Goal: Contribute content: Contribute content

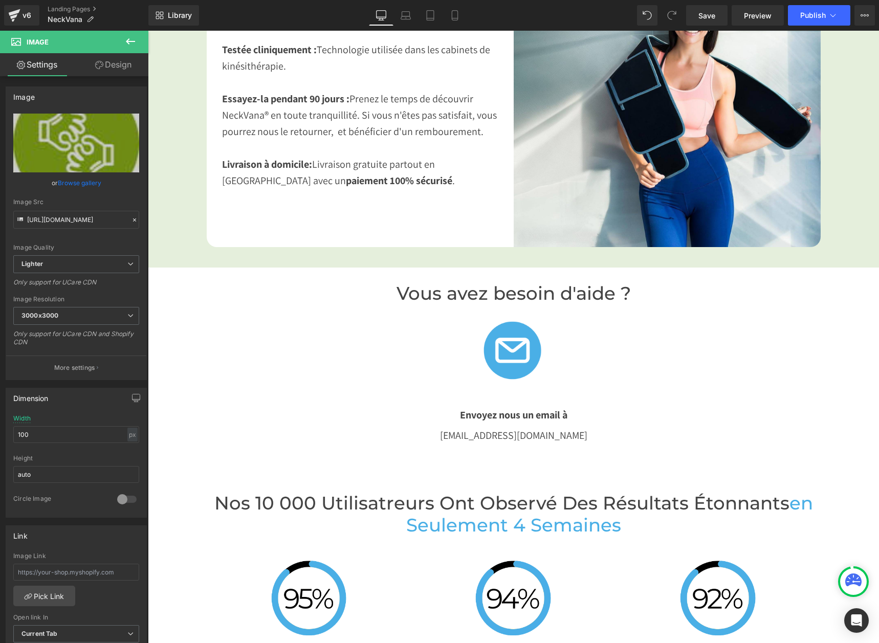
scroll to position [1843, 0]
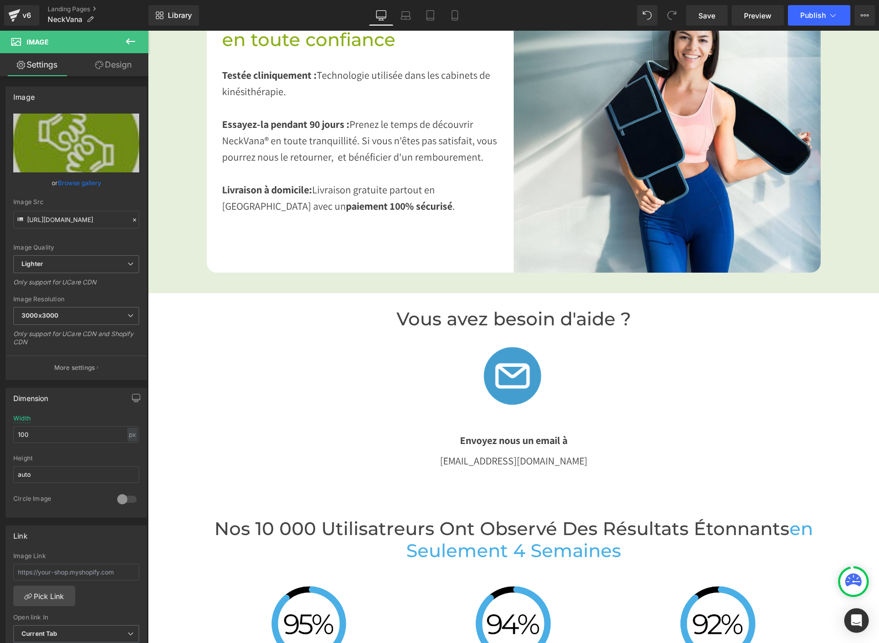
click at [496, 380] on img at bounding box center [514, 375] width 90 height 90
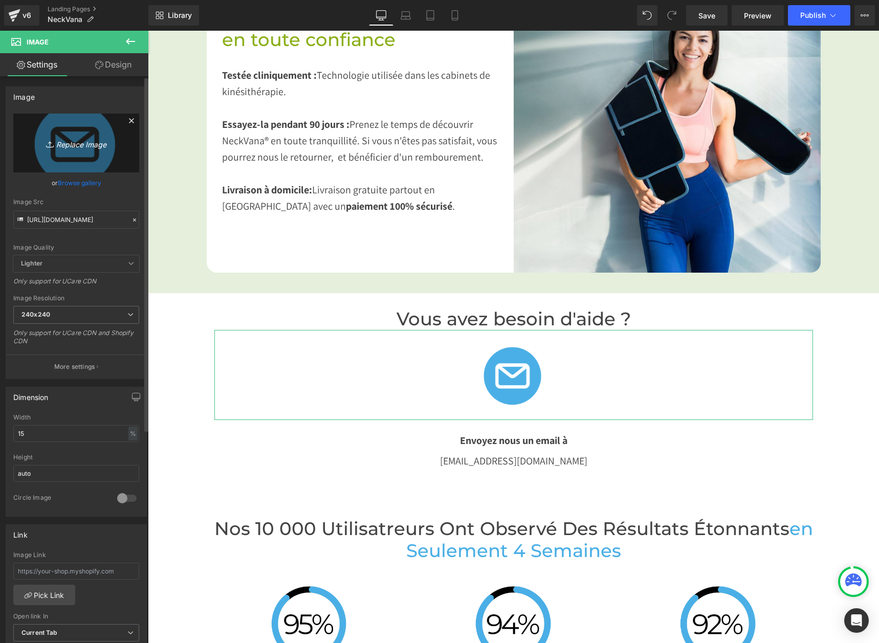
click at [84, 144] on icon "Replace Image" at bounding box center [76, 143] width 82 height 13
type input "C:\fakepath\mail logo.png"
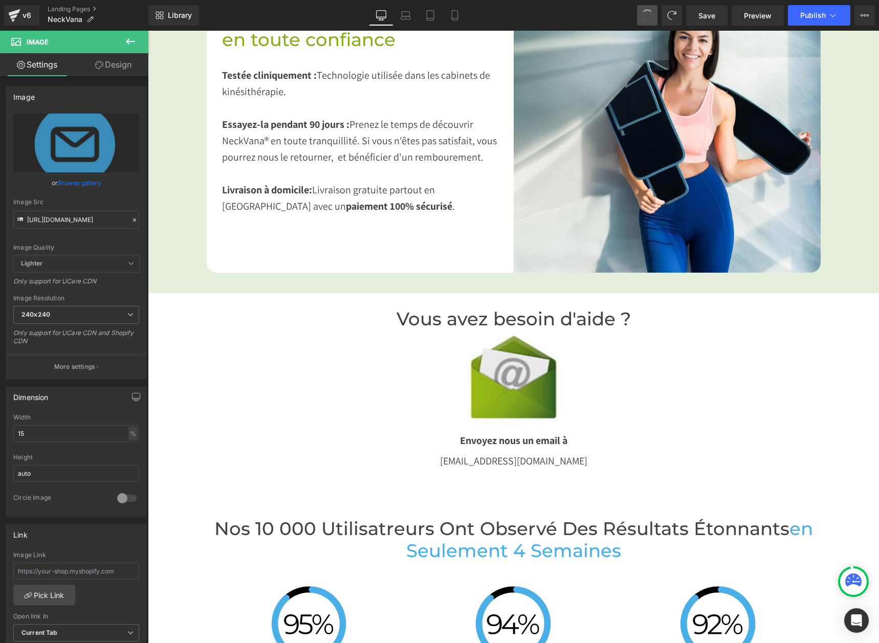
type input "[URL][DOMAIN_NAME]"
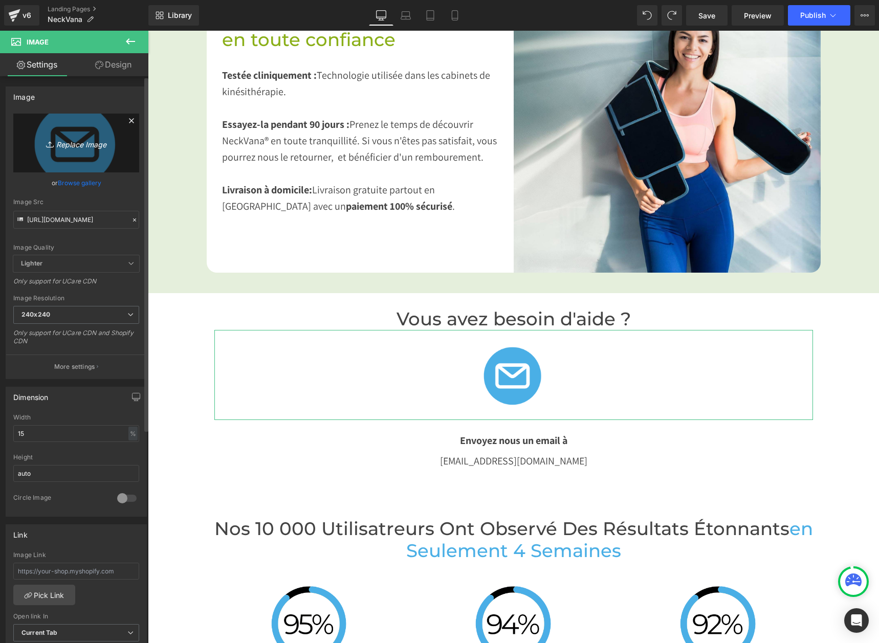
click at [61, 146] on icon "Replace Image" at bounding box center [76, 143] width 82 height 13
type input "C:\fakepath\mail logo.png"
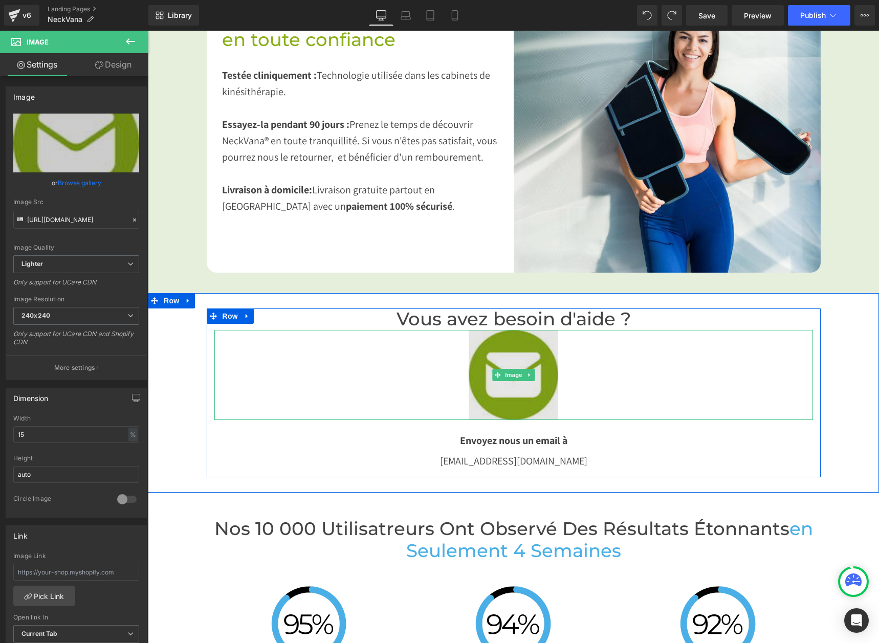
click at [508, 401] on img at bounding box center [514, 375] width 90 height 90
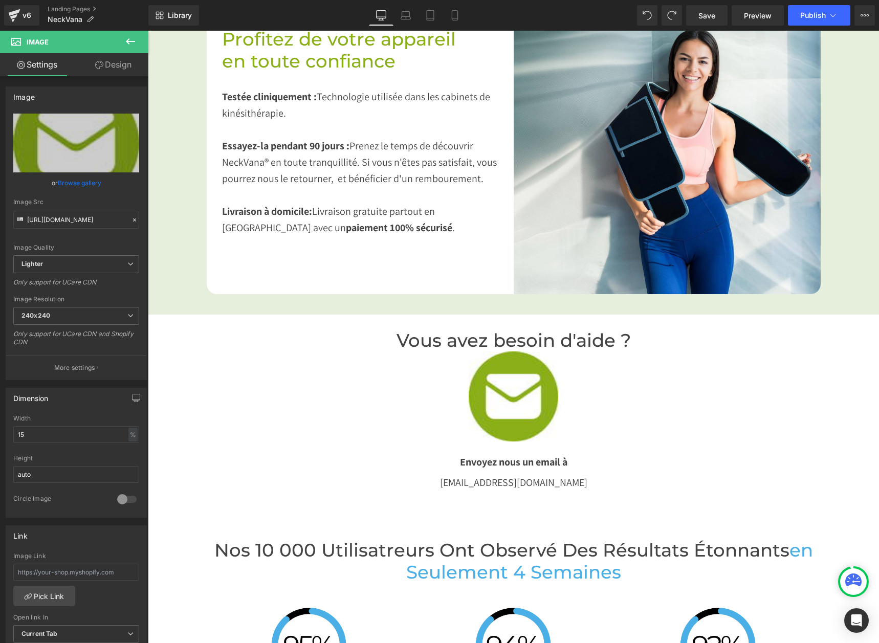
scroll to position [1791, 0]
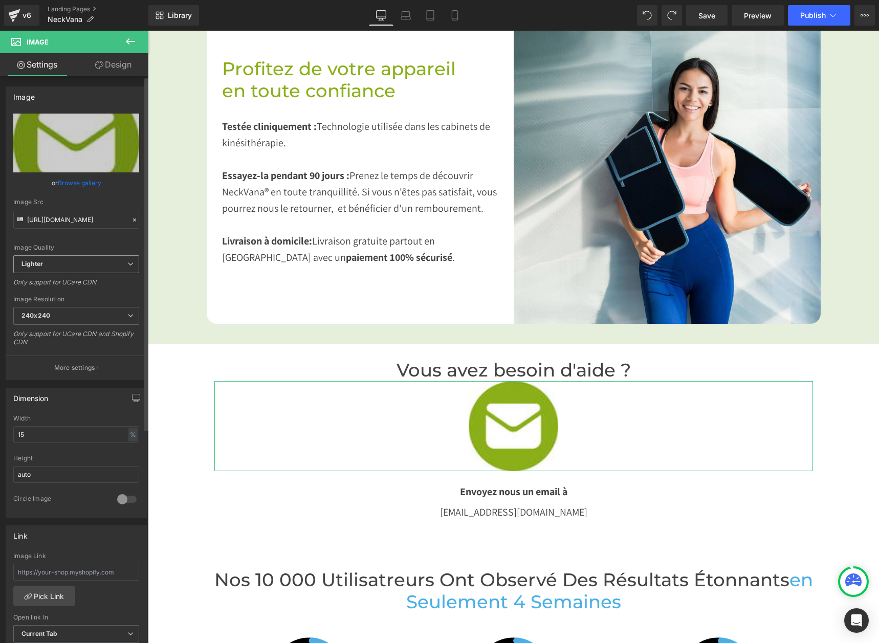
click at [80, 266] on span "Lighter" at bounding box center [76, 264] width 126 height 18
click at [76, 294] on li "Lightest" at bounding box center [74, 297] width 122 height 15
click at [72, 268] on span "Lightest" at bounding box center [76, 264] width 126 height 18
click at [75, 278] on li "Lighter" at bounding box center [74, 282] width 122 height 15
click at [67, 312] on span "240x240" at bounding box center [76, 316] width 126 height 18
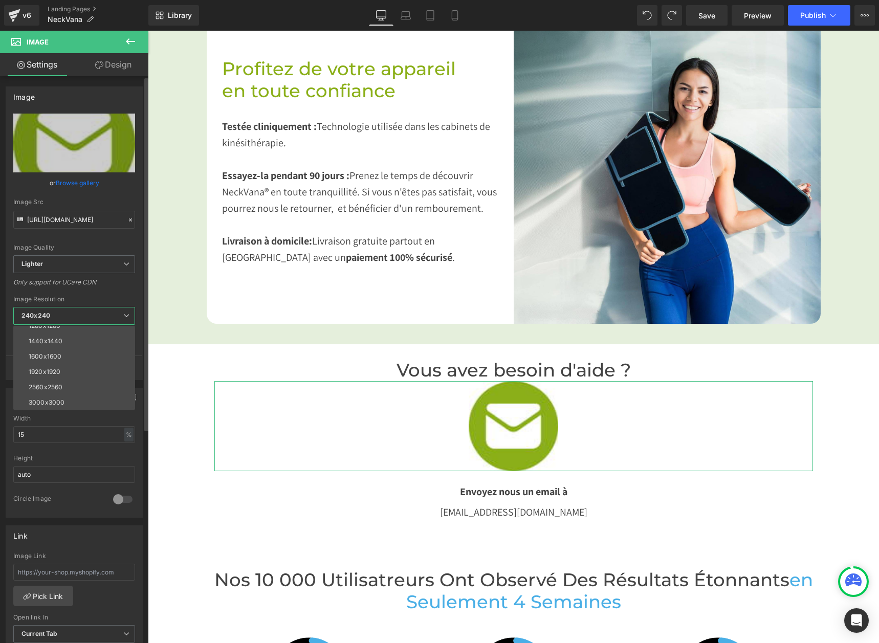
scroll to position [146, 0]
click at [64, 371] on li "1920x1920" at bounding box center [76, 371] width 126 height 15
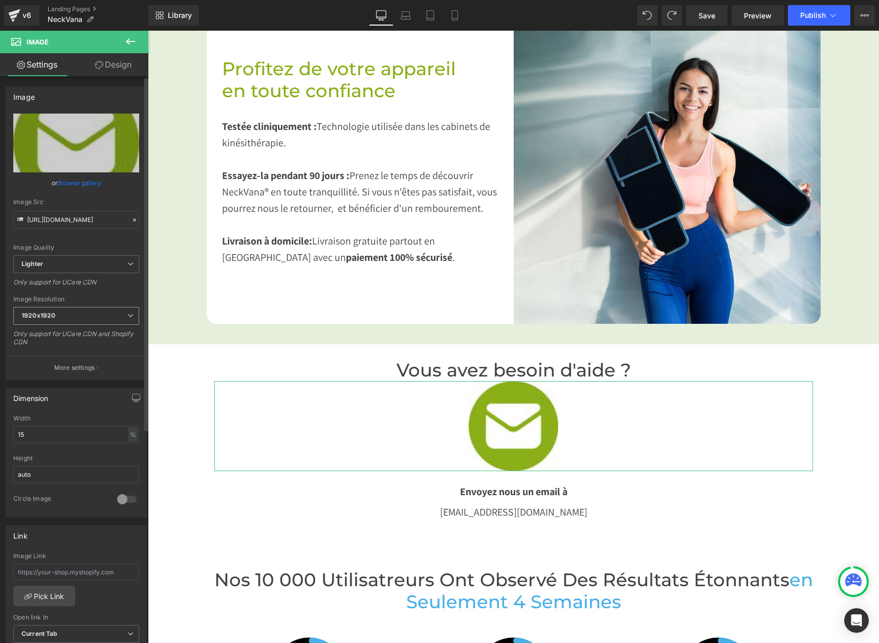
click at [61, 314] on span "1920x1920" at bounding box center [76, 316] width 126 height 18
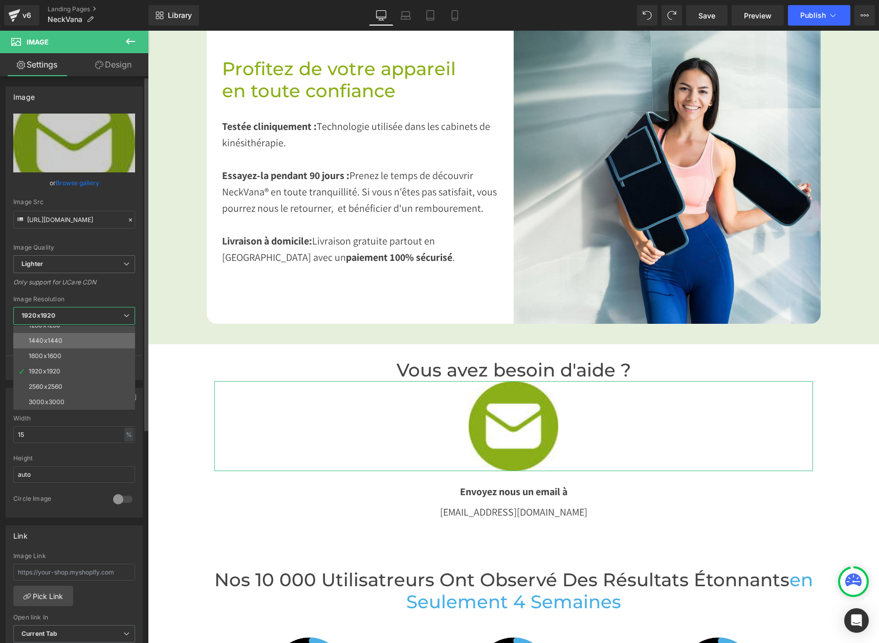
click at [59, 346] on li "1440x1440" at bounding box center [76, 340] width 126 height 15
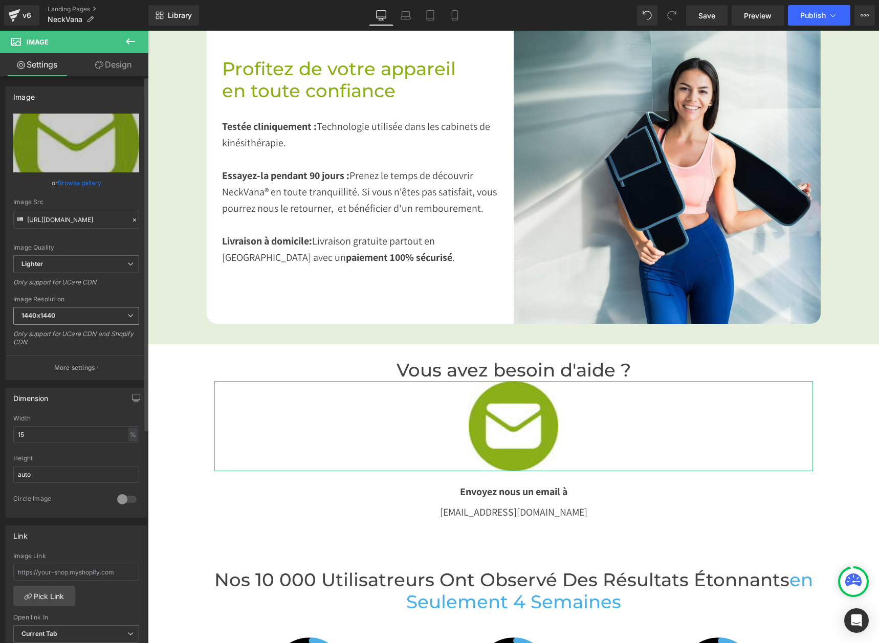
click at [53, 311] on span "1440x1440" at bounding box center [76, 316] width 126 height 18
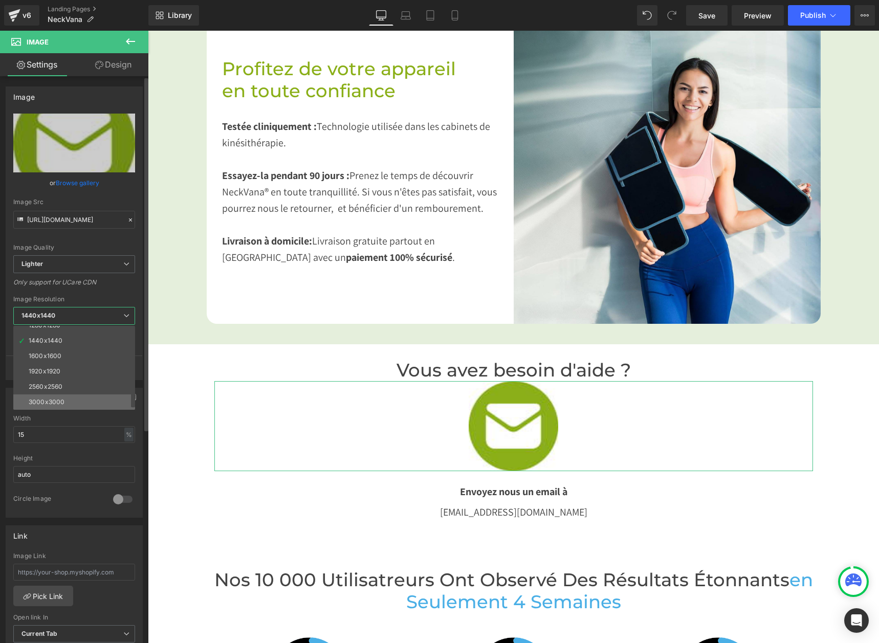
click at [52, 399] on div "3000x3000" at bounding box center [47, 402] width 36 height 7
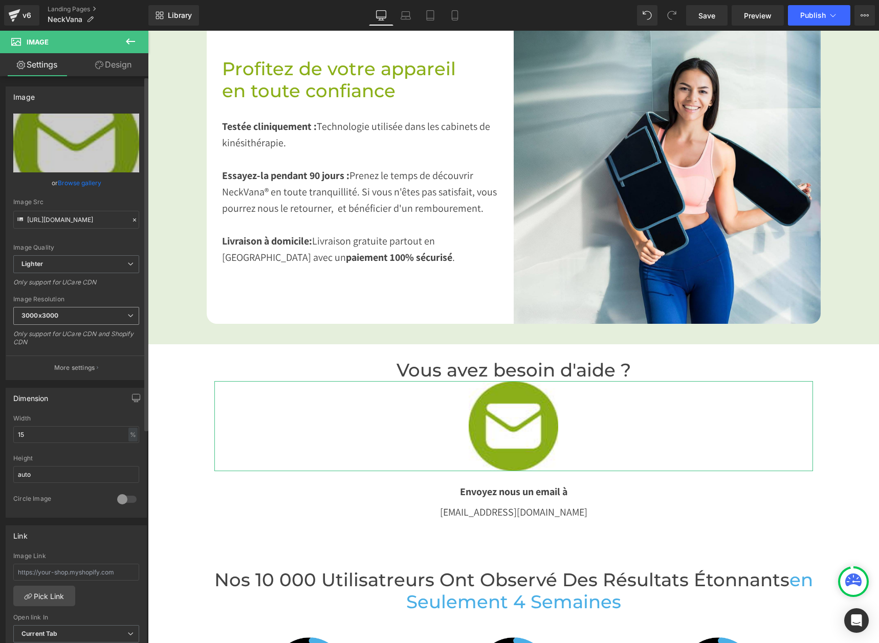
type input "[URL][DOMAIN_NAME]"
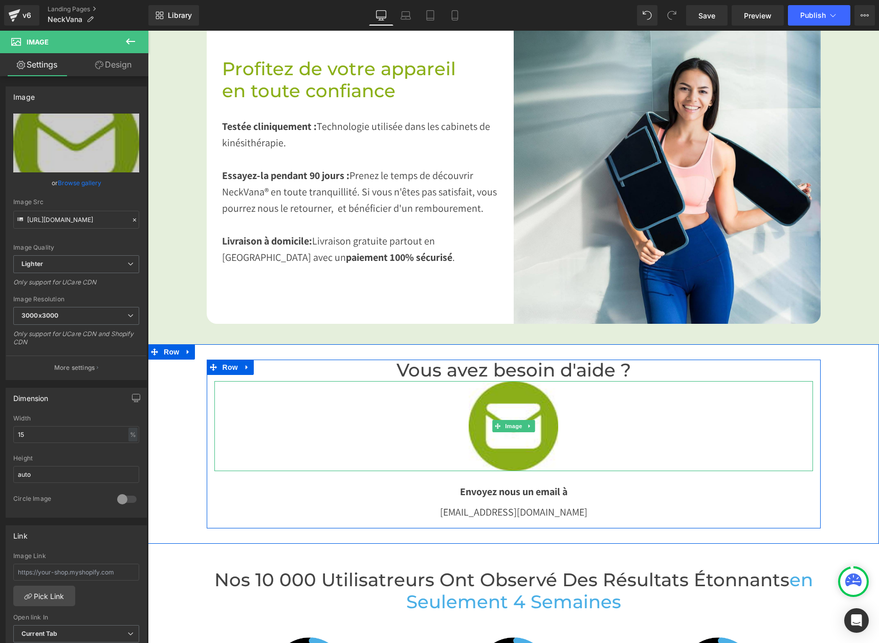
click at [421, 417] on div at bounding box center [513, 426] width 599 height 90
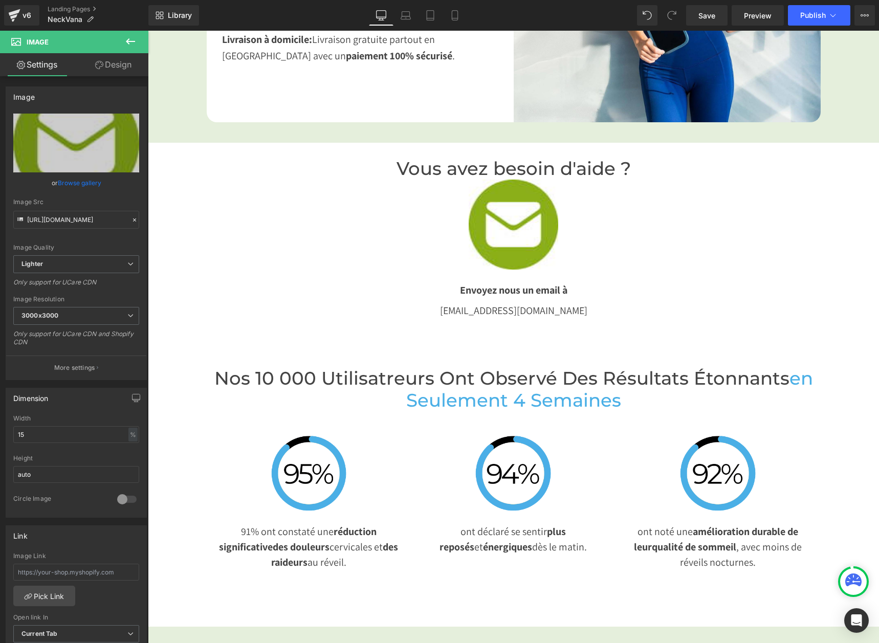
scroll to position [1996, 0]
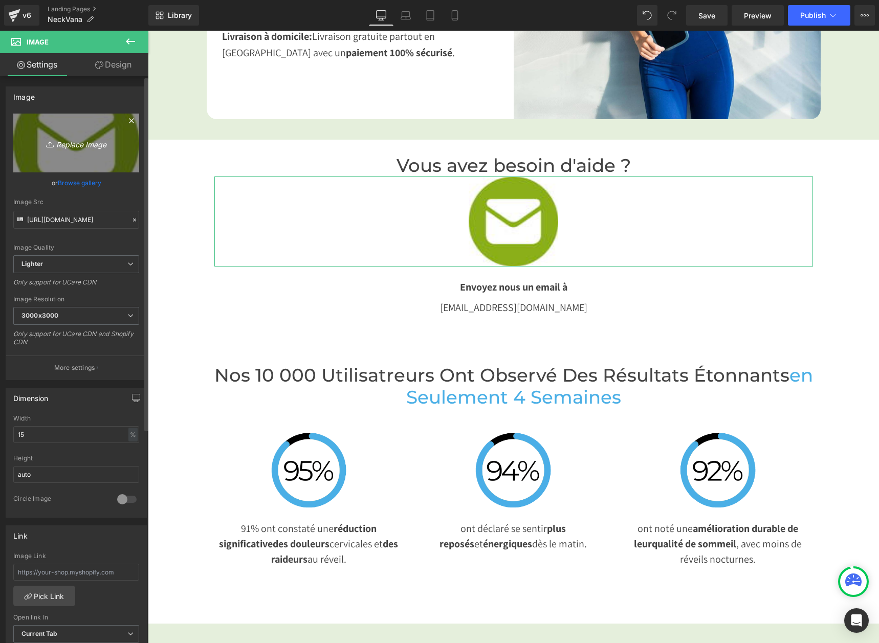
click at [82, 148] on icon "Replace Image" at bounding box center [76, 143] width 82 height 13
type input "C:\fakepath\mail logo.png"
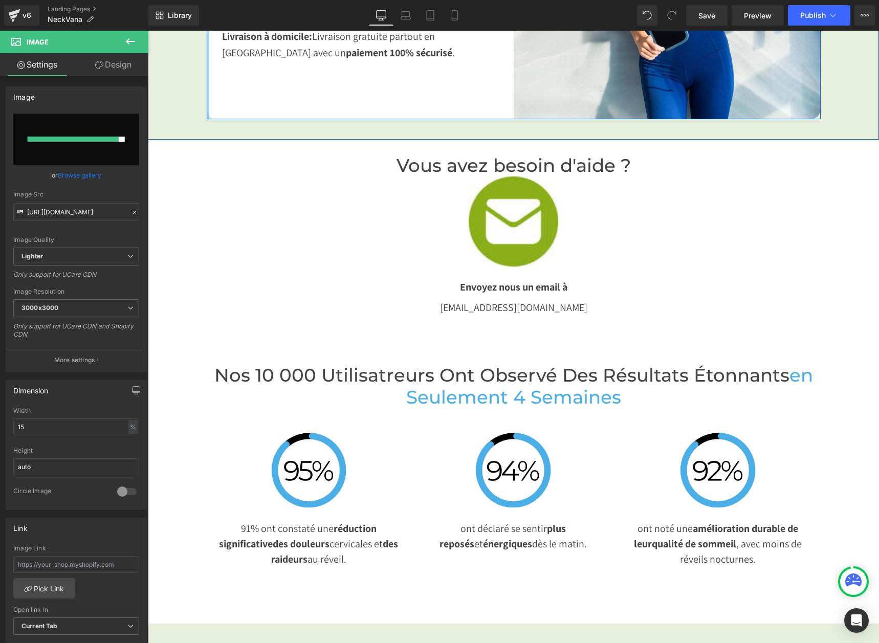
type input "[URL][DOMAIN_NAME]"
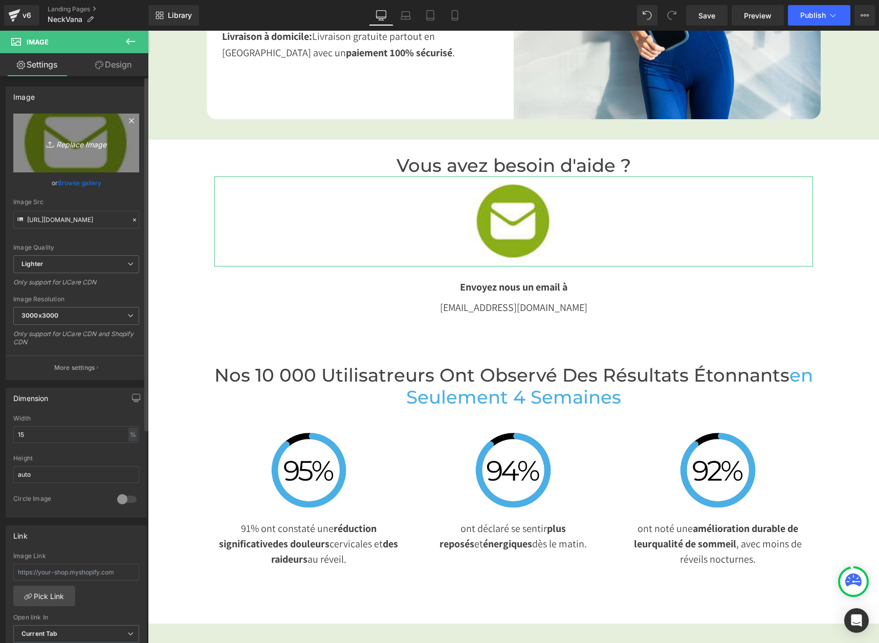
click at [54, 148] on icon "Replace Image" at bounding box center [76, 143] width 82 height 13
type input "C:\fakepath\logo mail.jpg"
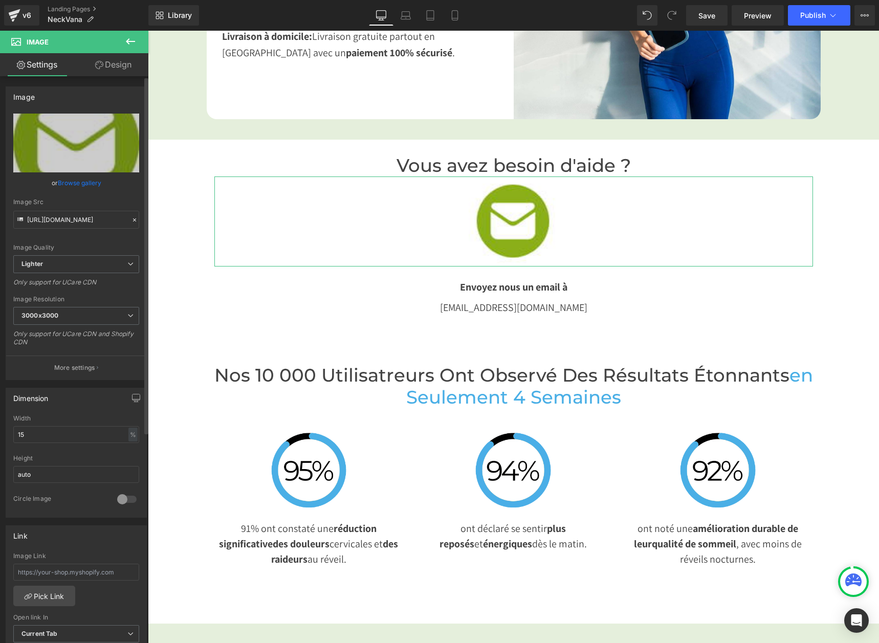
type input "[URL][DOMAIN_NAME]"
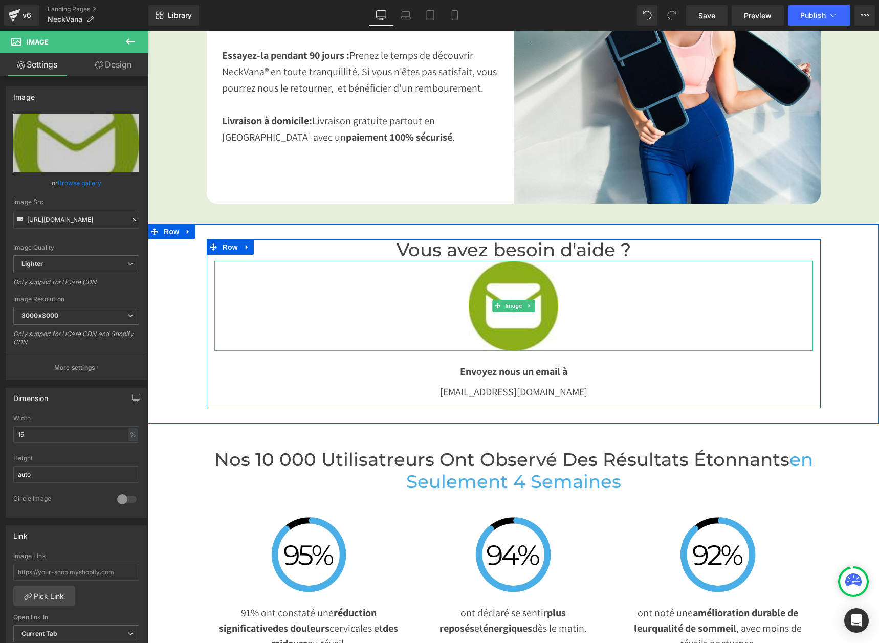
scroll to position [1843, 0]
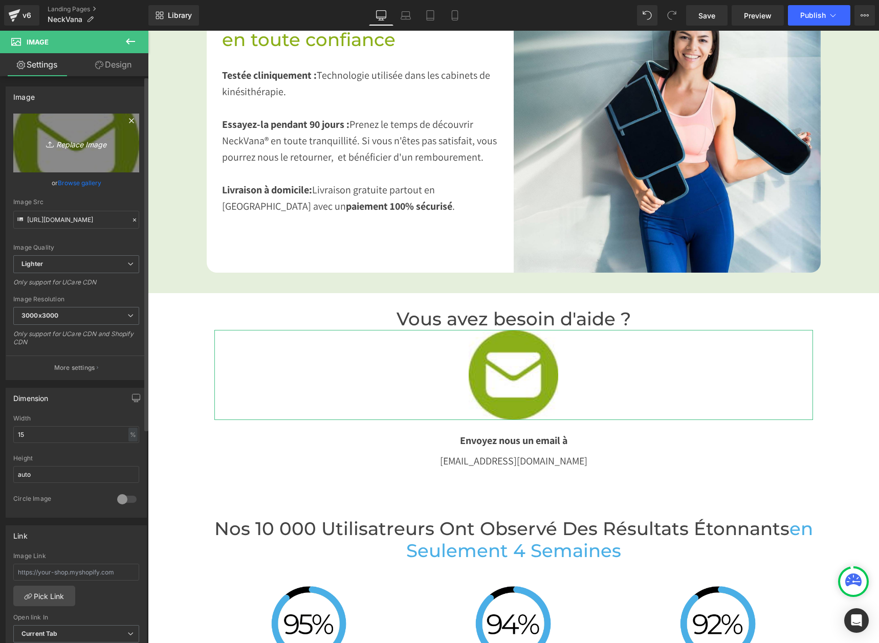
click at [72, 145] on icon "Replace Image" at bounding box center [76, 143] width 82 height 13
type input "C:\fakepath\mail logo.png"
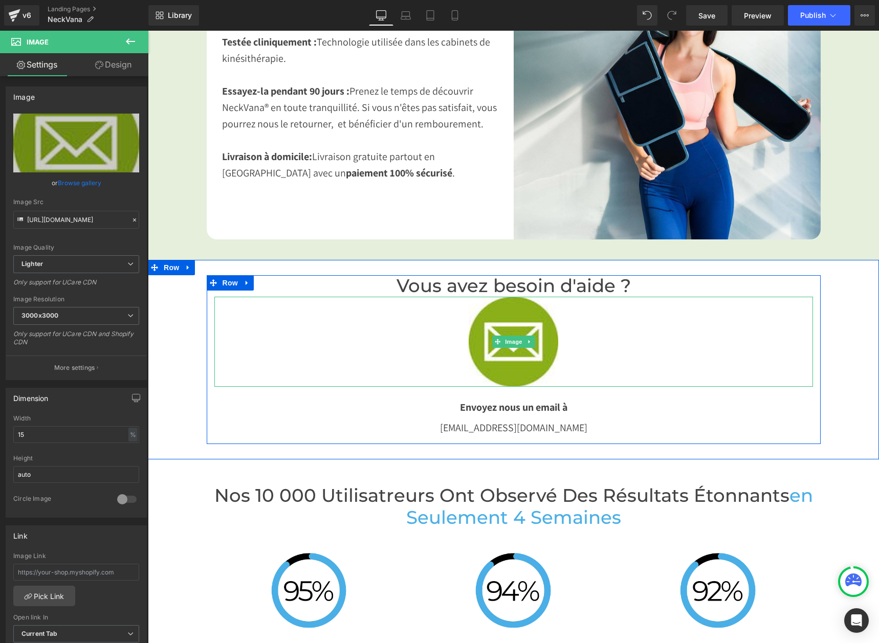
scroll to position [1894, 0]
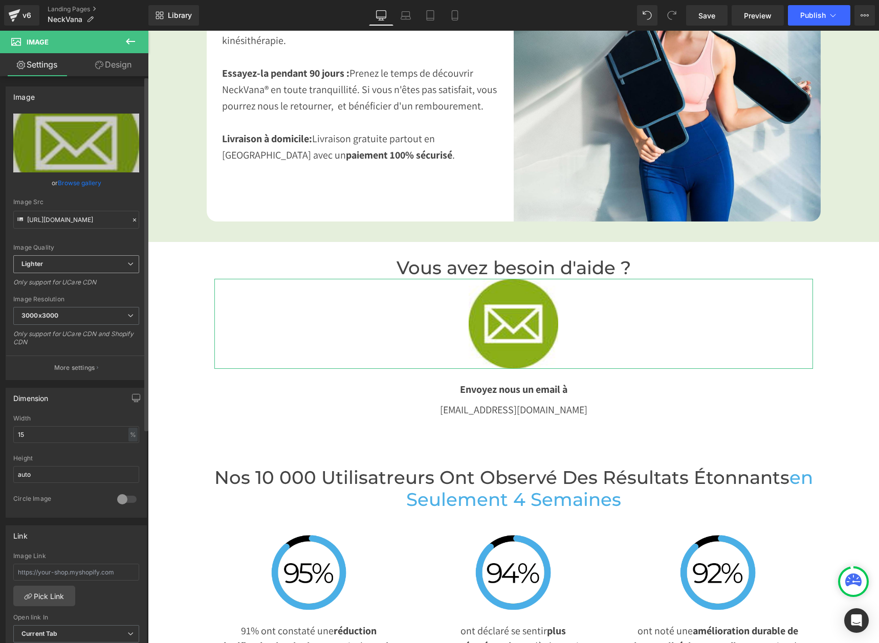
click at [37, 265] on b "Lighter" at bounding box center [31, 264] width 21 height 8
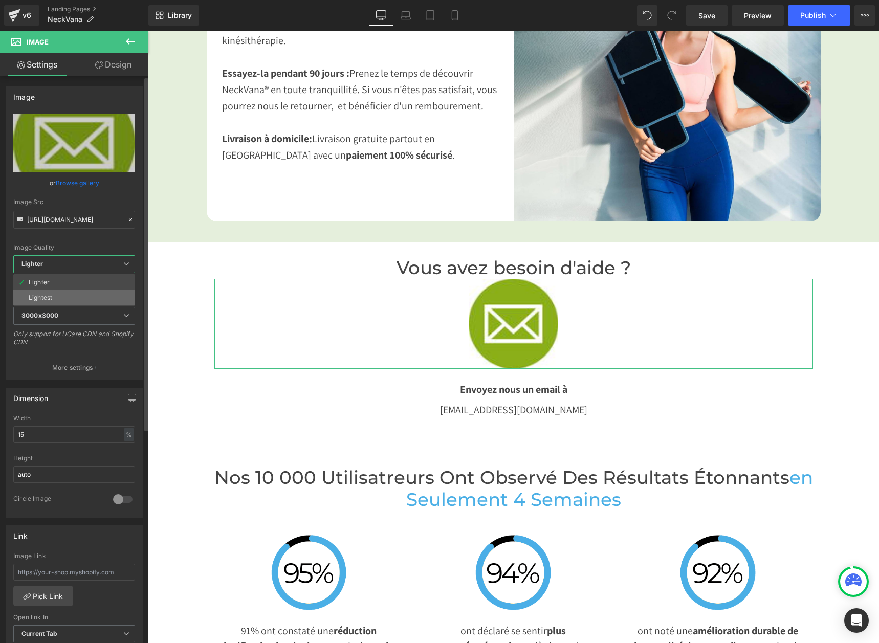
click at [41, 300] on div "Lightest" at bounding box center [41, 297] width 24 height 7
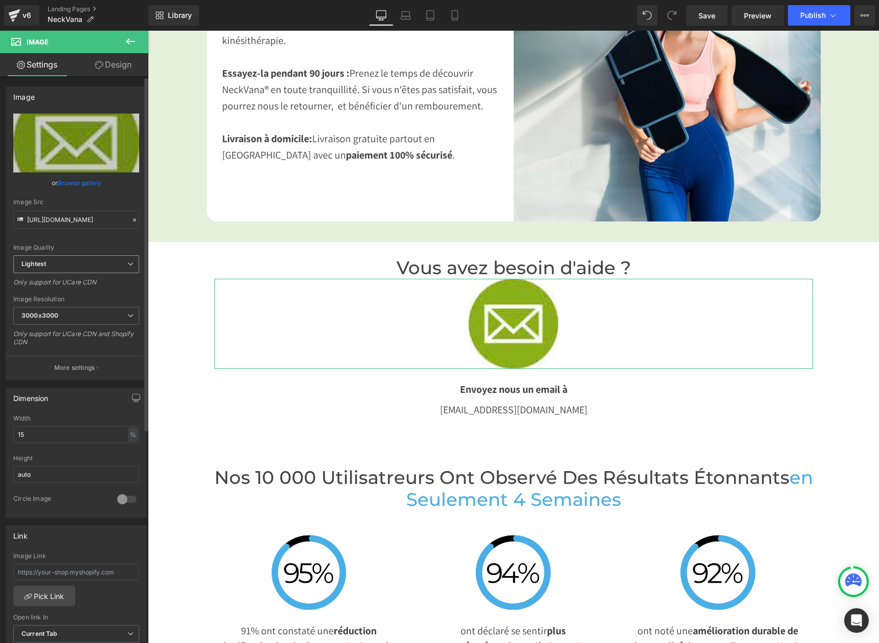
click at [45, 274] on div "Lightest Lighter Lightest" at bounding box center [76, 266] width 126 height 23
click at [45, 268] on span "Lightest" at bounding box center [76, 264] width 126 height 18
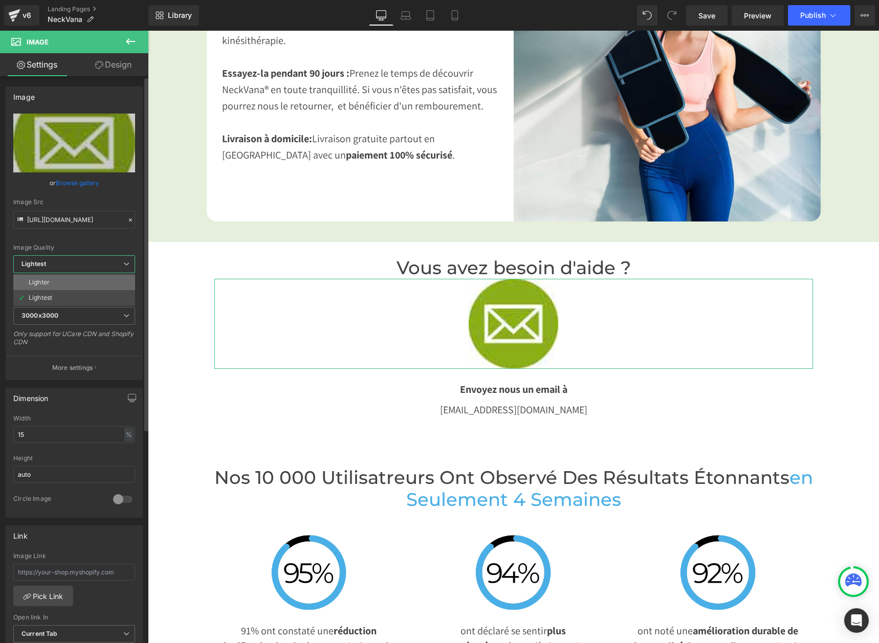
click at [46, 279] on div "Lighter" at bounding box center [39, 282] width 21 height 7
type input "[URL][DOMAIN_NAME]"
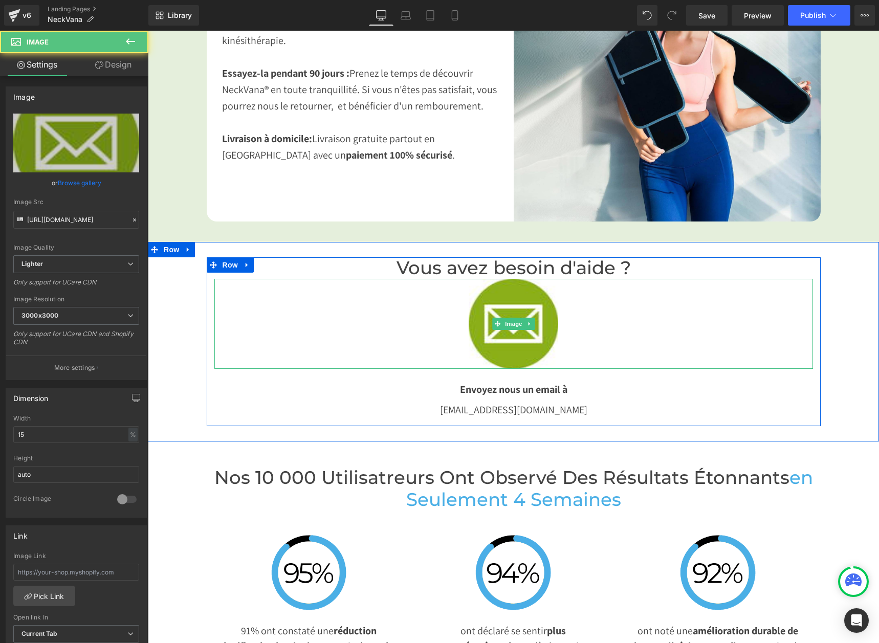
click at [734, 317] on div at bounding box center [513, 324] width 599 height 90
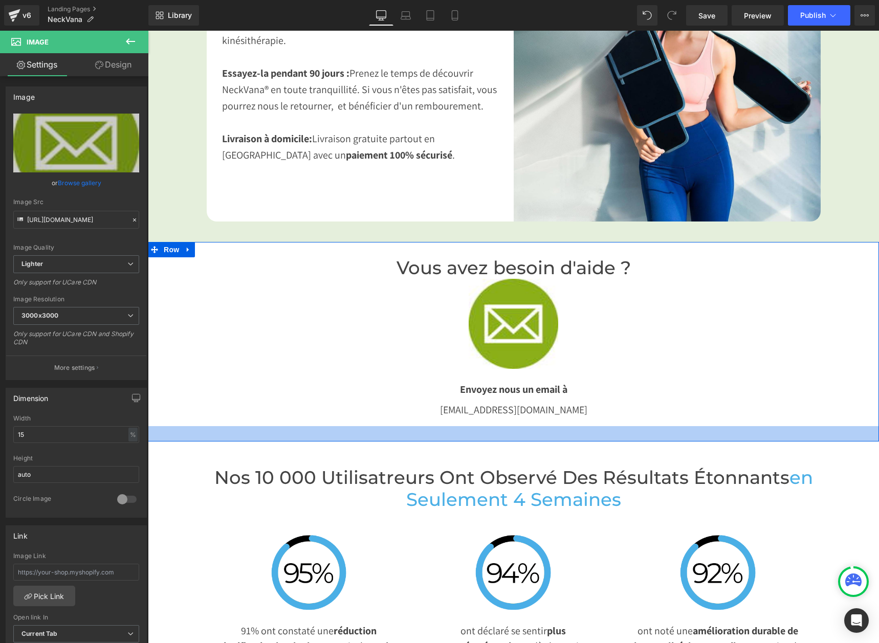
click at [195, 434] on div at bounding box center [513, 433] width 731 height 15
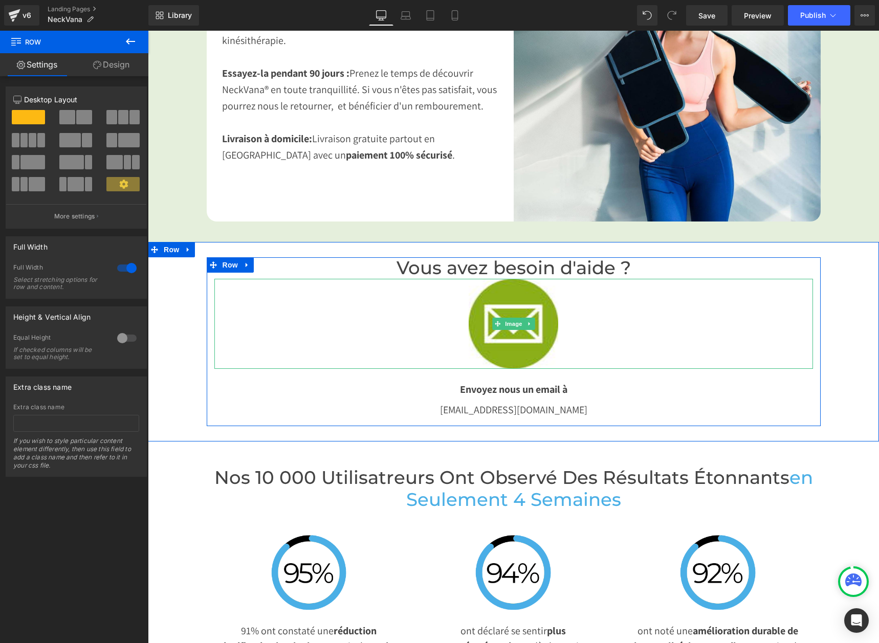
click at [265, 368] on div "Vous avez besoin d'aide ? Heading Image Envoyez nous un email à Text Block [EMA…" at bounding box center [514, 341] width 614 height 169
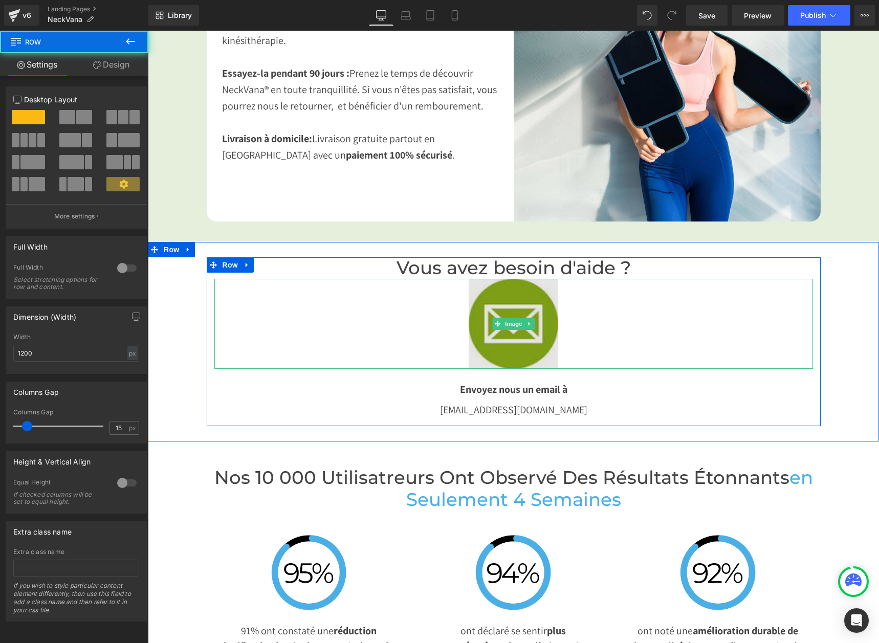
click at [504, 346] on img at bounding box center [514, 324] width 90 height 90
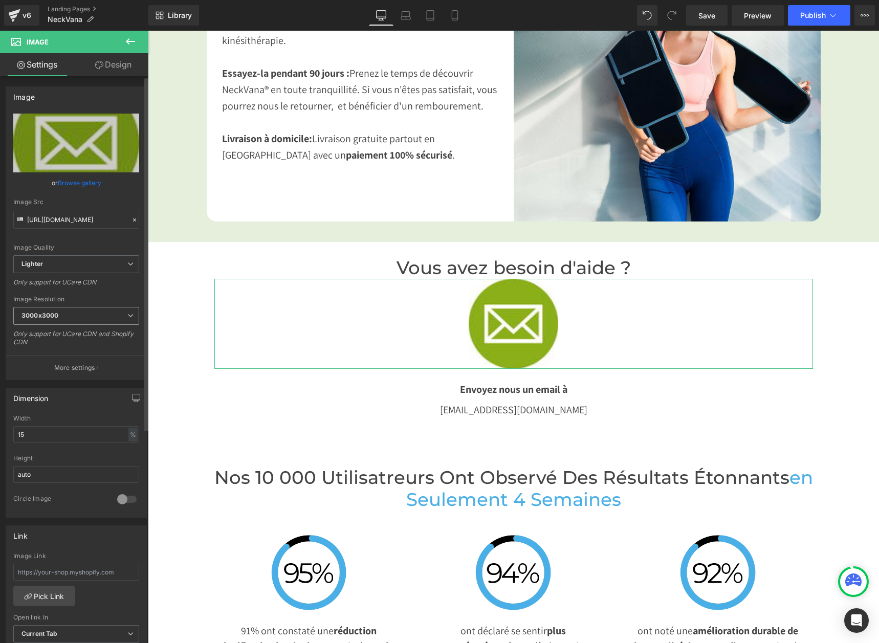
click at [52, 323] on span "3000x3000" at bounding box center [76, 316] width 126 height 18
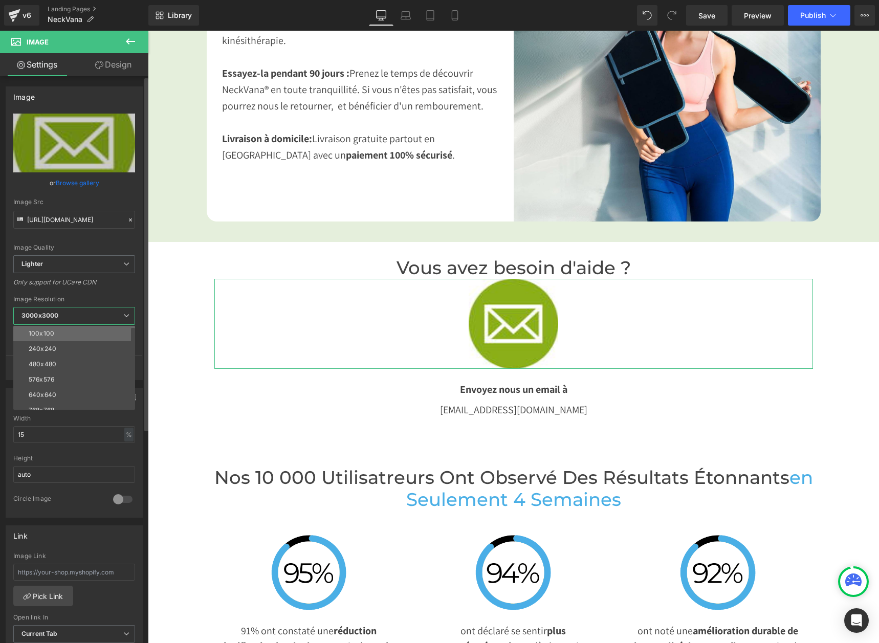
click at [52, 332] on div "100x100" at bounding box center [42, 333] width 26 height 7
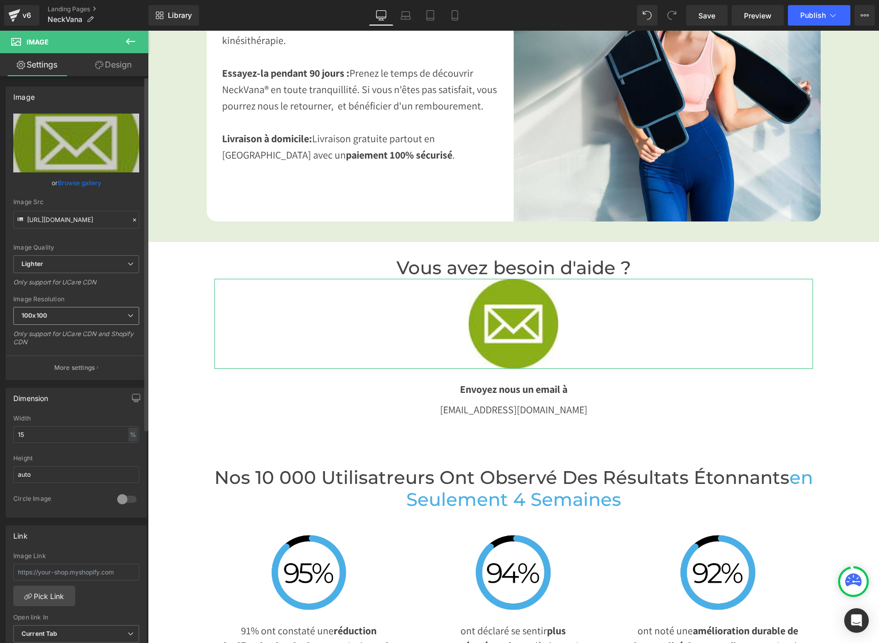
click at [49, 310] on span "100x100" at bounding box center [76, 316] width 126 height 18
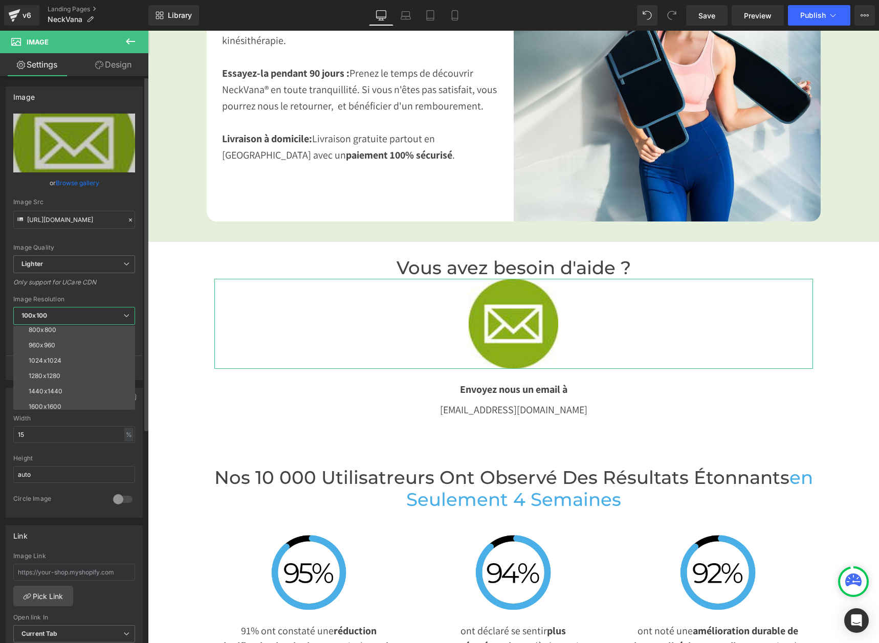
scroll to position [102, 0]
click at [51, 352] on div "1024x1024" at bounding box center [45, 354] width 33 height 7
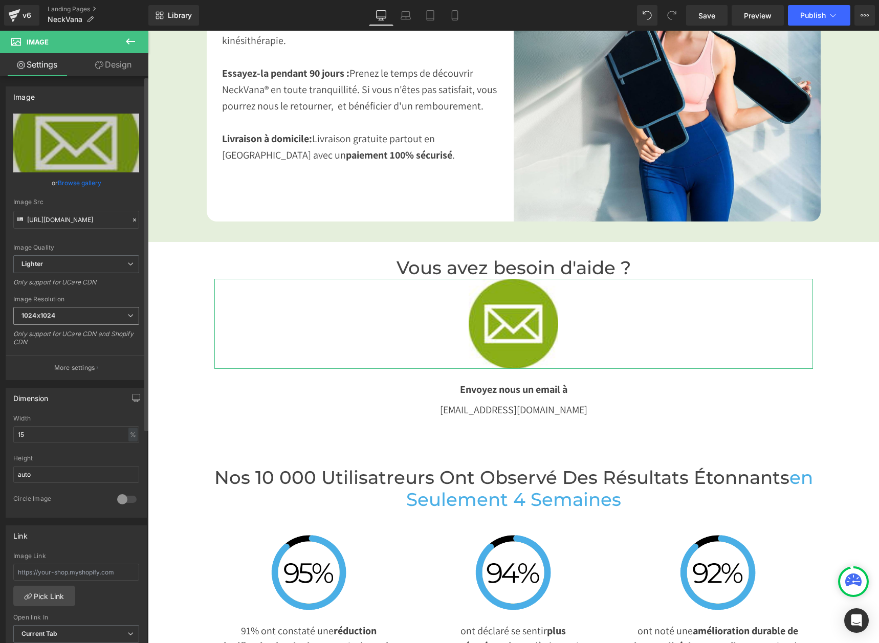
type input "[URL][DOMAIN_NAME]"
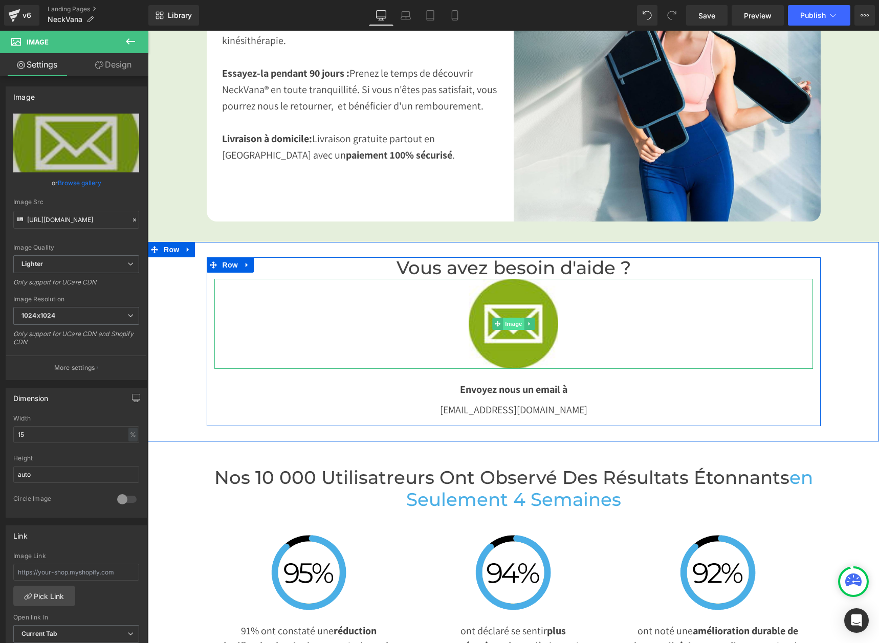
click at [517, 325] on span "Image" at bounding box center [513, 324] width 21 height 12
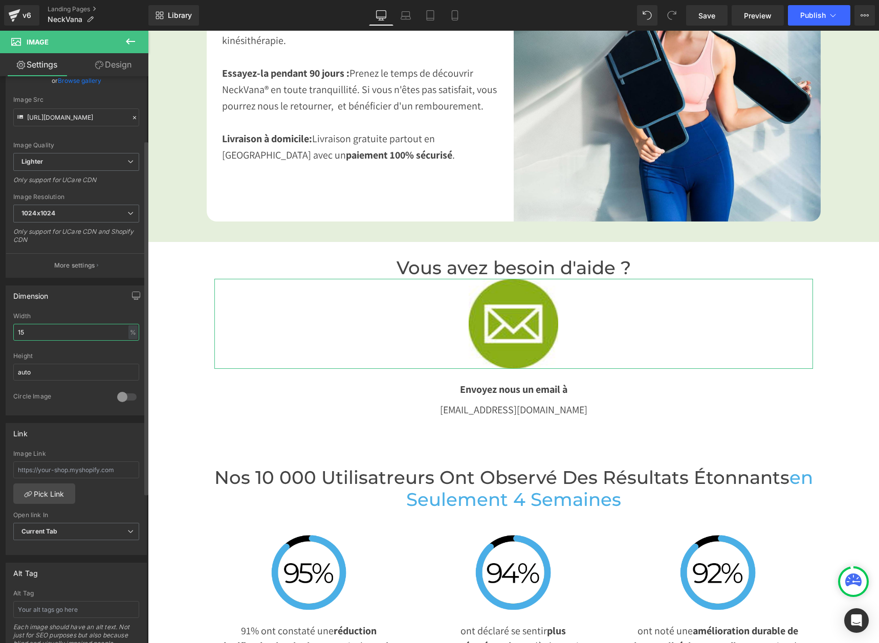
click at [104, 337] on input "15" at bounding box center [76, 332] width 126 height 17
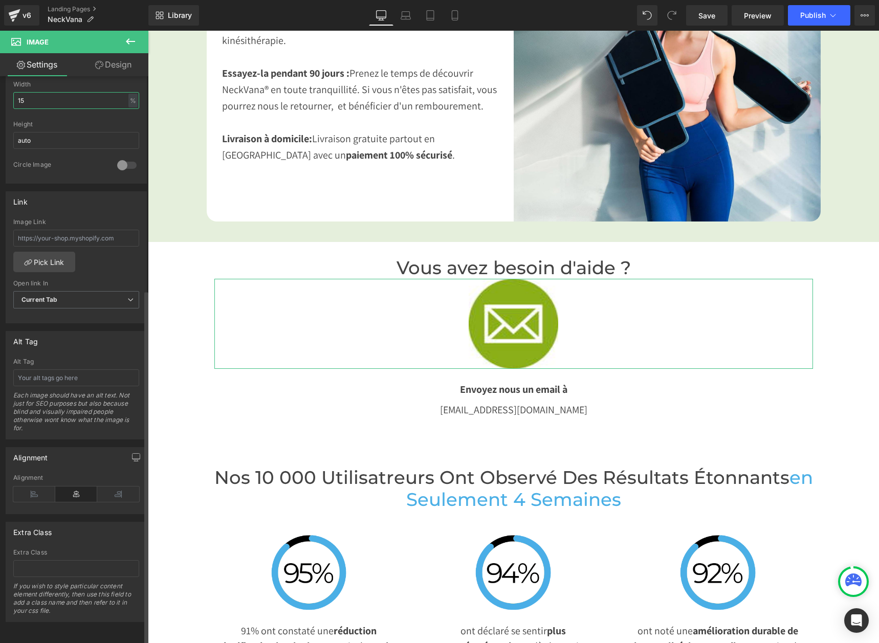
scroll to position [342, 0]
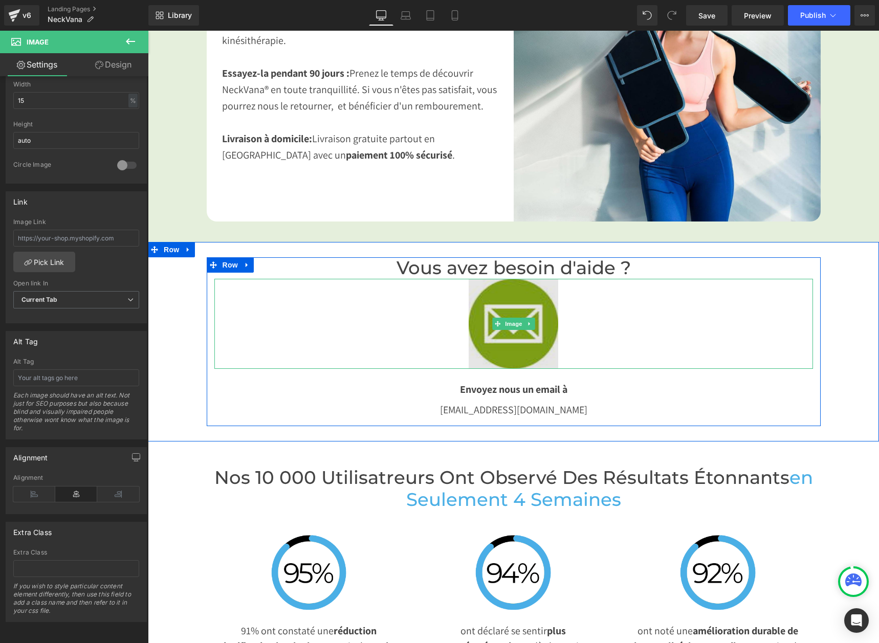
click at [491, 349] on img at bounding box center [514, 324] width 90 height 90
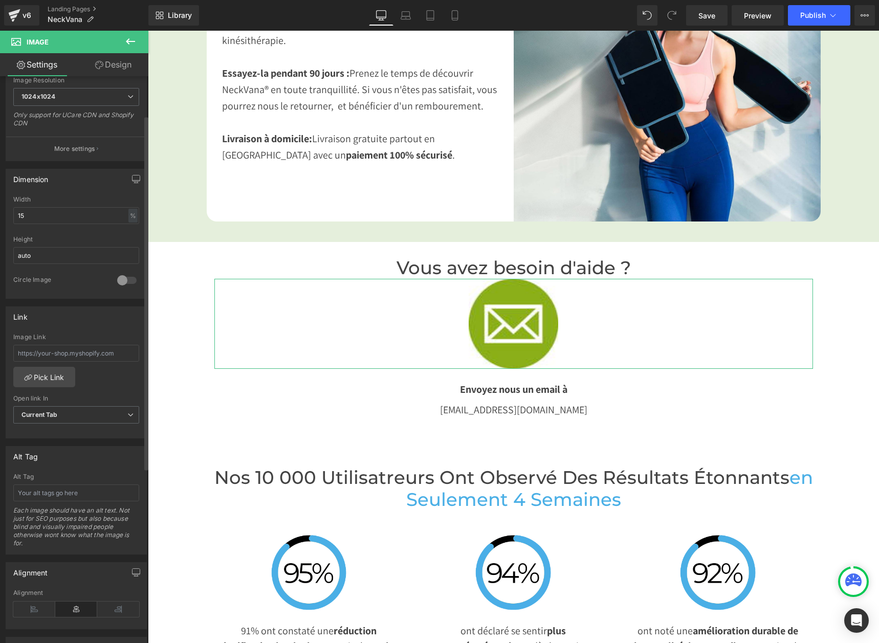
scroll to position [35, 0]
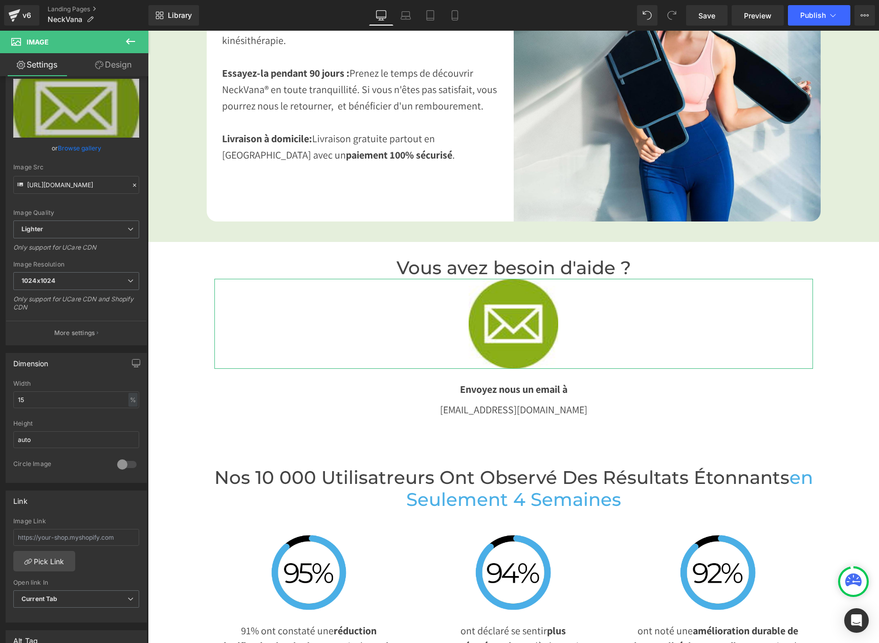
click at [104, 68] on link "Design" at bounding box center [113, 64] width 74 height 23
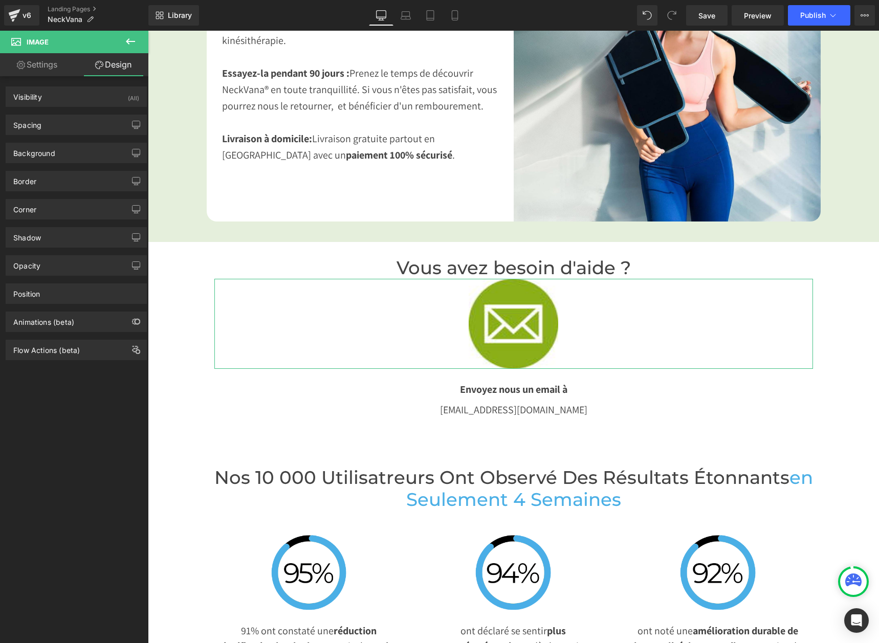
click at [45, 64] on link "Settings" at bounding box center [37, 64] width 74 height 23
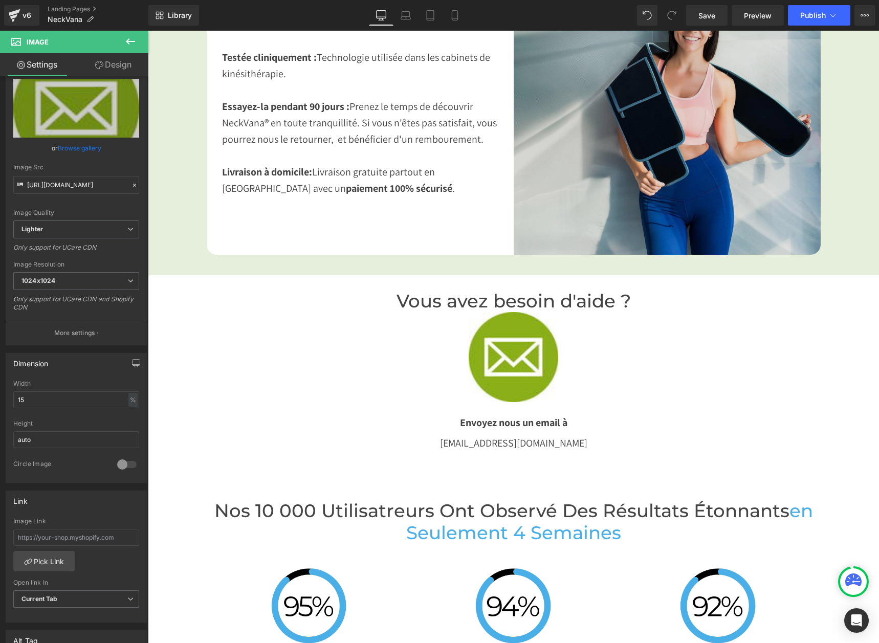
scroll to position [1894, 0]
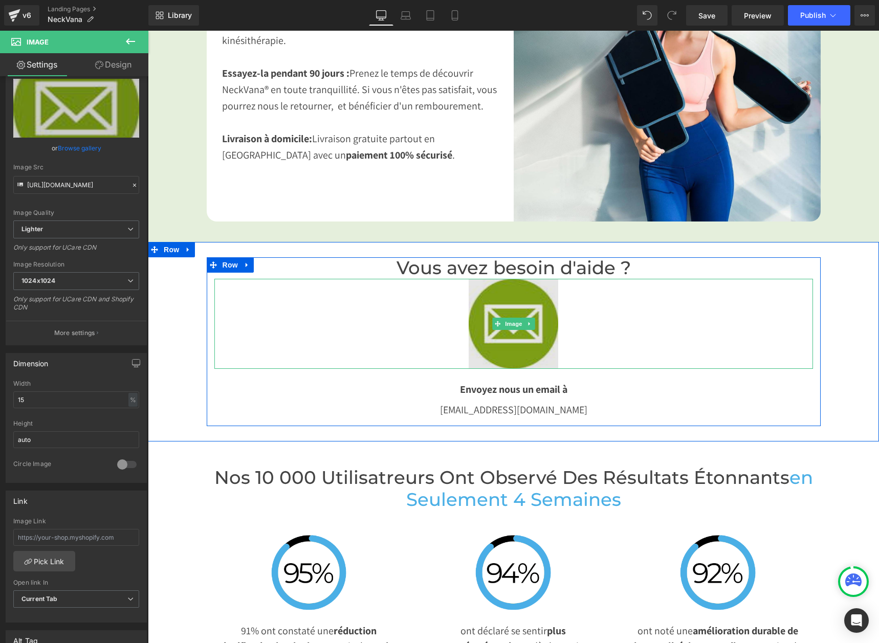
click at [498, 348] on img at bounding box center [514, 324] width 90 height 90
click at [495, 323] on icon at bounding box center [498, 324] width 6 height 6
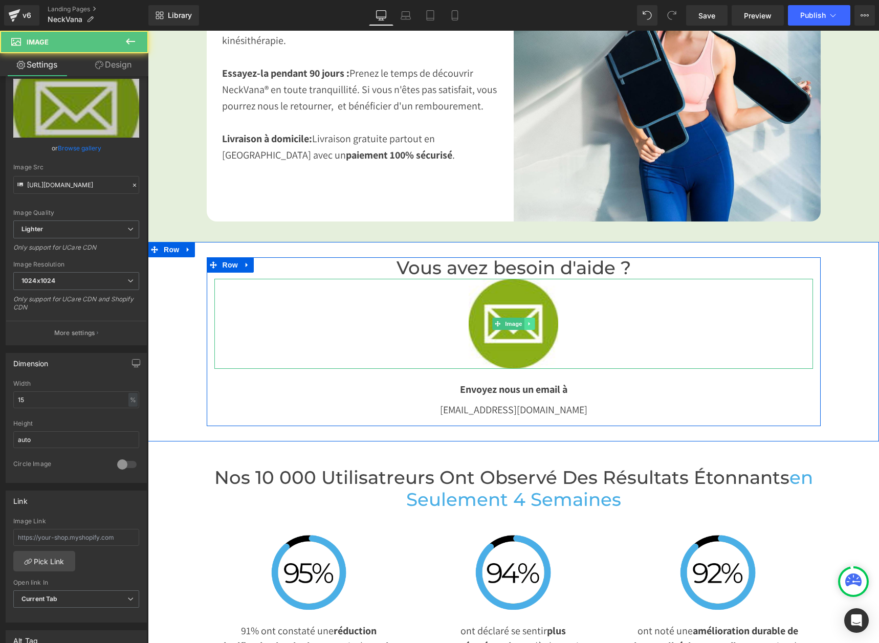
click at [527, 323] on icon at bounding box center [530, 324] width 6 height 6
click at [543, 327] on link at bounding box center [545, 324] width 11 height 12
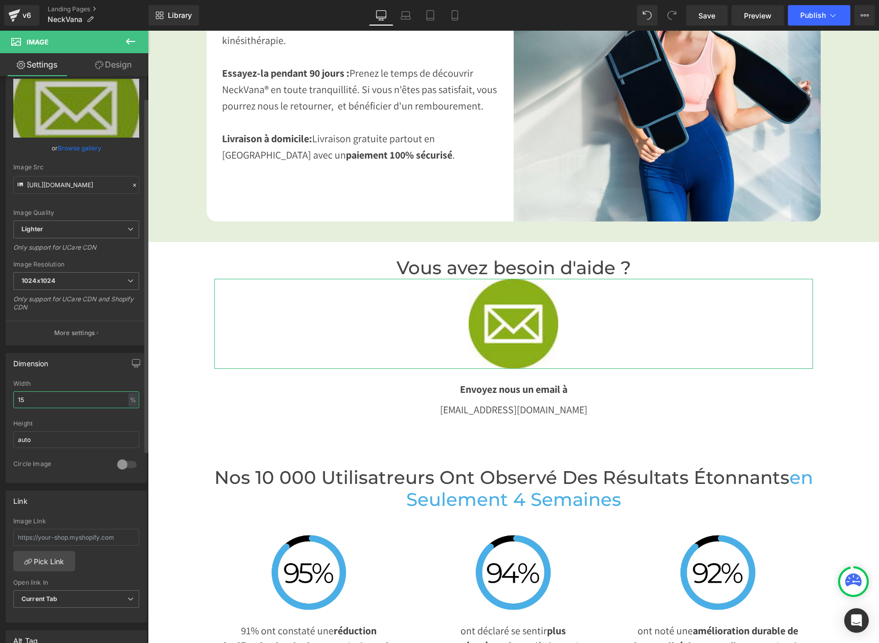
click at [40, 396] on input "15" at bounding box center [76, 400] width 126 height 17
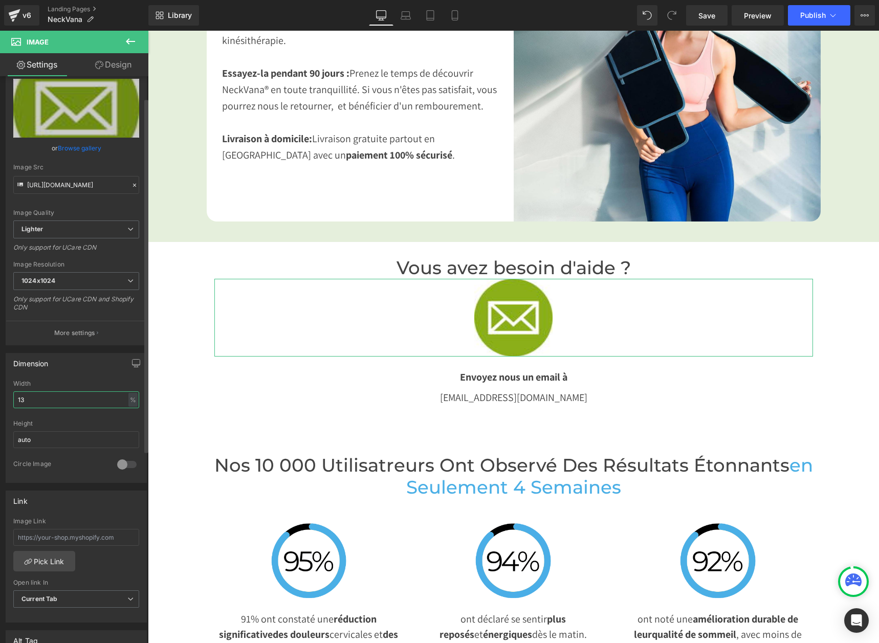
type input "12"
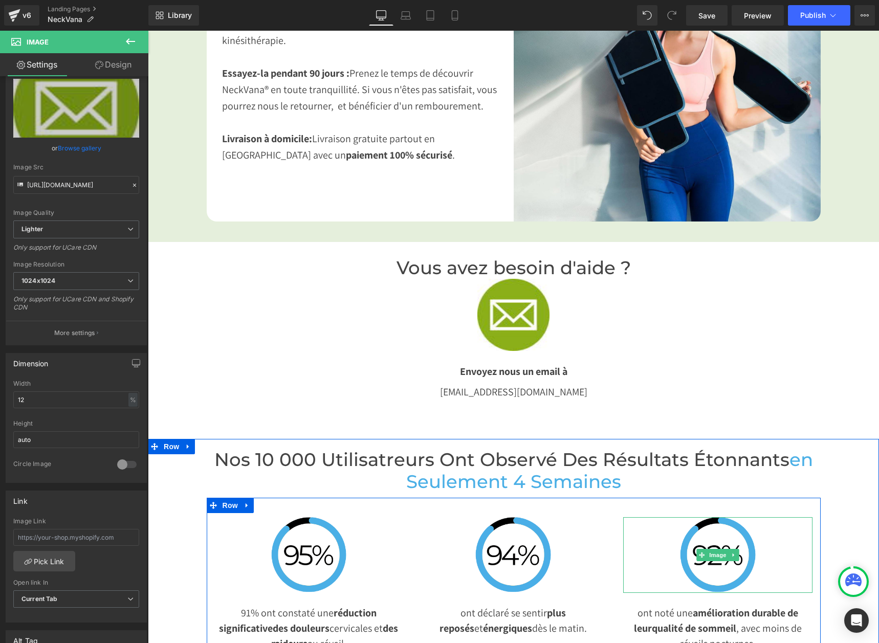
click at [662, 537] on div at bounding box center [717, 555] width 189 height 76
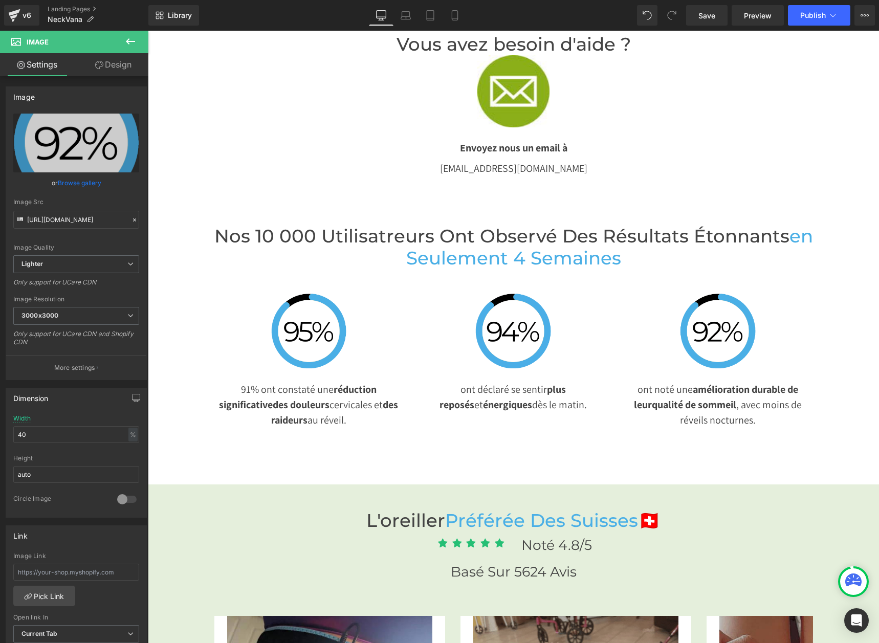
scroll to position [2150, 0]
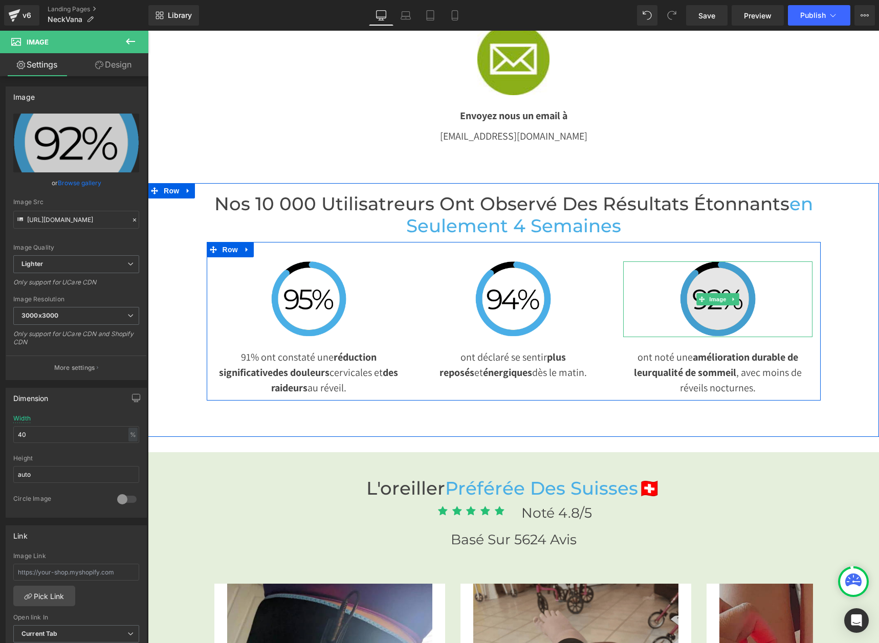
click at [689, 296] on img at bounding box center [718, 300] width 76 height 76
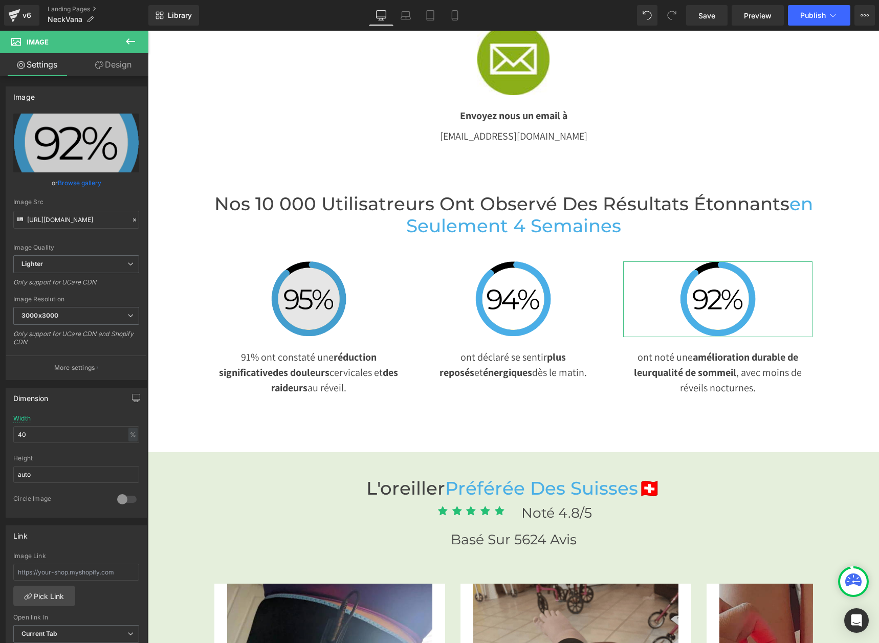
click at [271, 264] on img at bounding box center [309, 300] width 76 height 76
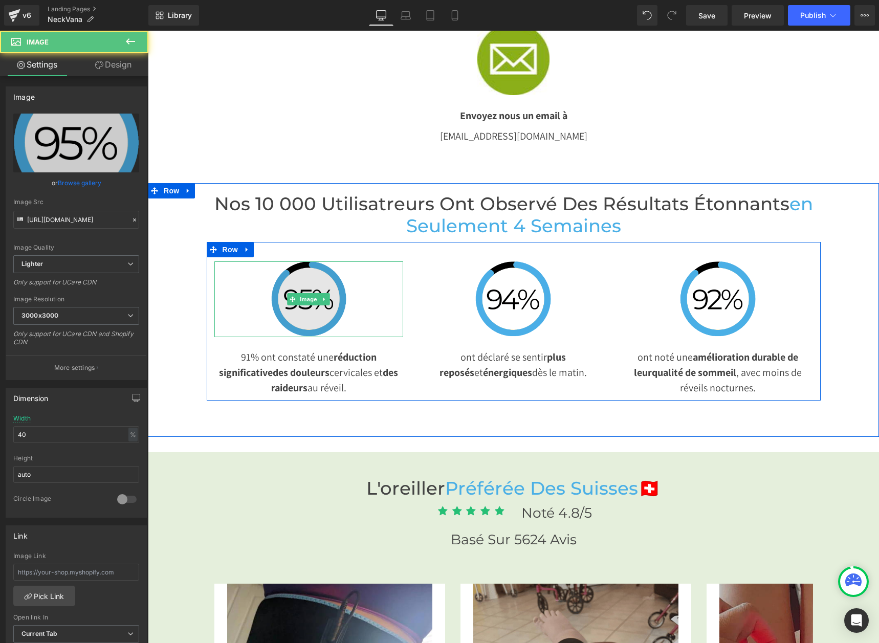
click at [291, 284] on img at bounding box center [309, 300] width 76 height 76
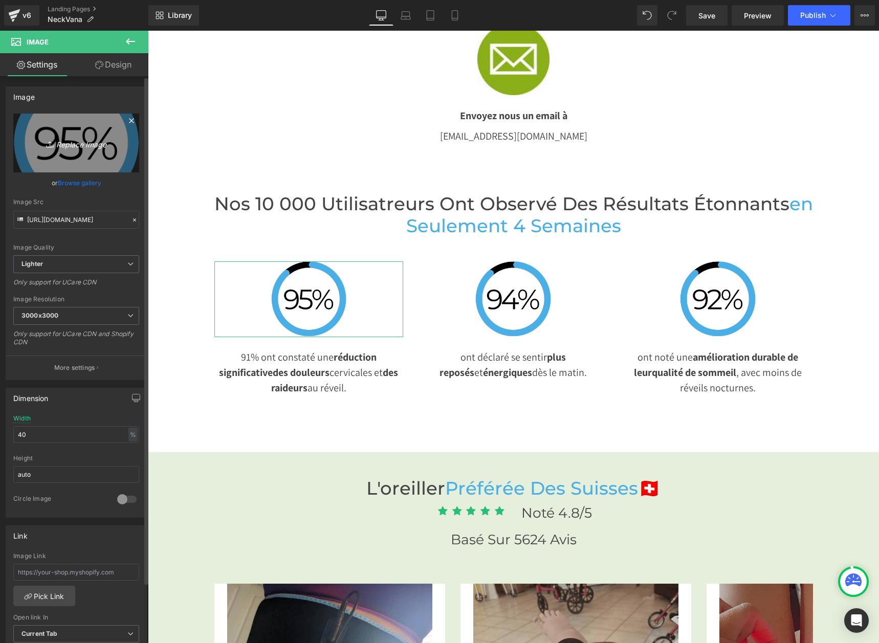
click at [86, 139] on icon "Replace Image" at bounding box center [76, 143] width 82 height 13
click at [75, 136] on link "Replace Image" at bounding box center [76, 143] width 126 height 59
type input "C:\fakepath\8.png"
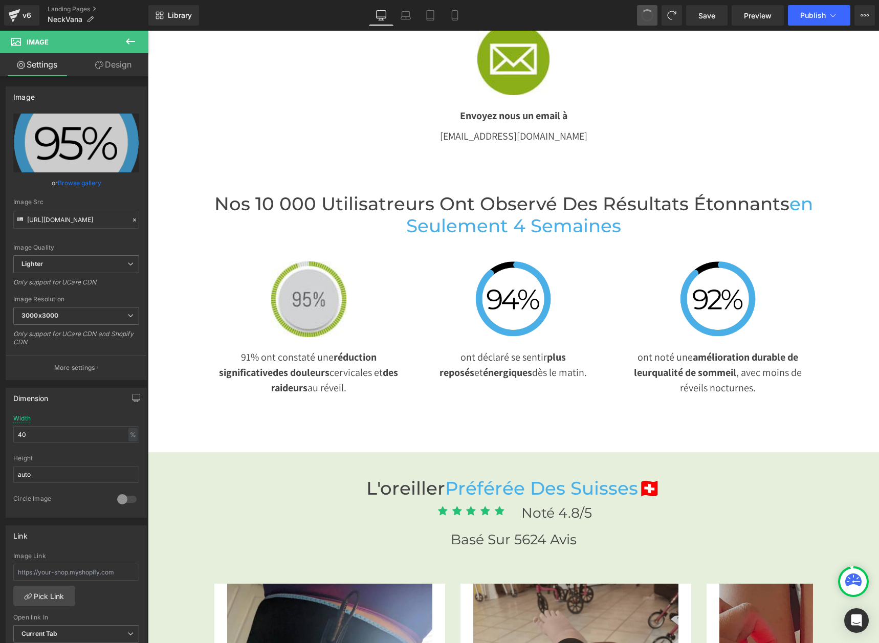
type input "[URL][DOMAIN_NAME]"
click at [716, 13] on span "Save" at bounding box center [707, 15] width 17 height 11
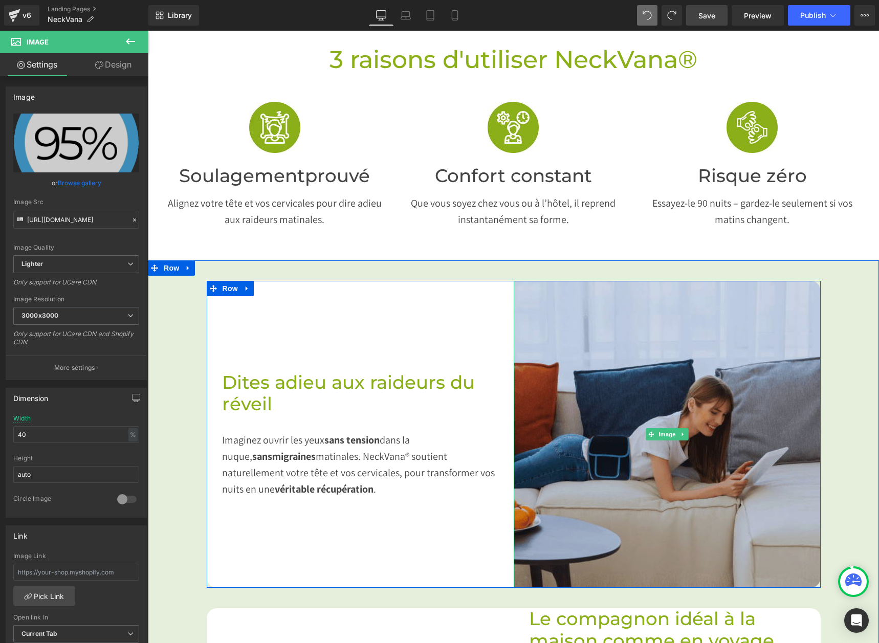
scroll to position [358, 0]
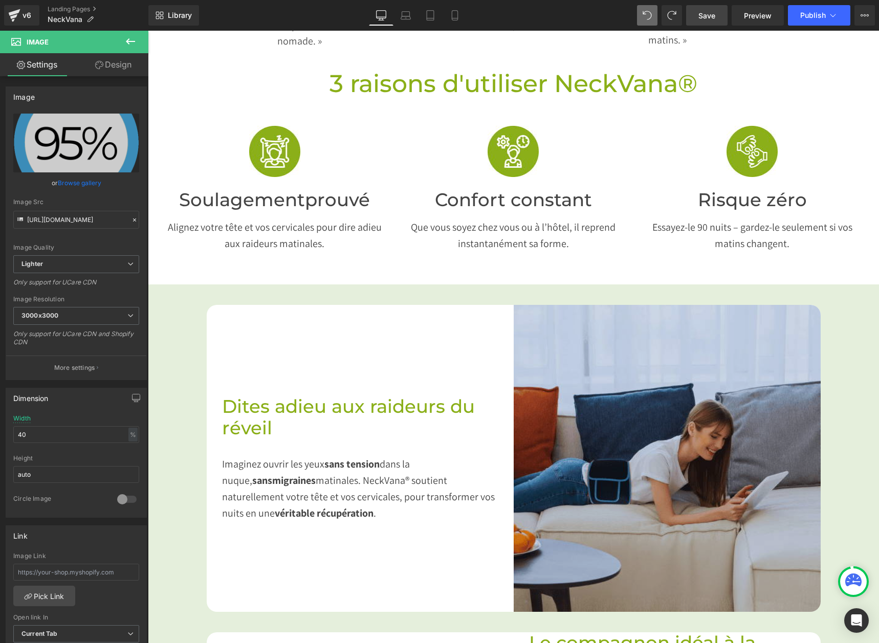
click at [735, 476] on img at bounding box center [667, 458] width 307 height 307
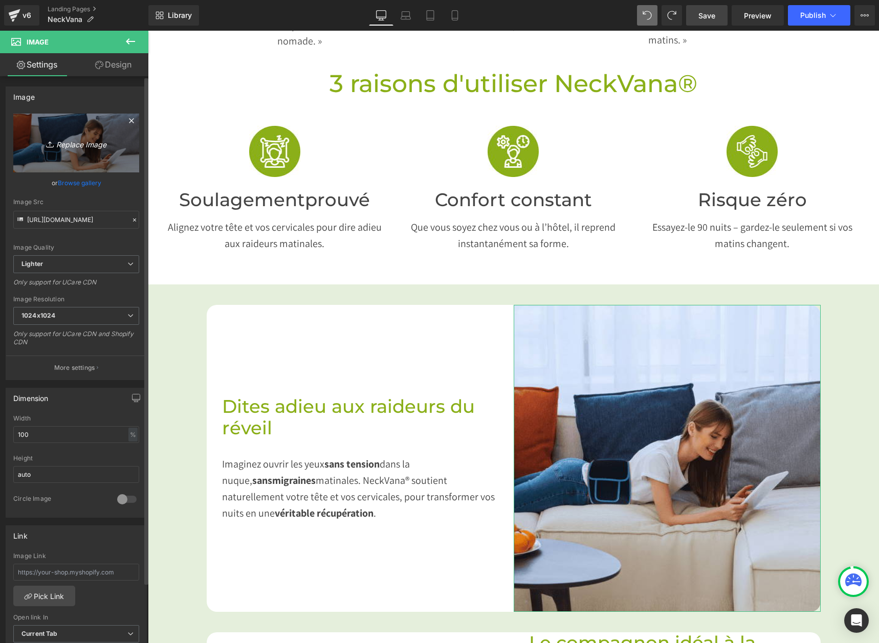
click at [65, 147] on icon "Replace Image" at bounding box center [76, 143] width 82 height 13
type input "C:\fakepath\Capture d'écran [DATE] 182720.png"
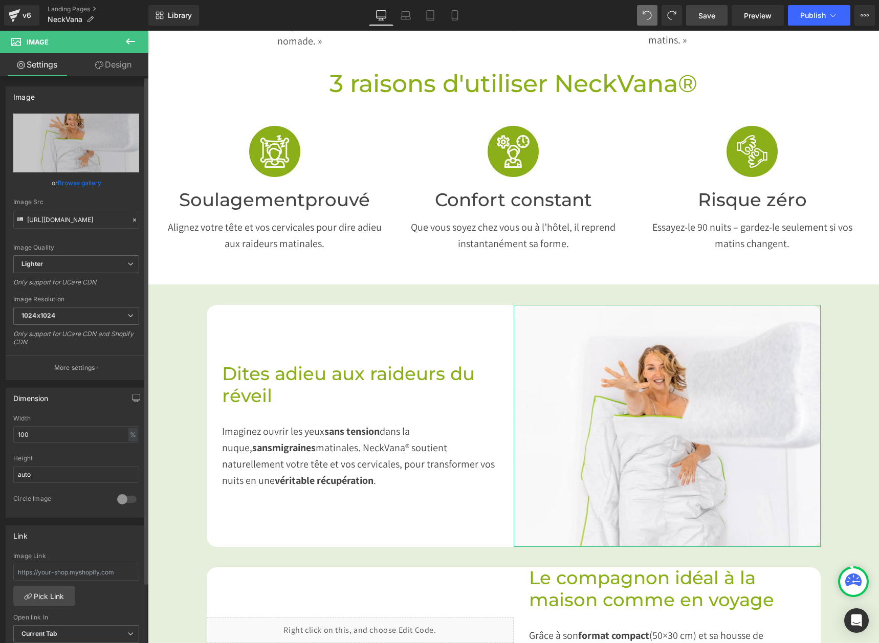
type input "[URL][DOMAIN_NAME]"
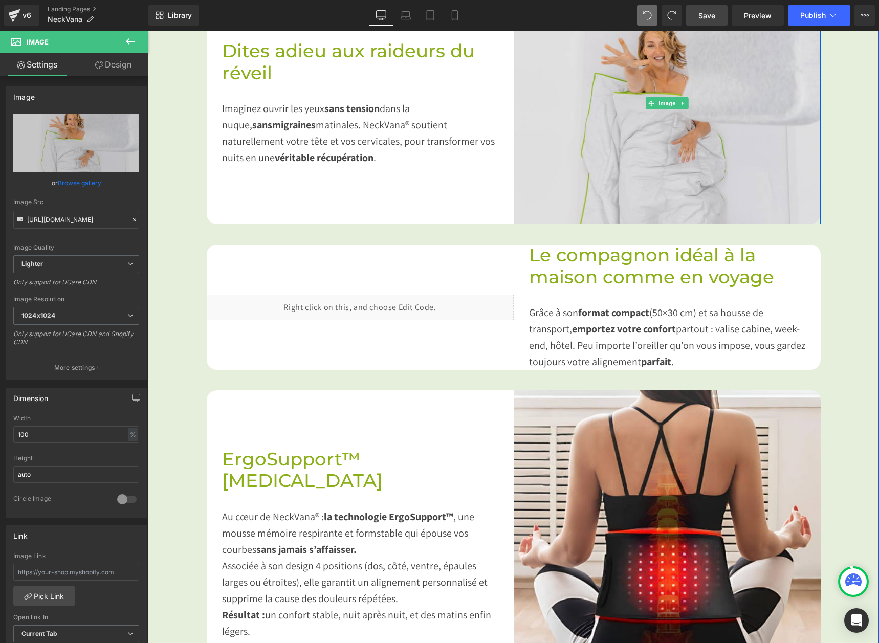
scroll to position [614, 0]
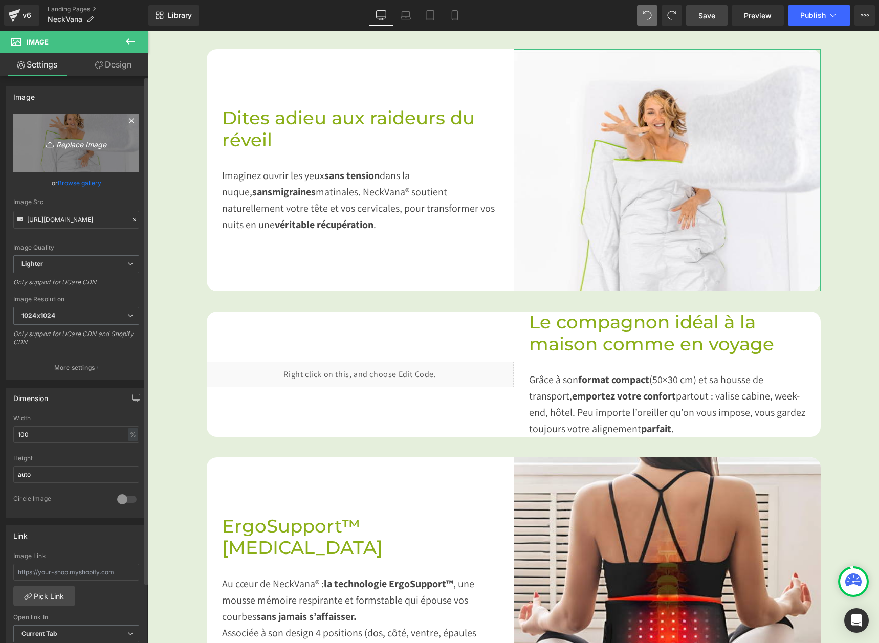
click at [69, 143] on icon "Replace Image" at bounding box center [76, 143] width 82 height 13
type input "C:\fakepath\adieu douleur reveuil.jpg"
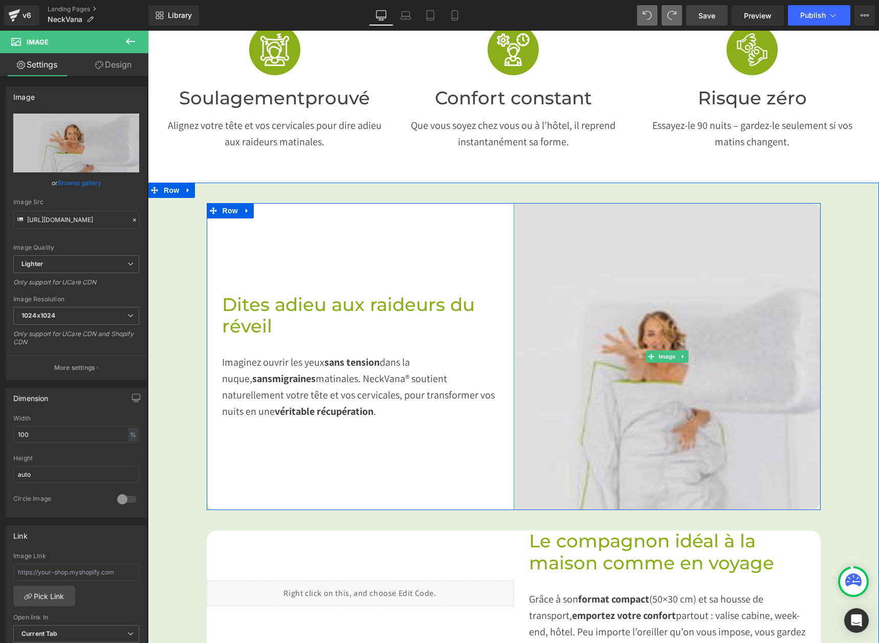
scroll to position [461, 0]
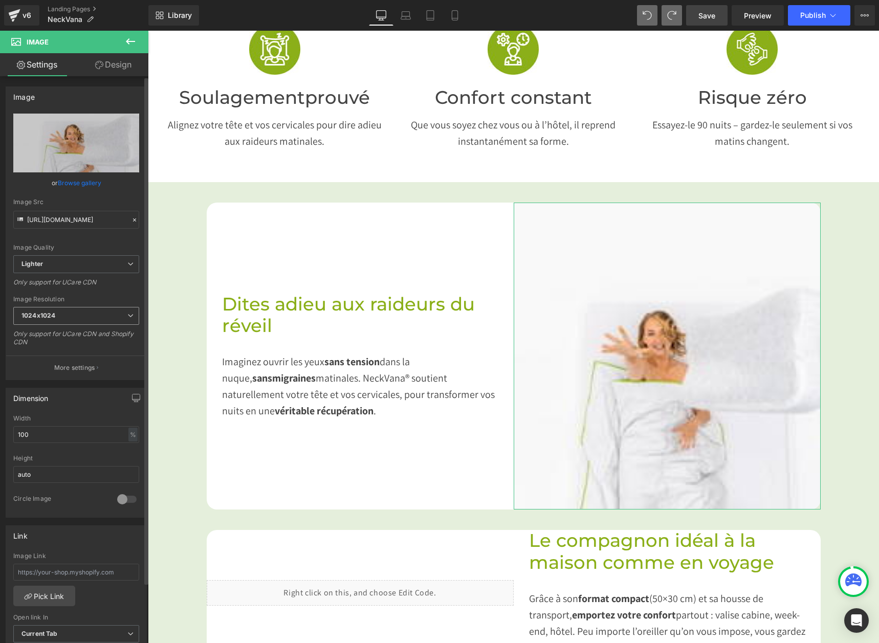
click at [38, 320] on span "1024x1024" at bounding box center [76, 316] width 126 height 18
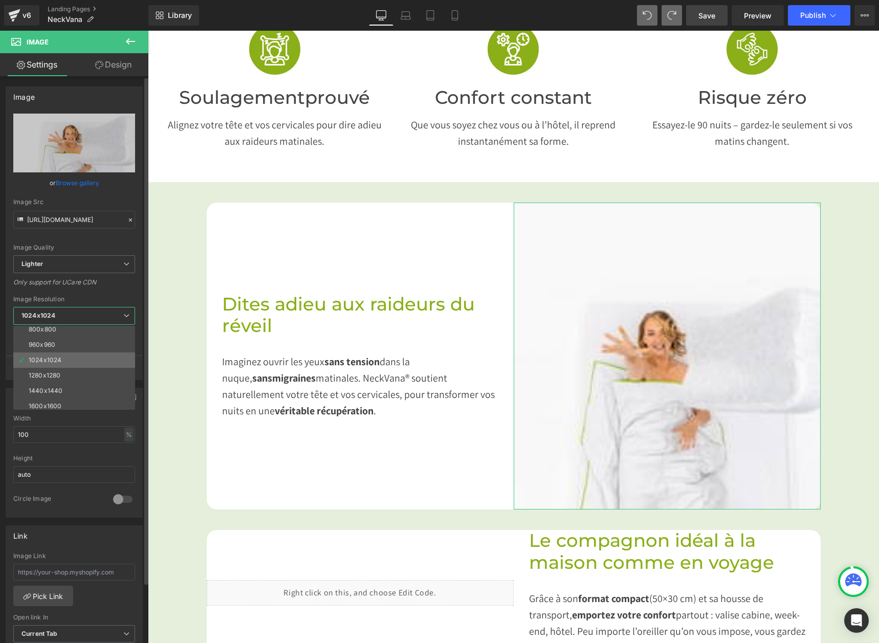
scroll to position [146, 0]
click at [48, 399] on div "3000x3000" at bounding box center [47, 402] width 36 height 7
type input "[URL][DOMAIN_NAME]"
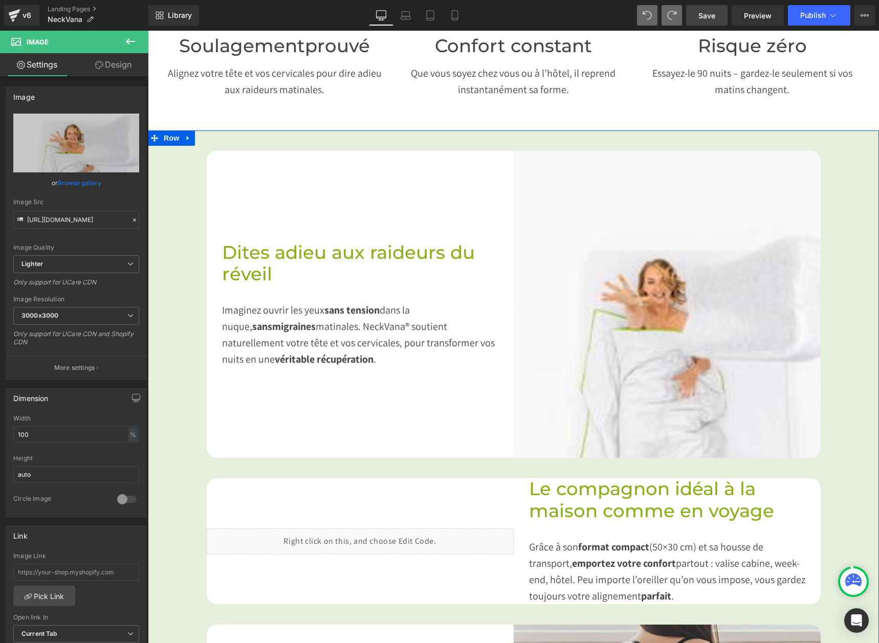
scroll to position [512, 0]
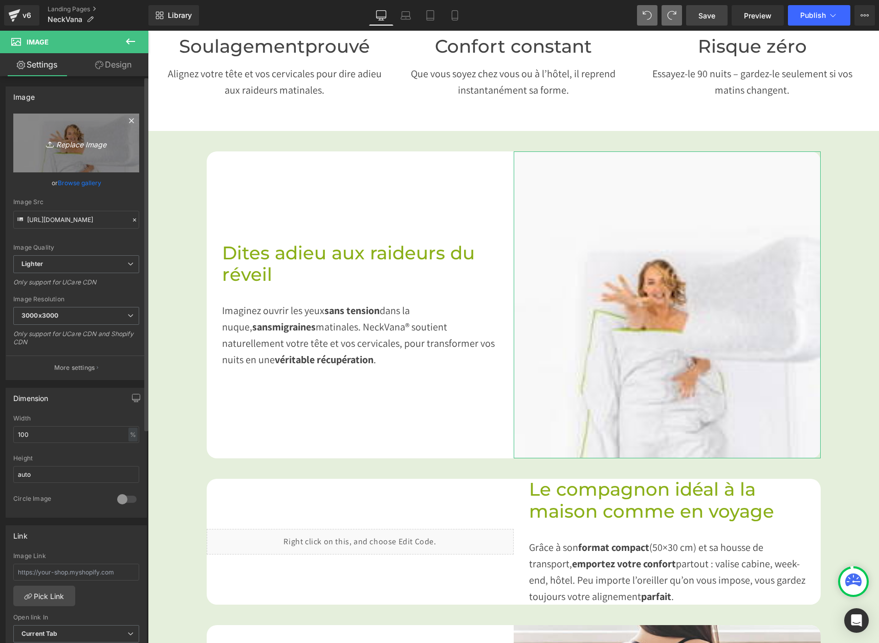
click at [73, 143] on icon "Replace Image" at bounding box center [76, 143] width 82 height 13
type input "C:\fakepath\adieu douleur reveuil.jpg"
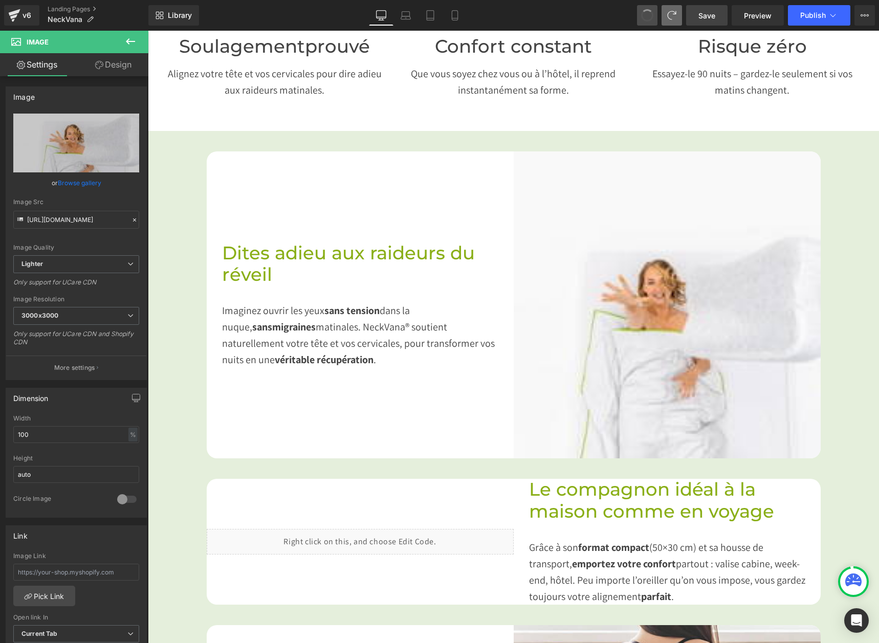
click at [649, 16] on span at bounding box center [647, 15] width 14 height 14
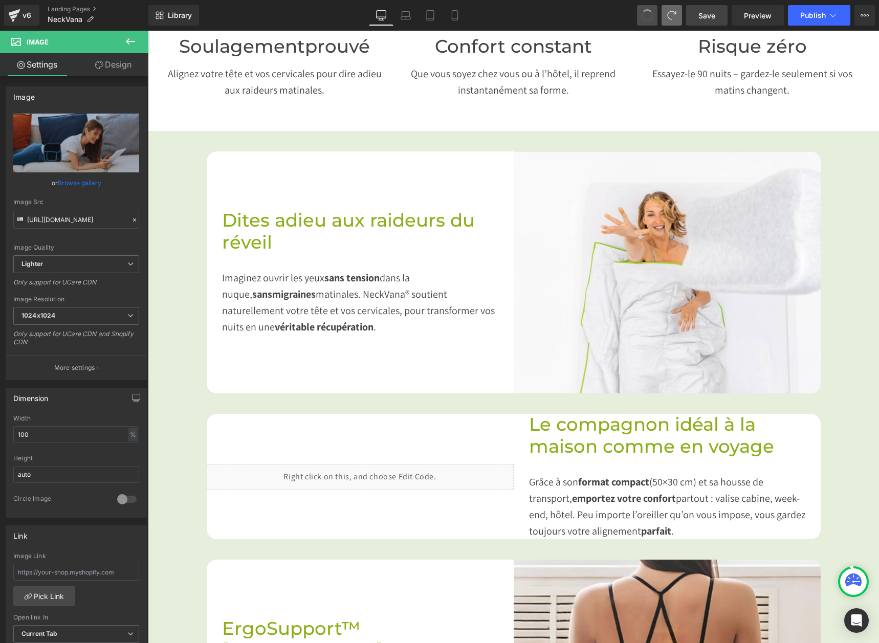
type input "[URL][DOMAIN_NAME]"
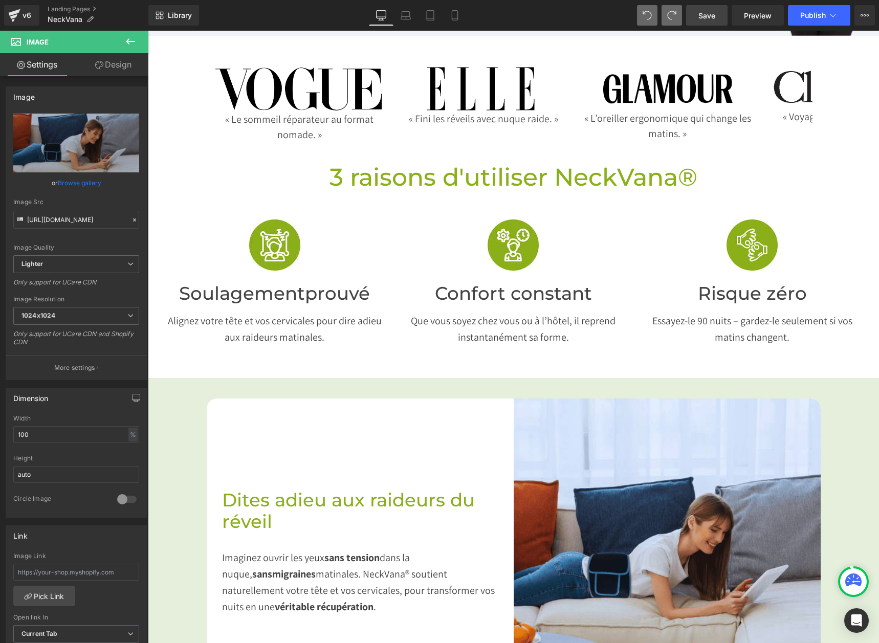
scroll to position [256, 0]
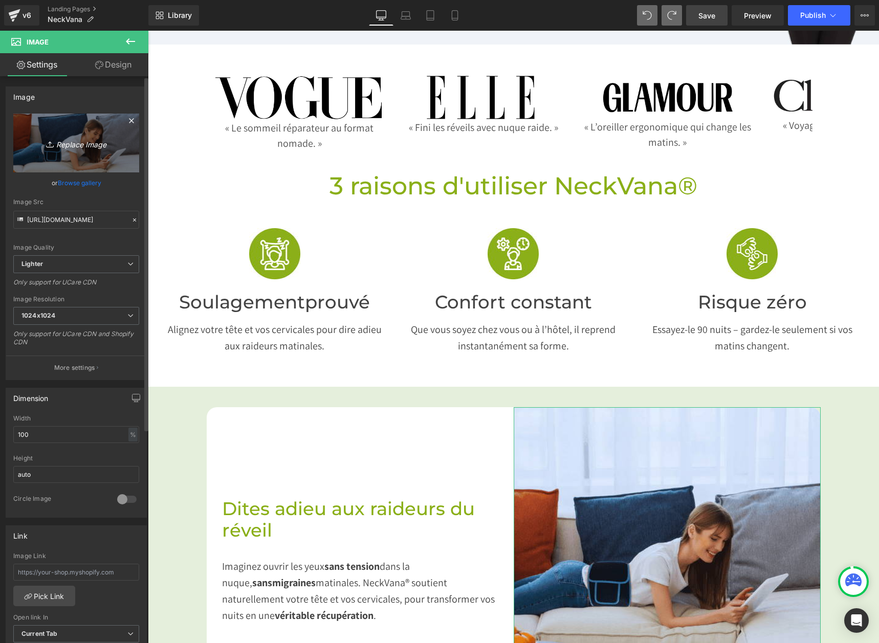
click at [71, 145] on icon "Replace Image" at bounding box center [76, 143] width 82 height 13
type input "C:\fakepath\adieu douleur reveuil.jpg"
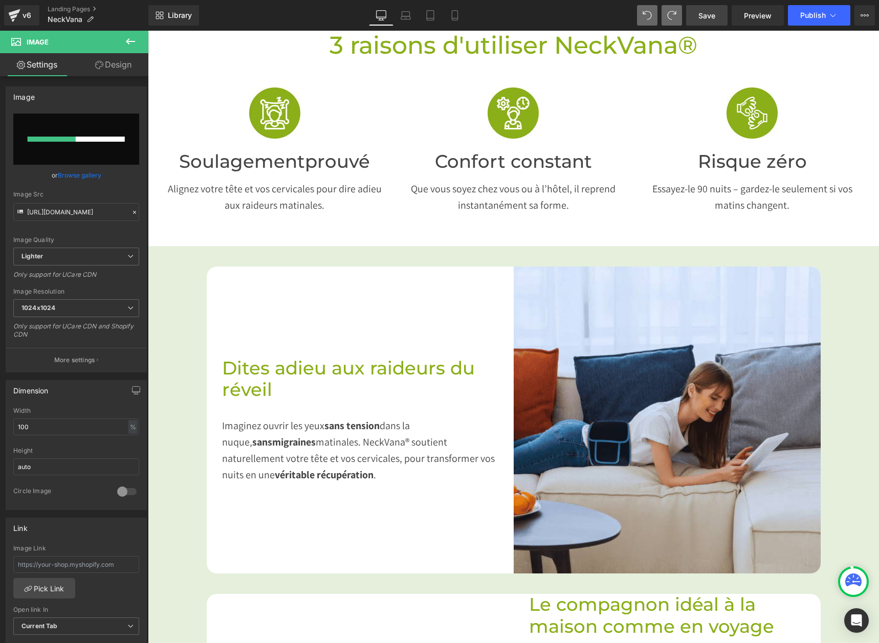
scroll to position [461, 0]
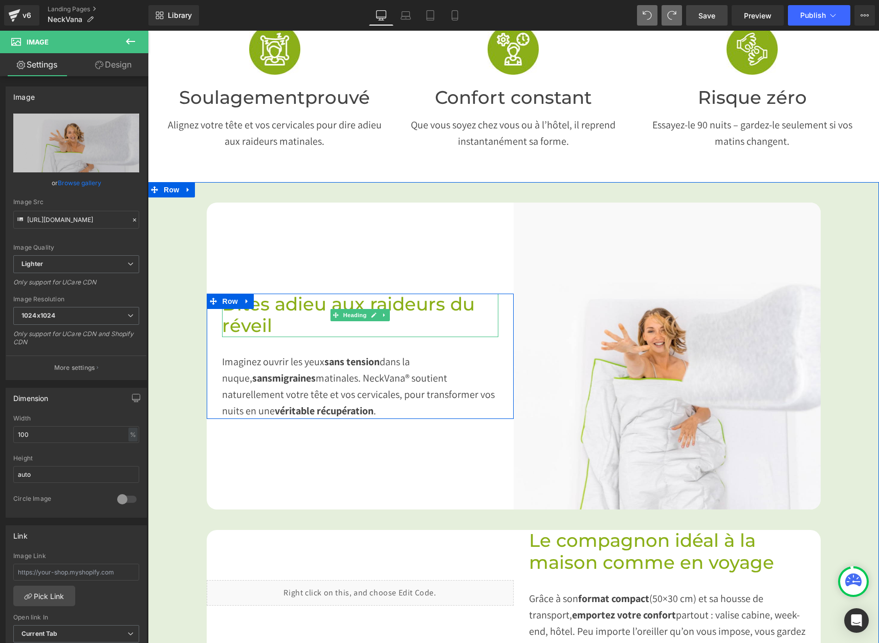
type input "[URL][DOMAIN_NAME]"
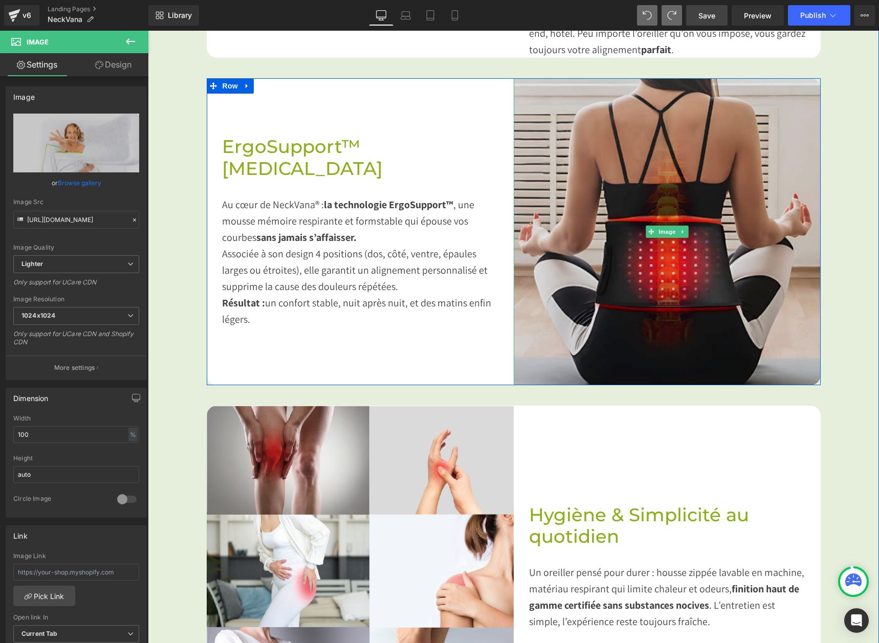
scroll to position [1075, 0]
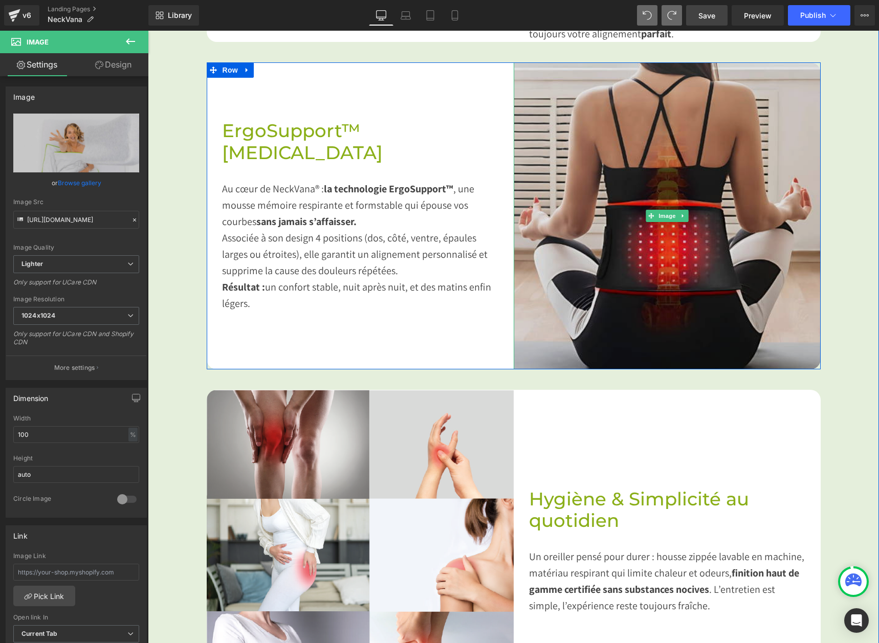
click at [685, 213] on img at bounding box center [667, 215] width 307 height 307
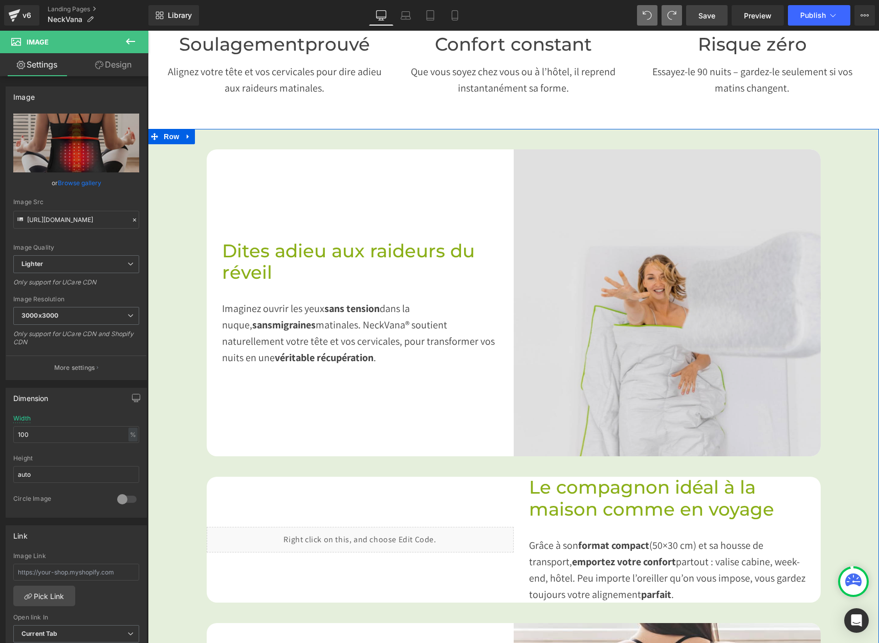
scroll to position [512, 0]
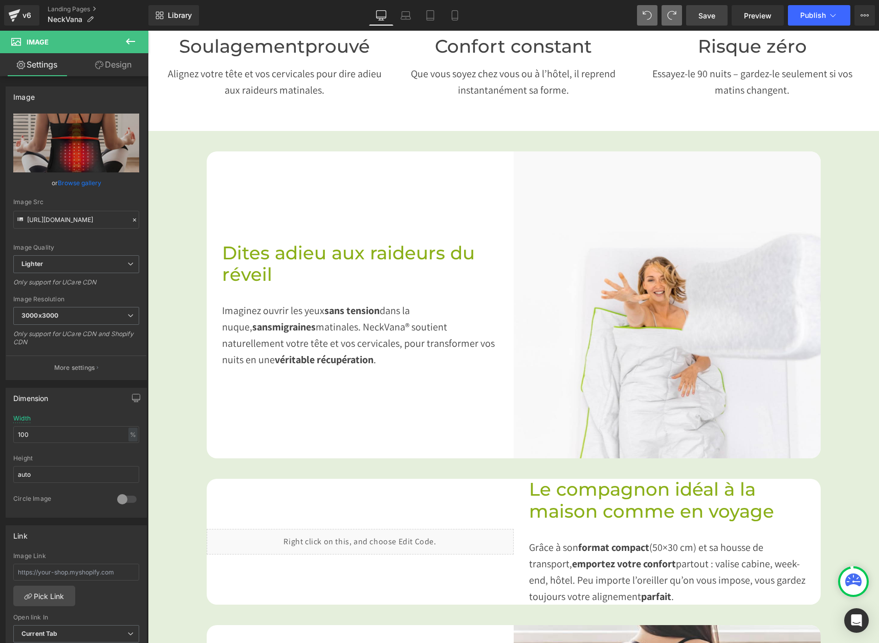
click at [715, 14] on span "Save" at bounding box center [707, 15] width 17 height 11
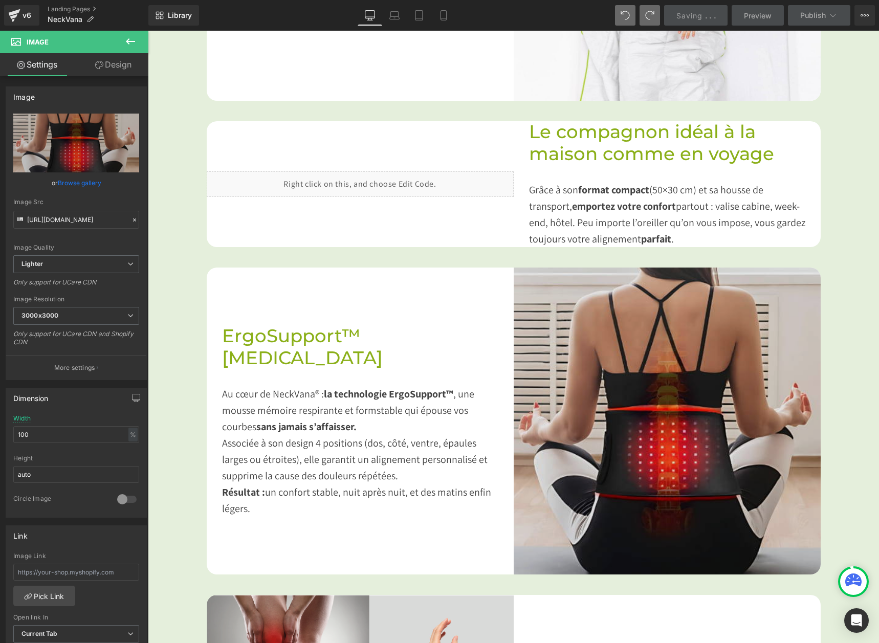
scroll to position [870, 0]
click at [636, 430] on img at bounding box center [667, 420] width 307 height 307
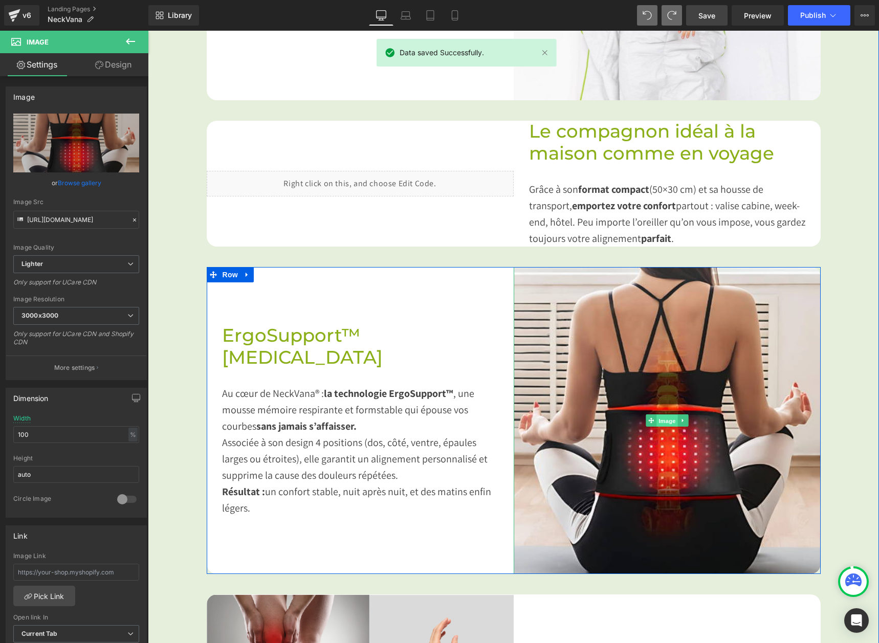
click at [658, 420] on span "Image" at bounding box center [667, 421] width 21 height 12
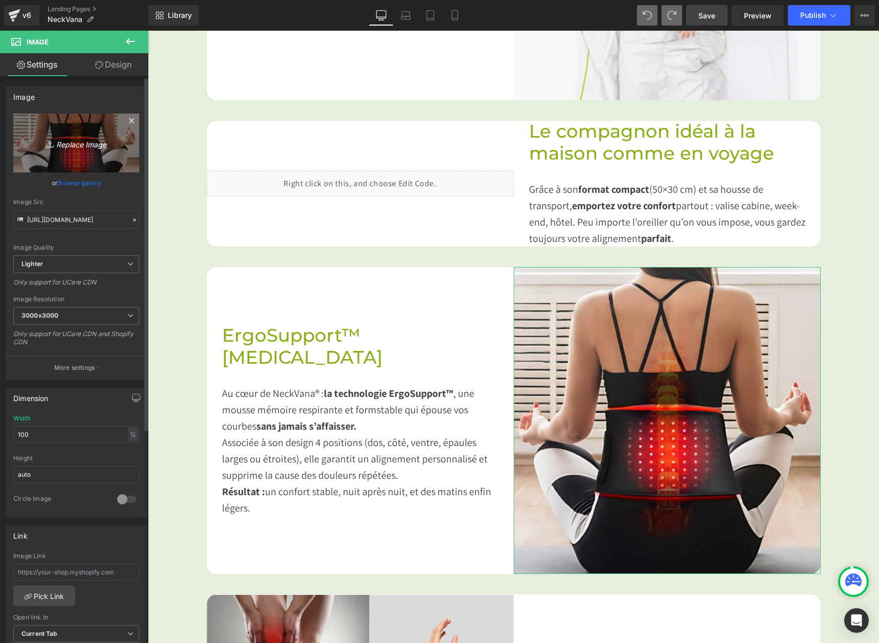
click at [66, 141] on icon "Replace Image" at bounding box center [76, 143] width 82 height 13
type input "C:\fakepath\CMS_Rueckenschlaefer_fr.webp"
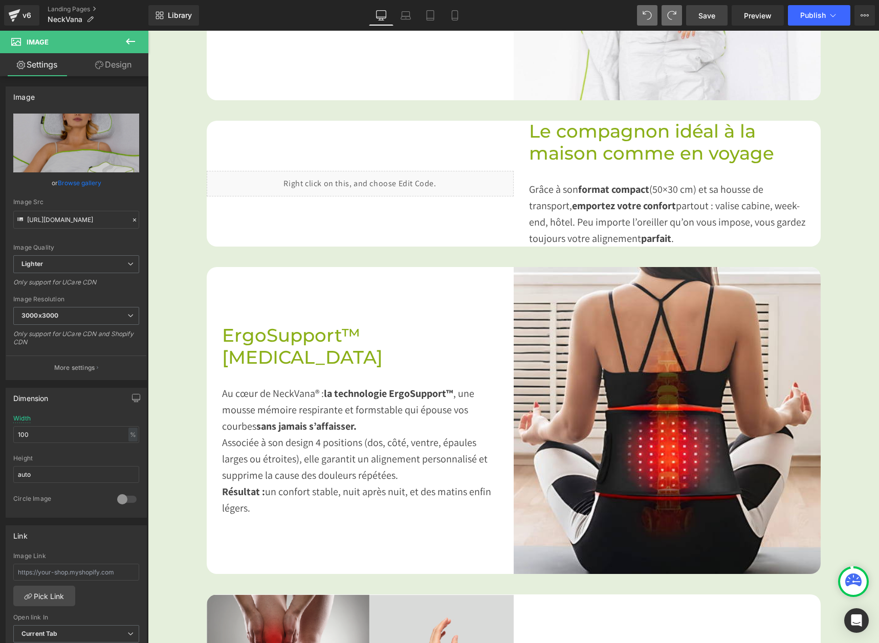
type input "[URL][DOMAIN_NAME]"
click at [131, 40] on icon at bounding box center [130, 41] width 12 height 12
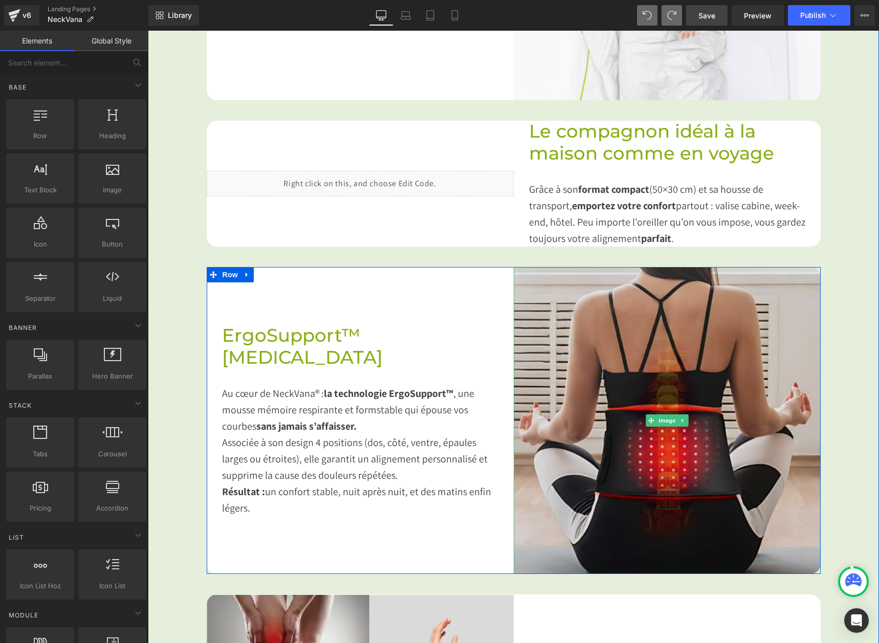
click at [697, 362] on img at bounding box center [667, 420] width 307 height 307
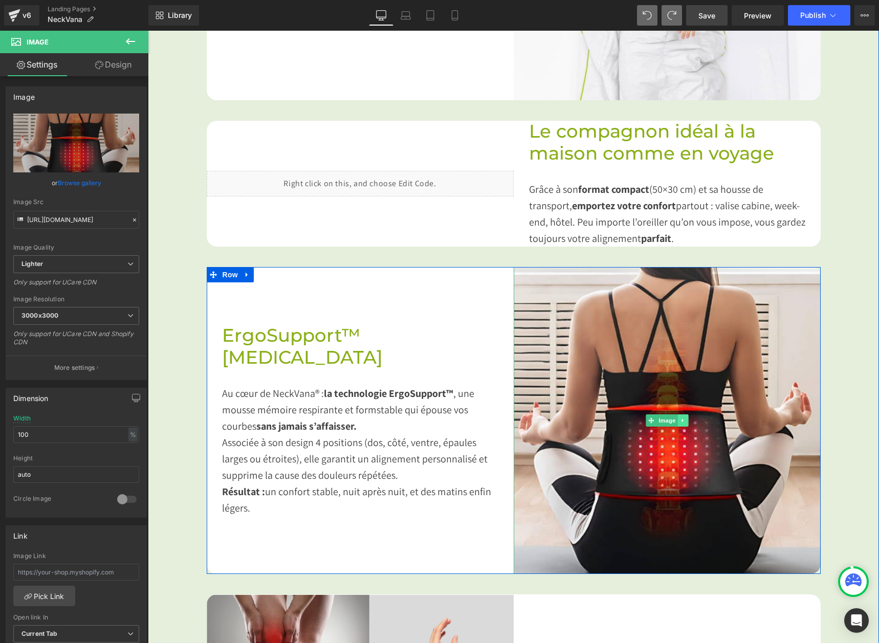
click at [680, 421] on icon at bounding box center [683, 421] width 6 height 6
click at [685, 421] on icon at bounding box center [688, 421] width 6 height 6
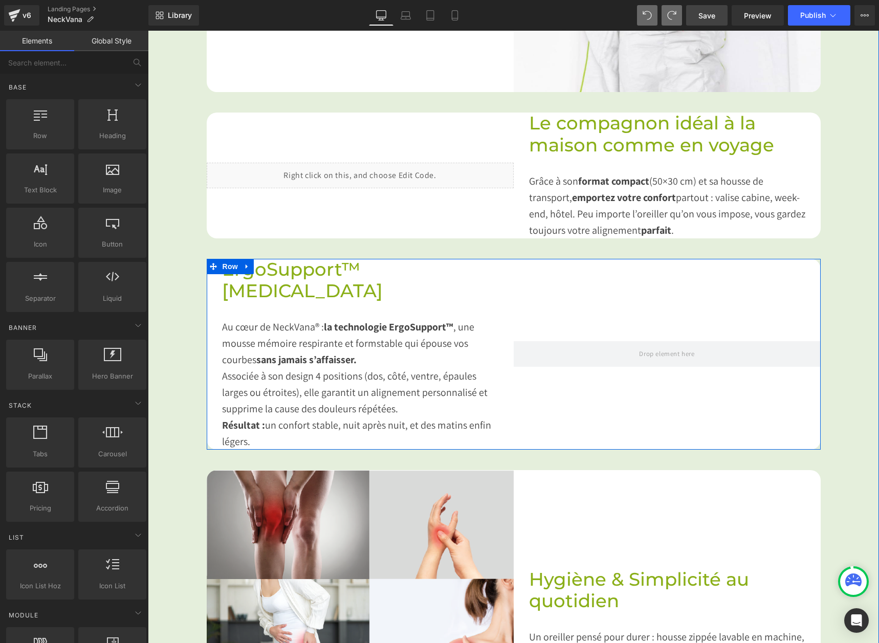
scroll to position [862, 0]
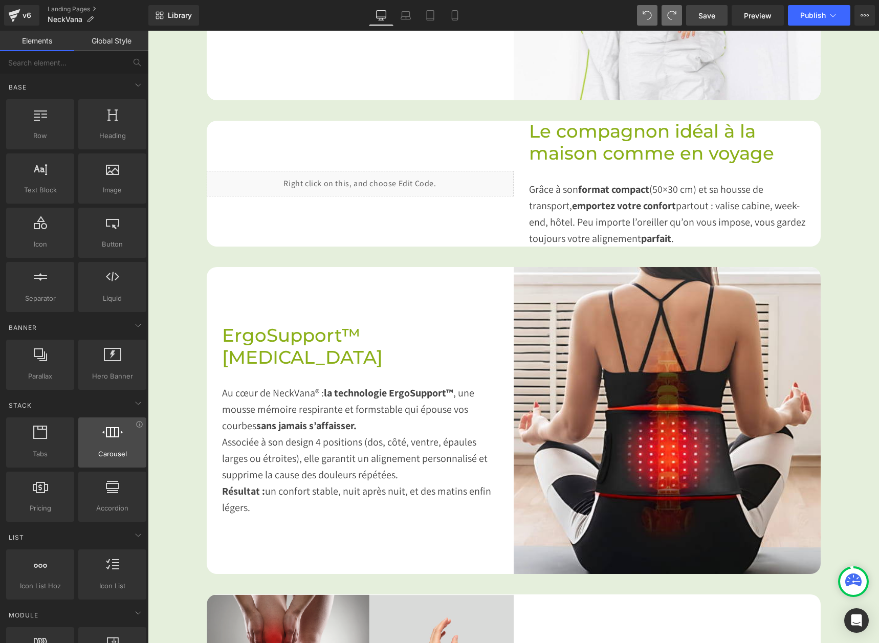
click at [114, 454] on span "Carousel" at bounding box center [112, 454] width 62 height 11
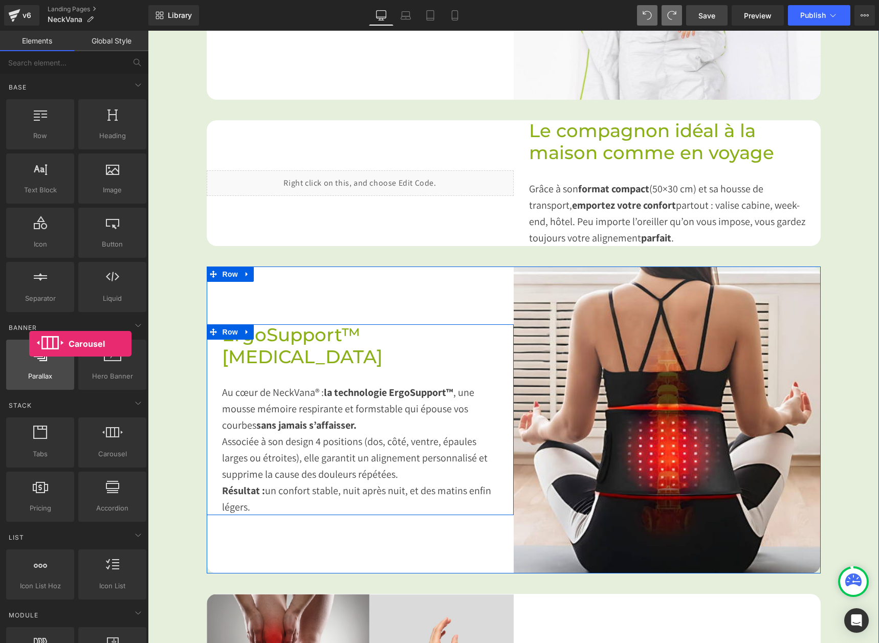
scroll to position [913, 0]
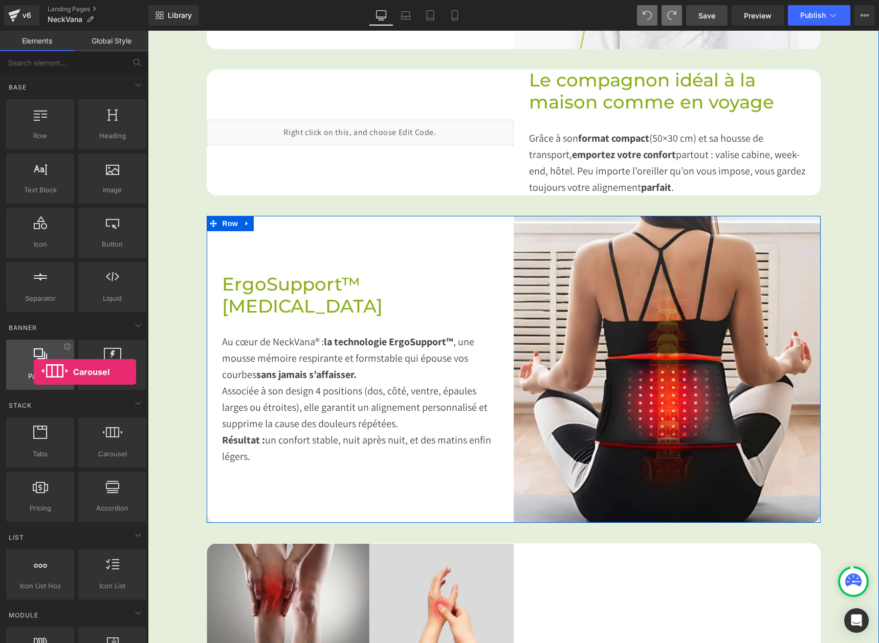
drag, startPoint x: 98, startPoint y: 441, endPoint x: 35, endPoint y: 373, distance: 92.7
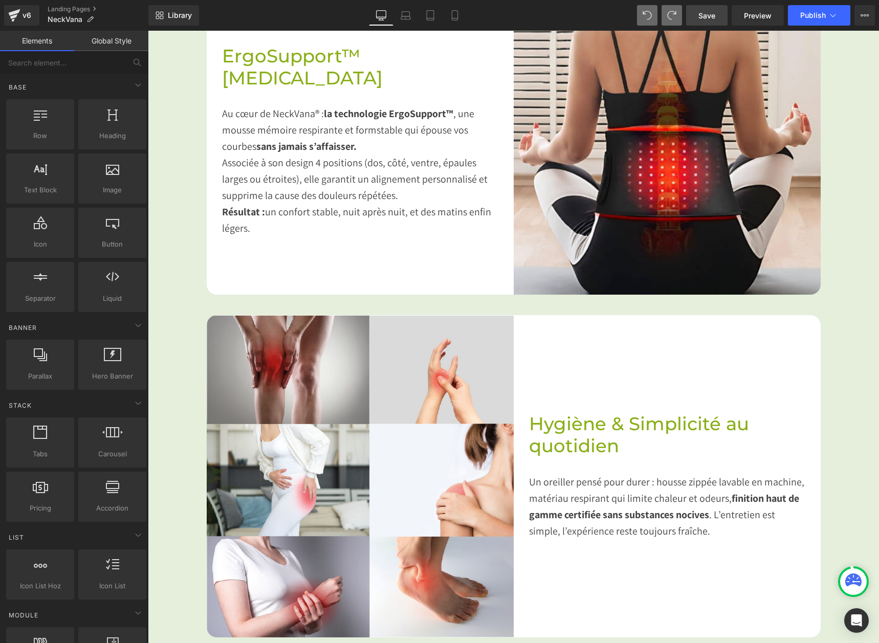
scroll to position [1067, 0]
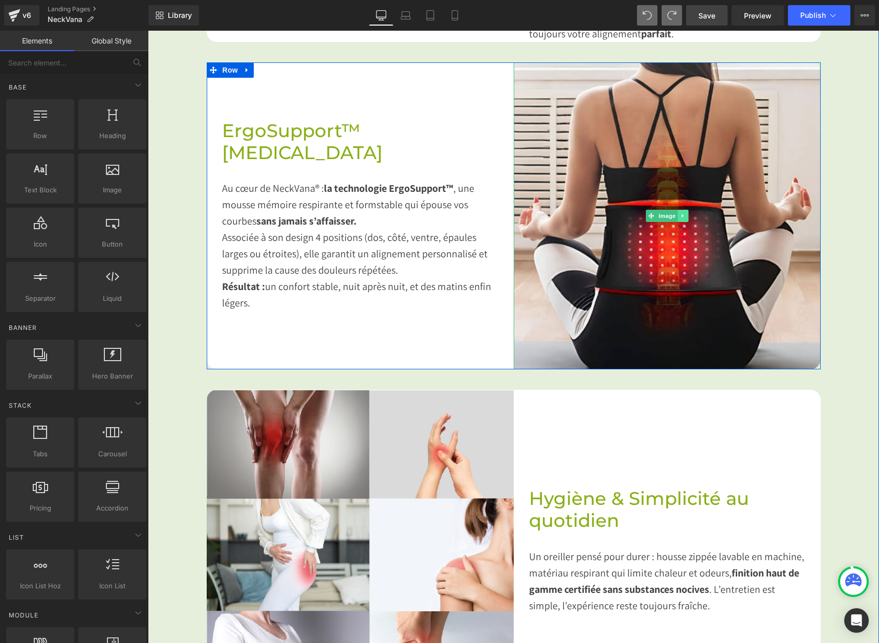
click at [680, 213] on icon at bounding box center [683, 216] width 6 height 6
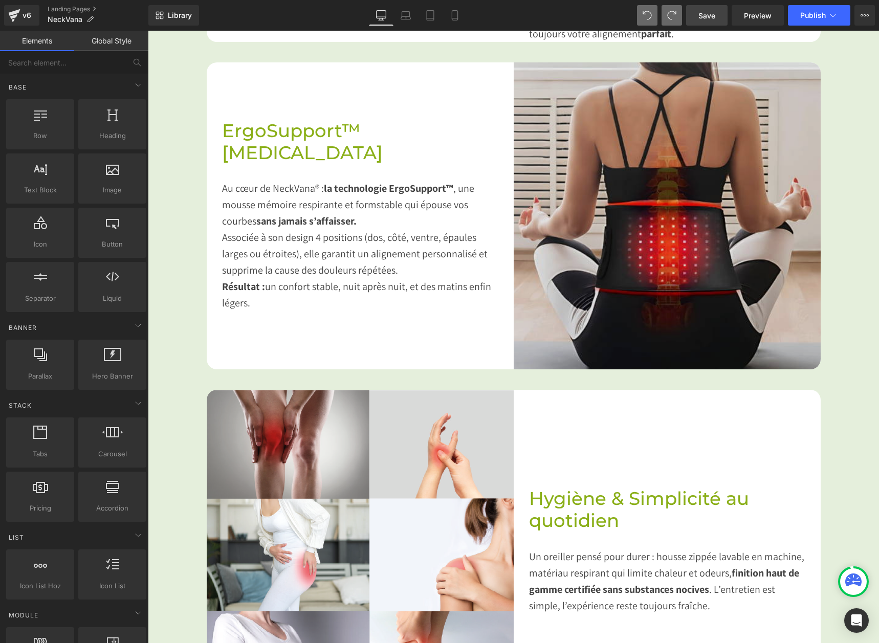
click at [760, 137] on img at bounding box center [667, 215] width 307 height 307
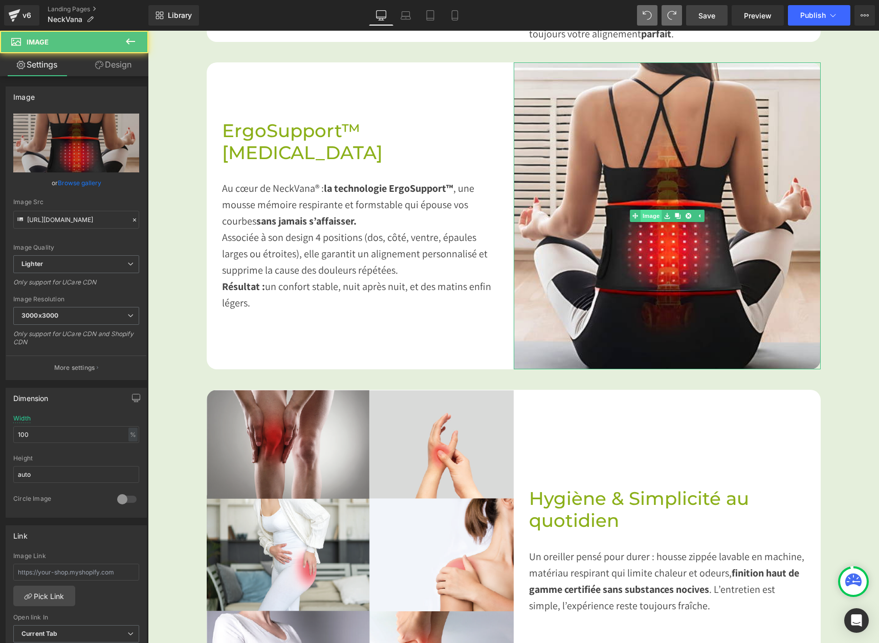
click at [655, 210] on span "Image" at bounding box center [651, 216] width 21 height 12
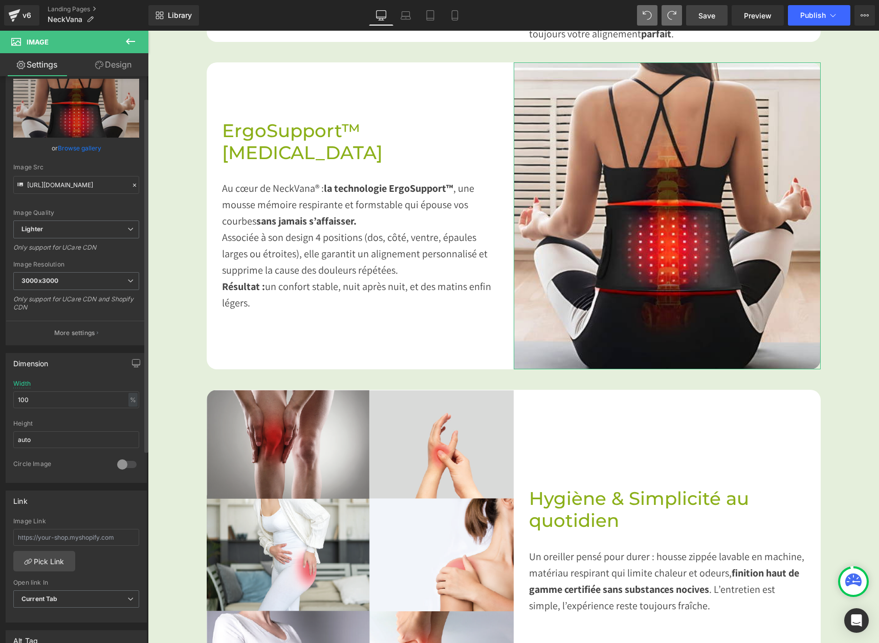
scroll to position [0, 0]
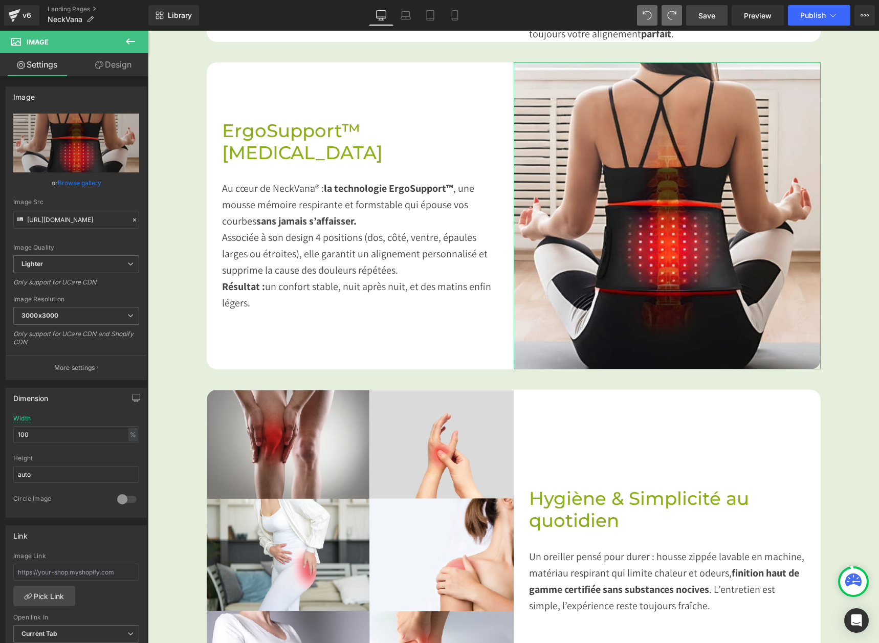
click at [100, 66] on icon at bounding box center [99, 65] width 8 height 8
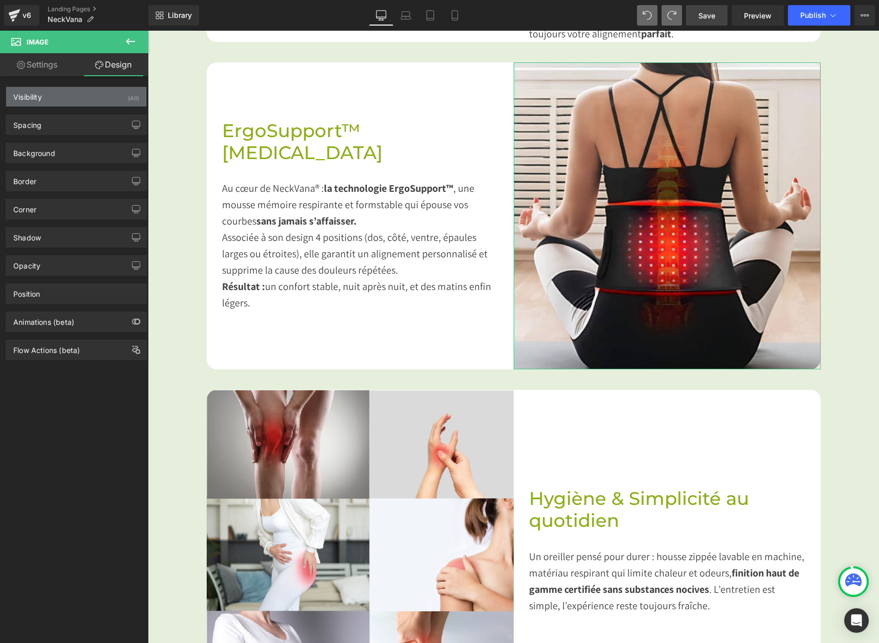
type input "0"
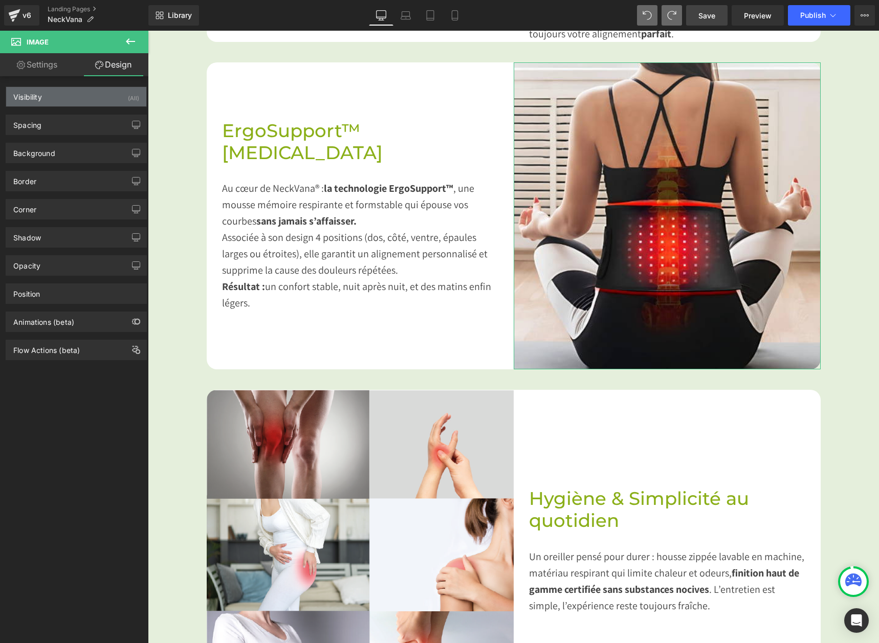
type input "0"
type input "transparent"
type input "0"
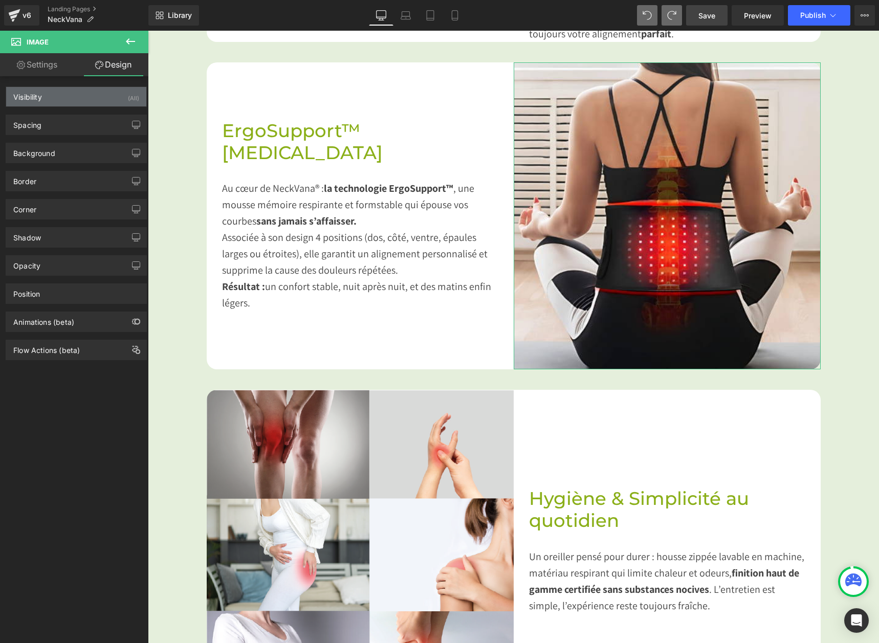
type input "#121212"
type input "75"
type input "0"
click at [64, 120] on div "Spacing" at bounding box center [76, 124] width 140 height 19
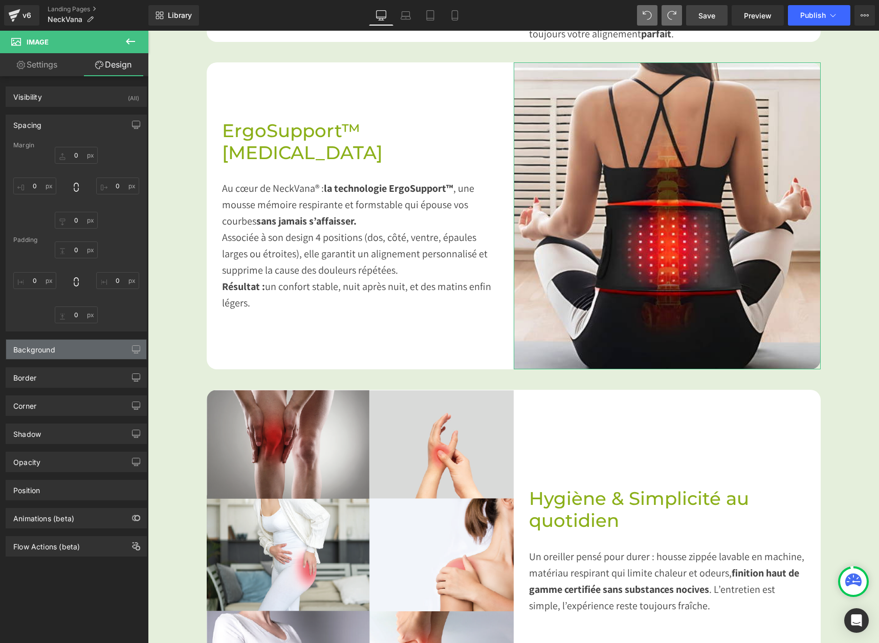
click at [72, 353] on div "Background" at bounding box center [76, 349] width 140 height 19
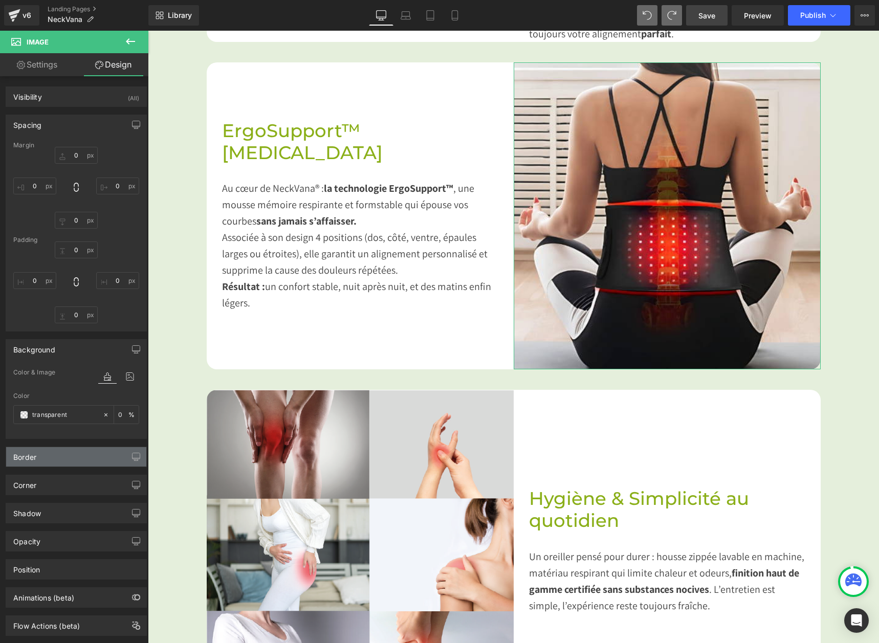
click at [69, 457] on div "Border" at bounding box center [76, 456] width 140 height 19
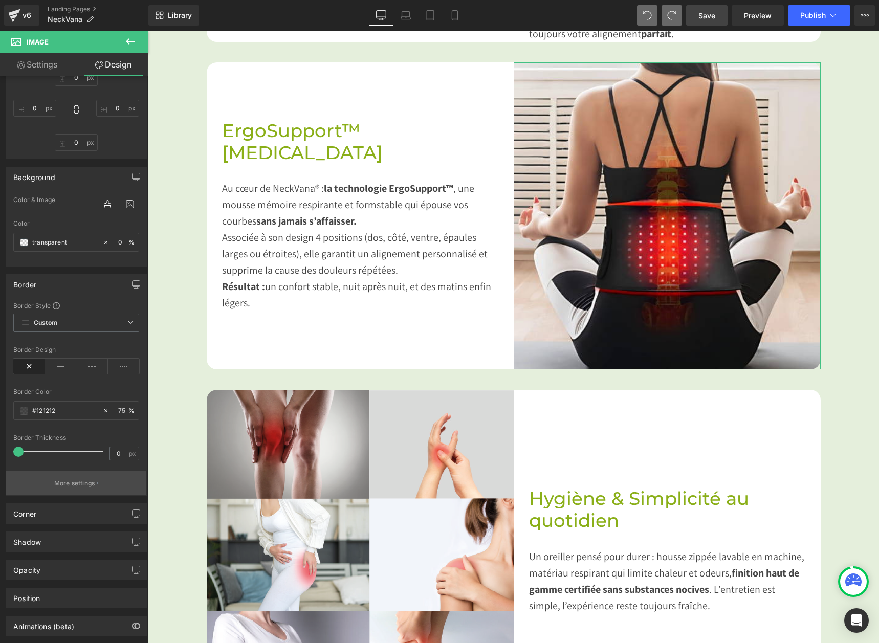
scroll to position [205, 0]
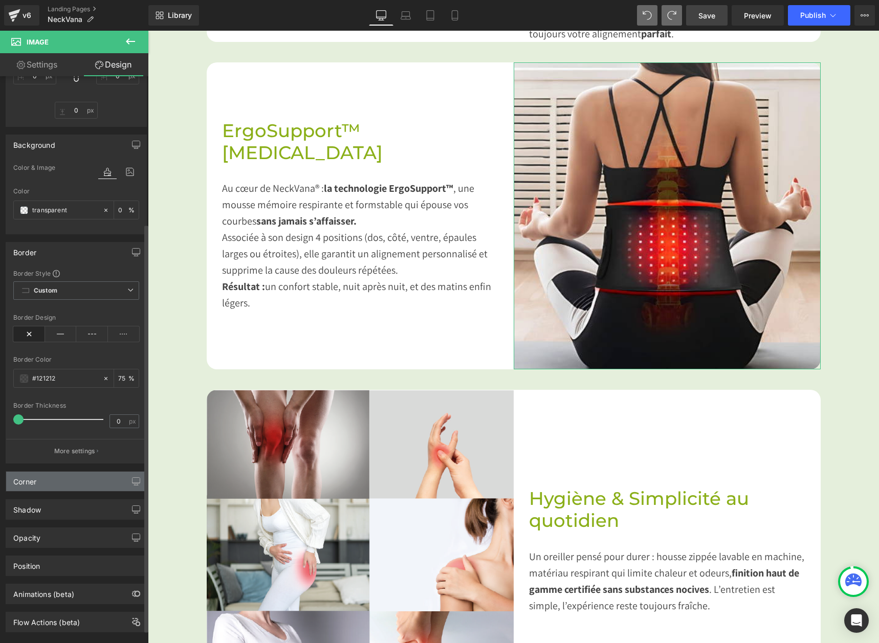
click at [63, 489] on div "Corner" at bounding box center [76, 481] width 140 height 19
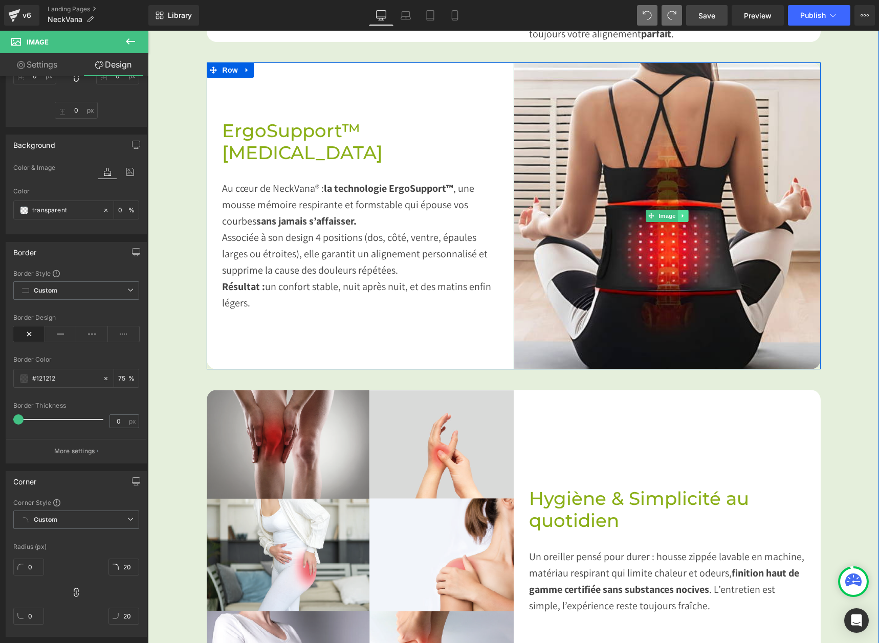
click at [681, 218] on link at bounding box center [683, 216] width 11 height 12
click at [686, 219] on link at bounding box center [688, 216] width 11 height 12
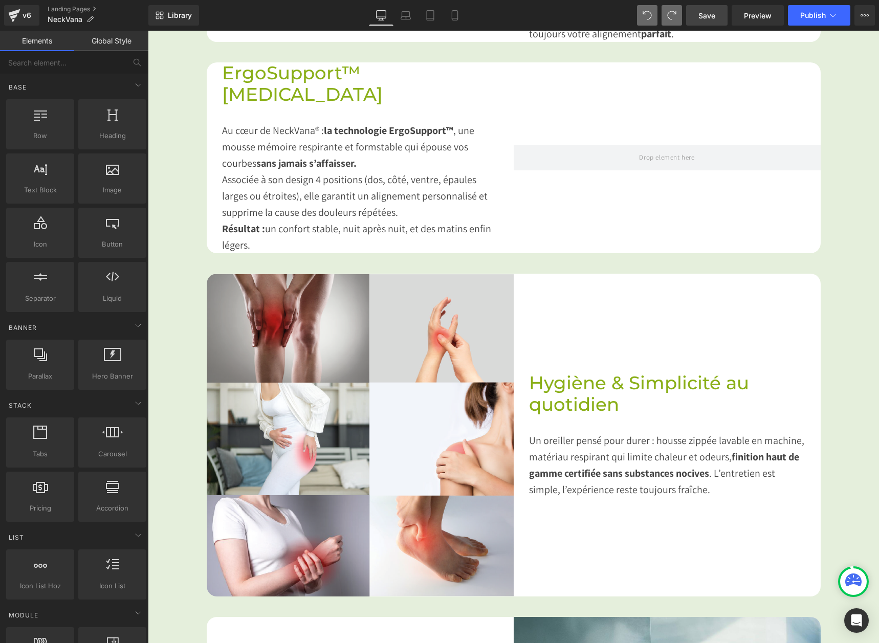
click at [32, 40] on link "Elements" at bounding box center [37, 41] width 74 height 20
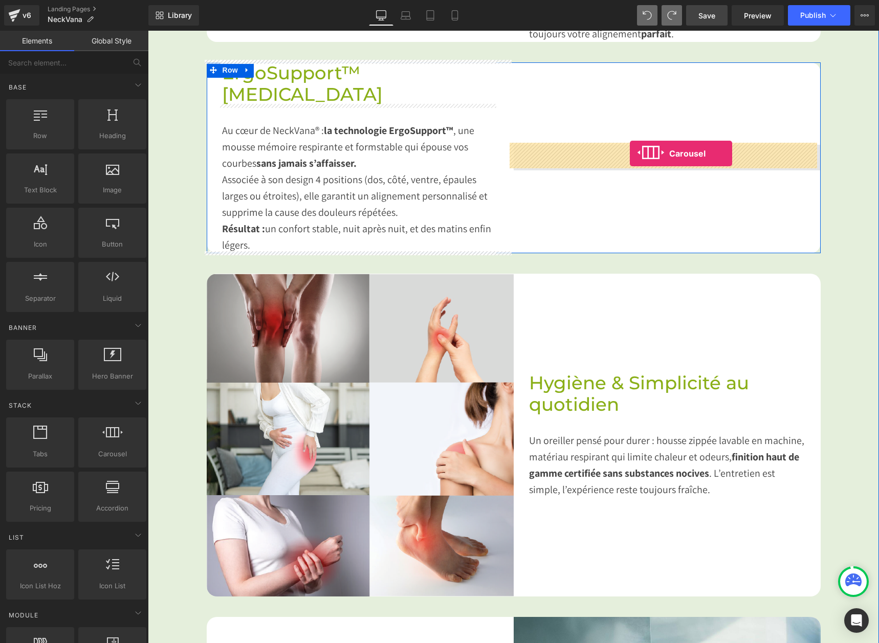
drag, startPoint x: 266, startPoint y: 468, endPoint x: 630, endPoint y: 154, distance: 481.2
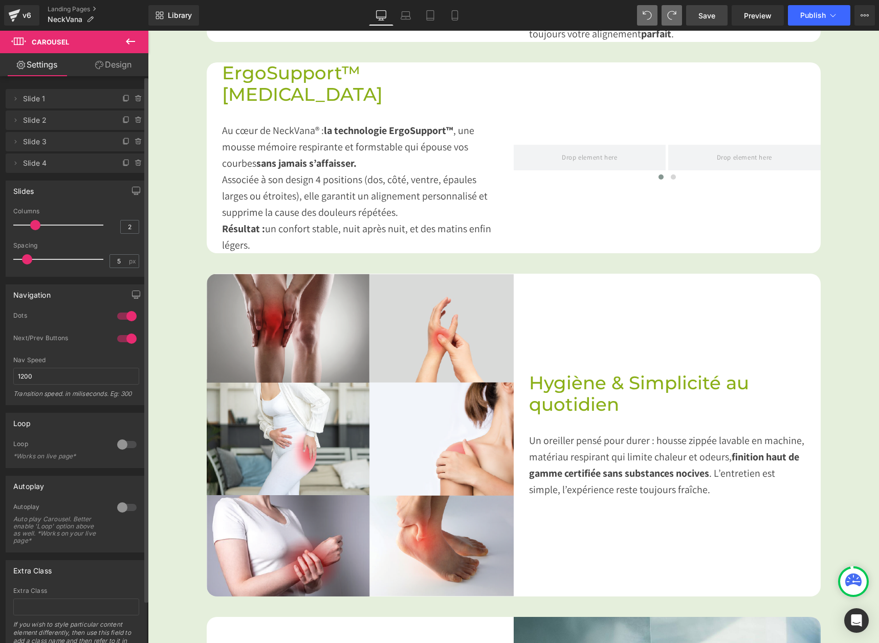
type input "1"
drag, startPoint x: 52, startPoint y: 226, endPoint x: 24, endPoint y: 226, distance: 27.6
click at [24, 226] on div at bounding box center [60, 225] width 85 height 20
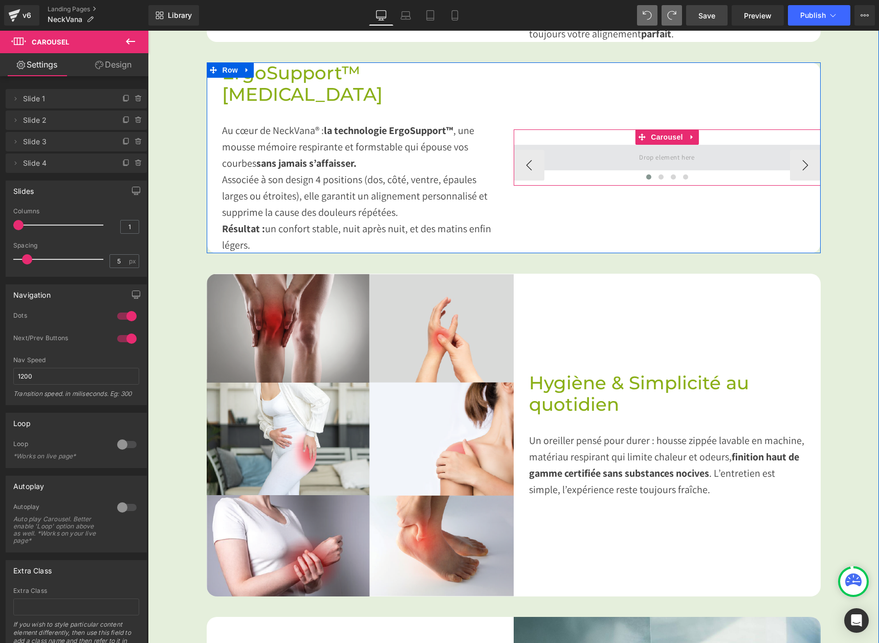
click at [649, 167] on span at bounding box center [667, 158] width 307 height 26
click at [648, 163] on span at bounding box center [667, 157] width 62 height 17
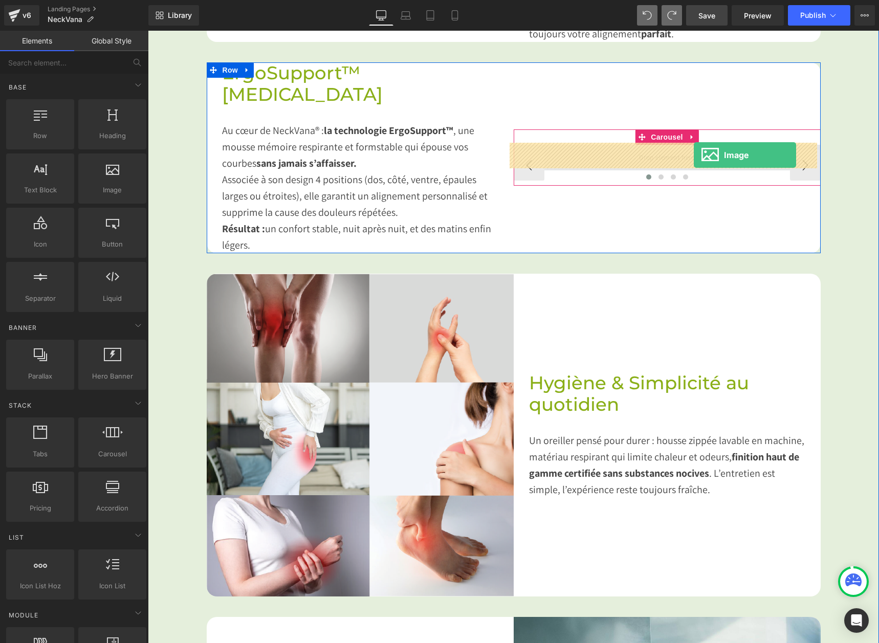
drag, startPoint x: 238, startPoint y: 233, endPoint x: 693, endPoint y: 155, distance: 461.1
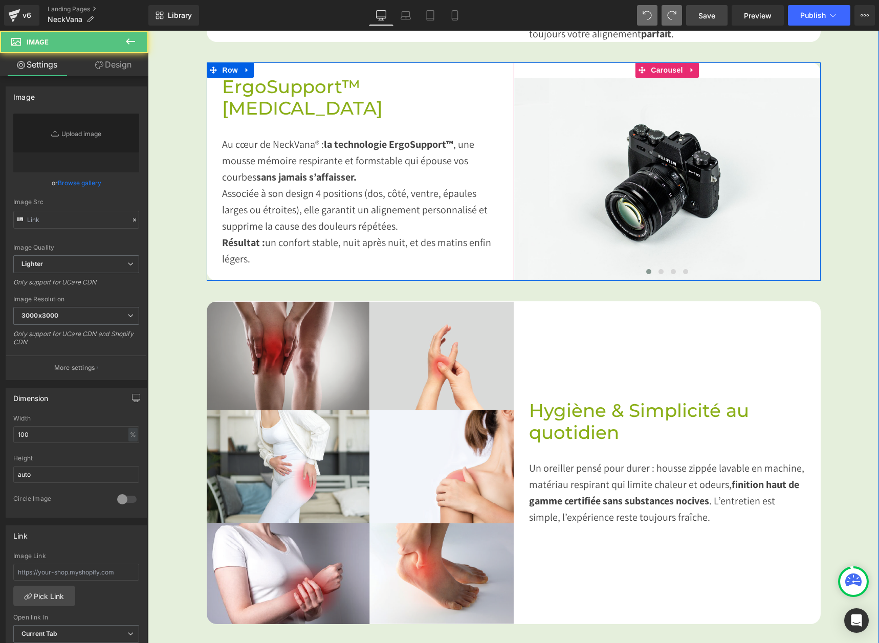
type input "//[DOMAIN_NAME][URL]"
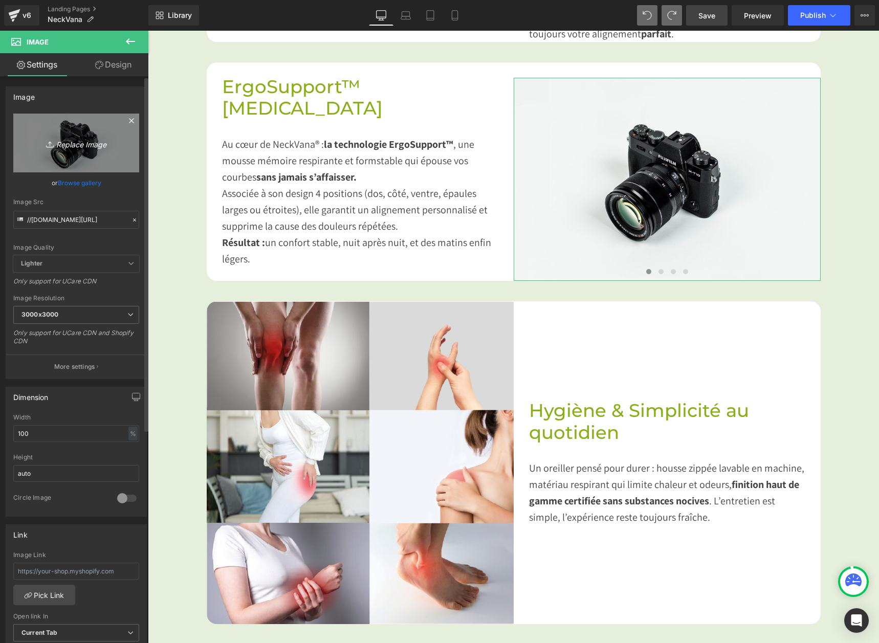
click at [74, 171] on link "Replace Image" at bounding box center [76, 143] width 126 height 59
type input "C:\fakepath\CMS_Rueckenschlaefer_fr.webp"
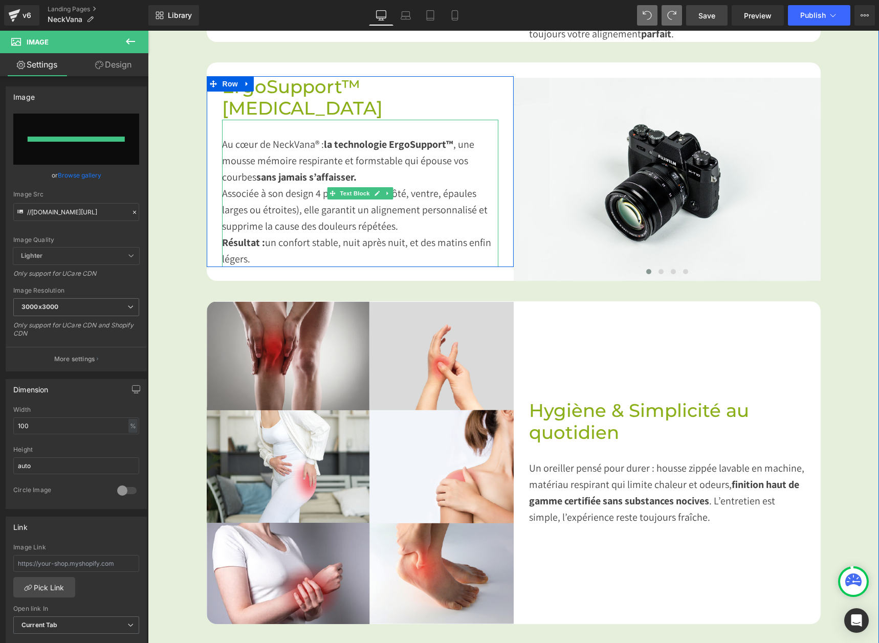
type input "[URL][DOMAIN_NAME]"
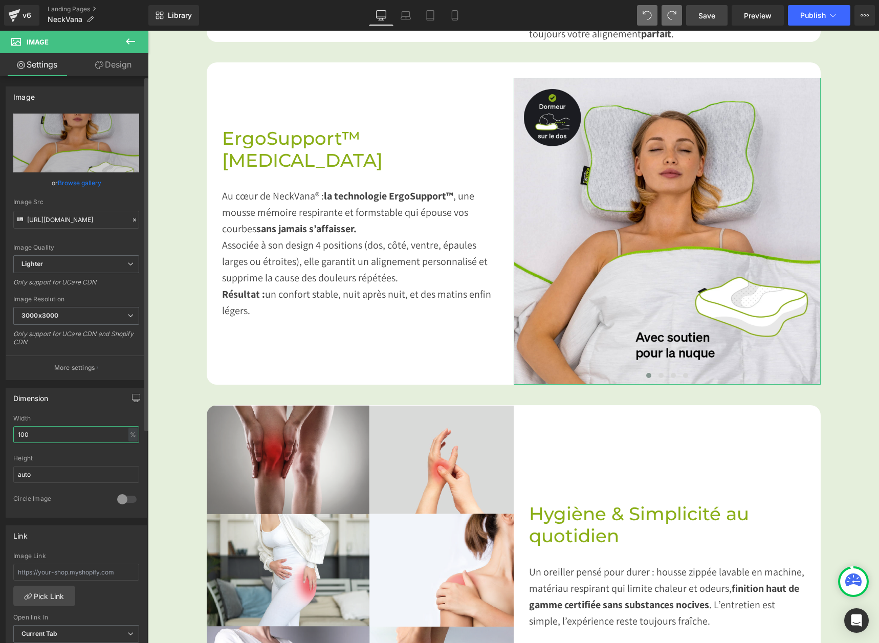
click at [67, 440] on input "100" at bounding box center [76, 434] width 126 height 17
type input "100"
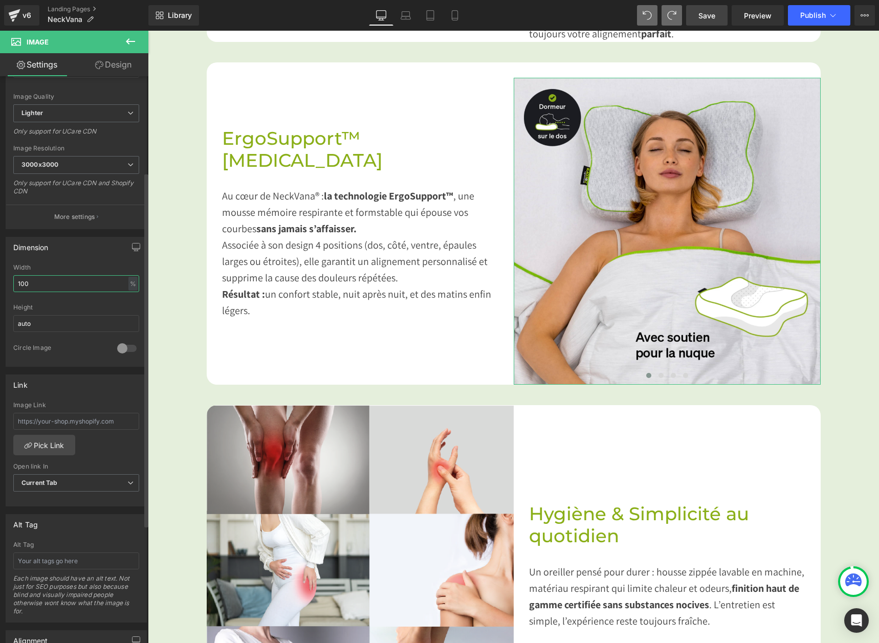
scroll to position [154, 0]
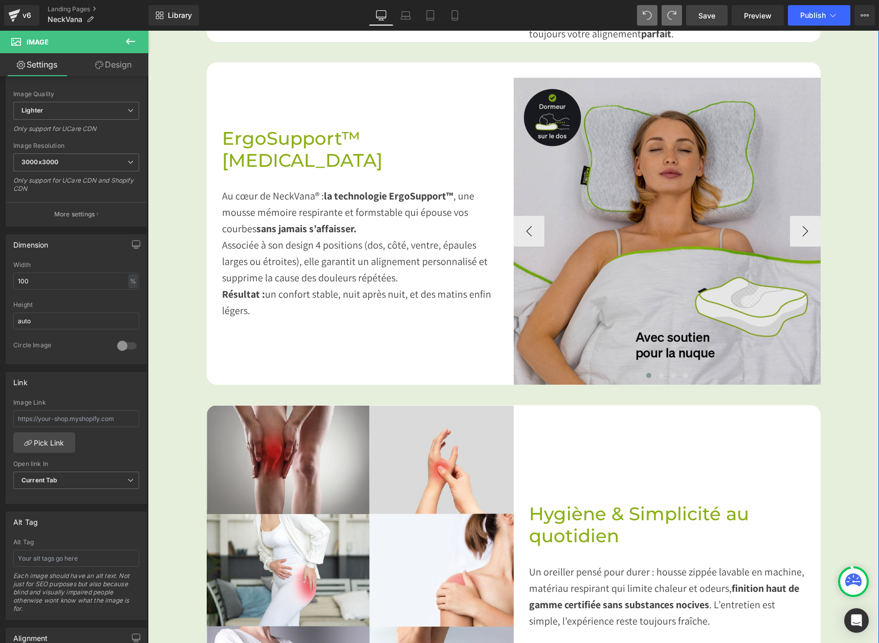
click at [580, 272] on img at bounding box center [667, 231] width 307 height 307
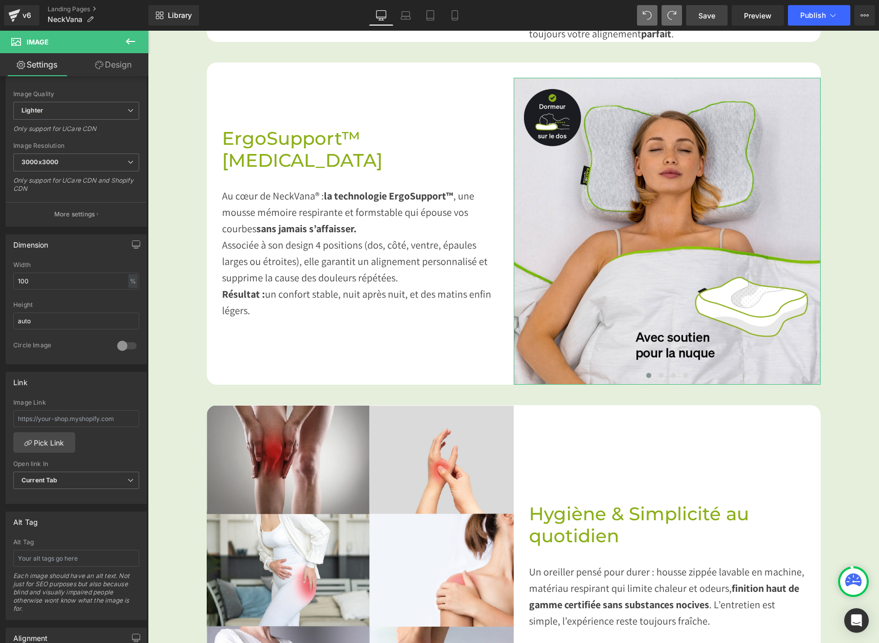
click at [109, 63] on link "Design" at bounding box center [113, 64] width 74 height 23
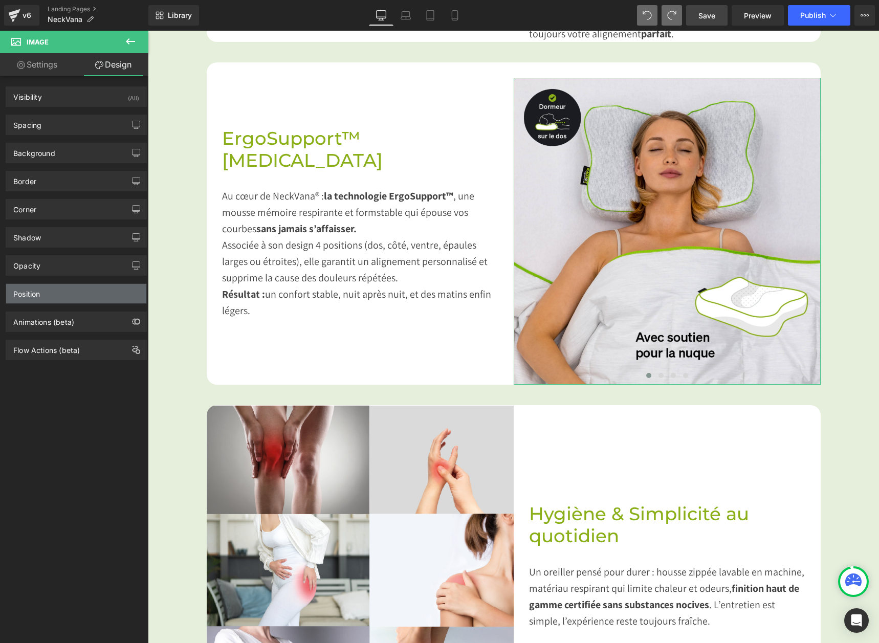
click at [44, 299] on div "Position" at bounding box center [76, 293] width 140 height 19
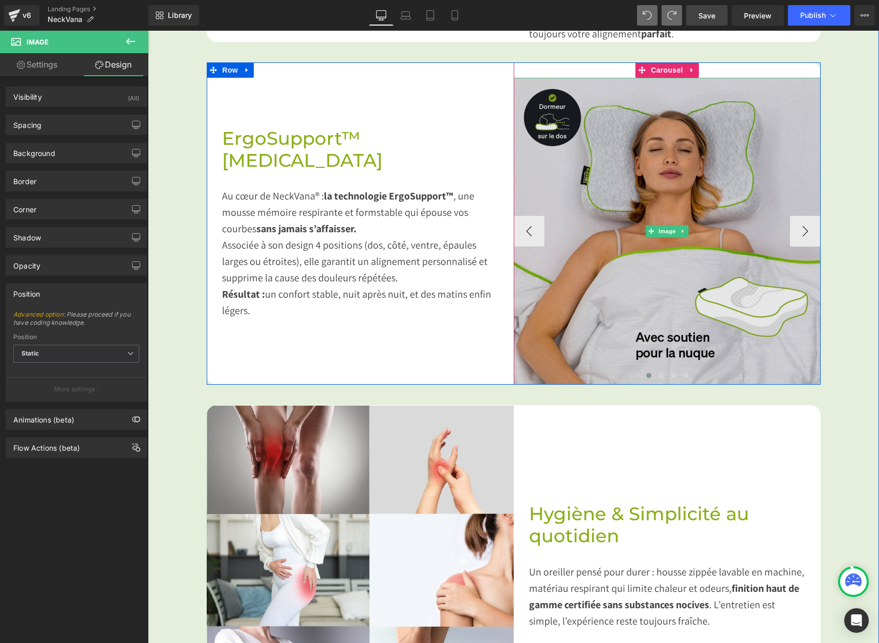
click at [629, 259] on img at bounding box center [667, 231] width 307 height 307
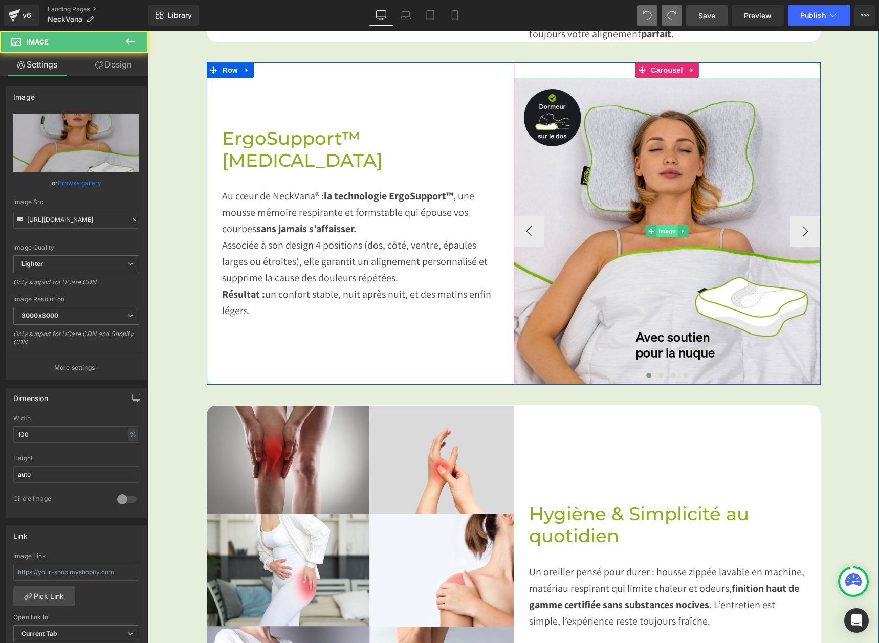
click at [667, 227] on span "Image" at bounding box center [667, 231] width 21 height 12
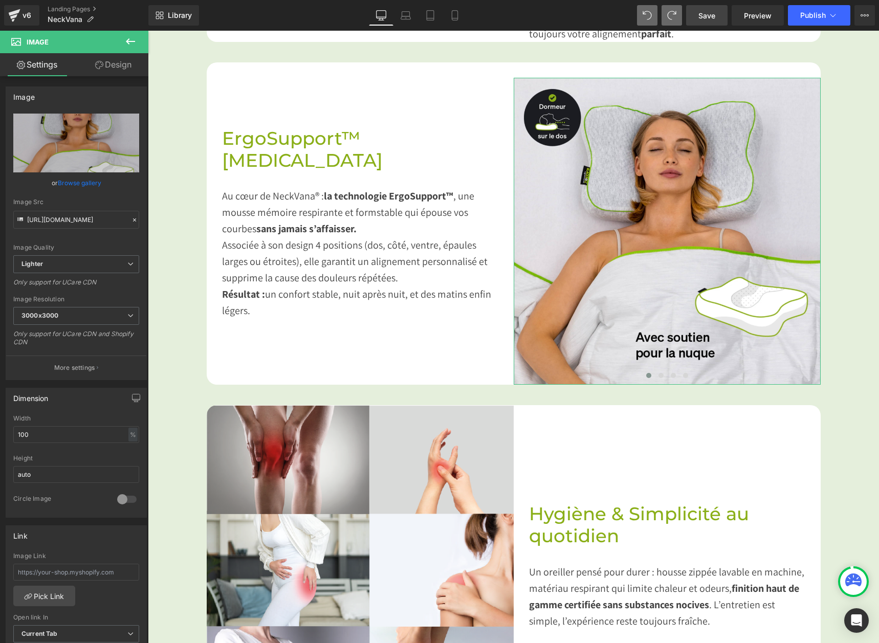
click at [112, 56] on link "Design" at bounding box center [113, 64] width 74 height 23
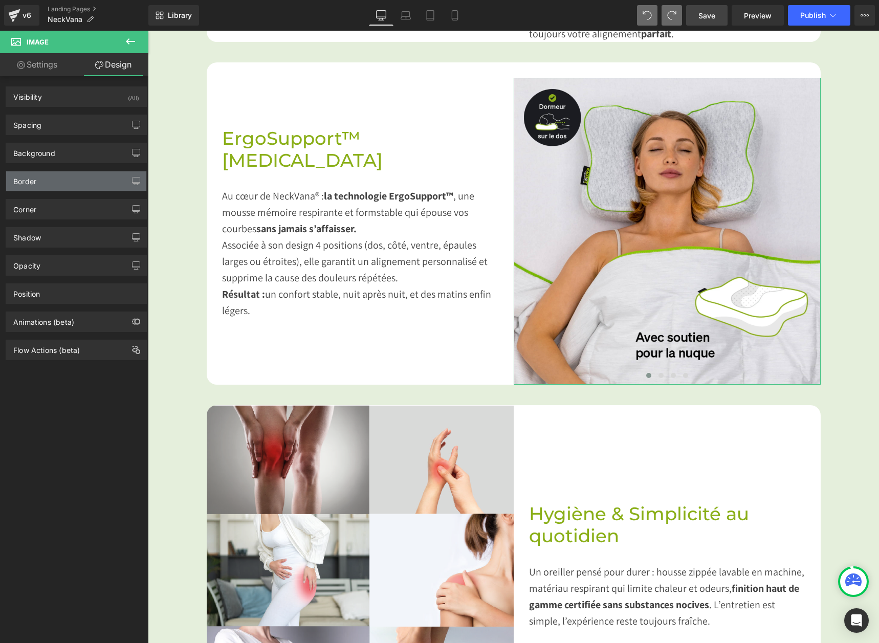
click at [48, 179] on div "Border" at bounding box center [76, 180] width 140 height 19
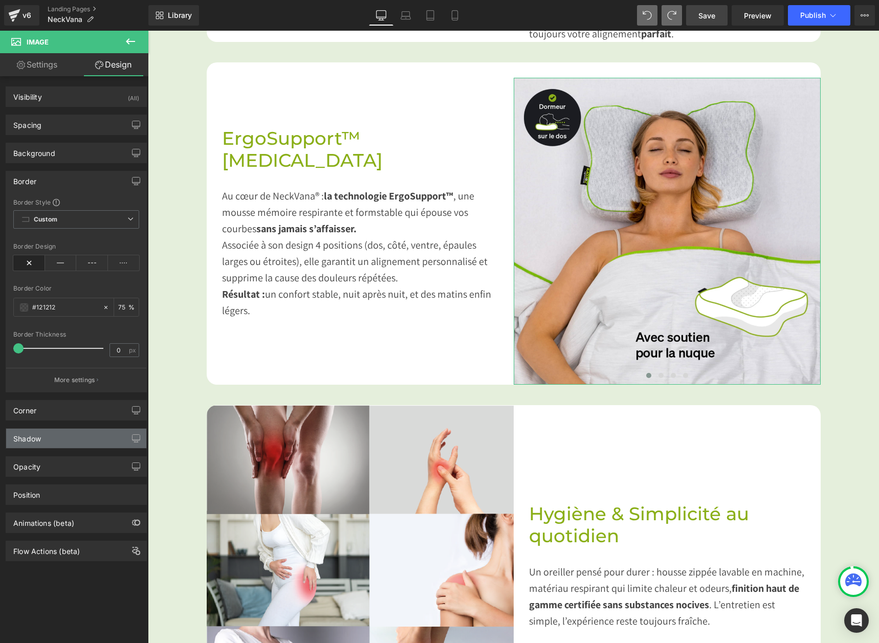
click at [40, 446] on div "Shadow" at bounding box center [76, 438] width 140 height 19
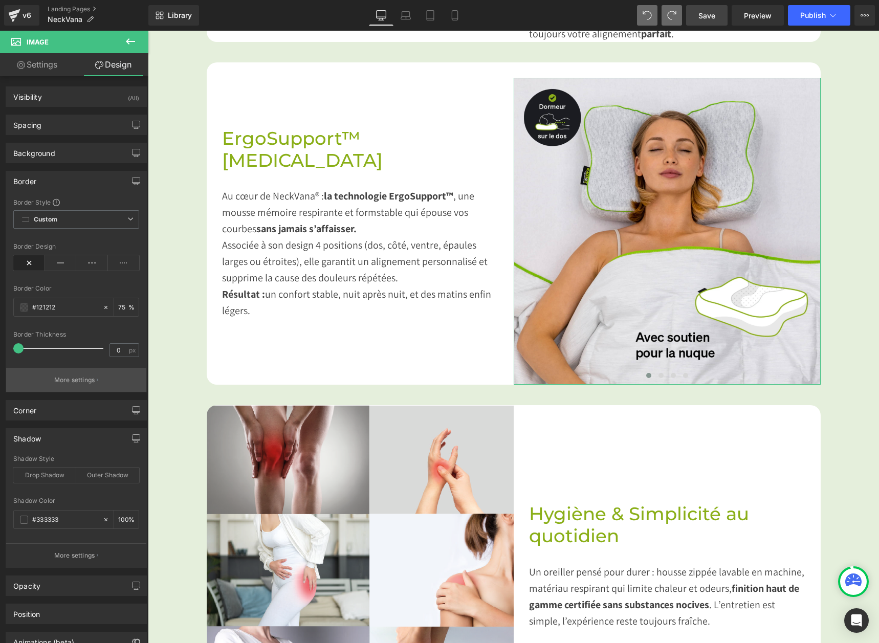
scroll to position [66, 0]
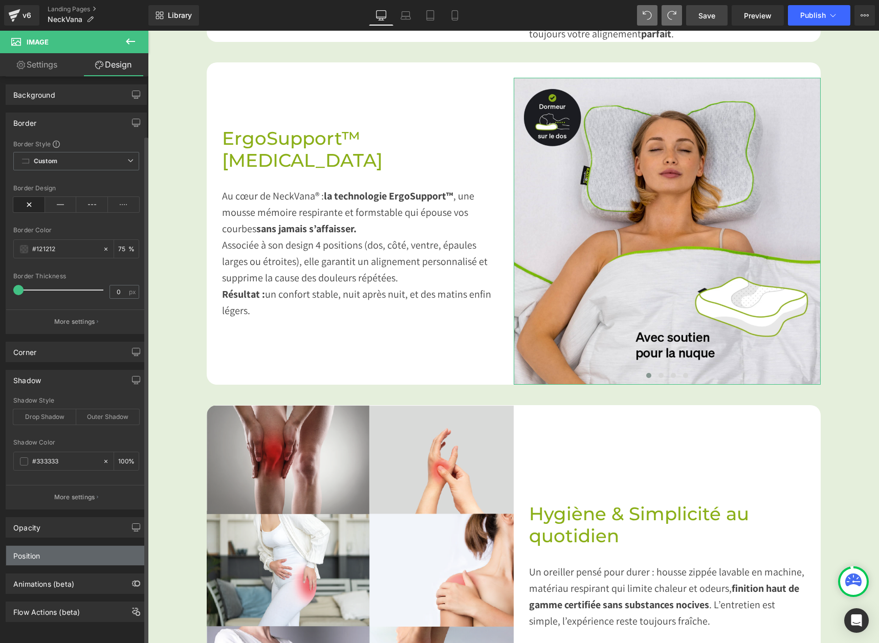
click at [57, 551] on div "Position" at bounding box center [76, 555] width 140 height 19
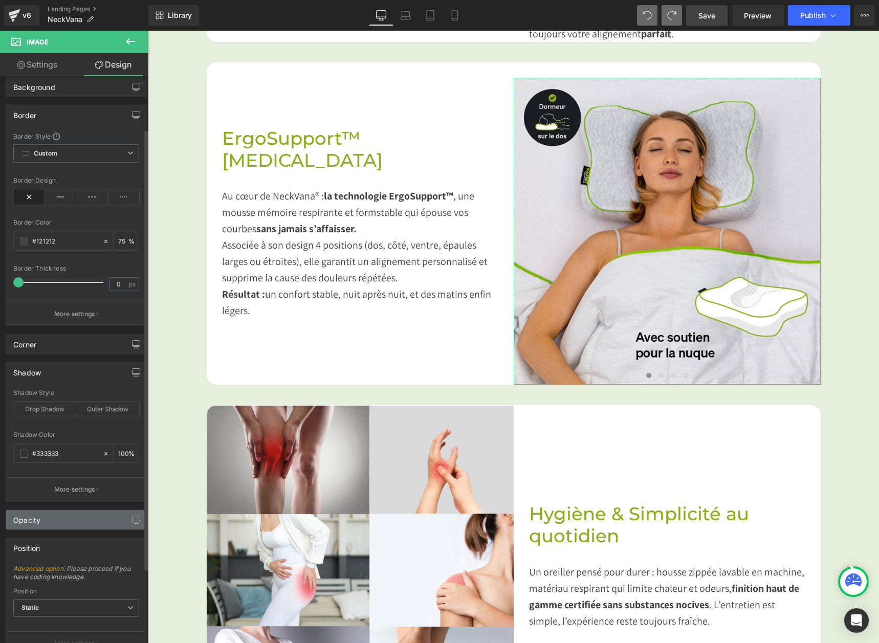
scroll to position [164, 0]
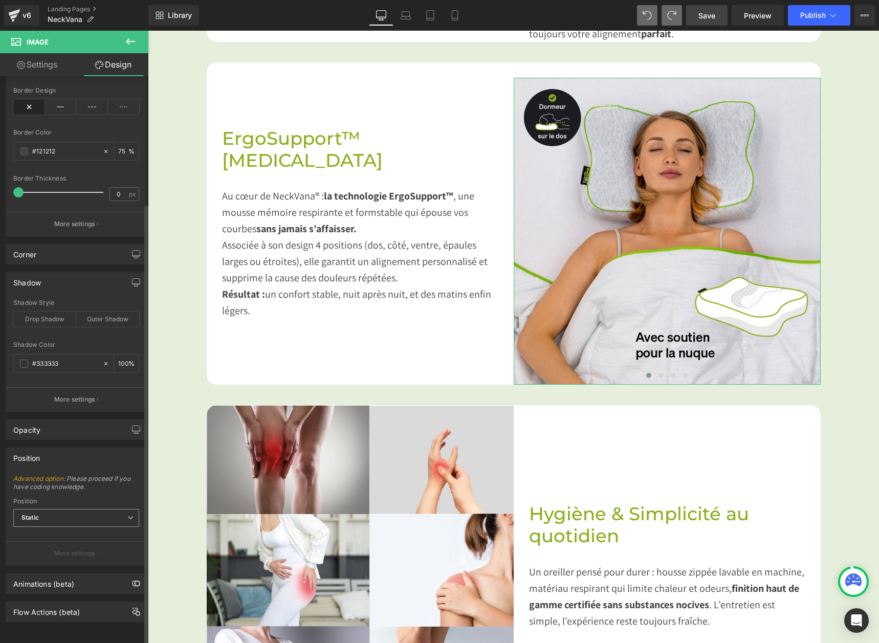
click at [45, 509] on span "Static" at bounding box center [76, 518] width 126 height 18
click at [46, 509] on span "Static" at bounding box center [76, 518] width 126 height 18
click at [64, 548] on div "Sticky to the screen (Fixed)" at bounding box center [69, 551] width 81 height 7
type input "99"
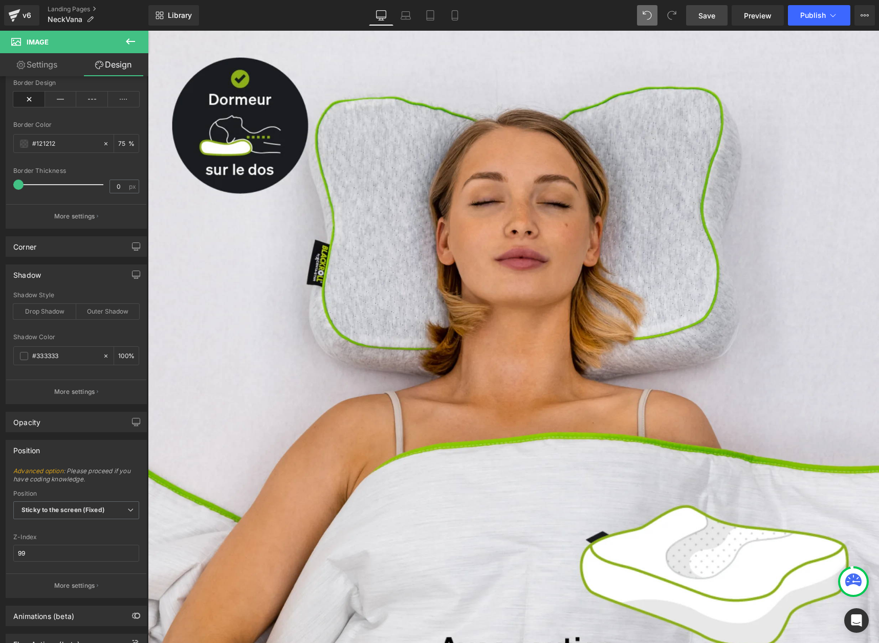
type input "75"
type input "100"
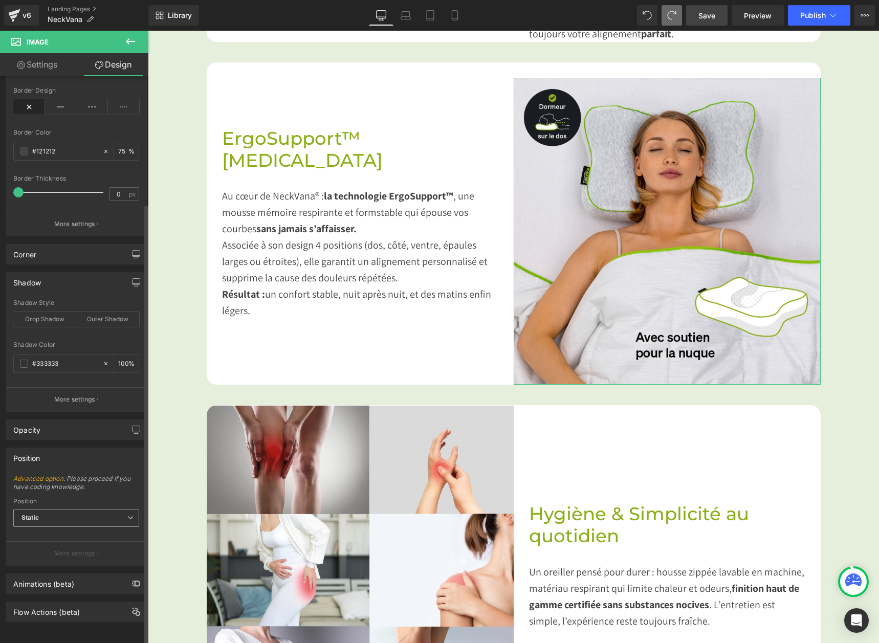
click at [73, 514] on span "Static" at bounding box center [76, 518] width 126 height 18
click at [73, 529] on li "Relative" at bounding box center [76, 536] width 126 height 15
type input "1"
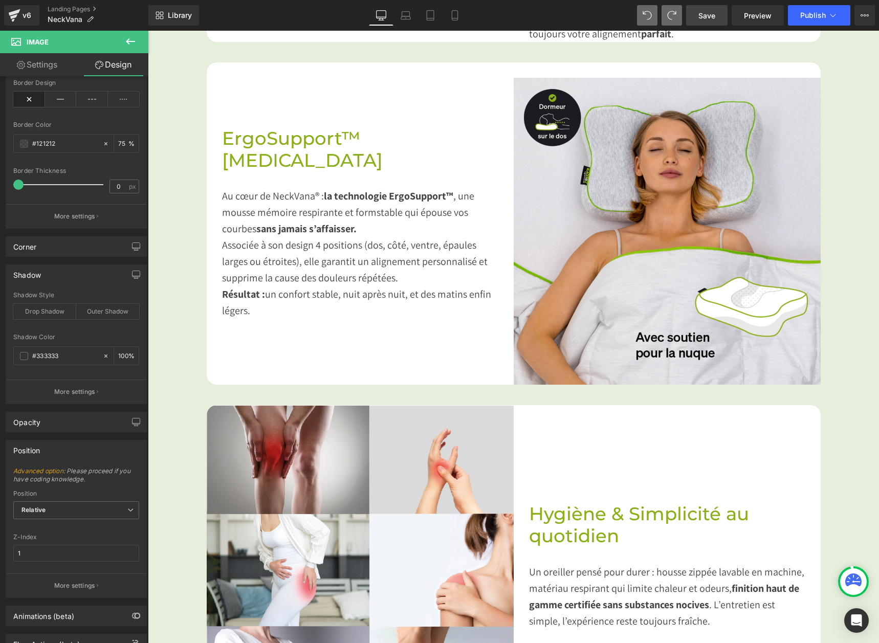
type input "75"
type input "100"
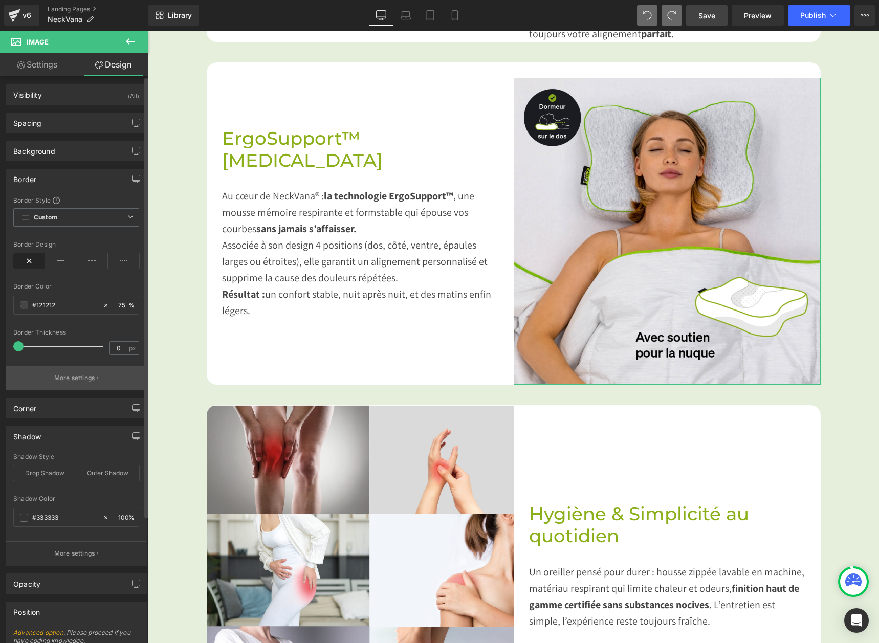
scroll to position [0, 0]
click at [35, 134] on div "Spacing" at bounding box center [76, 124] width 140 height 19
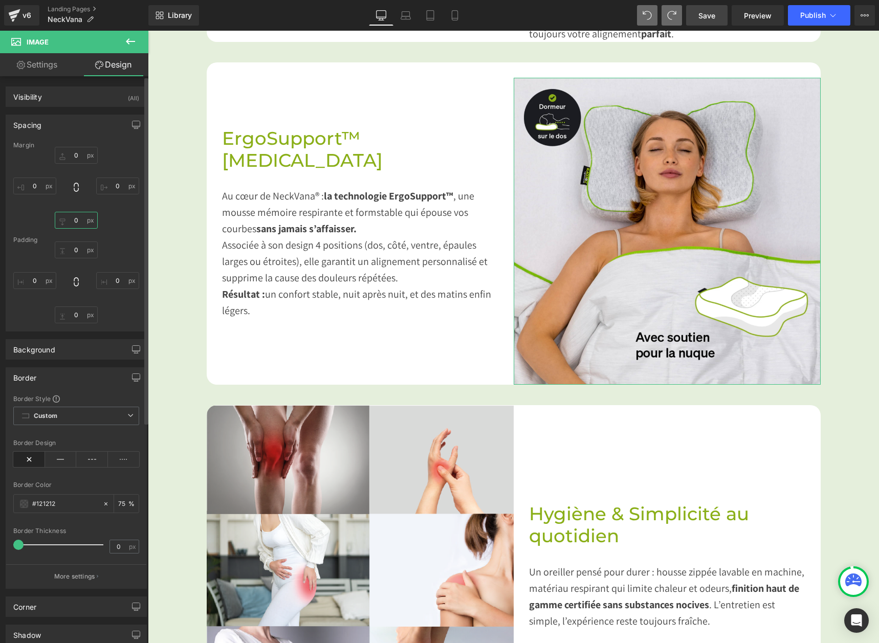
click at [71, 217] on input "0" at bounding box center [76, 220] width 43 height 17
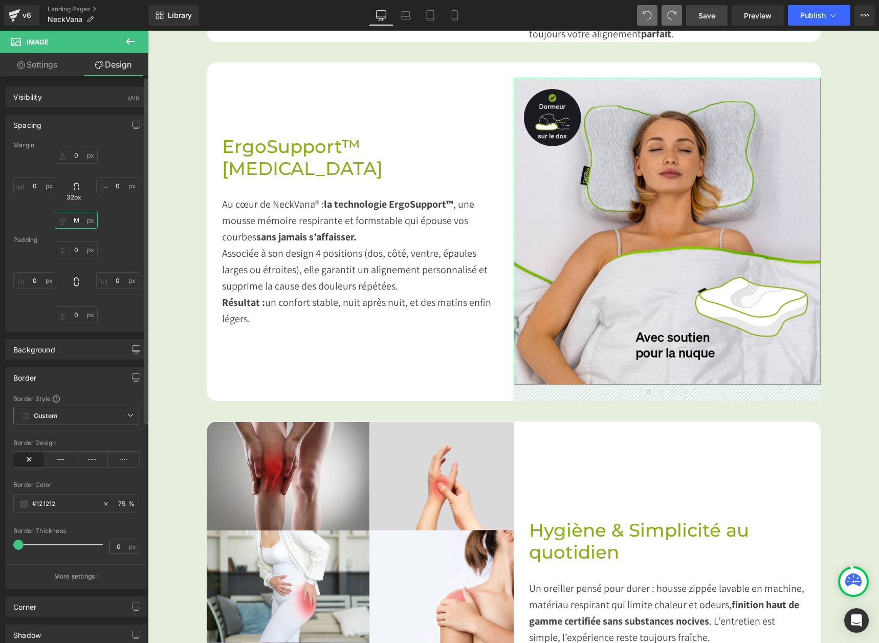
click at [74, 221] on input "M" at bounding box center [76, 220] width 43 height 17
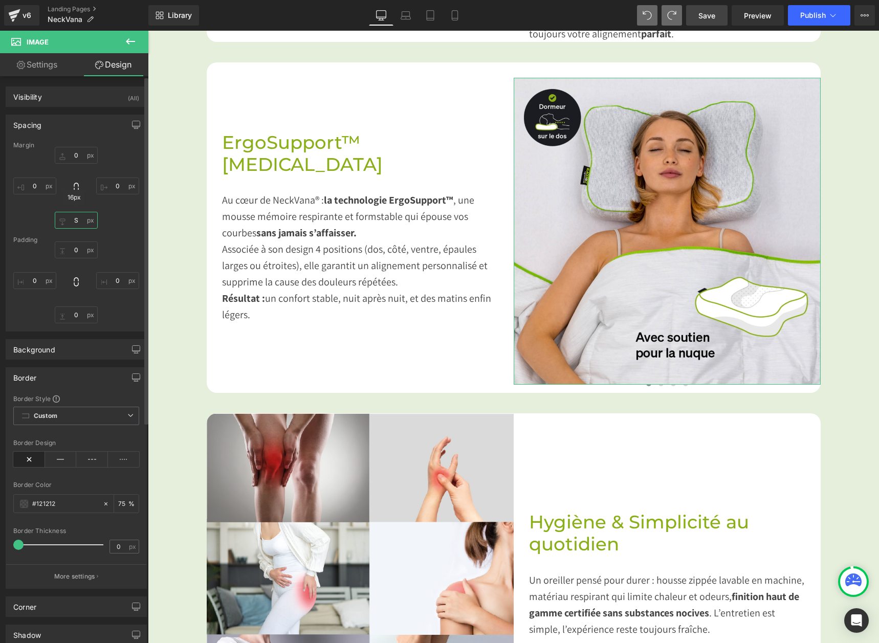
click at [78, 224] on input "S" at bounding box center [76, 220] width 43 height 17
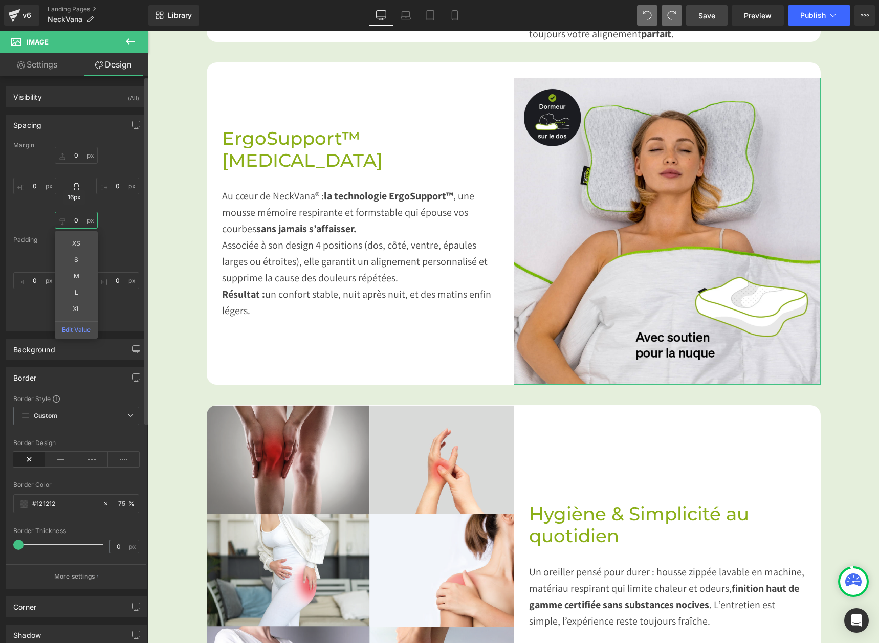
type input "0"
click at [72, 311] on input "0" at bounding box center [76, 315] width 43 height 17
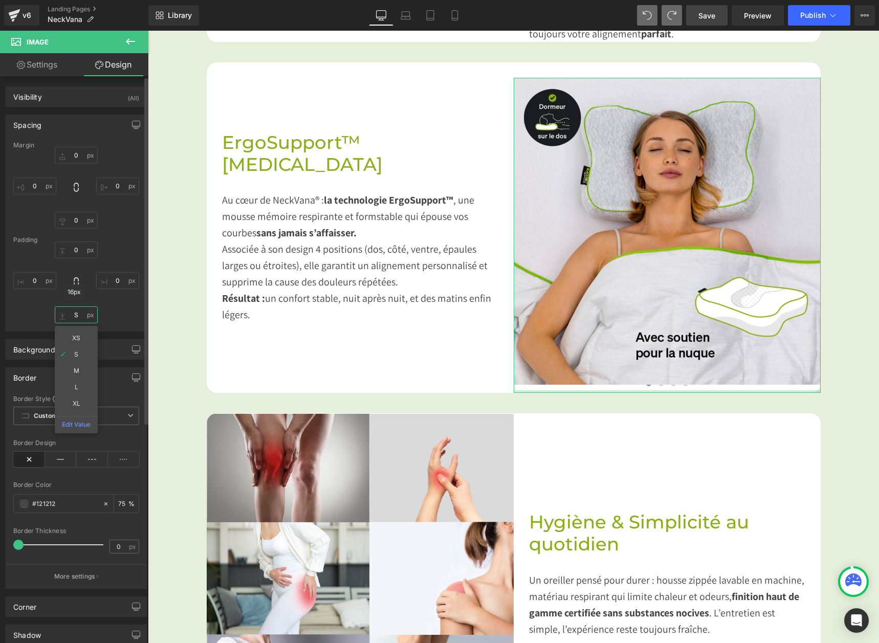
click at [71, 313] on input "S" at bounding box center [76, 315] width 43 height 17
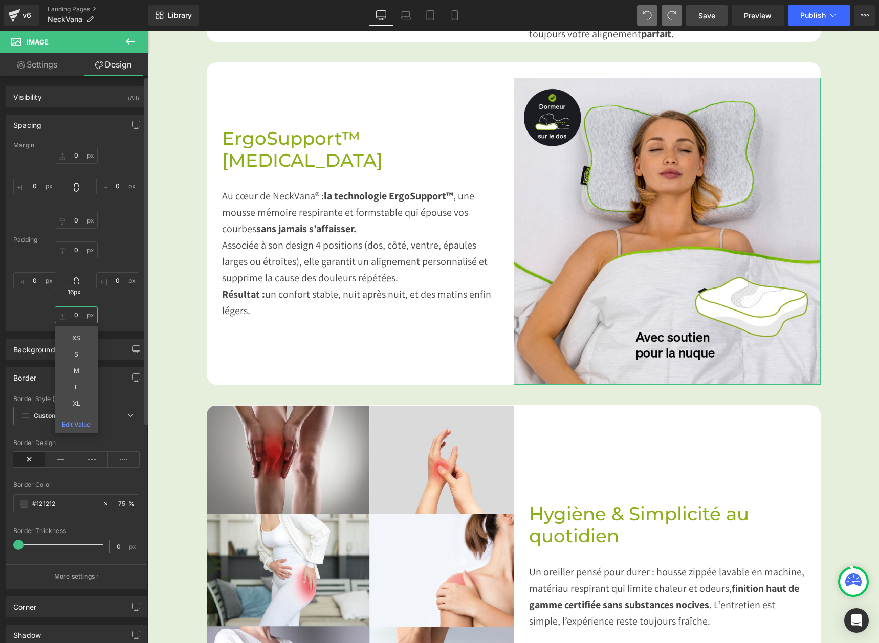
type input "0"
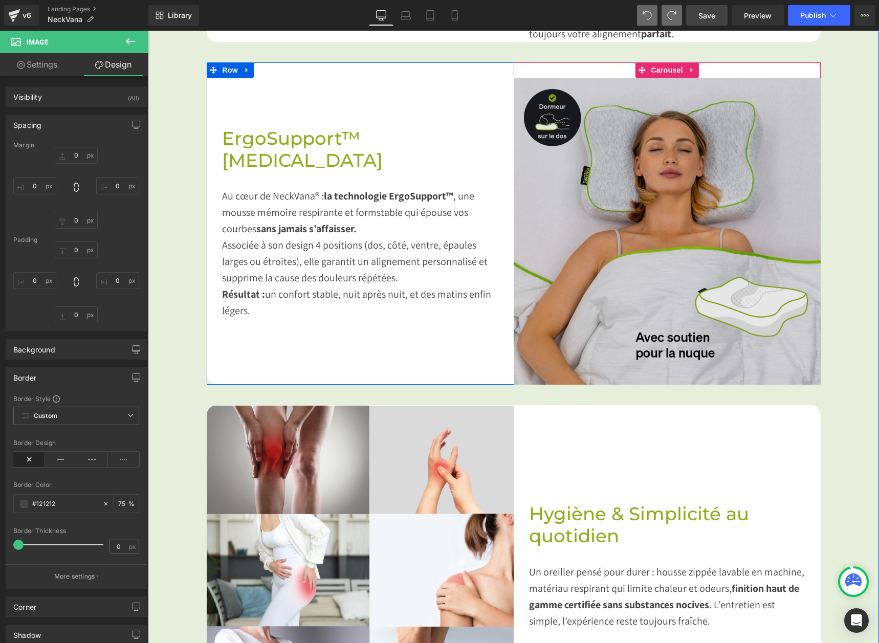
click at [745, 93] on img at bounding box center [667, 231] width 307 height 307
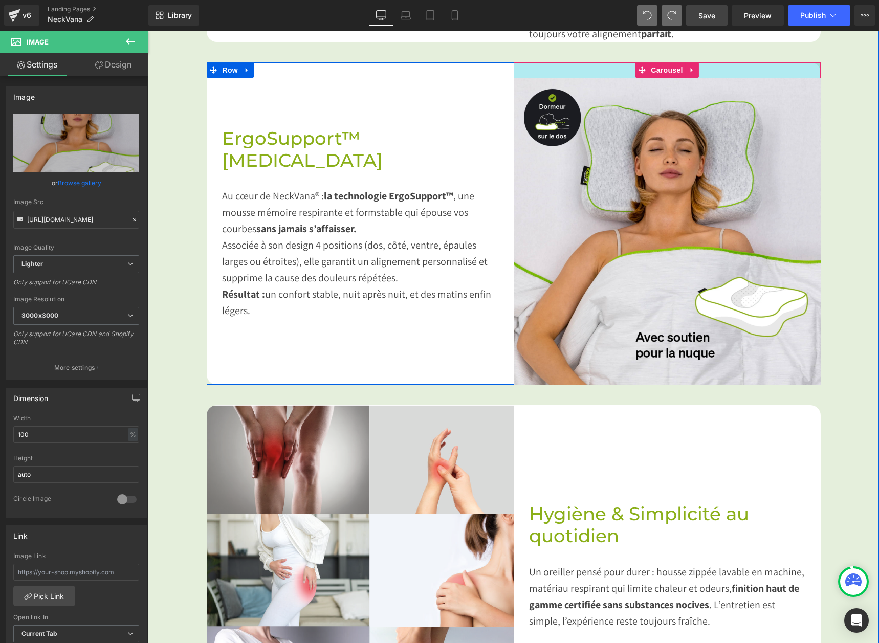
drag, startPoint x: 738, startPoint y: 76, endPoint x: 741, endPoint y: 62, distance: 14.1
click at [741, 62] on div "Image ‹ › [GEOGRAPHIC_DATA]" at bounding box center [667, 223] width 307 height 322
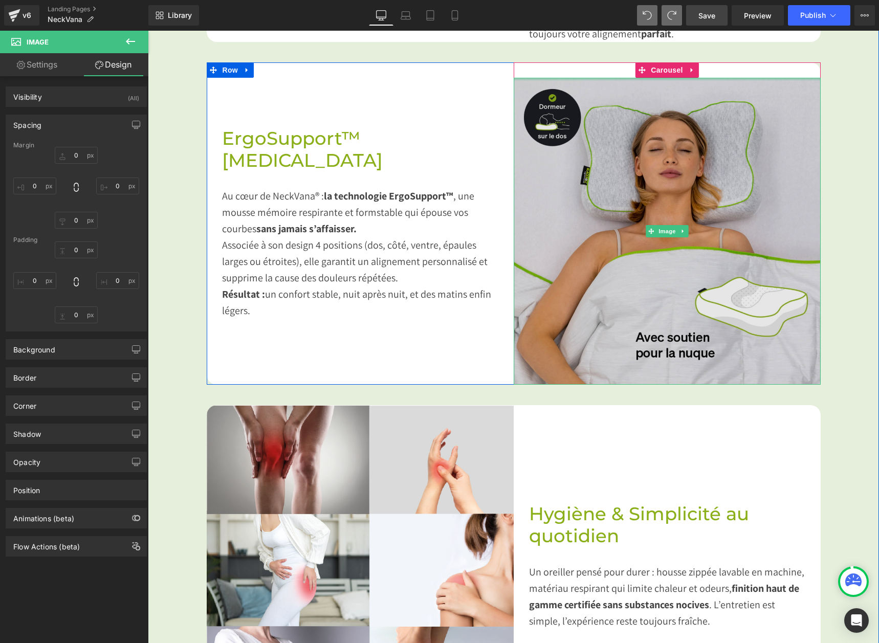
click at [751, 104] on img at bounding box center [667, 231] width 307 height 307
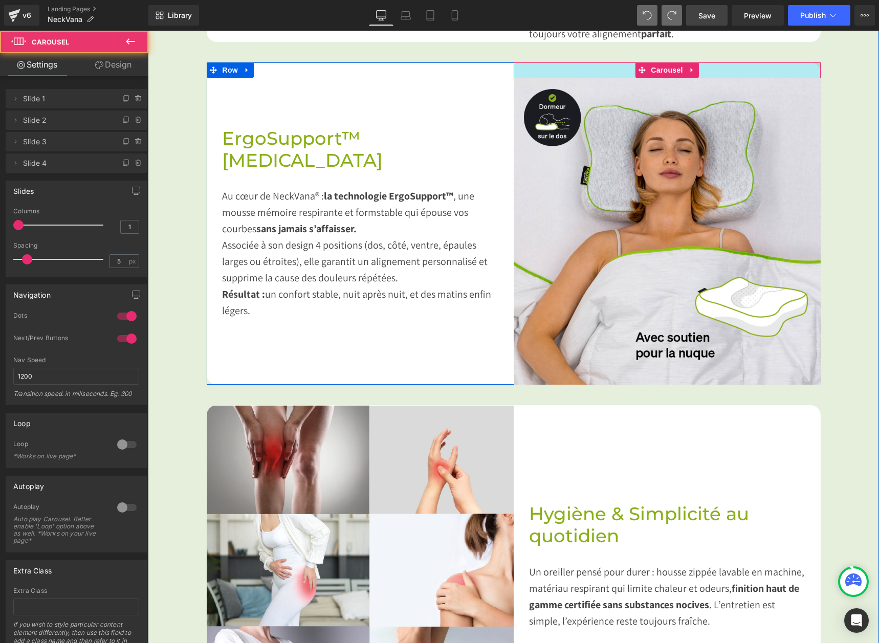
click at [764, 73] on div at bounding box center [667, 69] width 307 height 15
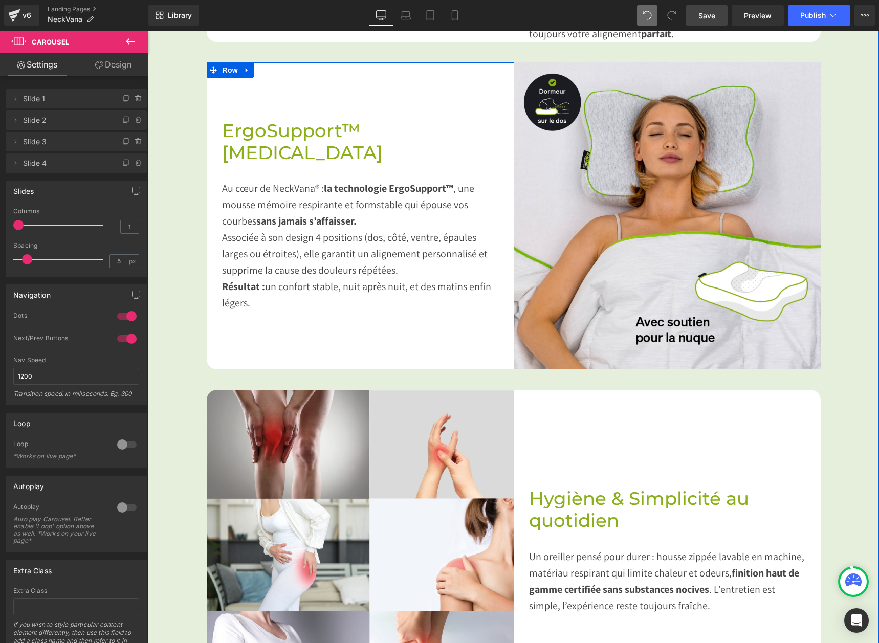
drag, startPoint x: 764, startPoint y: 74, endPoint x: 767, endPoint y: 54, distance: 20.8
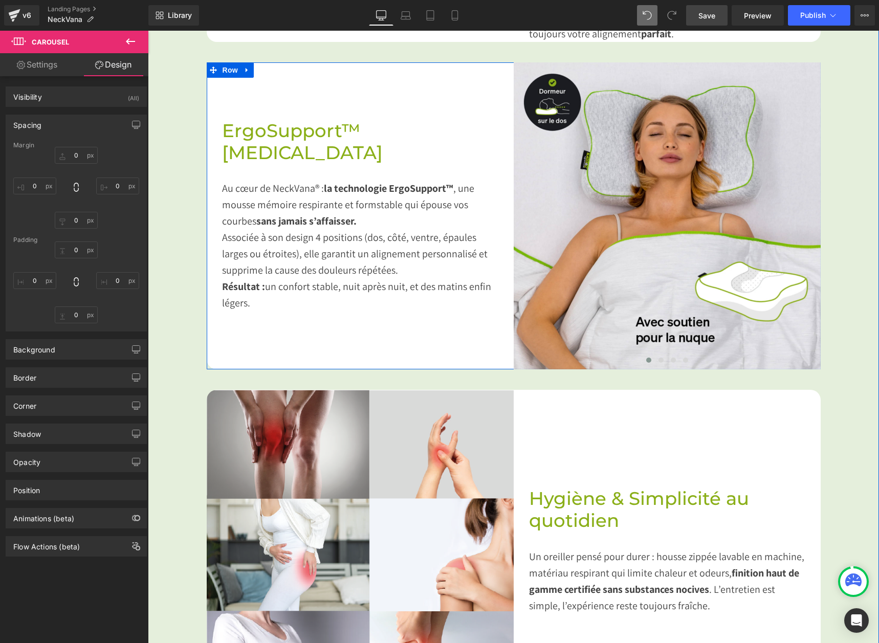
click at [861, 284] on div "Image Dites adieu aux raideurs du réveil Heading Imaginez ouvrir les yeux sans …" at bounding box center [513, 314] width 731 height 1452
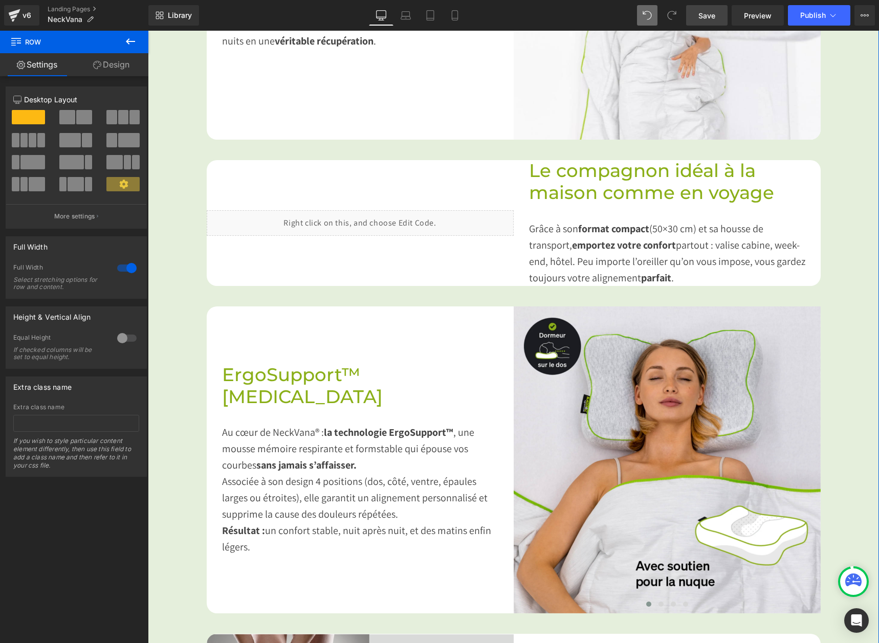
scroll to position [862, 0]
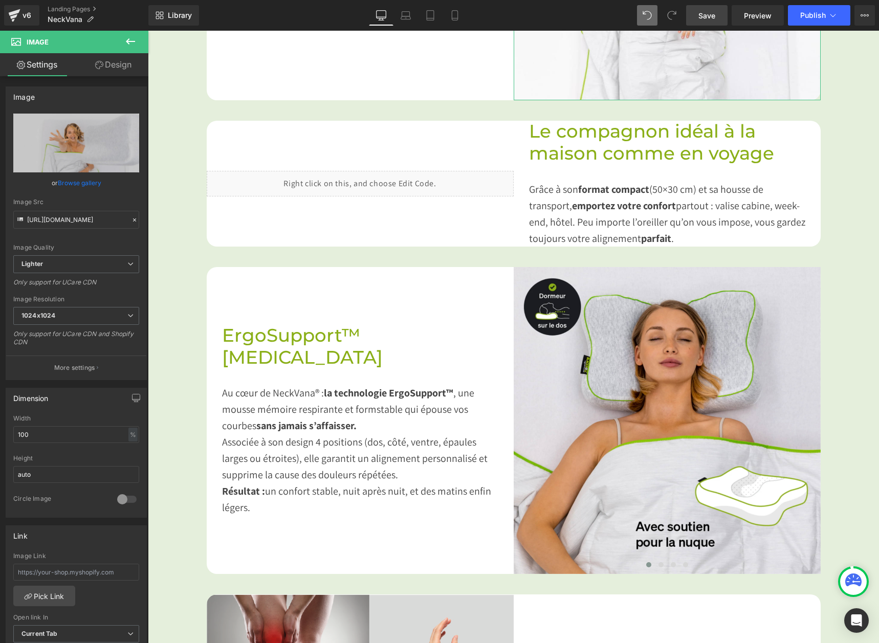
click at [137, 62] on link "Design" at bounding box center [113, 64] width 74 height 23
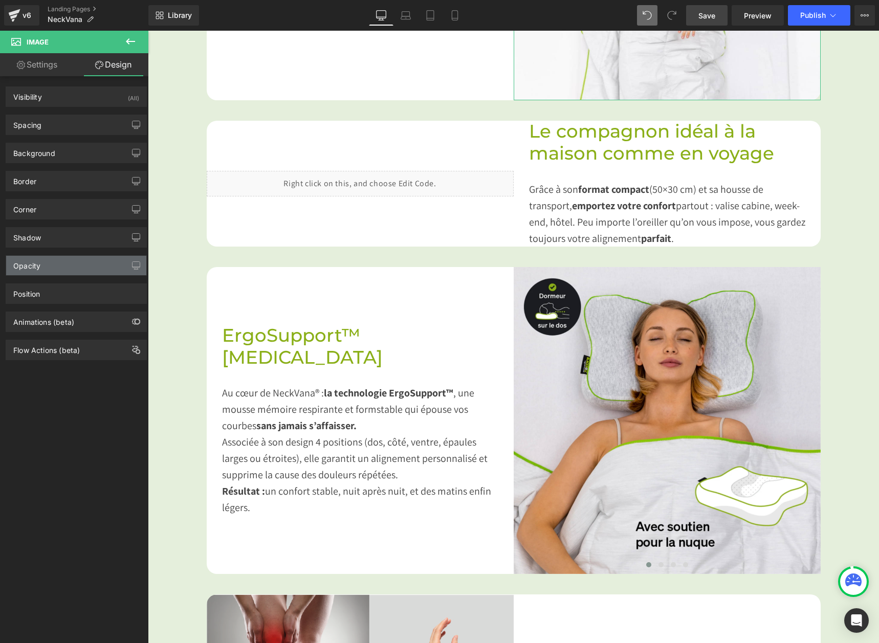
type input "0"
type input "20"
type input "0"
type input "20"
click at [66, 212] on div "Corner" at bounding box center [76, 209] width 140 height 19
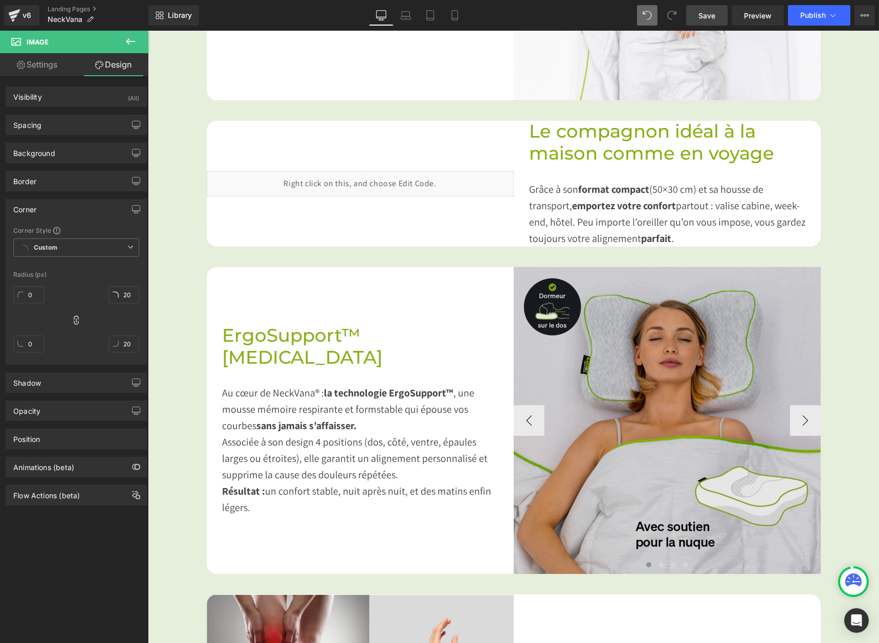
click at [644, 348] on img at bounding box center [667, 420] width 307 height 307
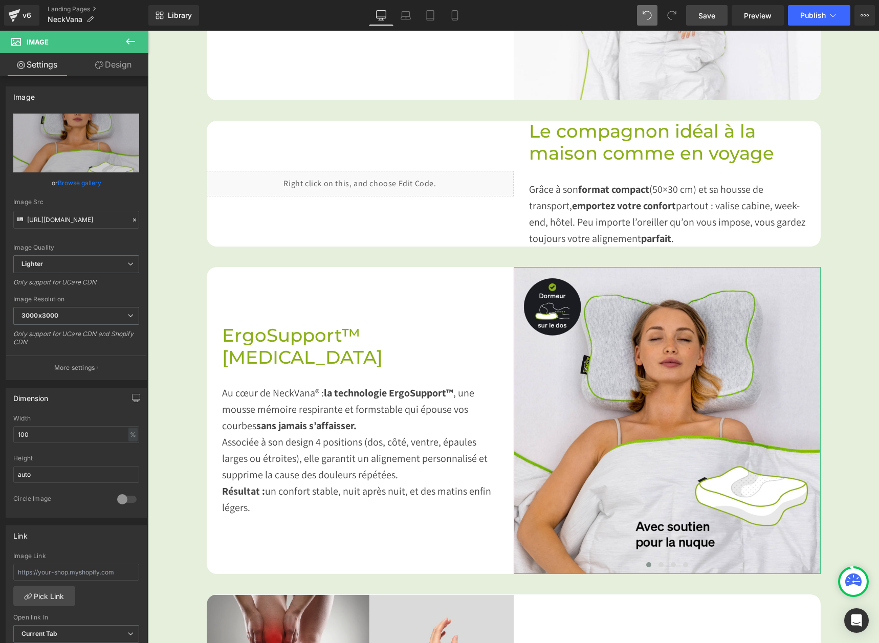
click at [101, 64] on icon at bounding box center [99, 65] width 8 height 8
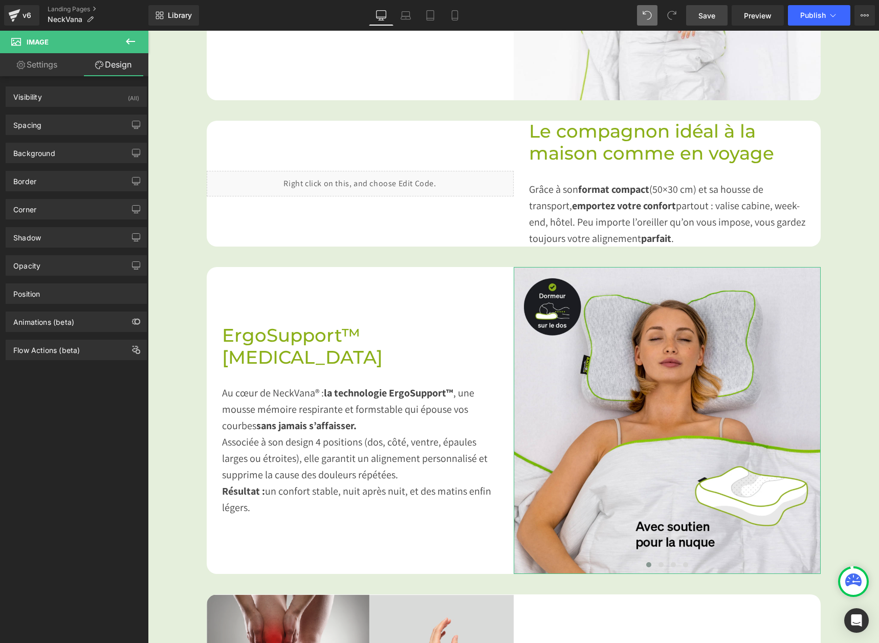
type input "0"
click at [41, 212] on div "Corner" at bounding box center [76, 209] width 140 height 19
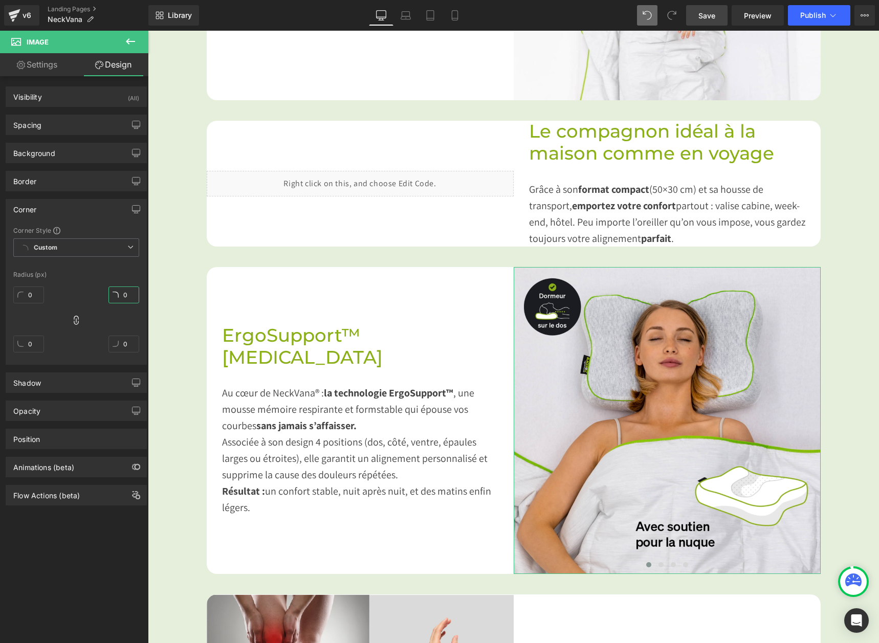
click at [129, 296] on input "0" at bounding box center [124, 295] width 31 height 17
type input "2"
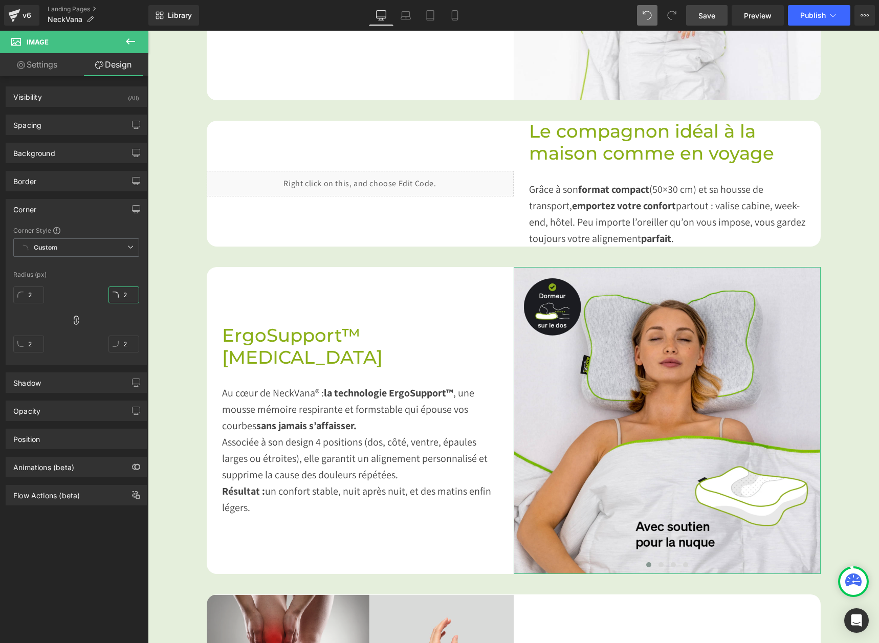
type input "20"
click at [861, 351] on div "Image Dites adieu aux raideurs du réveil Heading Imaginez ouvrir les yeux sans …" at bounding box center [513, 519] width 731 height 1452
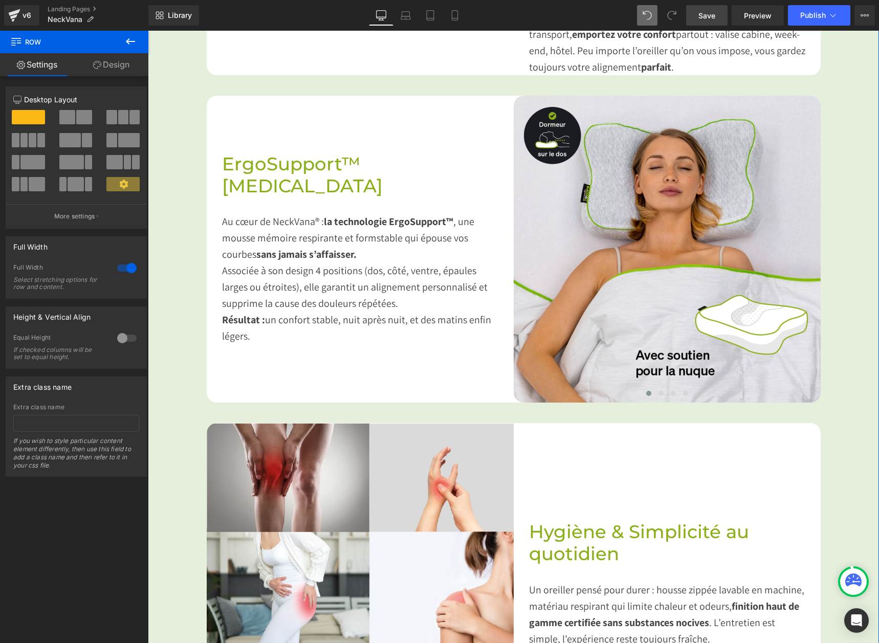
scroll to position [1016, 0]
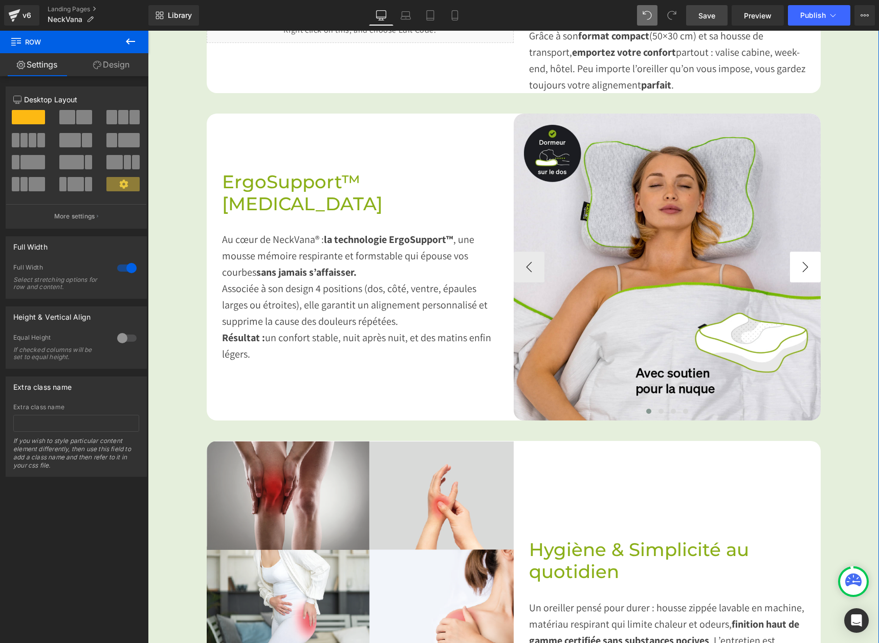
click at [804, 272] on button "›" at bounding box center [805, 267] width 31 height 31
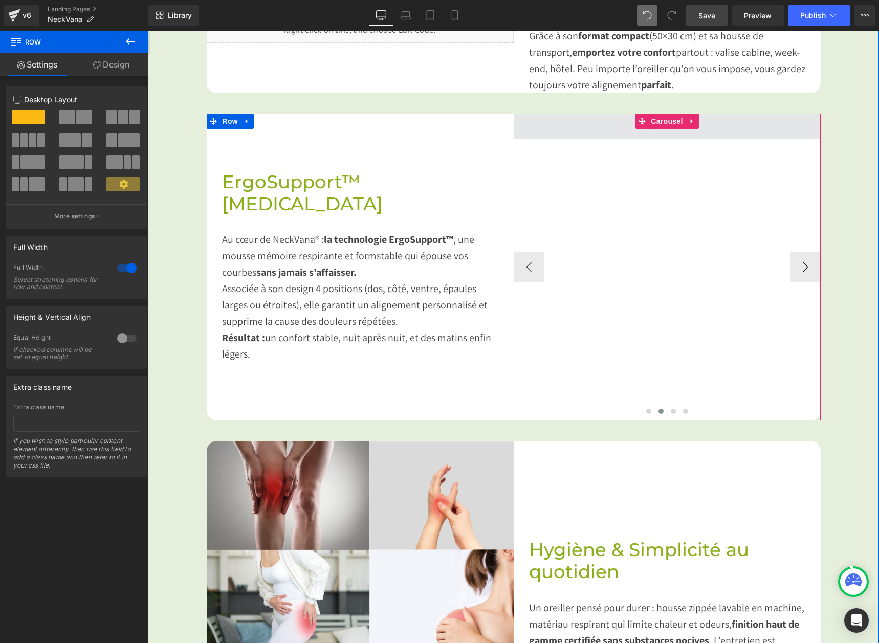
click at [628, 126] on span at bounding box center [667, 127] width 307 height 26
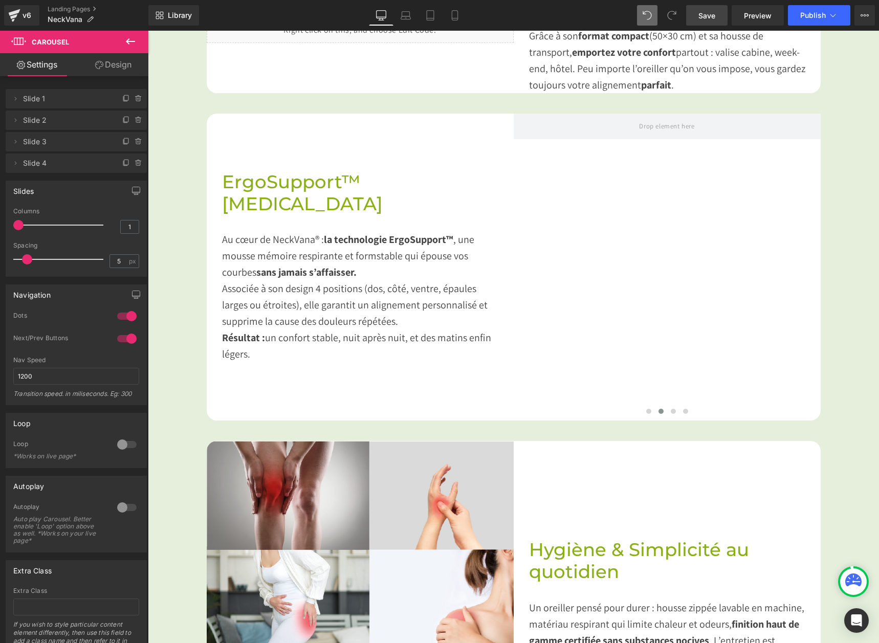
click at [125, 36] on icon at bounding box center [130, 41] width 12 height 12
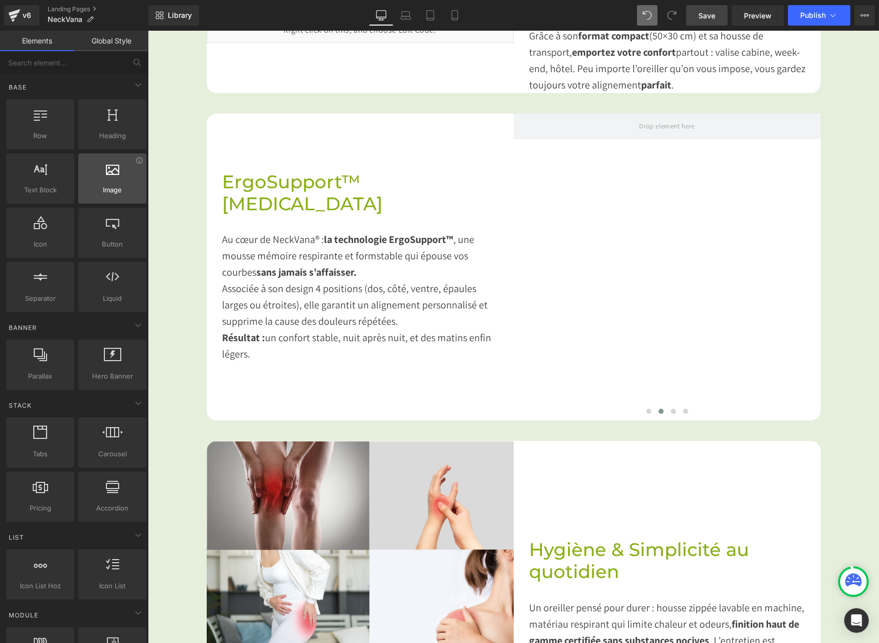
click at [104, 183] on div at bounding box center [112, 173] width 62 height 23
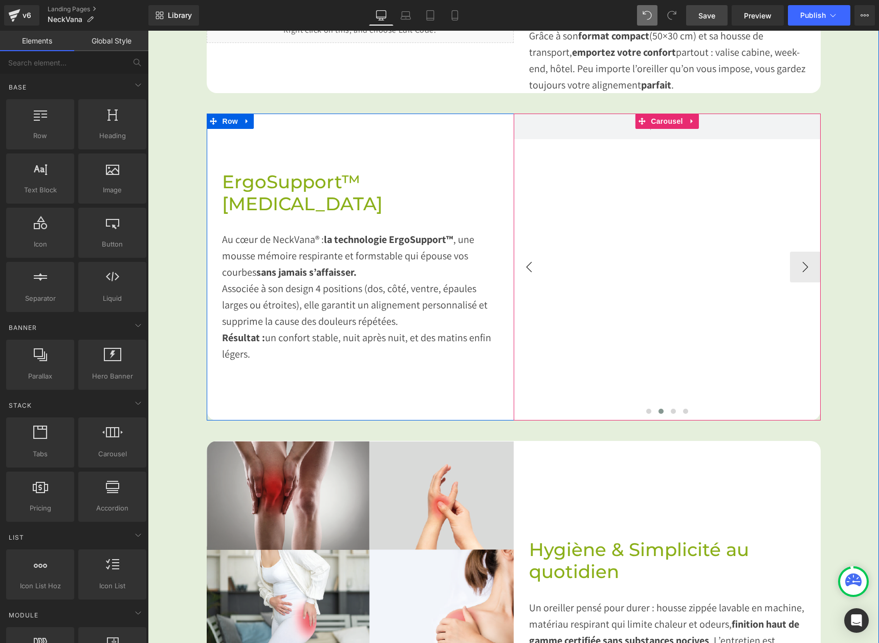
click at [522, 267] on button "‹" at bounding box center [529, 267] width 31 height 31
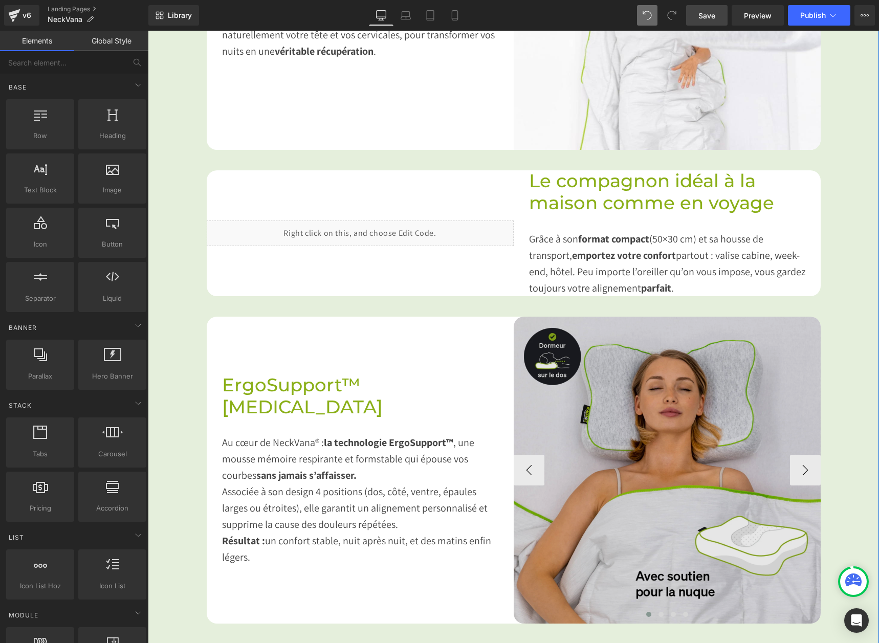
scroll to position [862, 0]
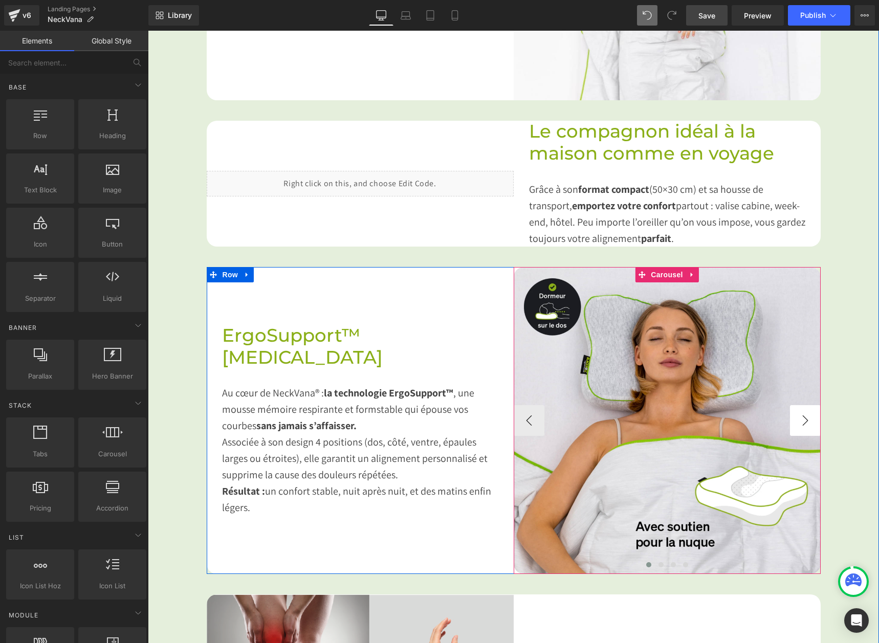
click at [795, 424] on button "›" at bounding box center [805, 420] width 31 height 31
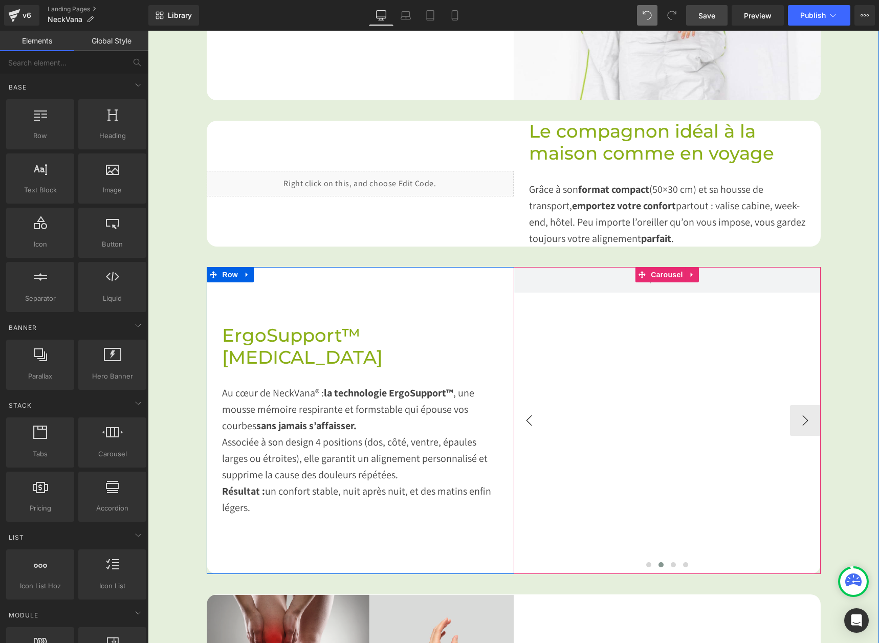
click at [514, 426] on button "‹" at bounding box center [529, 420] width 31 height 31
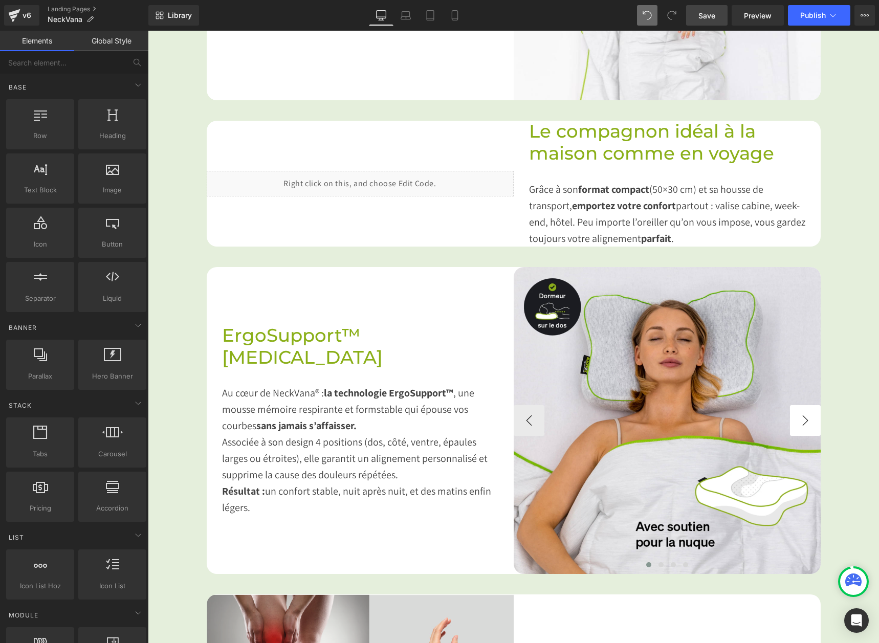
click at [797, 422] on button "›" at bounding box center [805, 420] width 31 height 31
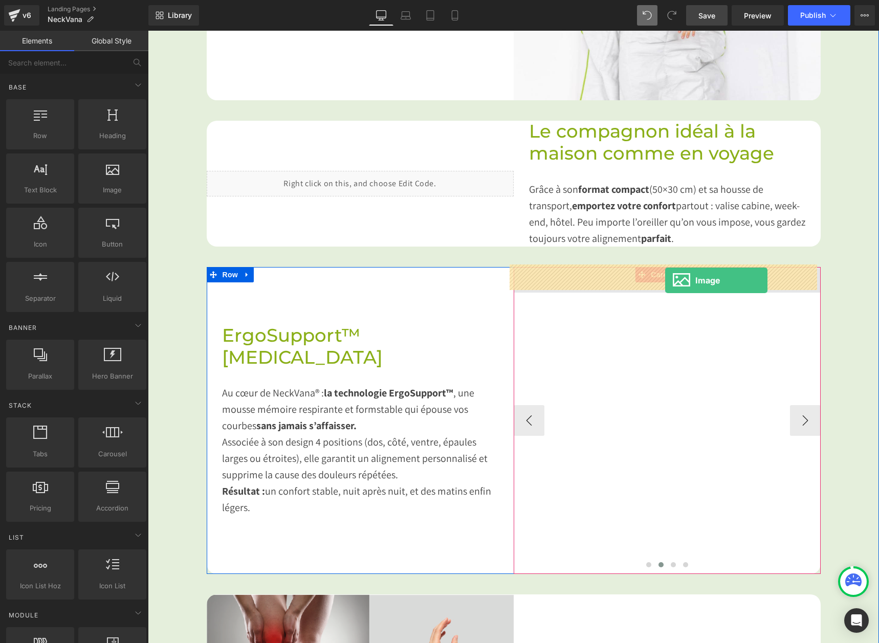
drag, startPoint x: 253, startPoint y: 227, endPoint x: 665, endPoint y: 280, distance: 415.5
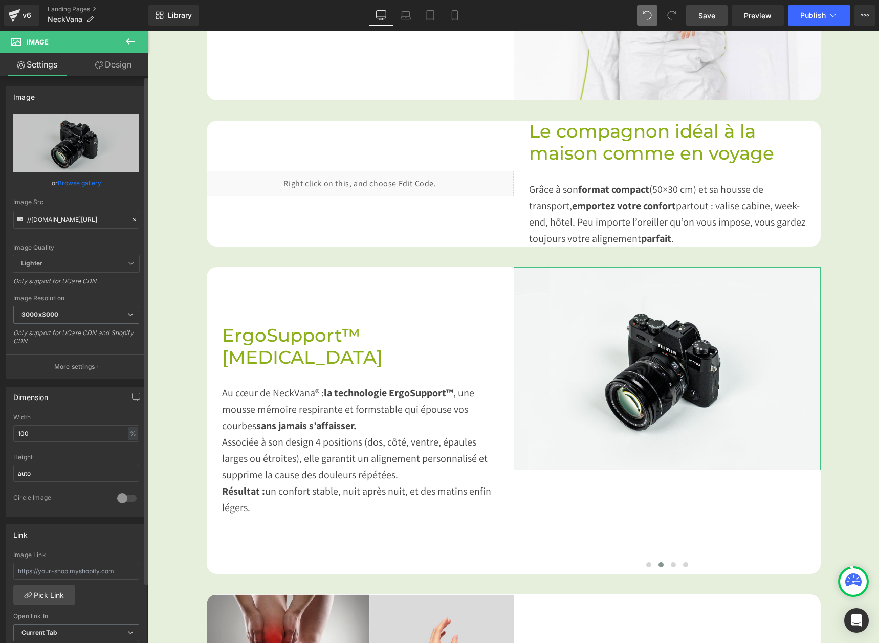
click at [60, 184] on link "Browse gallery" at bounding box center [80, 183] width 44 height 18
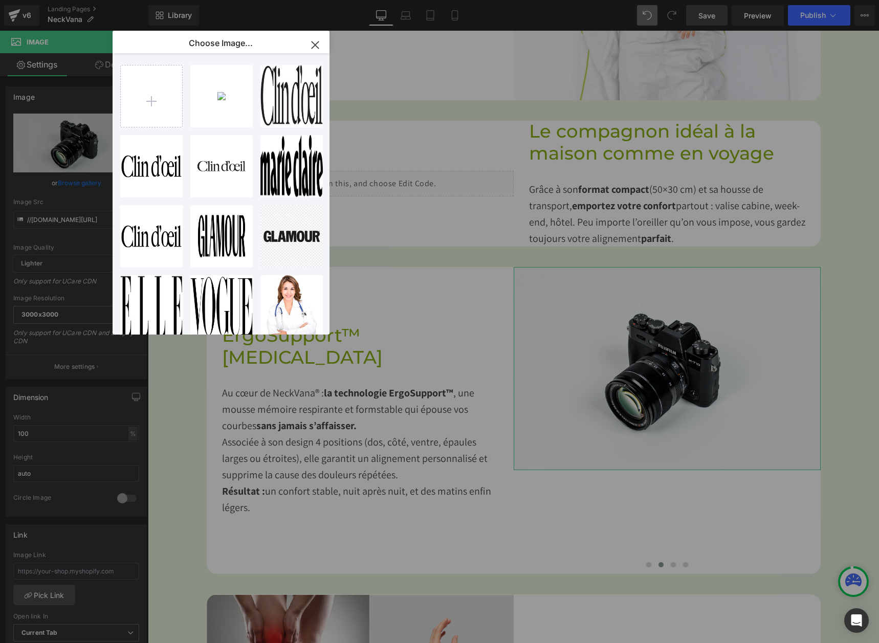
click at [77, 0] on div "Image You are previewing how the will restyle your page. You can not edit Eleme…" at bounding box center [439, 0] width 879 height 0
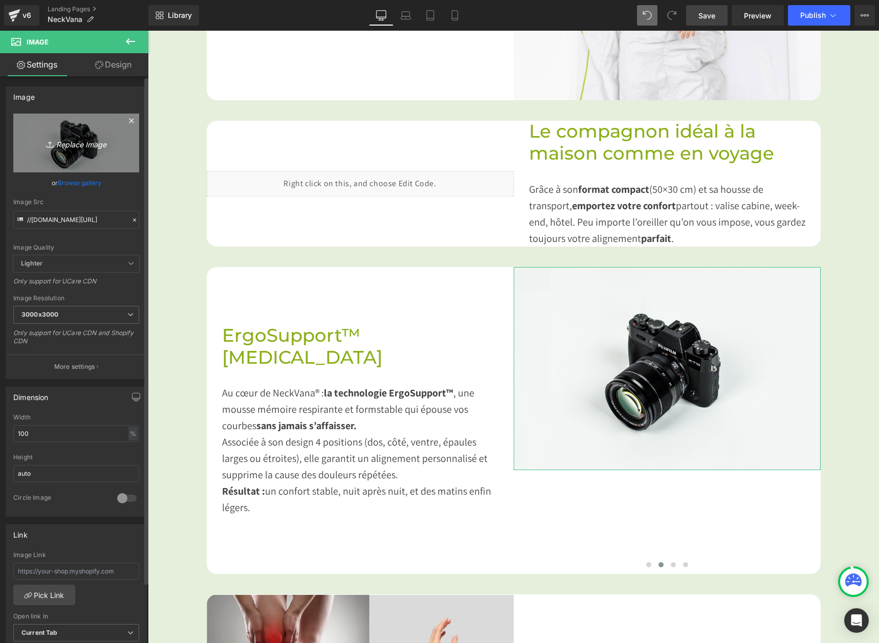
click at [73, 141] on icon "Replace Image" at bounding box center [76, 143] width 82 height 13
type input "C:\fakepath\CMS_Seitenschlaefer_fr.webp"
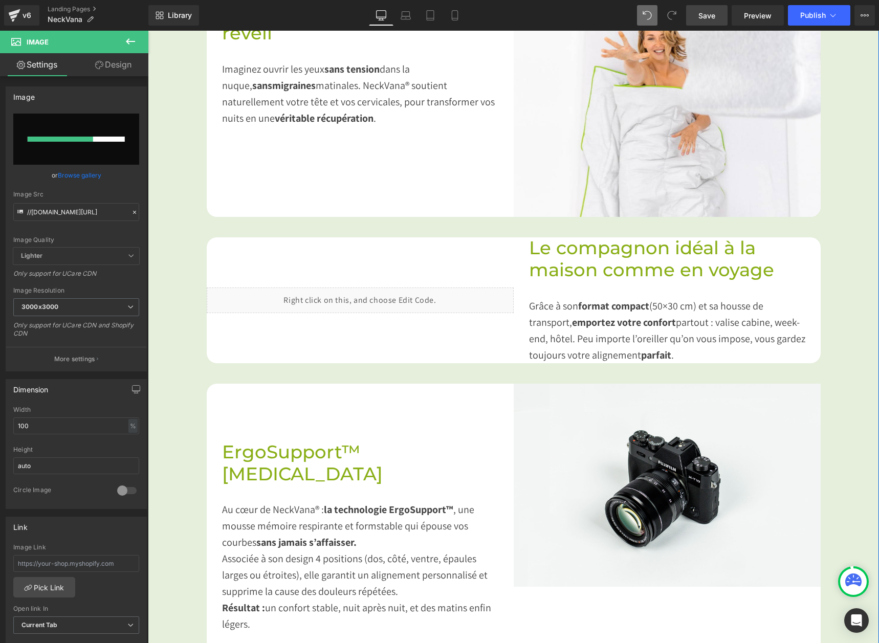
scroll to position [606, 0]
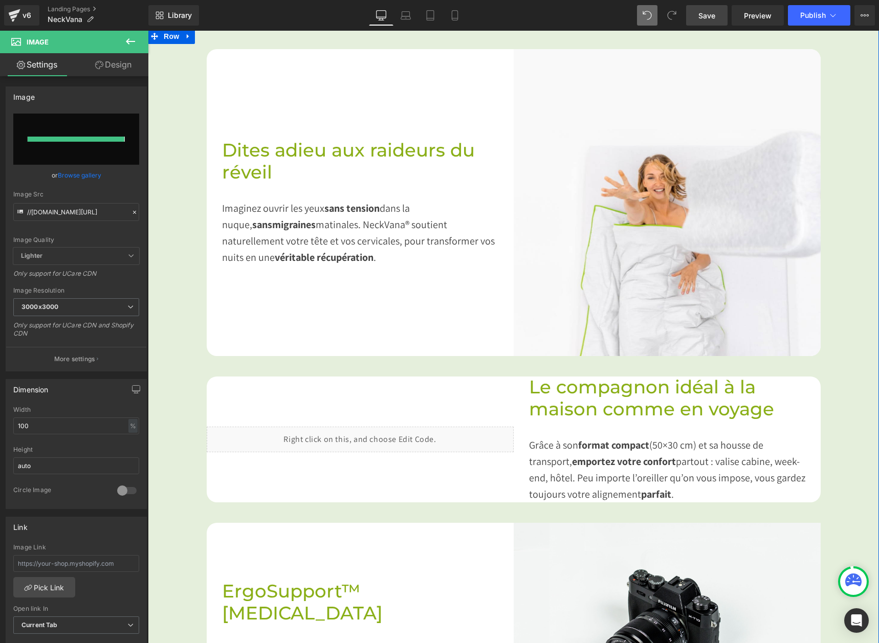
type input "[URL][DOMAIN_NAME]"
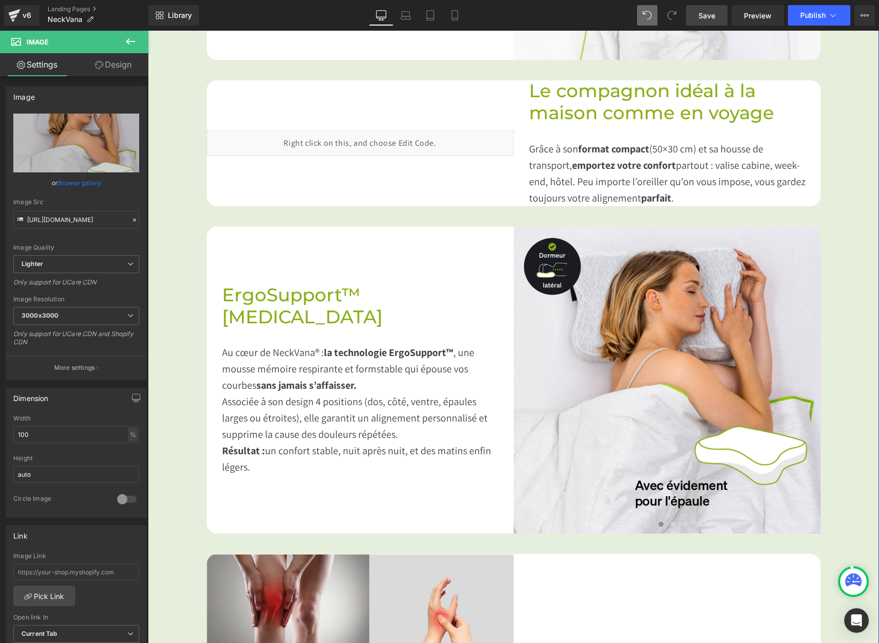
scroll to position [913, 0]
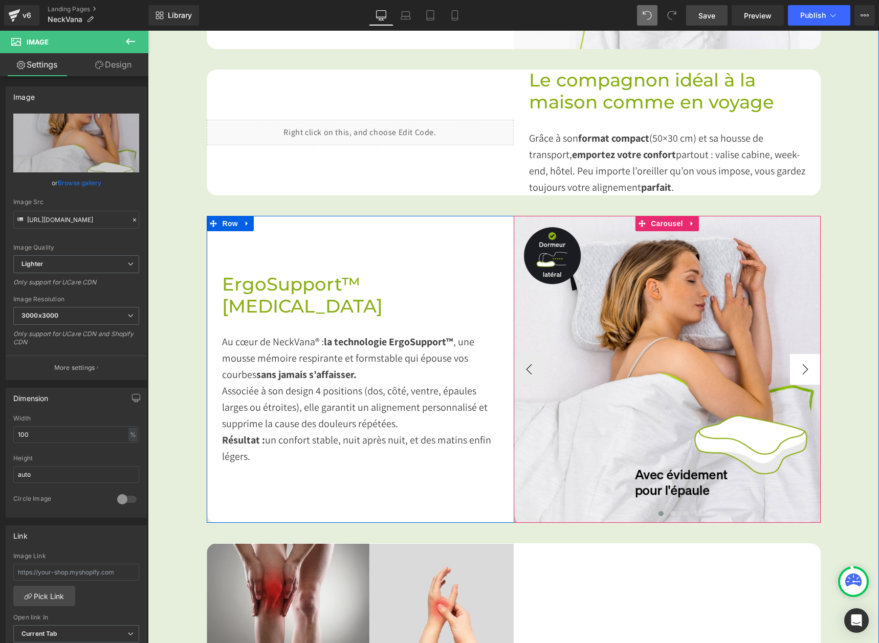
click at [804, 368] on button "›" at bounding box center [805, 369] width 31 height 31
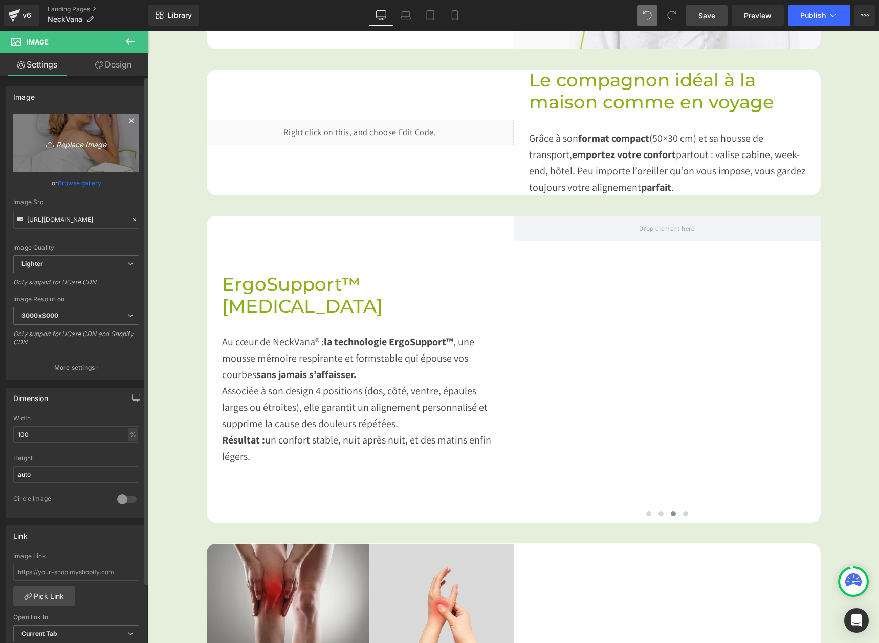
click at [60, 145] on icon "Replace Image" at bounding box center [76, 143] width 82 height 13
type input "C:\fakepath\Bauchschlaefer_fr.webp"
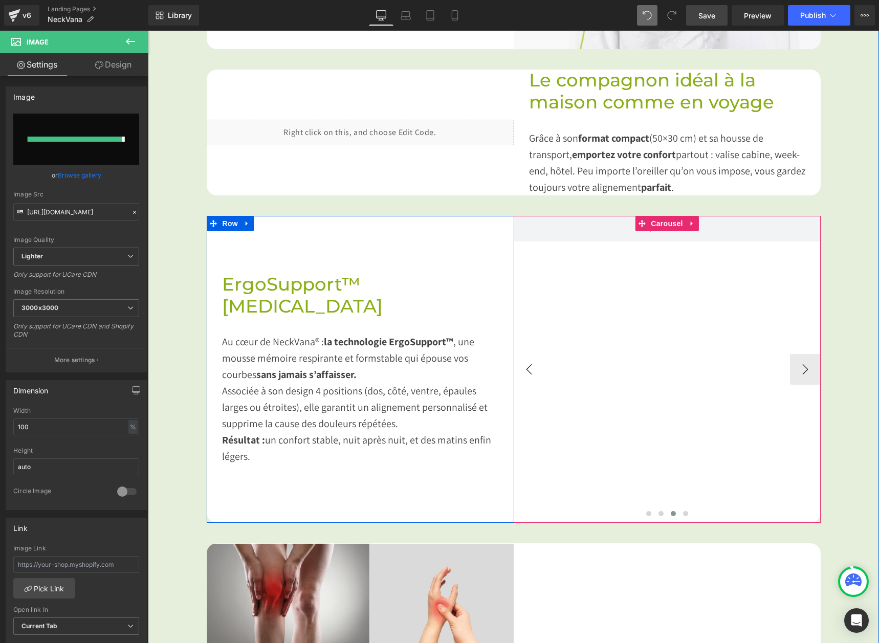
type input "[URL][DOMAIN_NAME]"
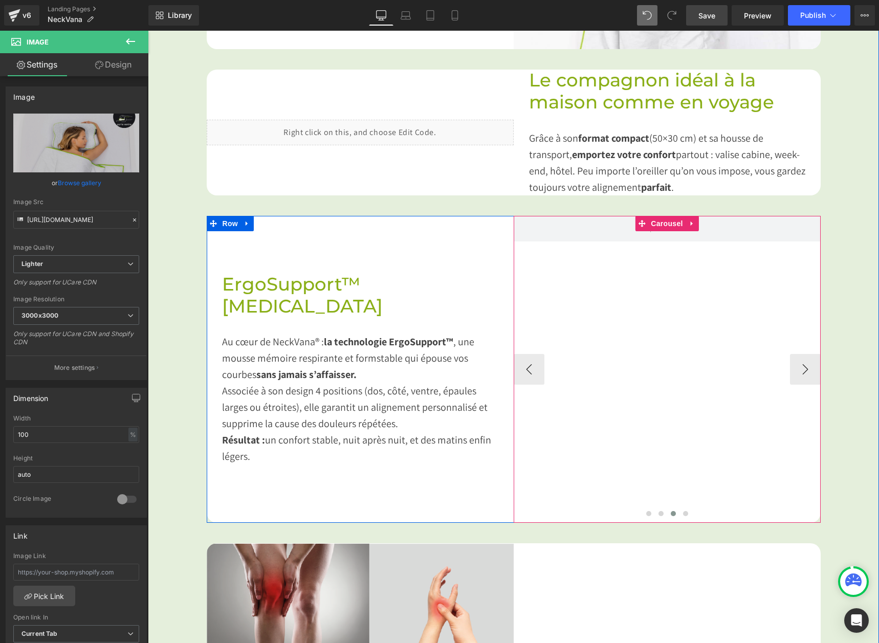
click at [631, 300] on div "Image Image" at bounding box center [514, 369] width 1239 height 307
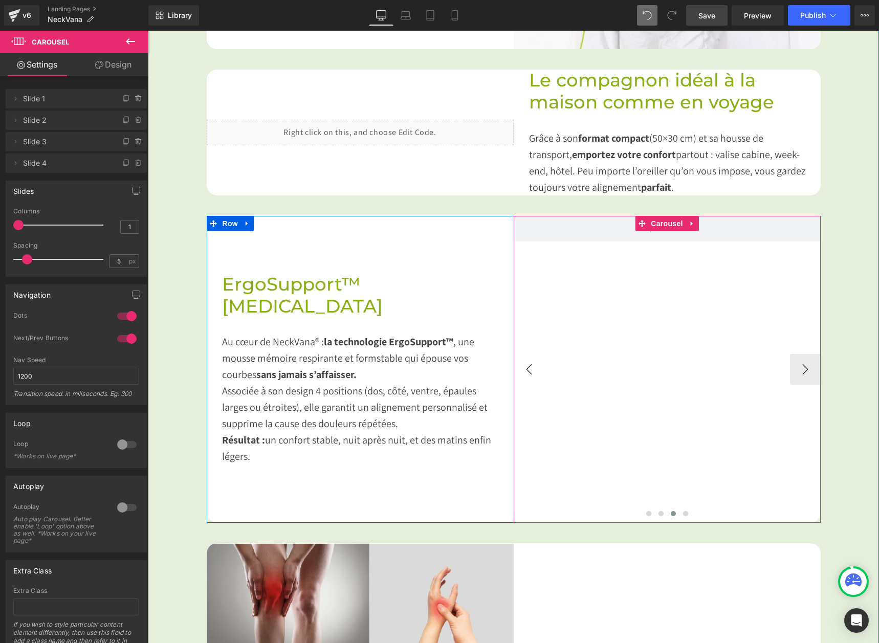
click at [537, 369] on button "‹" at bounding box center [529, 369] width 31 height 31
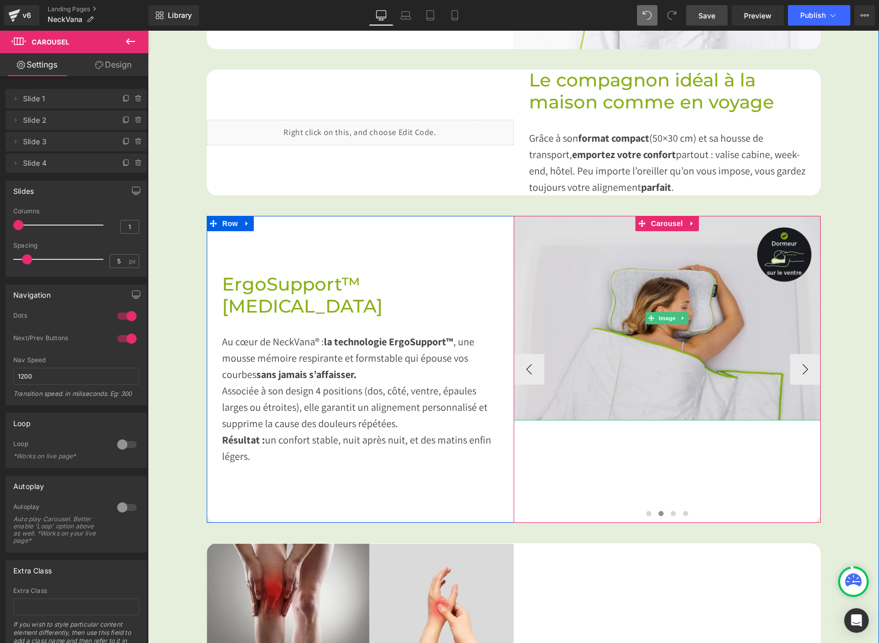
click at [656, 308] on img at bounding box center [667, 318] width 307 height 205
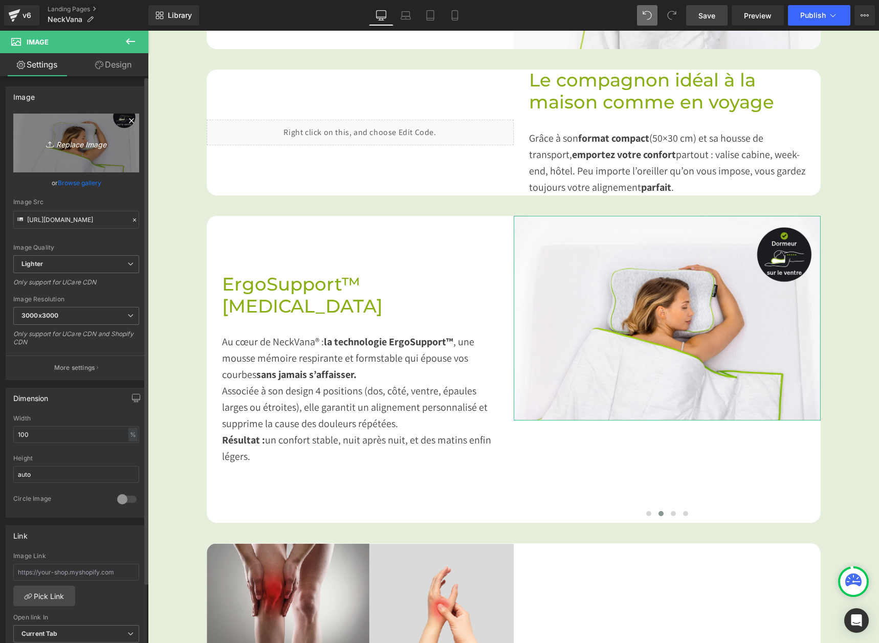
click at [57, 138] on icon "Replace Image" at bounding box center [76, 143] width 82 height 13
type input "C:\fakepath\CMS_Seitenschlaefer_fr.webp"
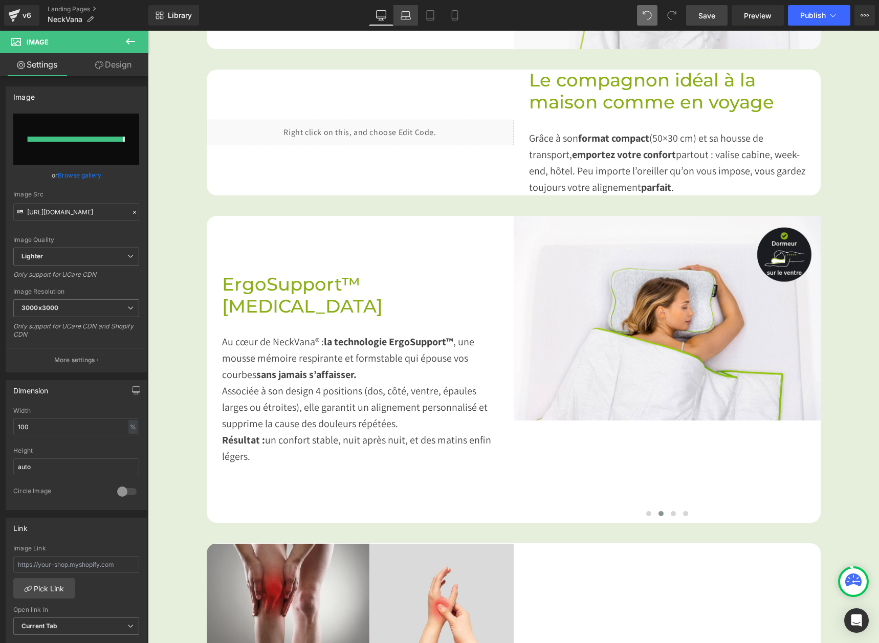
type input "[URL][DOMAIN_NAME]"
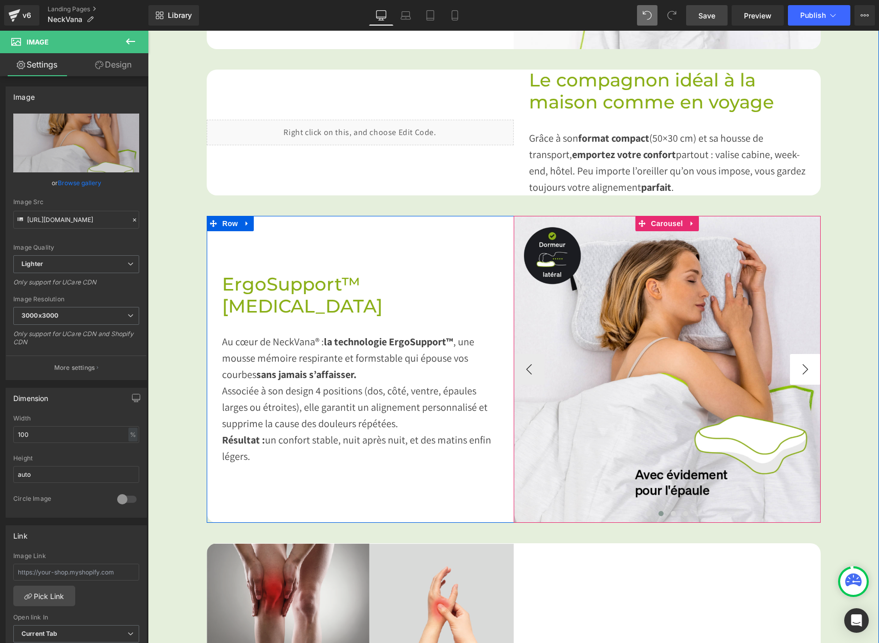
click at [809, 370] on button "›" at bounding box center [805, 369] width 31 height 31
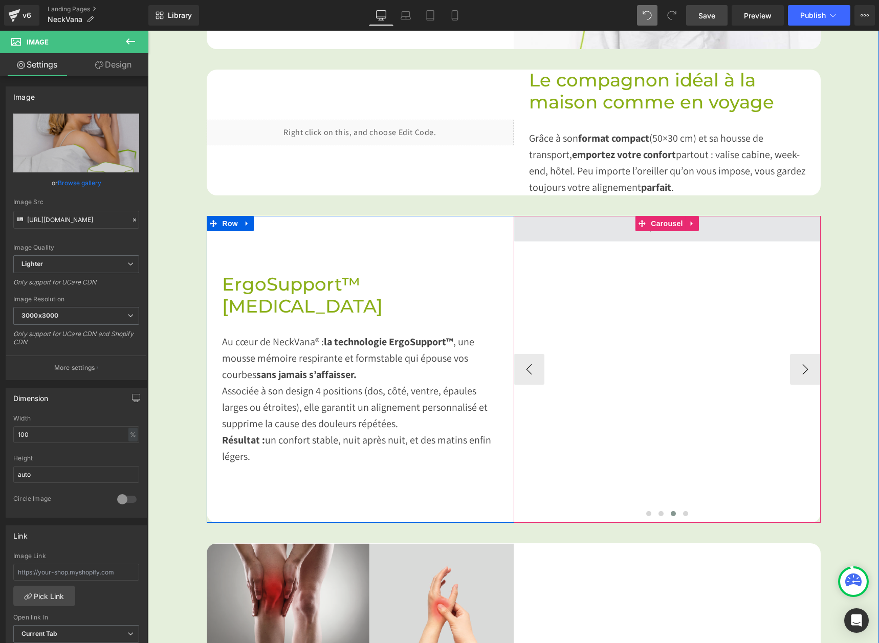
click at [568, 222] on span at bounding box center [667, 229] width 307 height 26
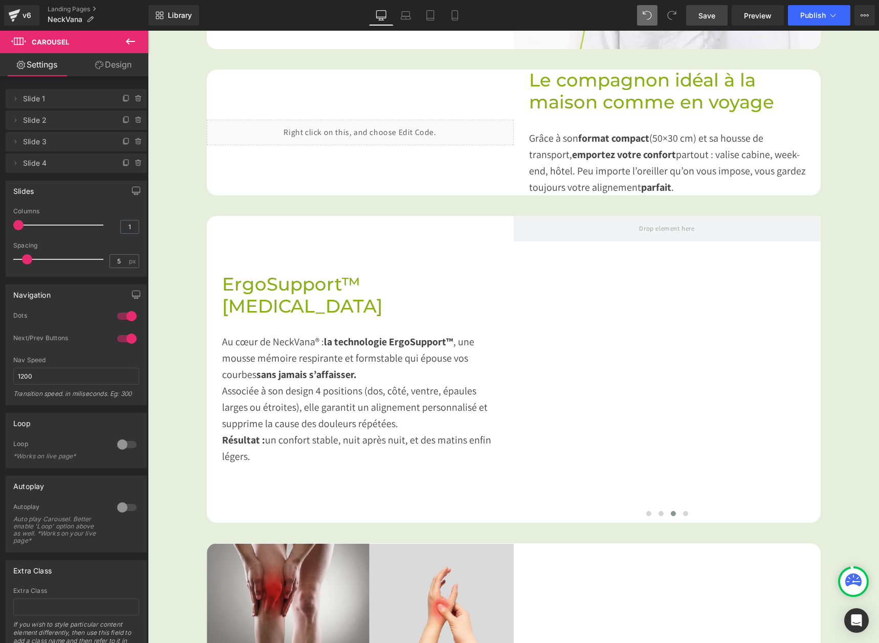
click at [133, 36] on icon at bounding box center [130, 41] width 12 height 12
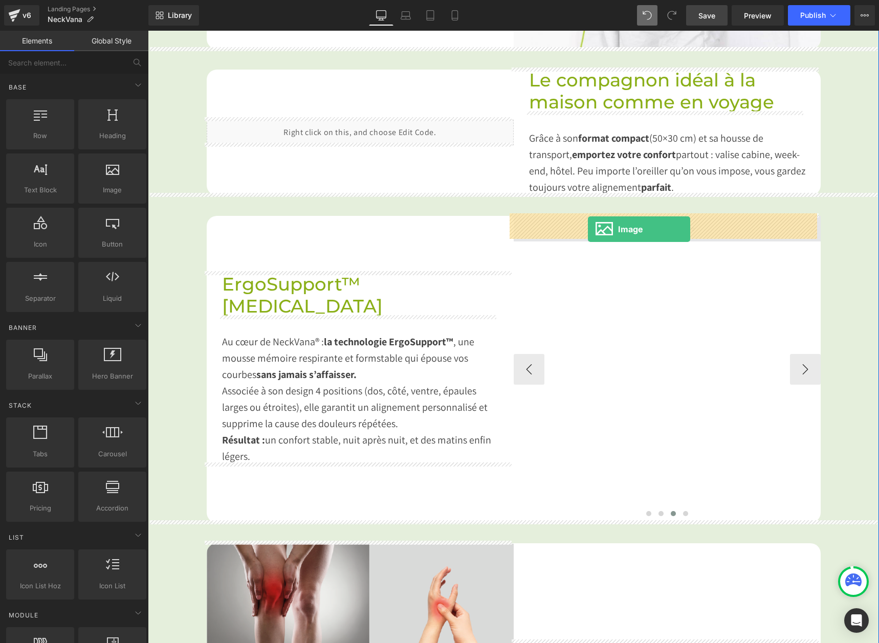
drag, startPoint x: 262, startPoint y: 218, endPoint x: 590, endPoint y: 229, distance: 328.3
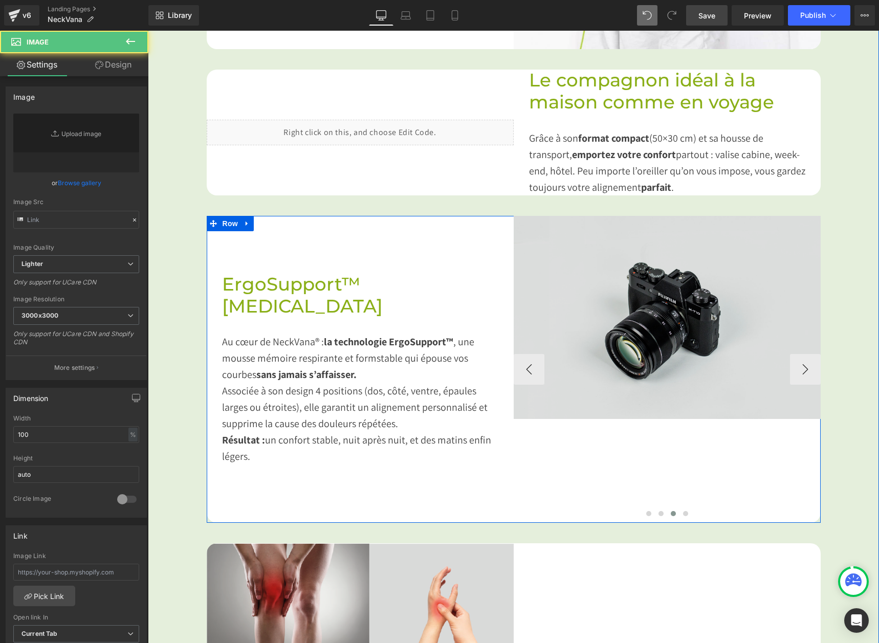
type input "//[DOMAIN_NAME][URL]"
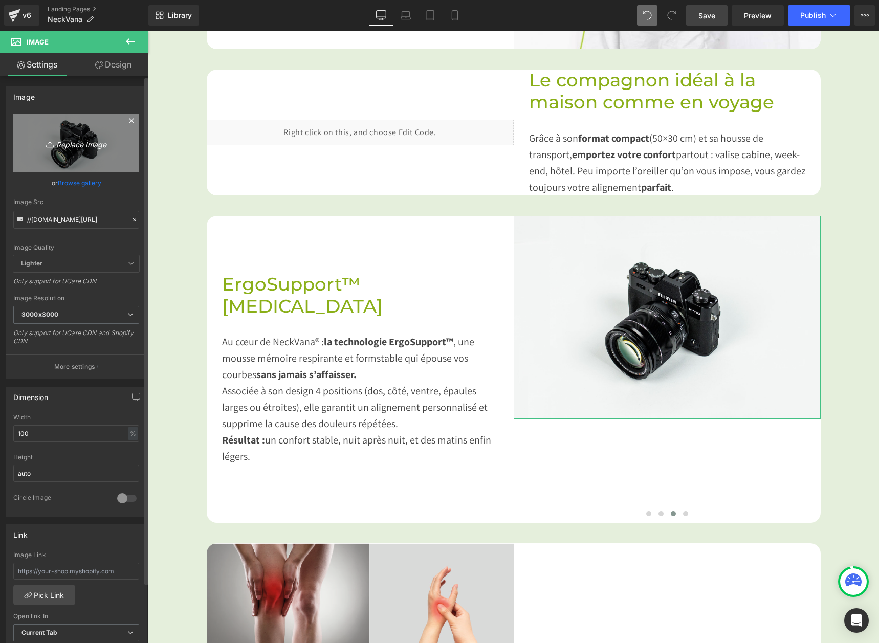
click at [55, 144] on icon "Replace Image" at bounding box center [76, 143] width 82 height 13
type input "C:\fakepath\CMS_Bauchschlaefer_fr.webp"
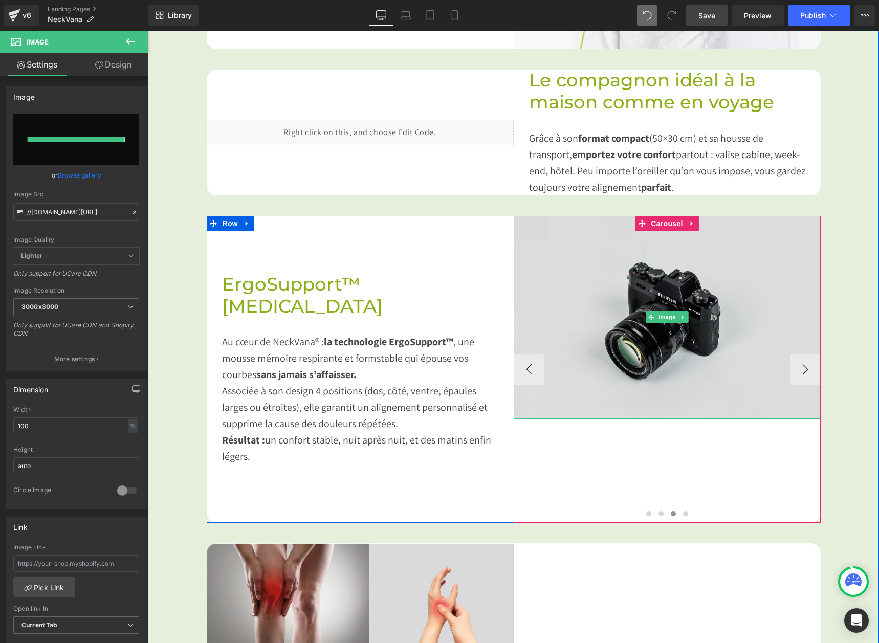
type input "[URL][DOMAIN_NAME]"
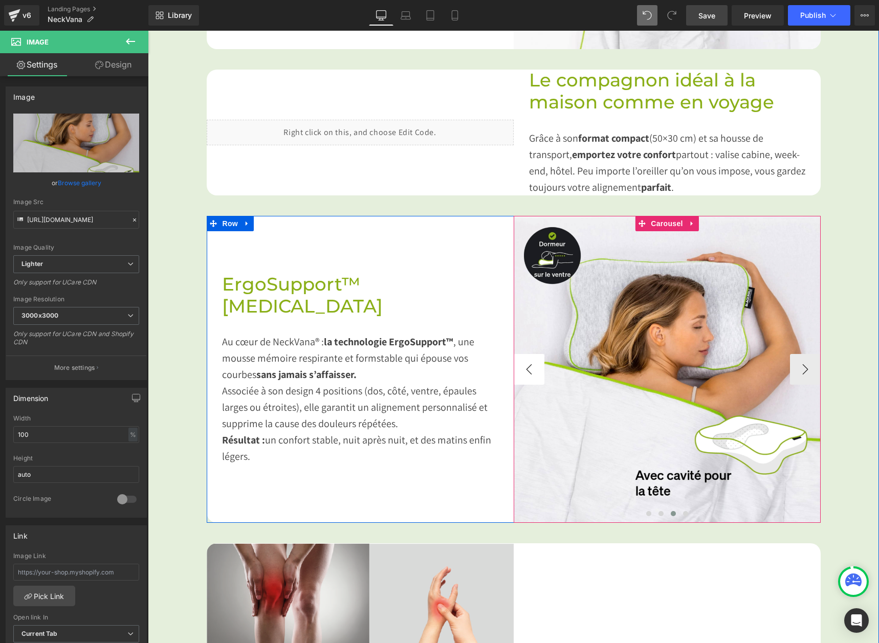
click at [521, 364] on button "‹" at bounding box center [529, 369] width 31 height 31
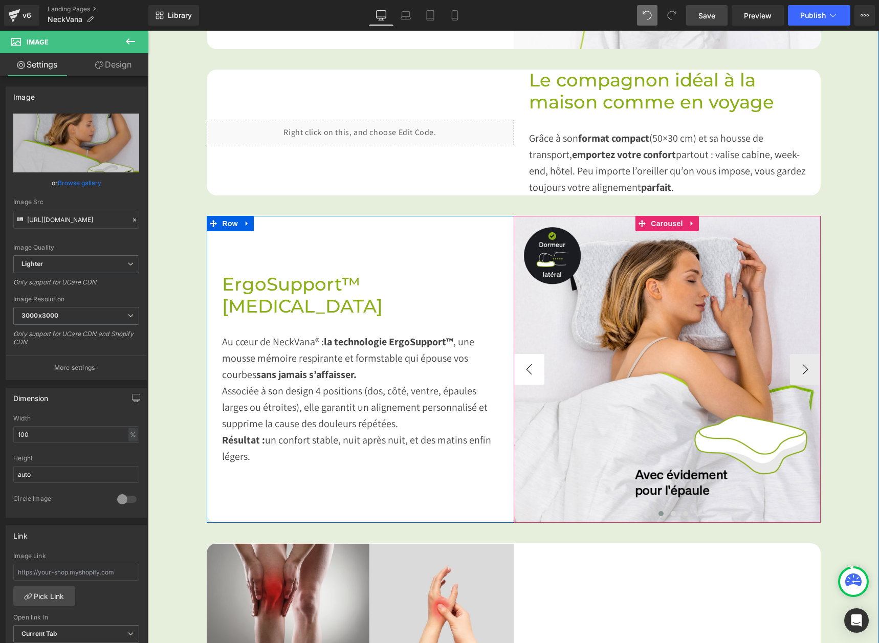
click at [521, 364] on button "‹" at bounding box center [529, 369] width 31 height 31
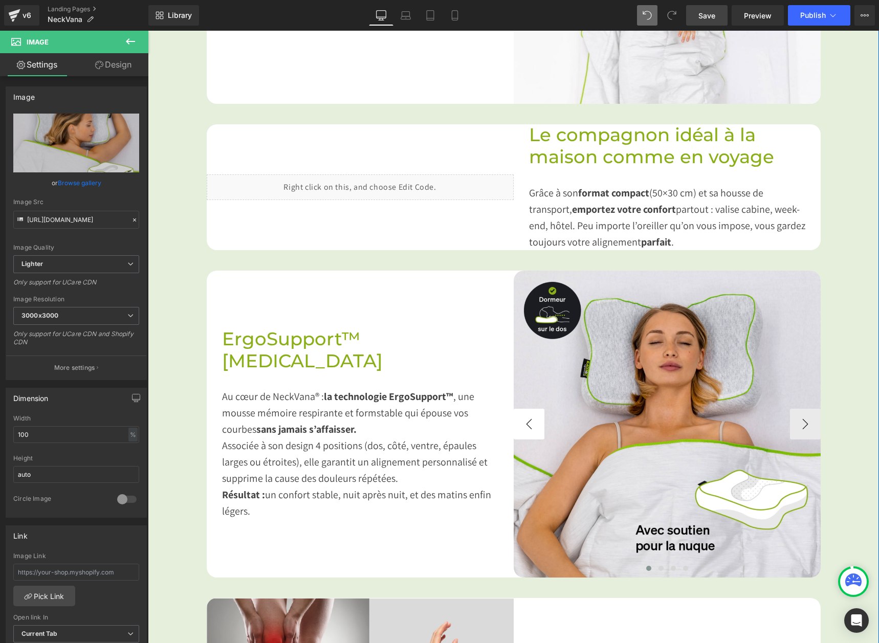
scroll to position [862, 0]
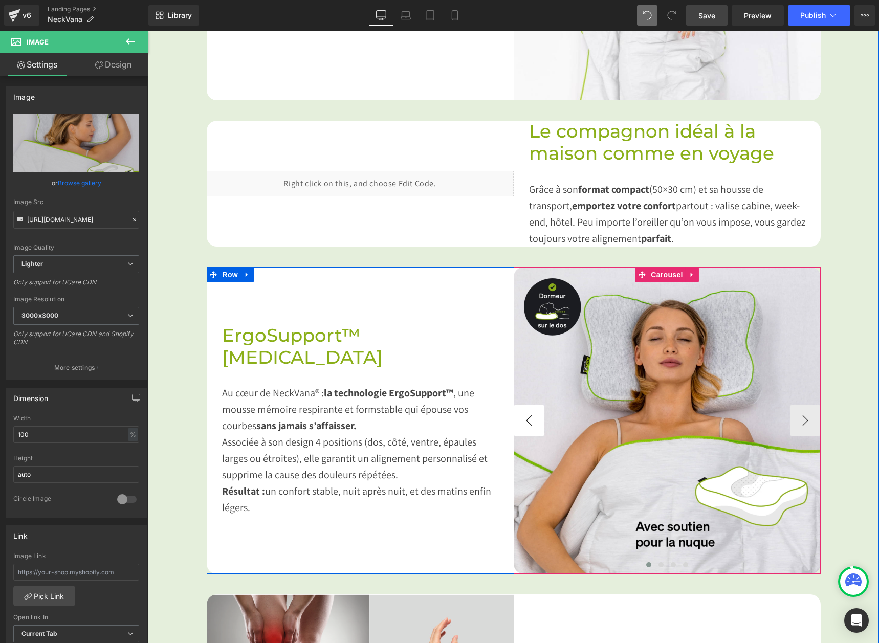
click at [533, 413] on button "‹" at bounding box center [529, 420] width 31 height 31
drag, startPoint x: 749, startPoint y: 474, endPoint x: 462, endPoint y: 322, distance: 324.9
click at [749, 474] on img at bounding box center [667, 420] width 307 height 307
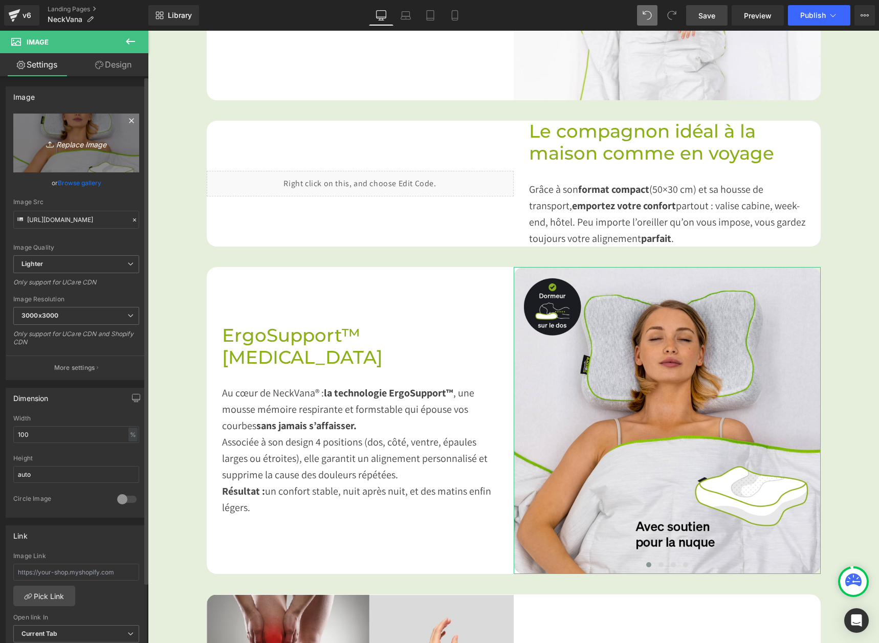
click at [61, 144] on icon "Replace Image" at bounding box center [76, 143] width 82 height 13
type input "C:\fakepath\dos v2.jpg"
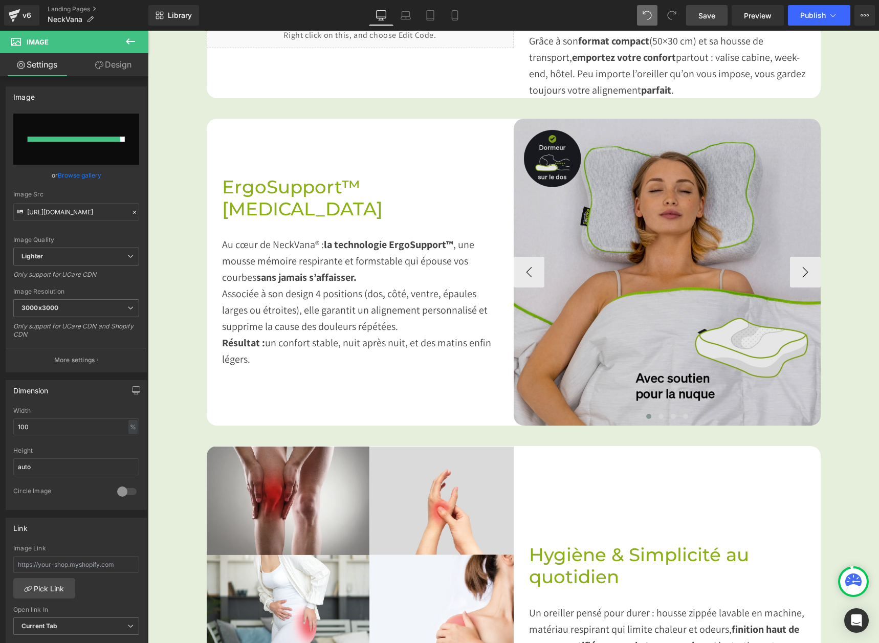
scroll to position [1016, 0]
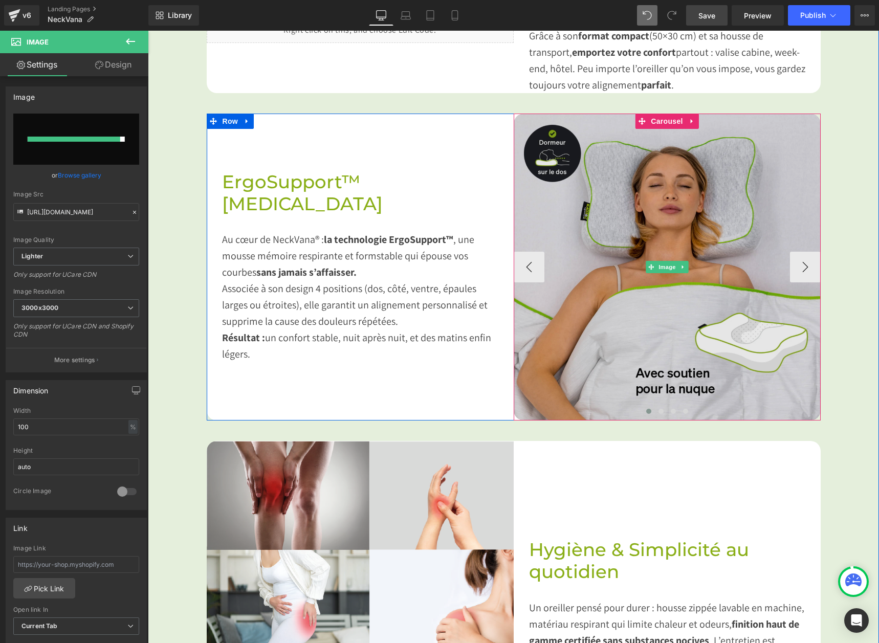
click at [639, 266] on img at bounding box center [667, 267] width 307 height 307
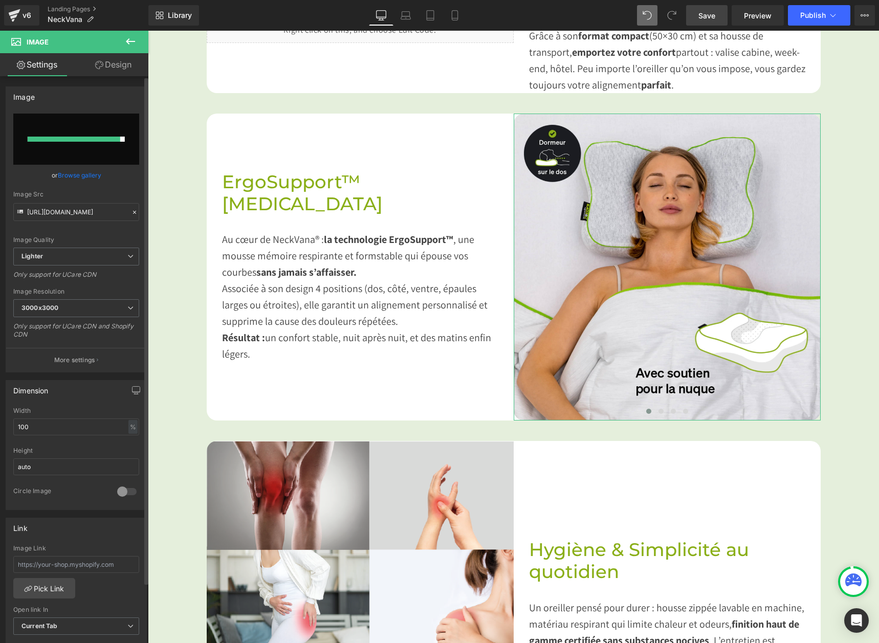
click at [74, 137] on div at bounding box center [74, 139] width 93 height 5
click at [83, 143] on input "file" at bounding box center [76, 139] width 126 height 51
type input "C:\fakepath\dos v2.jpg"
type input "[URL][DOMAIN_NAME]"
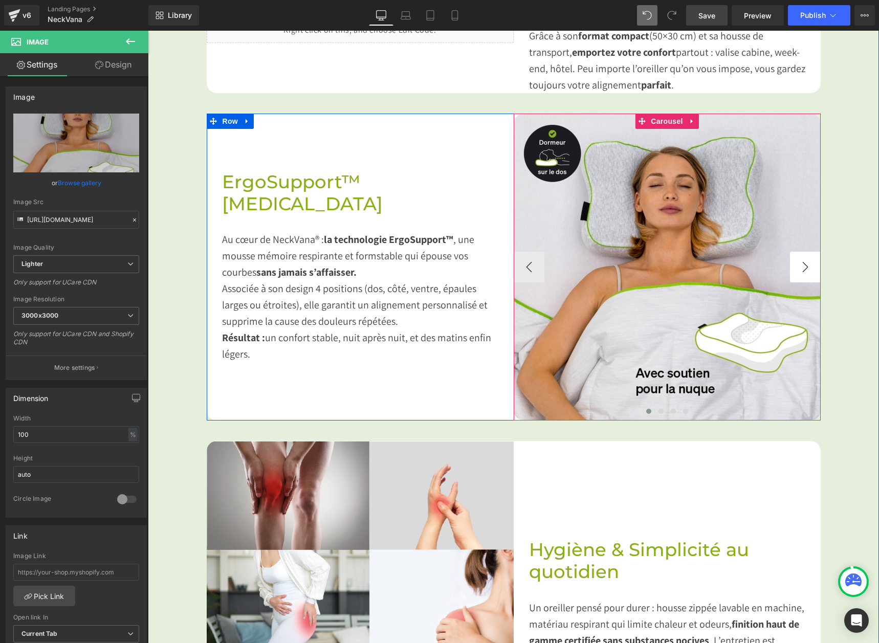
click at [790, 264] on button "›" at bounding box center [805, 267] width 31 height 31
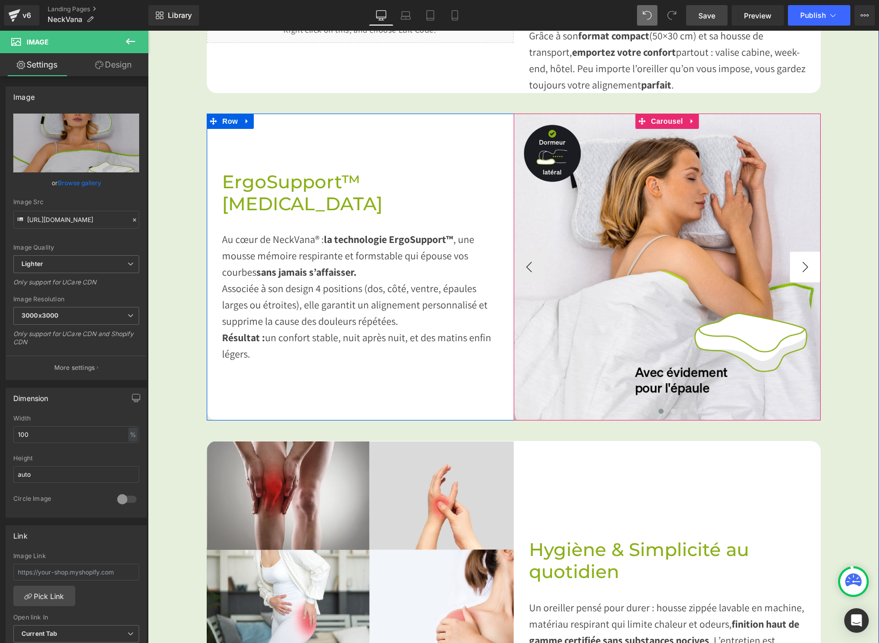
click at [790, 264] on button "›" at bounding box center [805, 267] width 31 height 31
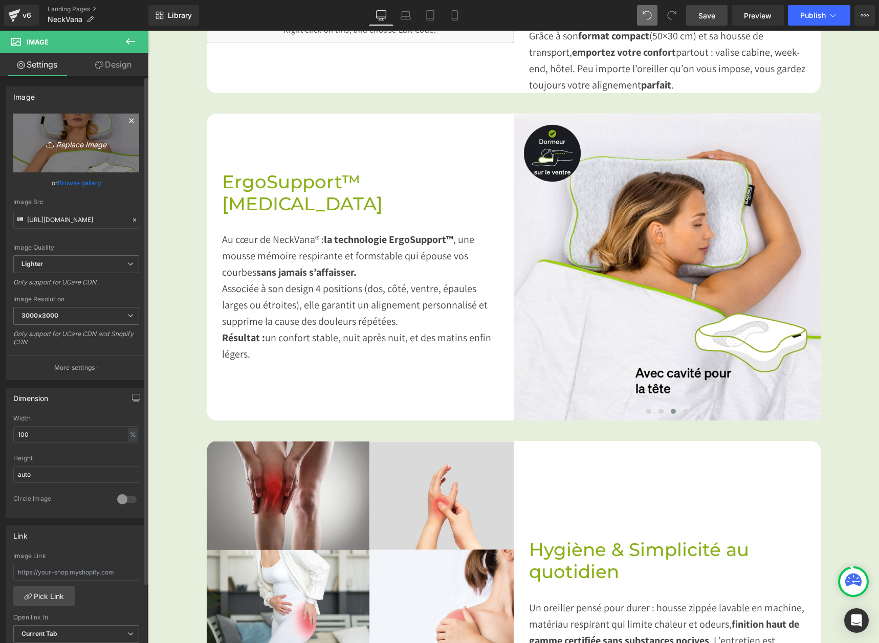
click at [70, 149] on link "Replace Image" at bounding box center [76, 143] width 126 height 59
type input "C:\fakepath\Design sans titre.jpg"
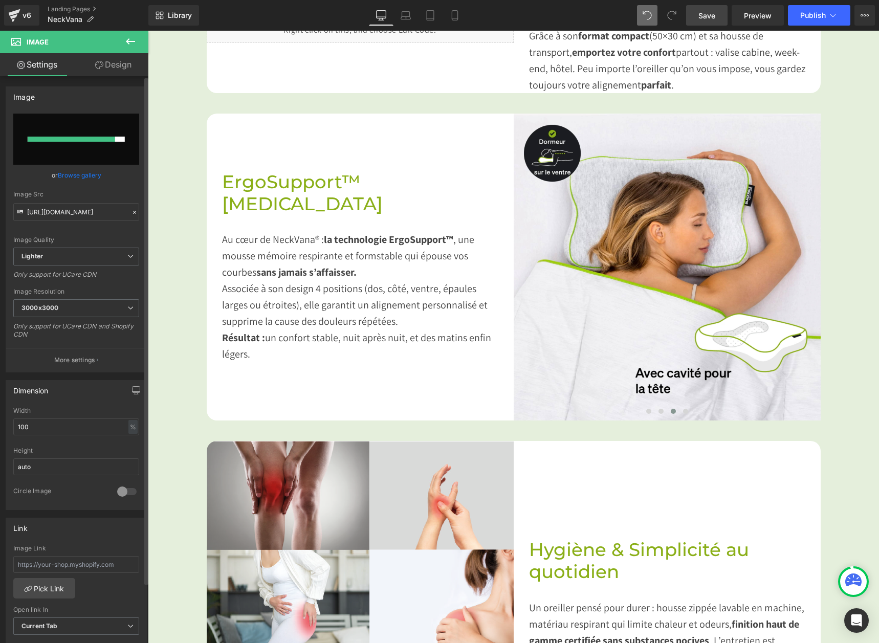
click at [87, 139] on div at bounding box center [72, 139] width 88 height 5
click at [68, 138] on div at bounding box center [72, 139] width 89 height 5
click at [74, 174] on link "Browse gallery" at bounding box center [80, 175] width 44 height 18
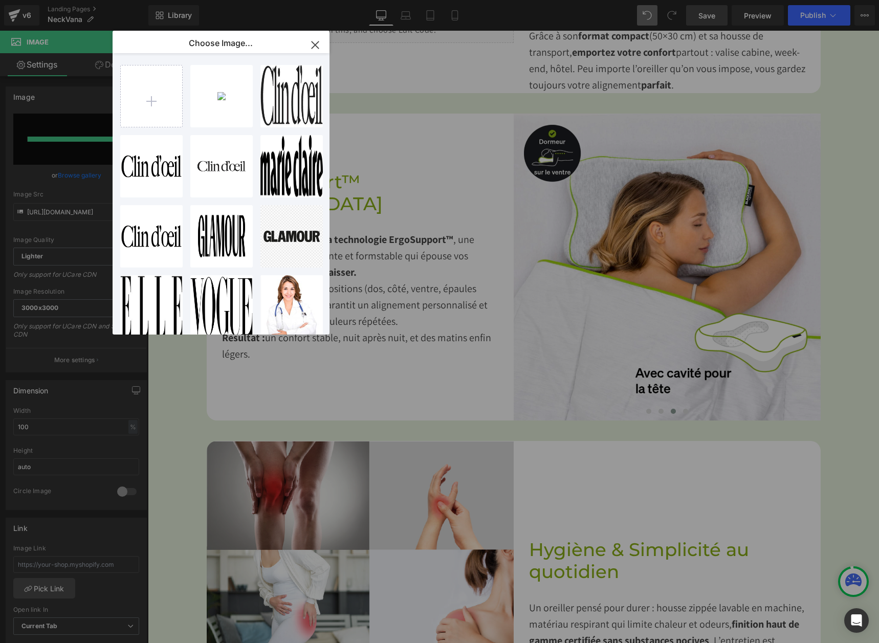
click at [315, 42] on icon "button" at bounding box center [315, 45] width 16 height 16
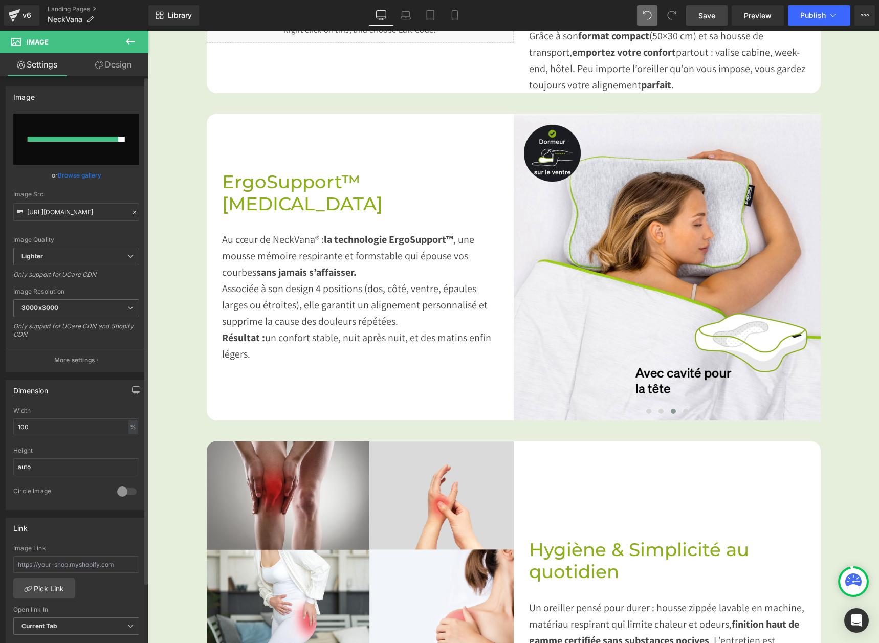
click at [58, 145] on input "file" at bounding box center [76, 139] width 126 height 51
type input "C:\fakepath\Design sans titre.jpg"
type input "[URL][DOMAIN_NAME]"
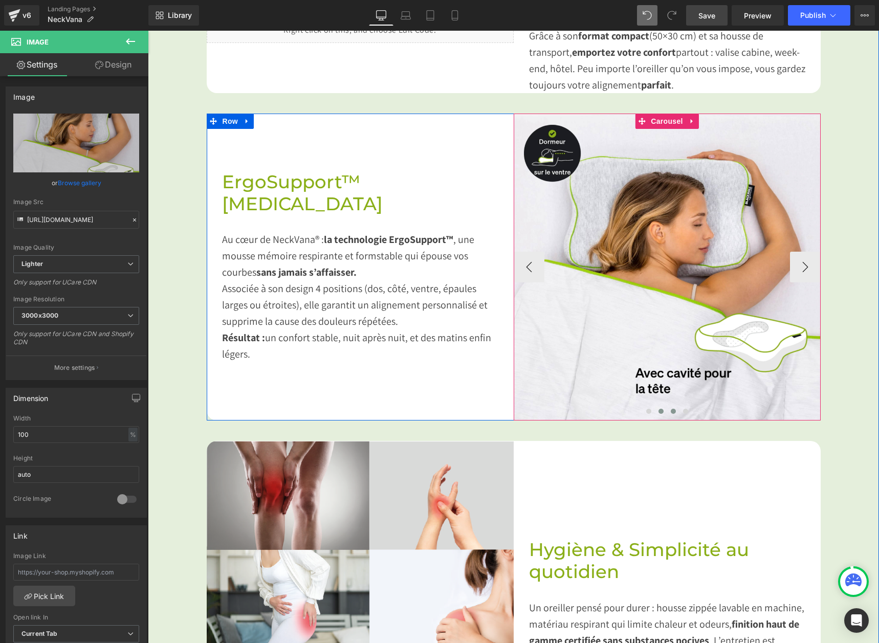
click at [659, 410] on span at bounding box center [661, 411] width 5 height 5
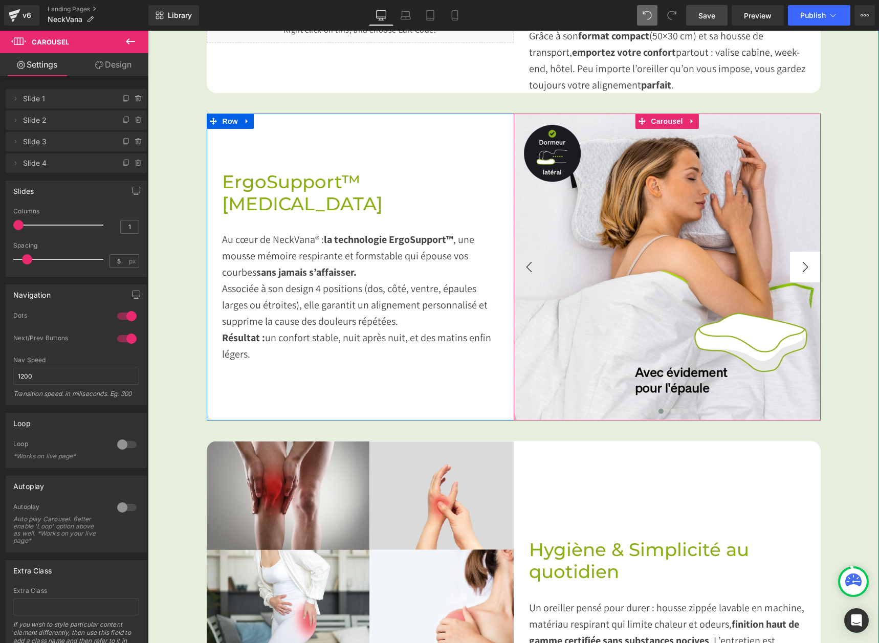
click at [805, 261] on button "›" at bounding box center [805, 267] width 31 height 31
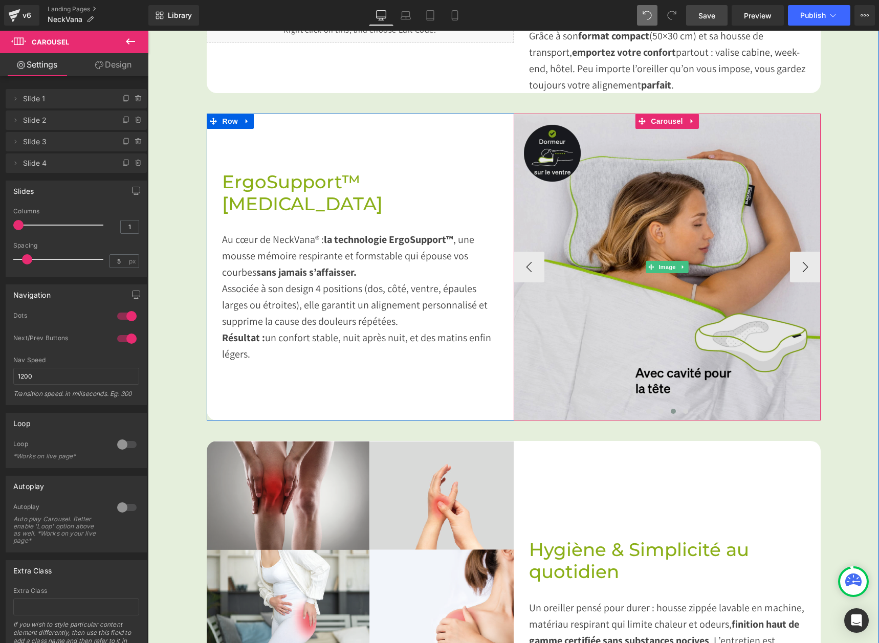
click at [630, 269] on img at bounding box center [667, 267] width 307 height 307
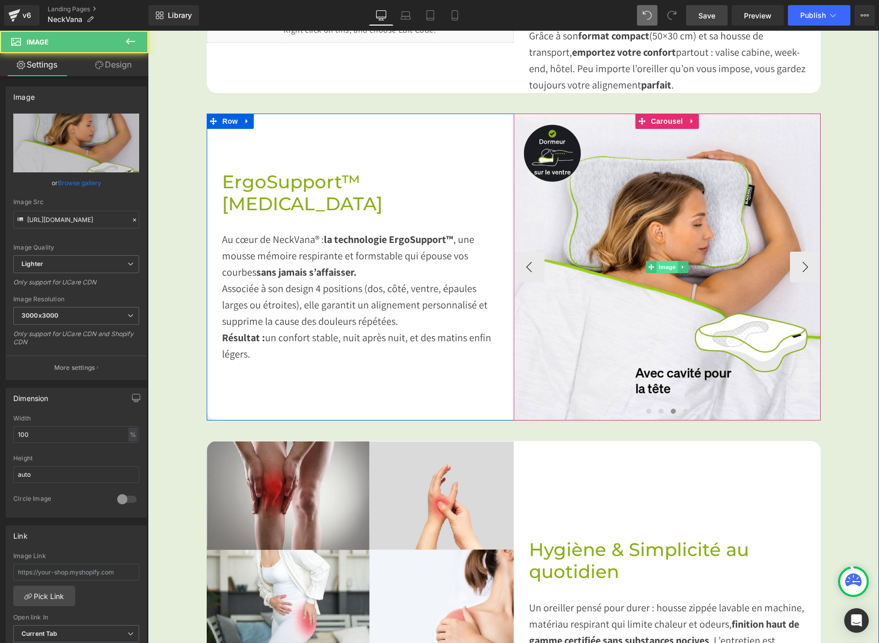
click at [659, 263] on span "Image" at bounding box center [667, 267] width 21 height 12
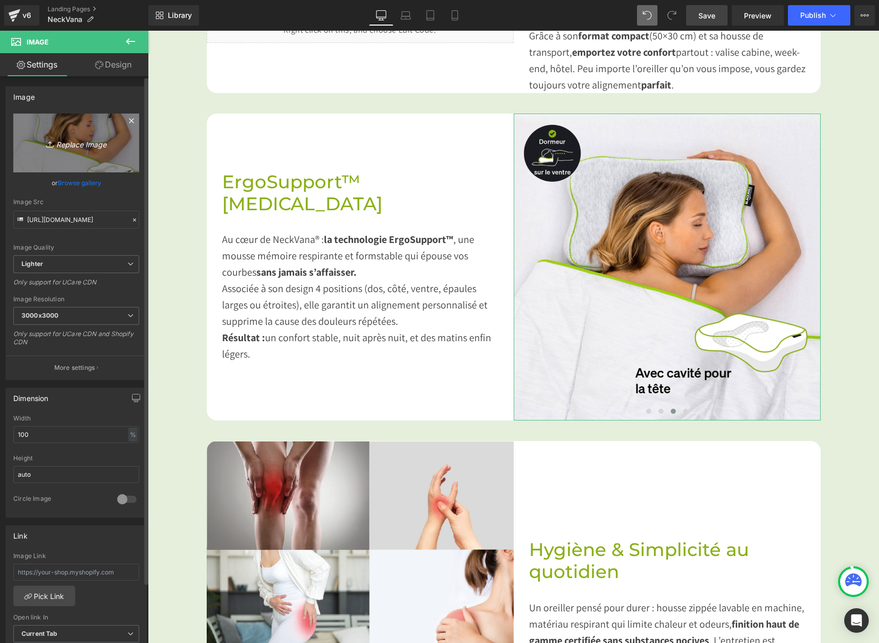
click at [96, 141] on icon "Replace Image" at bounding box center [76, 143] width 82 height 13
type input "C:\fakepath\Design sans titre.jpg"
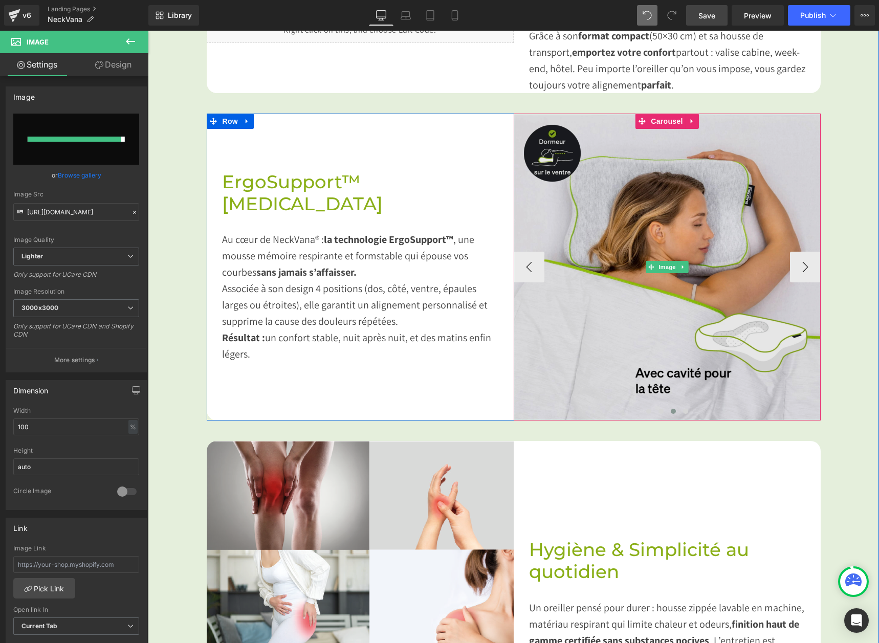
type input "[URL][DOMAIN_NAME]"
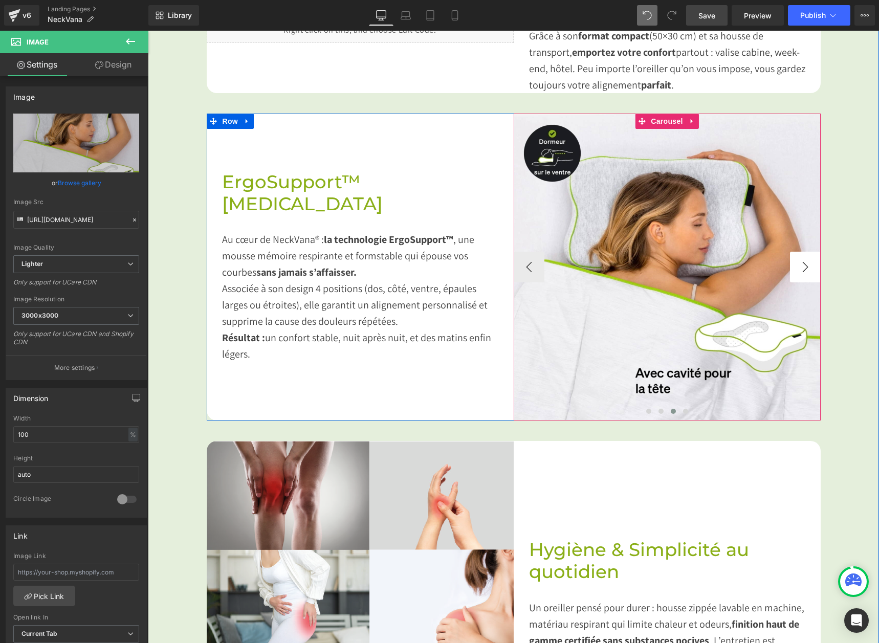
click at [807, 274] on button "›" at bounding box center [805, 267] width 31 height 31
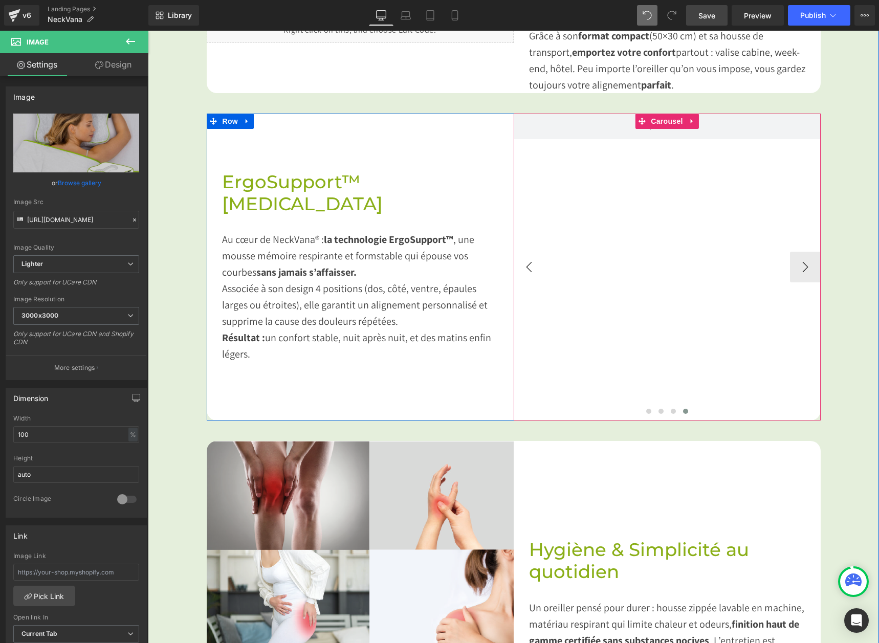
click at [537, 268] on button "‹" at bounding box center [529, 267] width 31 height 31
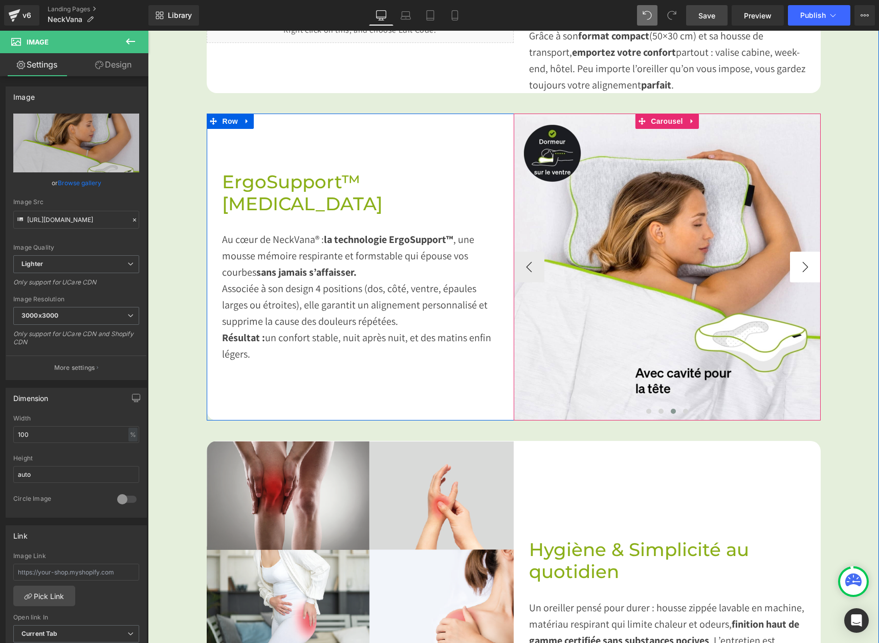
click at [806, 270] on button "›" at bounding box center [805, 267] width 31 height 31
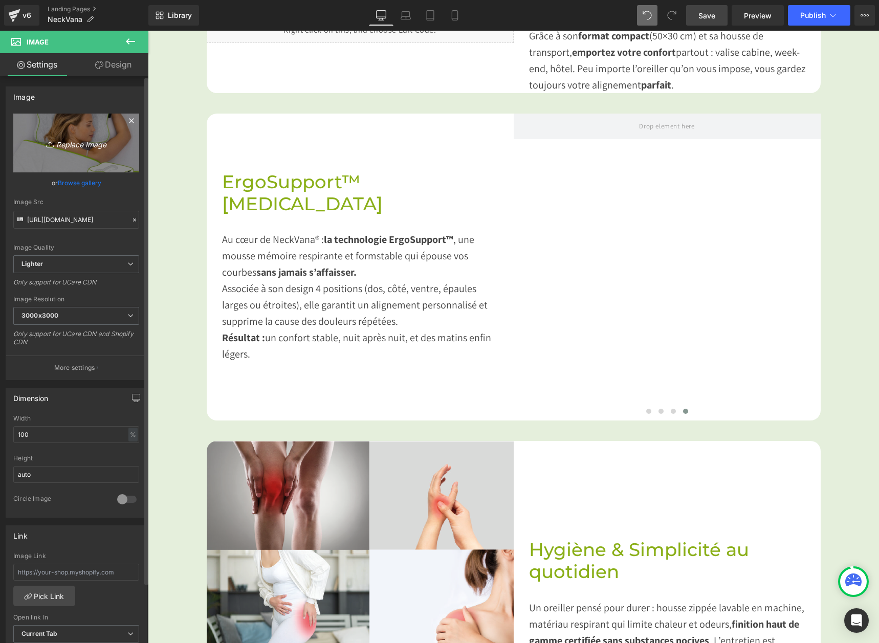
click at [68, 139] on icon "Replace Image" at bounding box center [76, 143] width 82 height 13
click at [135, 42] on icon at bounding box center [130, 41] width 9 height 6
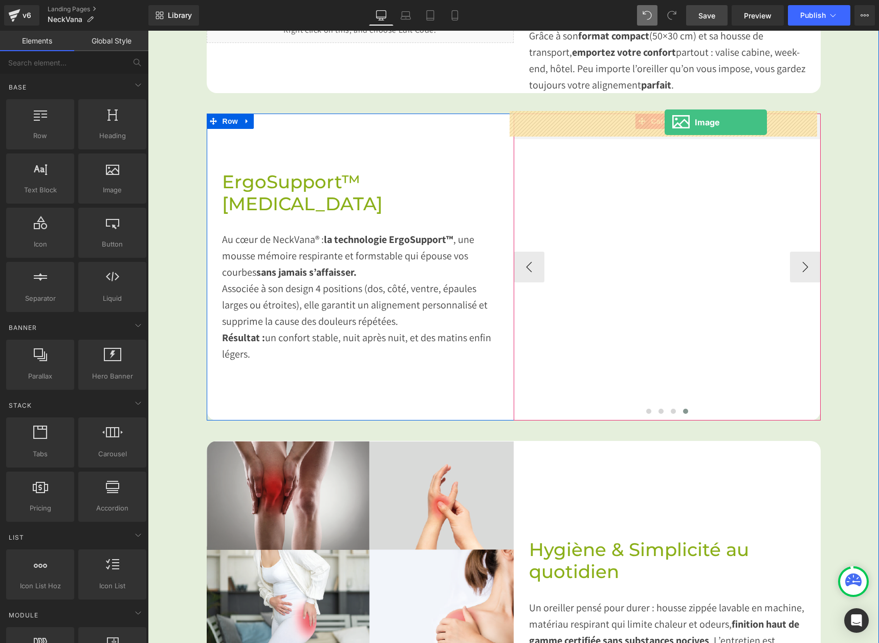
drag, startPoint x: 266, startPoint y: 220, endPoint x: 665, endPoint y: 122, distance: 411.0
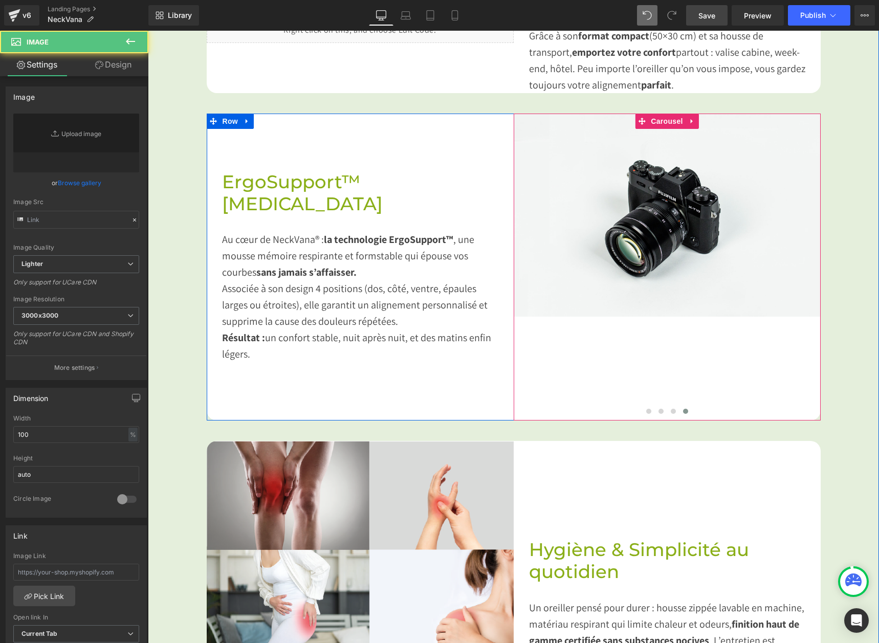
type input "//[DOMAIN_NAME][URL]"
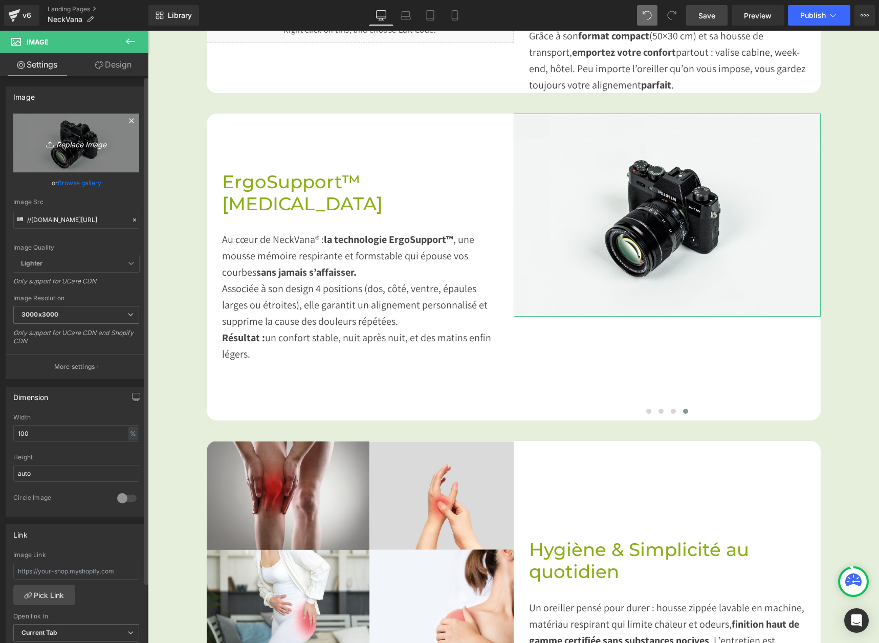
click at [86, 143] on icon "Replace Image" at bounding box center [76, 143] width 82 height 13
type input "C:\fakepath\CMS_Seitenschlaefer2_fr.webp"
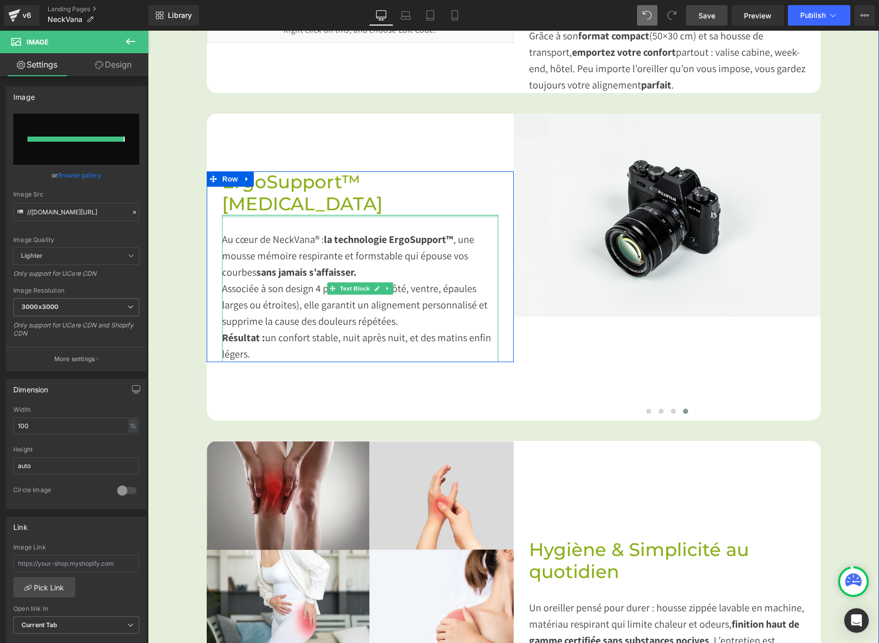
type input "[URL][DOMAIN_NAME]"
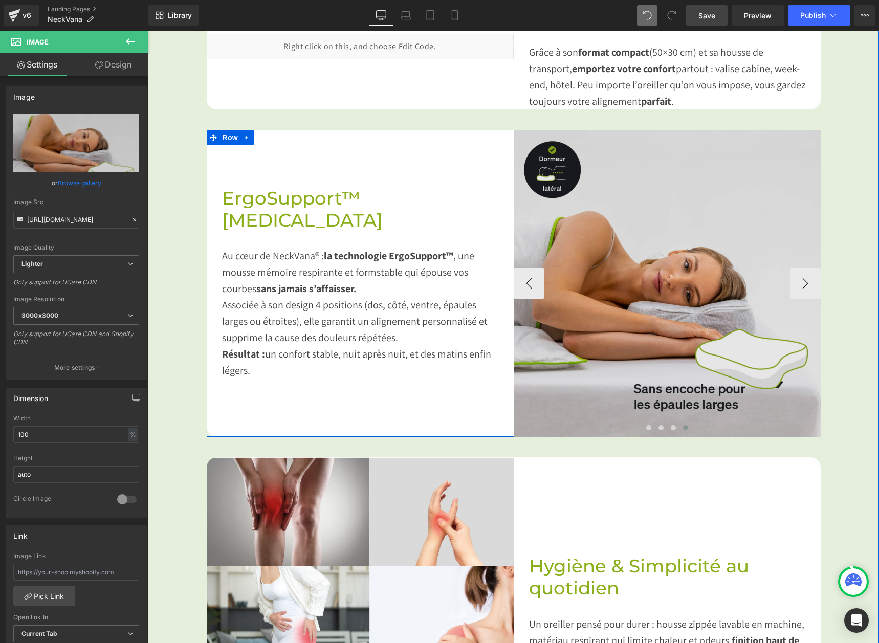
scroll to position [964, 0]
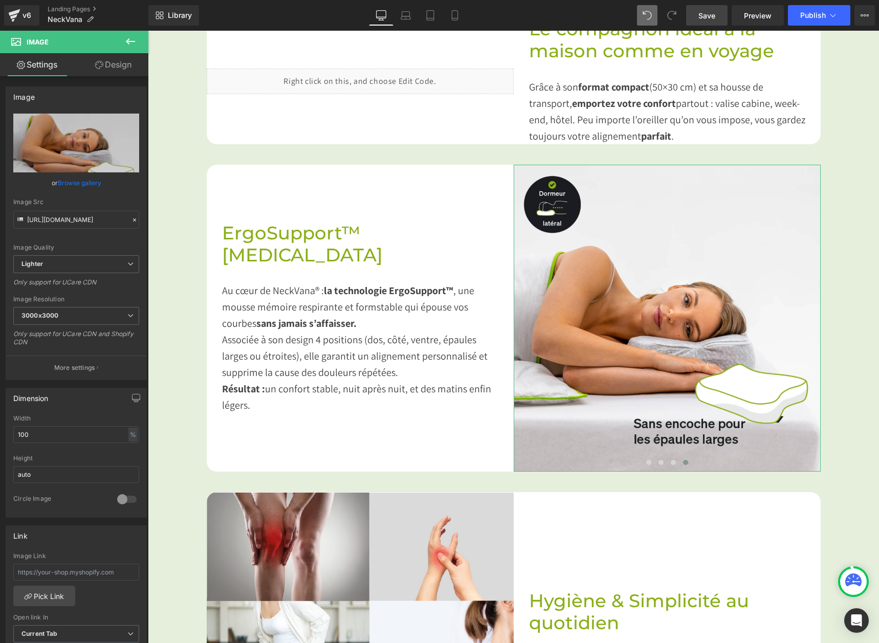
click at [120, 57] on link "Design" at bounding box center [113, 64] width 74 height 23
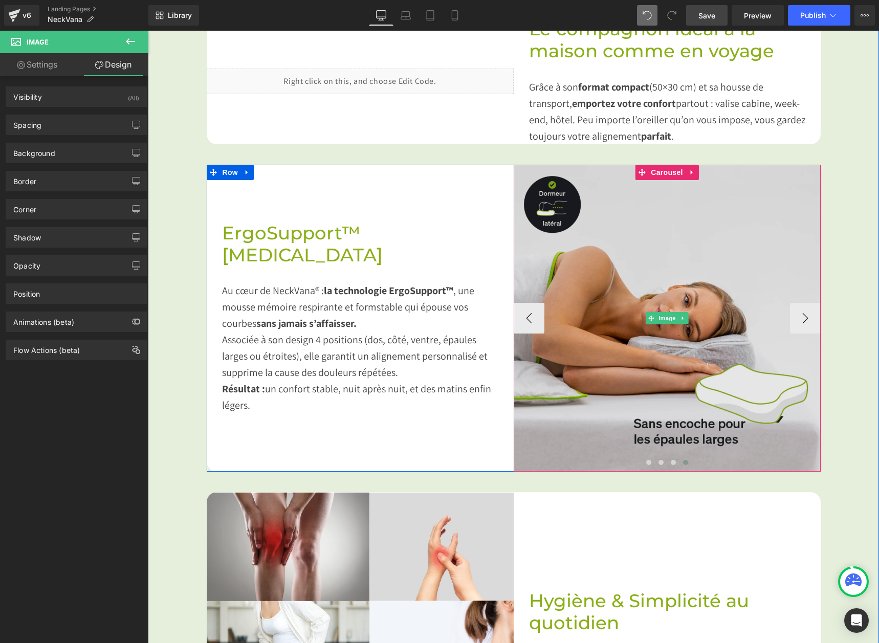
click at [678, 264] on img at bounding box center [667, 318] width 307 height 307
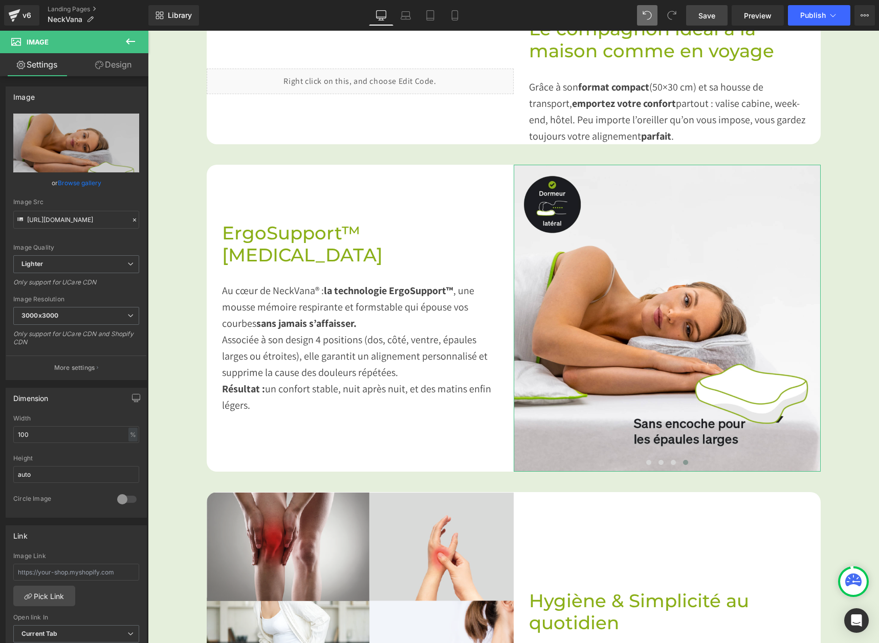
click at [93, 56] on link "Design" at bounding box center [113, 64] width 74 height 23
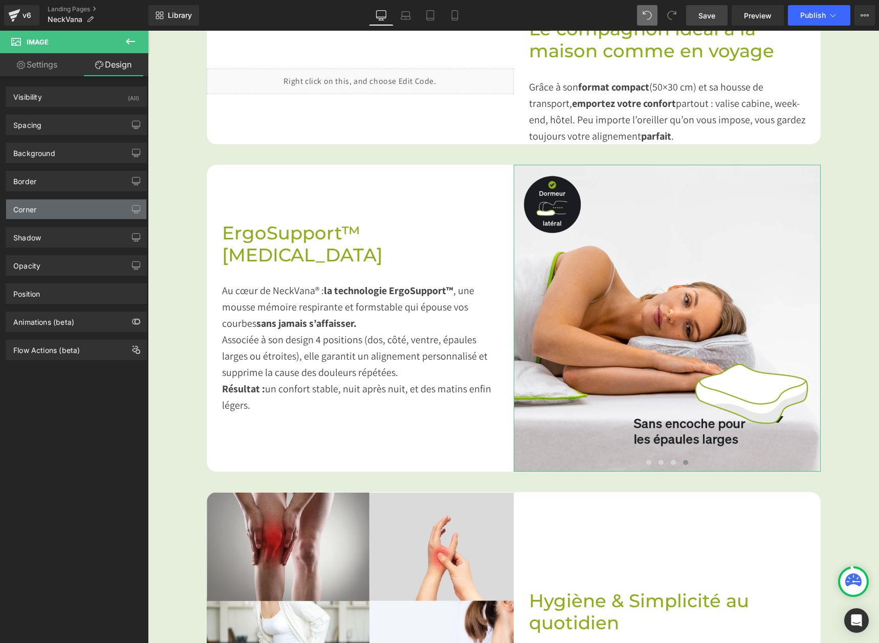
type input "0"
click at [50, 209] on div "Corner" at bounding box center [76, 209] width 140 height 19
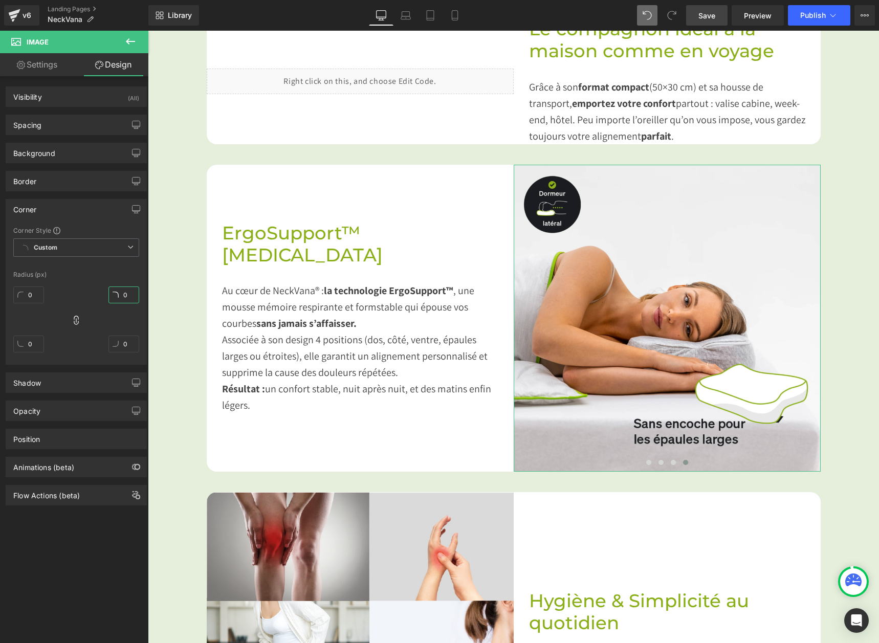
click at [129, 294] on input "0" at bounding box center [124, 295] width 31 height 17
type input "20"
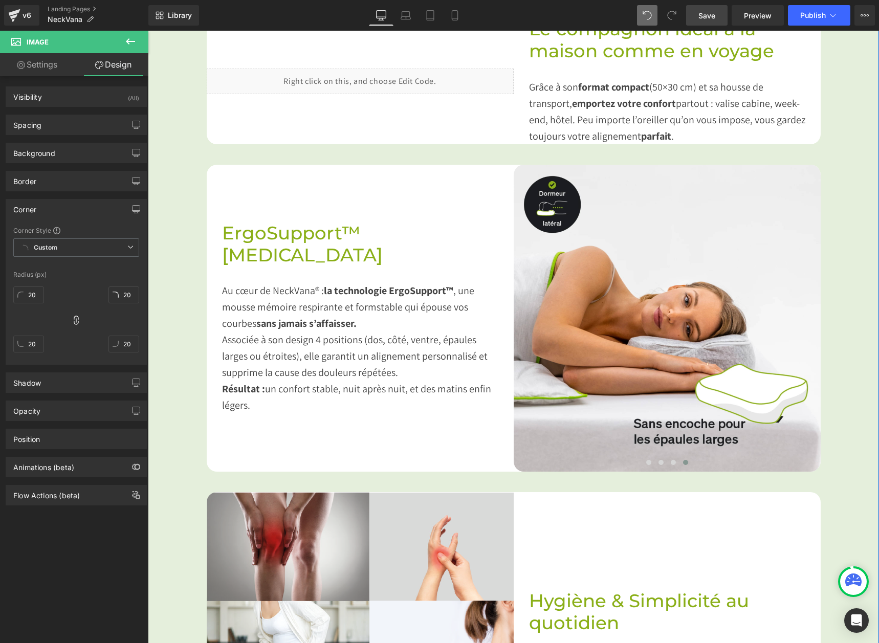
click at [832, 394] on div "Image Dites adieu aux raideurs du réveil Heading Imaginez ouvrir les yeux sans …" at bounding box center [513, 417] width 731 height 1452
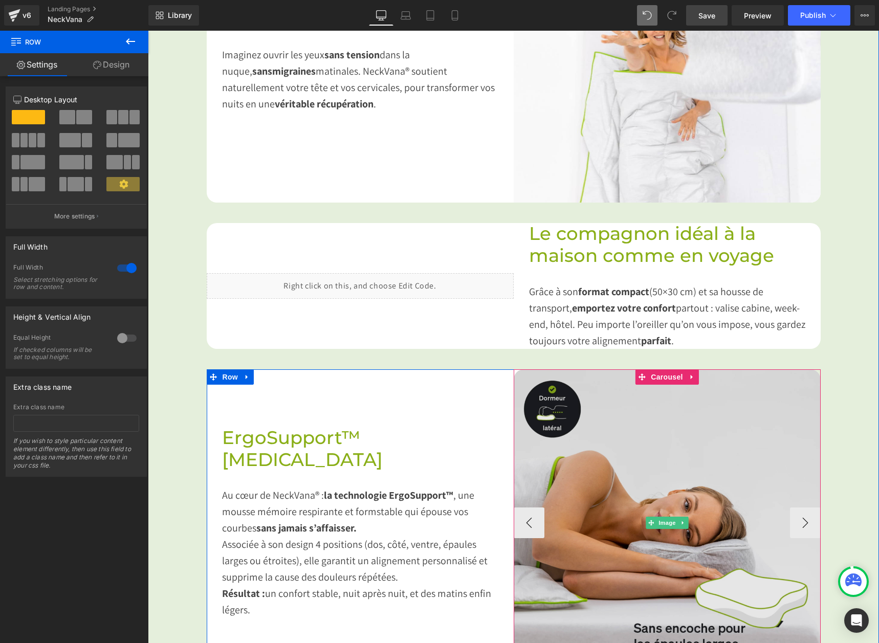
scroll to position [1016, 0]
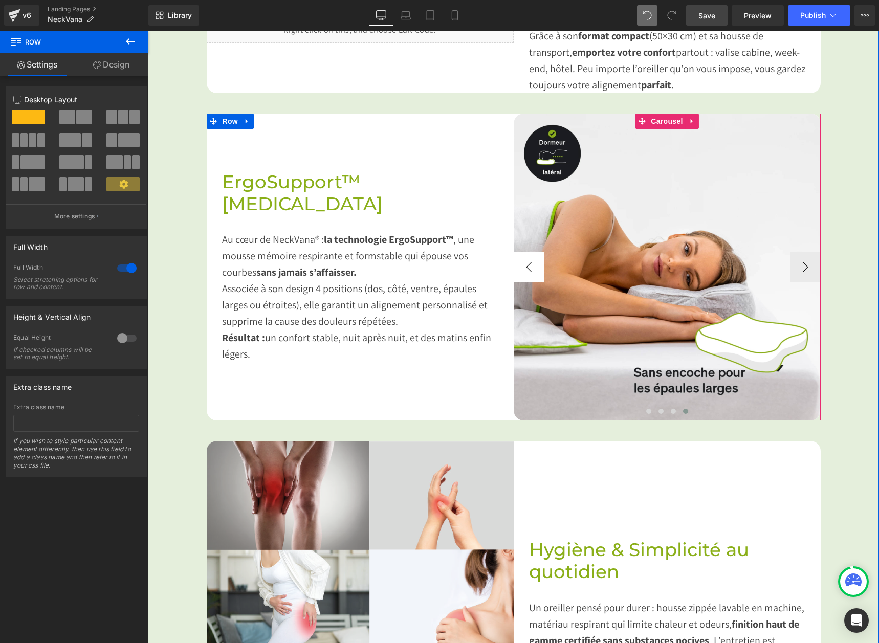
click at [537, 259] on button "‹" at bounding box center [529, 267] width 31 height 31
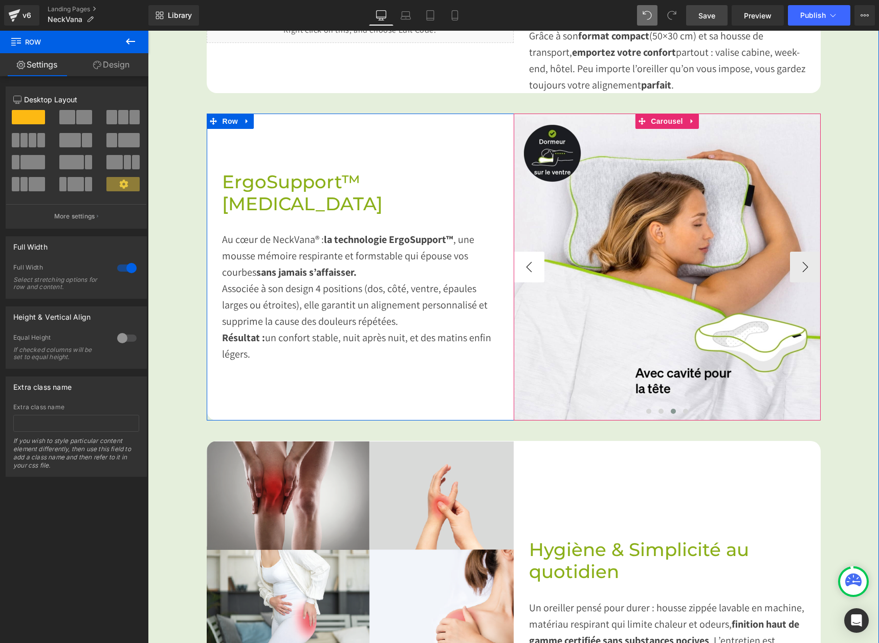
click at [537, 259] on button "‹" at bounding box center [529, 267] width 31 height 31
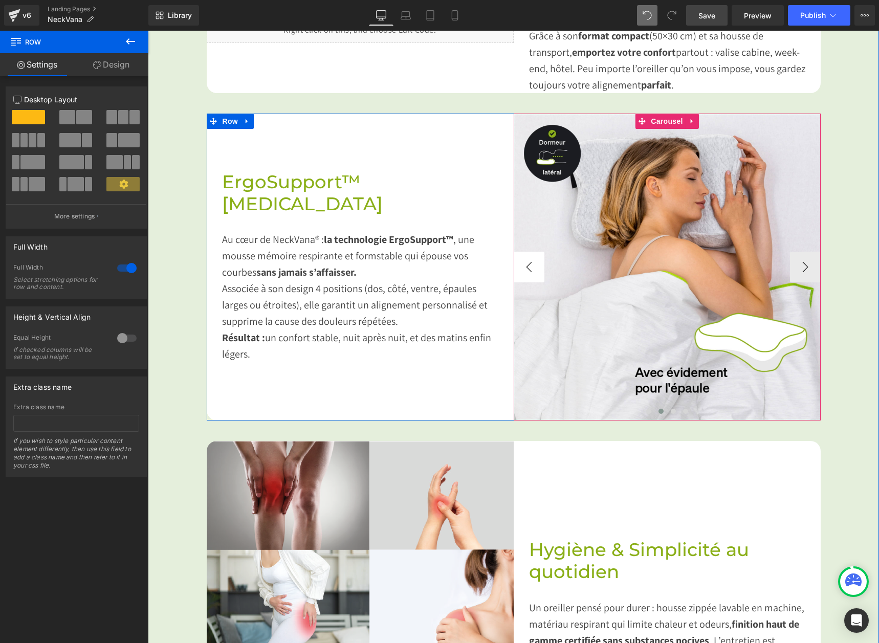
click at [537, 259] on button "‹" at bounding box center [529, 267] width 31 height 31
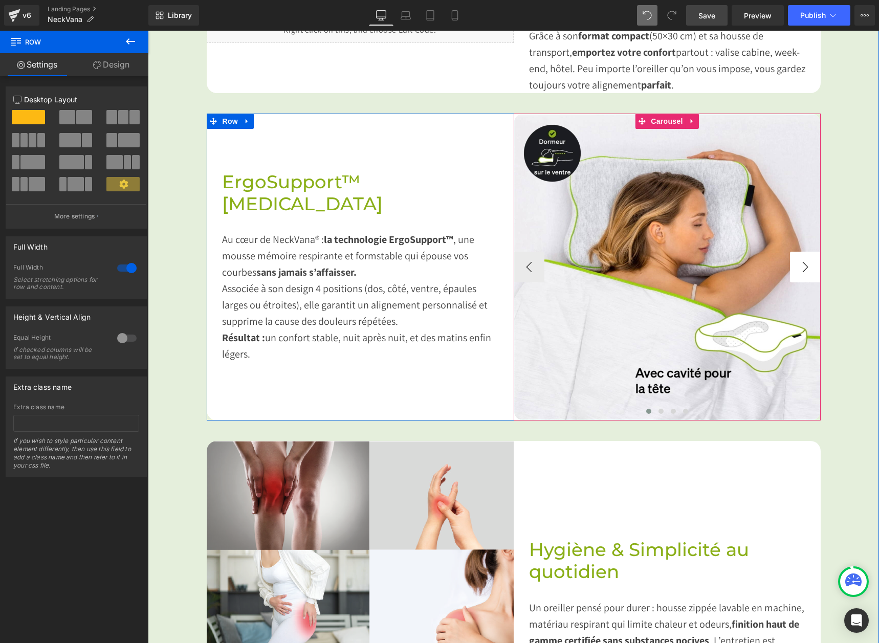
click at [790, 278] on button "›" at bounding box center [805, 267] width 31 height 31
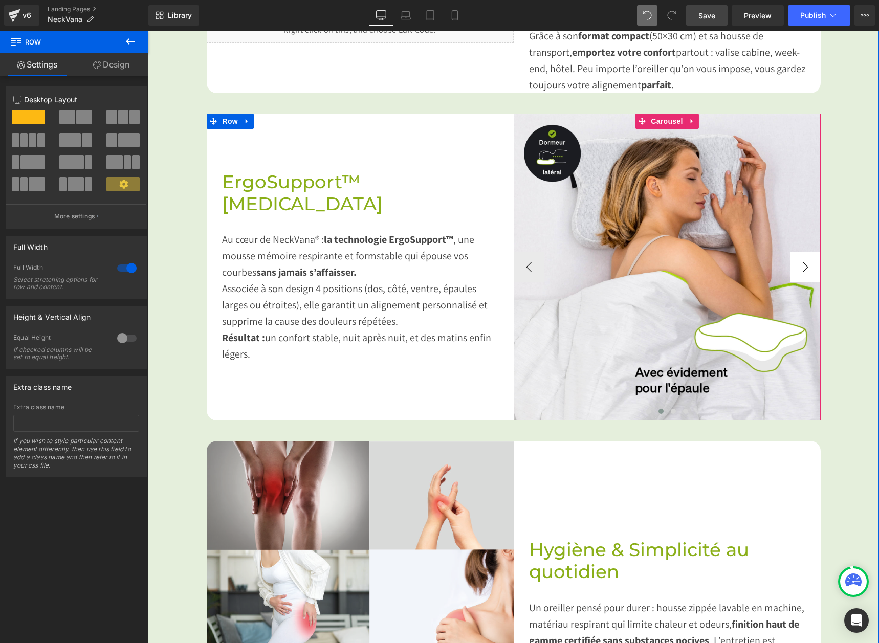
click at [790, 278] on button "›" at bounding box center [805, 267] width 31 height 31
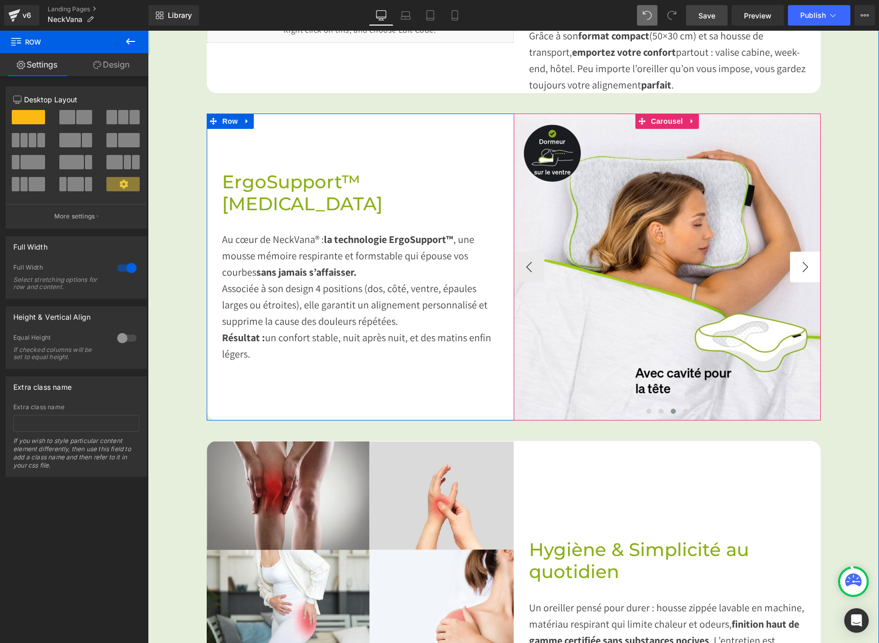
click at [790, 278] on button "›" at bounding box center [805, 267] width 31 height 31
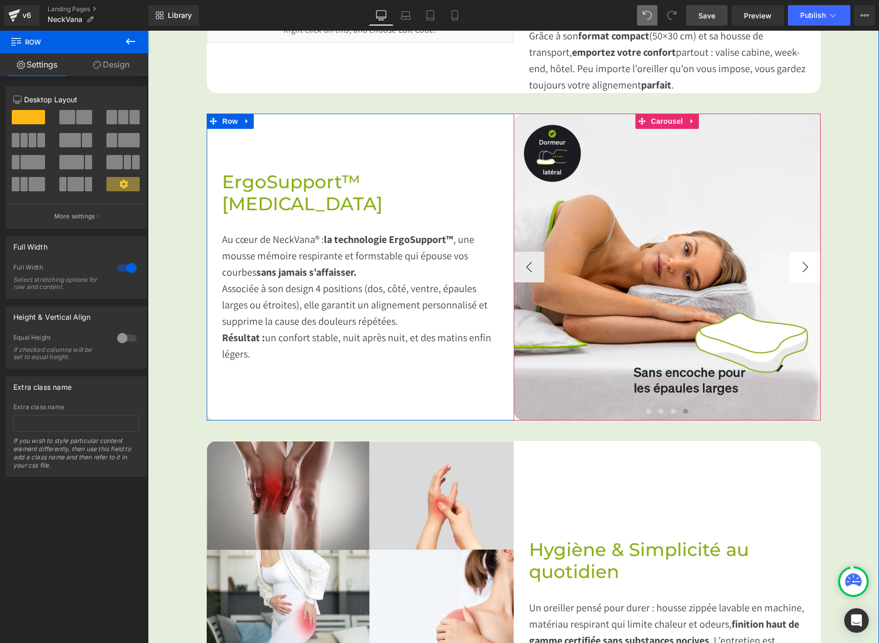
click at [790, 278] on button "›" at bounding box center [805, 267] width 31 height 31
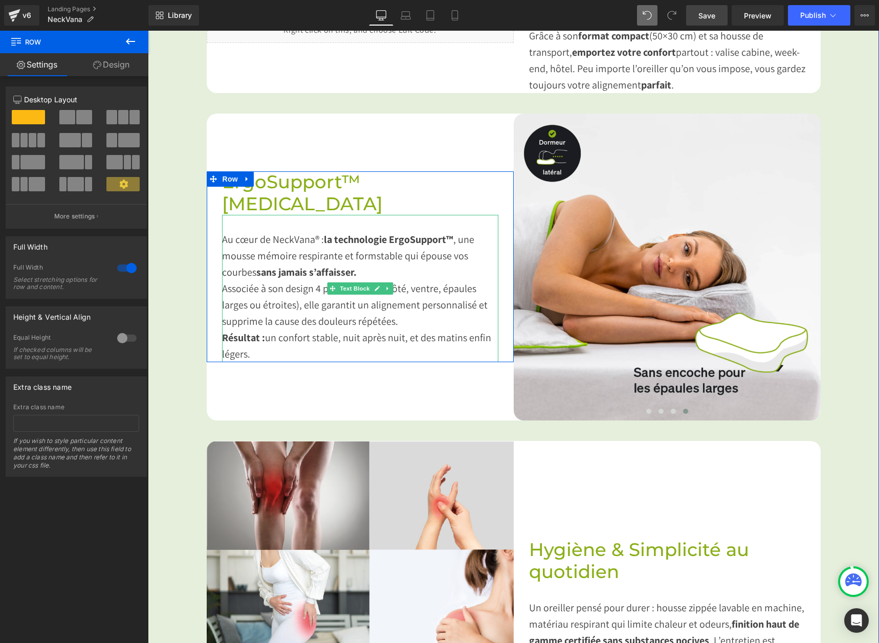
click at [265, 339] on span "un confort stable" at bounding box center [301, 337] width 73 height 13
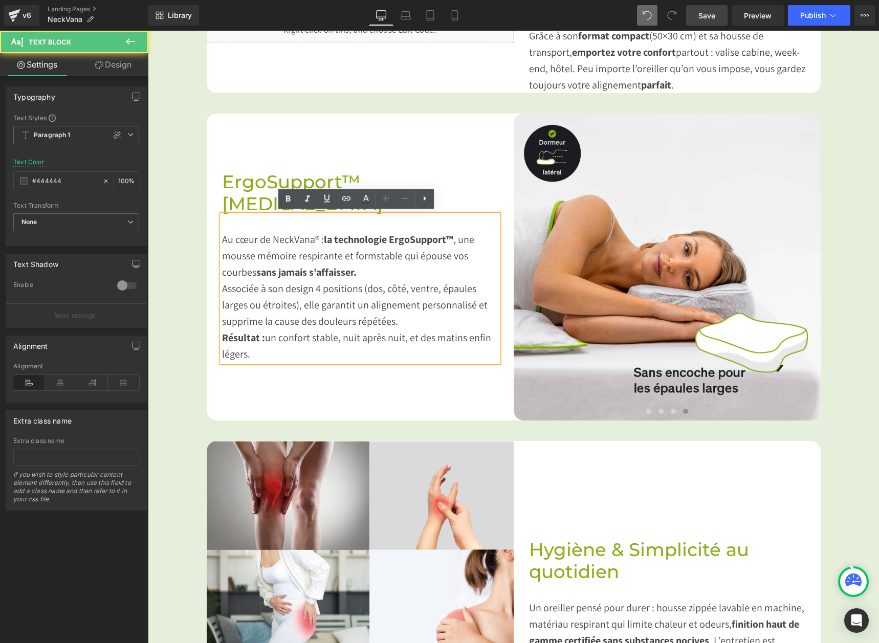
click at [257, 338] on span "Résultat :" at bounding box center [243, 337] width 43 height 13
click at [265, 336] on span "un confort stable" at bounding box center [301, 337] width 73 height 13
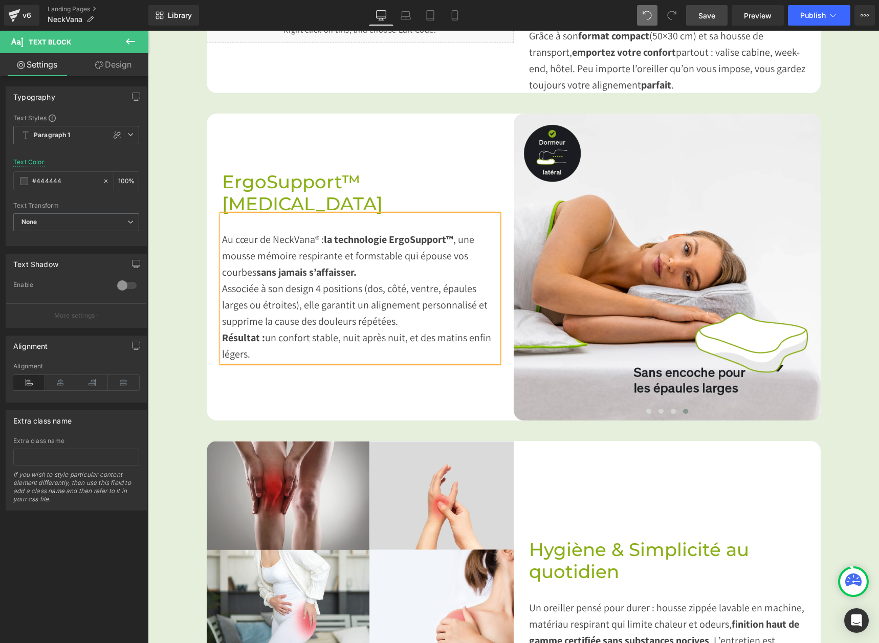
click at [245, 227] on div "Au cœur de NeckVana® : la technologie ErgoSupport™ , une mousse mémoire respira…" at bounding box center [360, 288] width 276 height 147
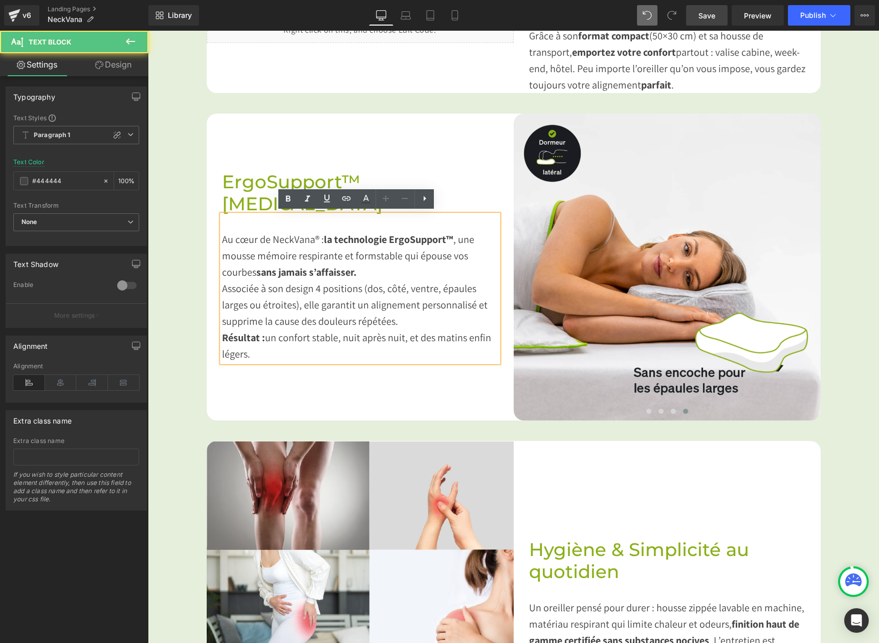
click at [236, 217] on div "Au cœur de NeckVana® : la technologie ErgoSupport™ , une mousse mémoire respira…" at bounding box center [360, 288] width 276 height 147
click at [862, 257] on div "Image Dites adieu aux raideurs du réveil Heading Imaginez ouvrir les yeux sans …" at bounding box center [513, 366] width 731 height 1452
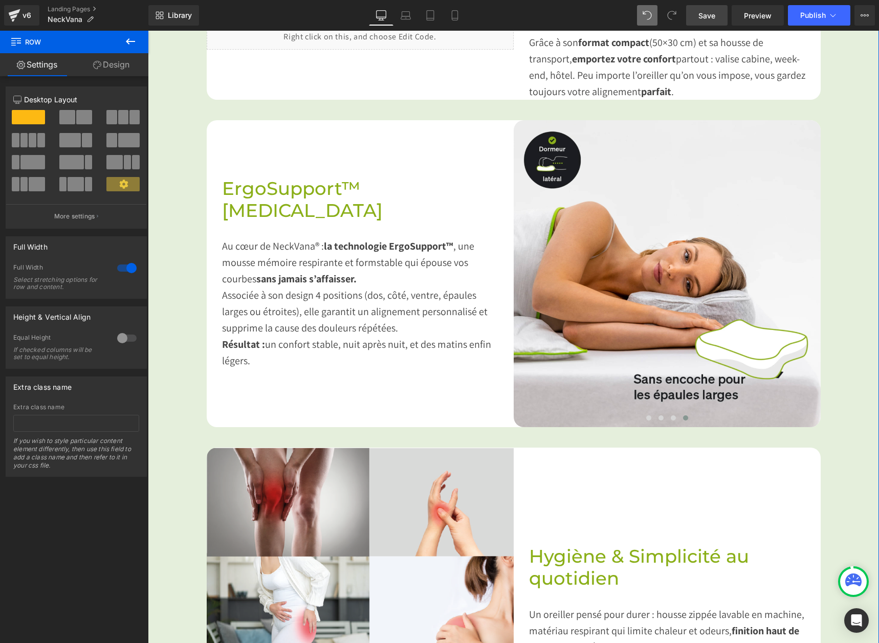
scroll to position [964, 0]
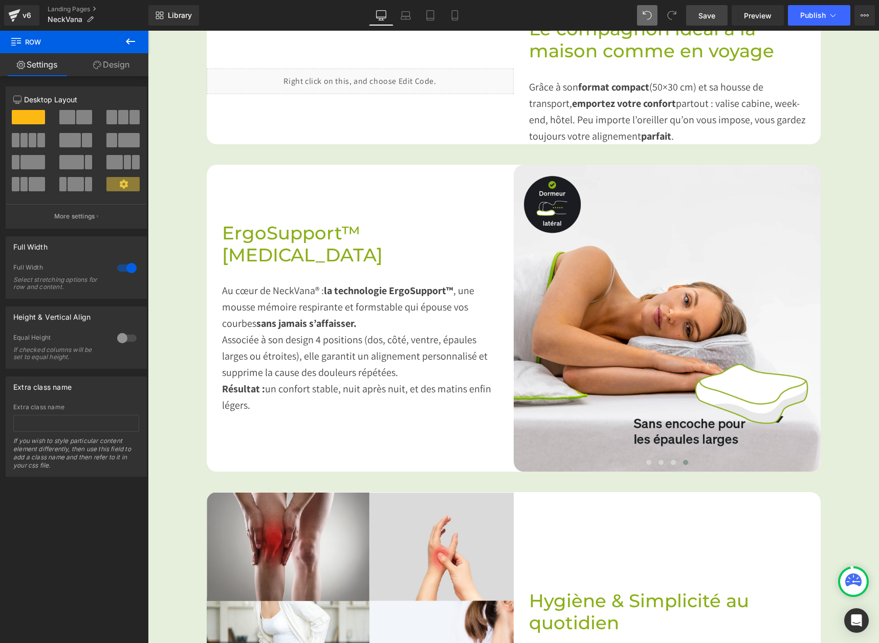
click at [703, 11] on span "Save" at bounding box center [707, 15] width 17 height 11
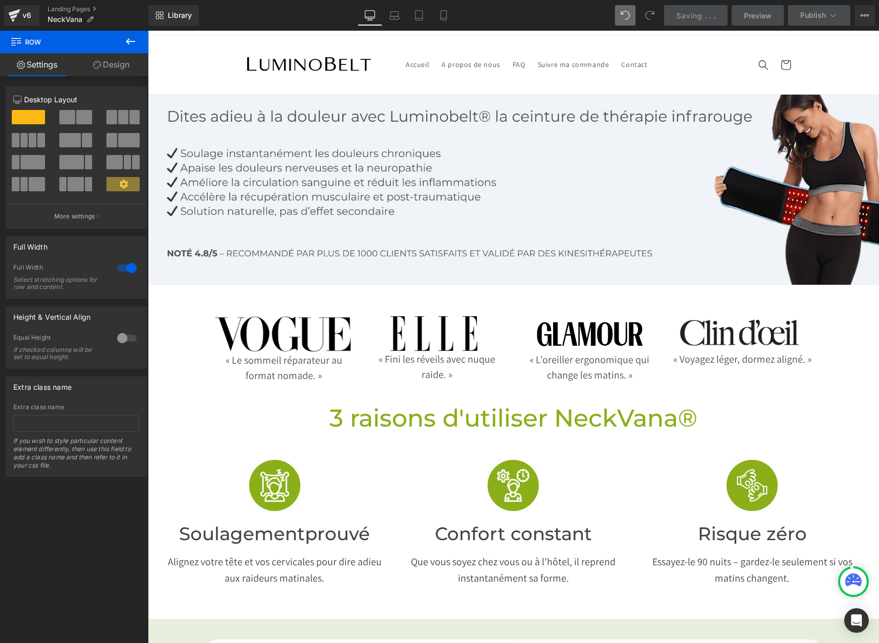
scroll to position [0, 0]
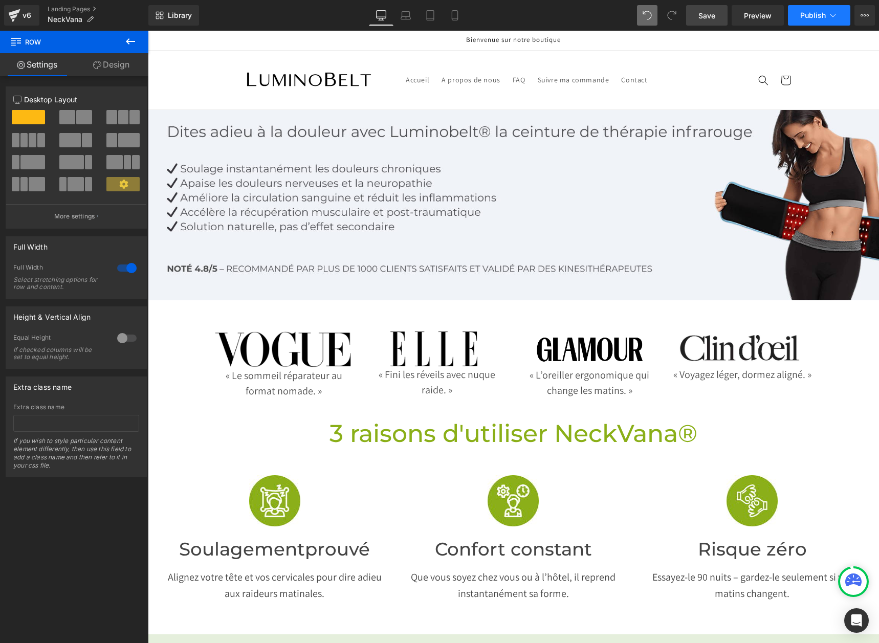
click at [813, 15] on span "Publish" at bounding box center [814, 15] width 26 height 8
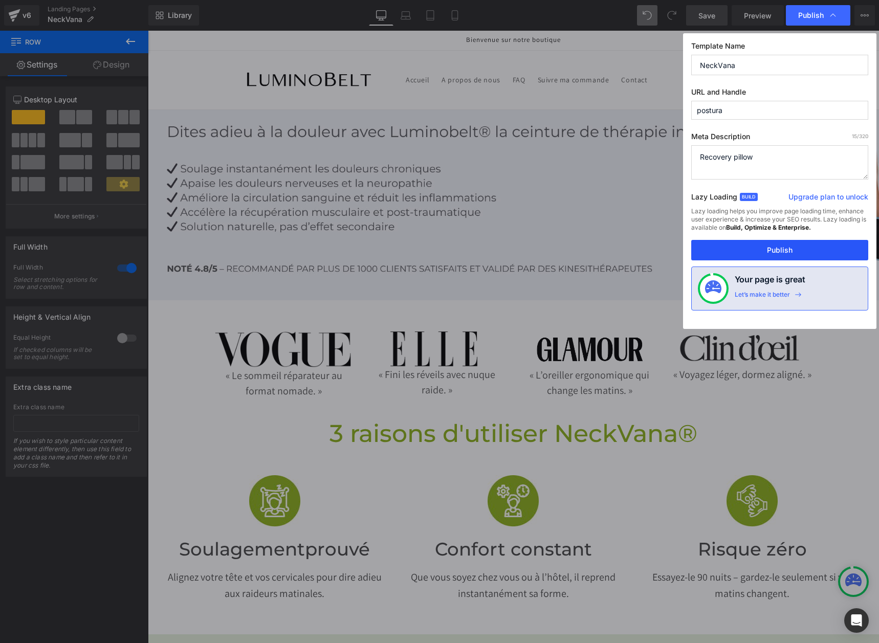
click at [772, 253] on button "Publish" at bounding box center [780, 250] width 177 height 20
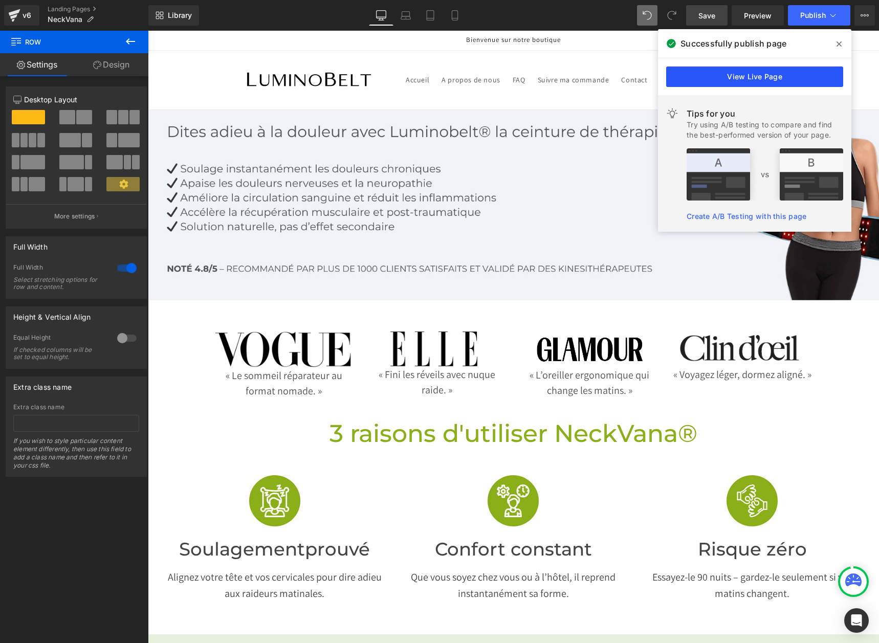
click at [714, 73] on link "View Live Page" at bounding box center [754, 77] width 177 height 20
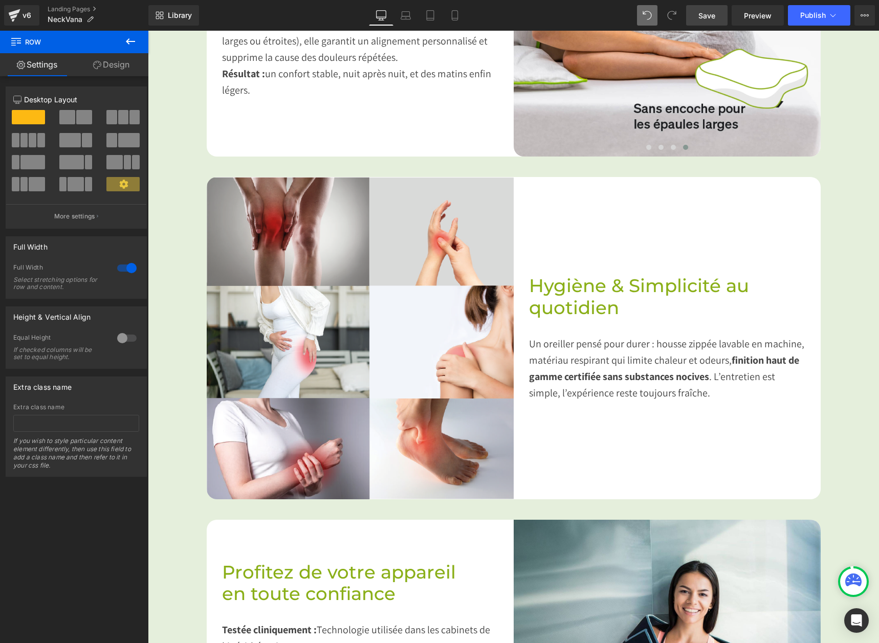
scroll to position [1024, 0]
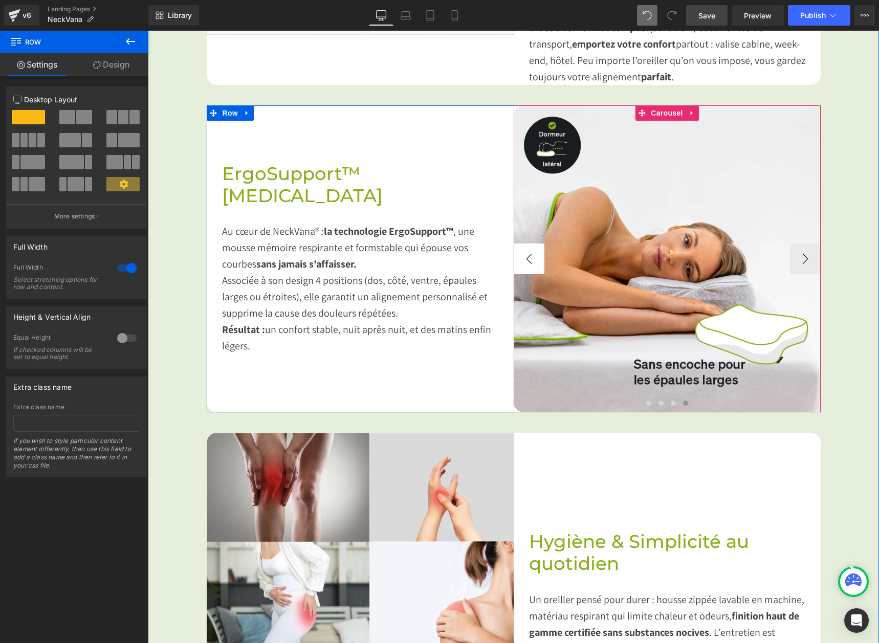
click at [537, 253] on button "‹" at bounding box center [529, 259] width 31 height 31
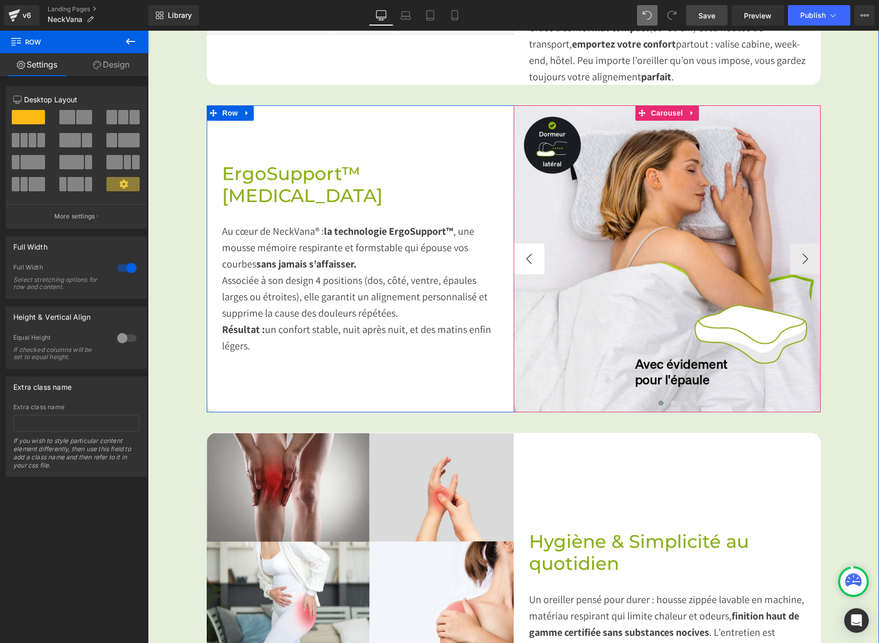
click at [537, 253] on button "‹" at bounding box center [529, 259] width 31 height 31
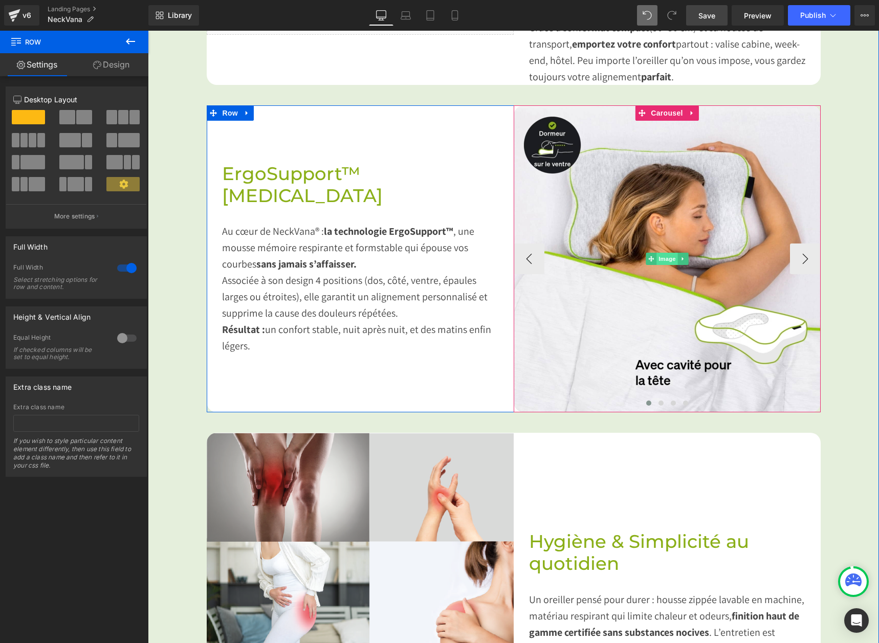
click at [661, 257] on span "Image" at bounding box center [667, 259] width 21 height 12
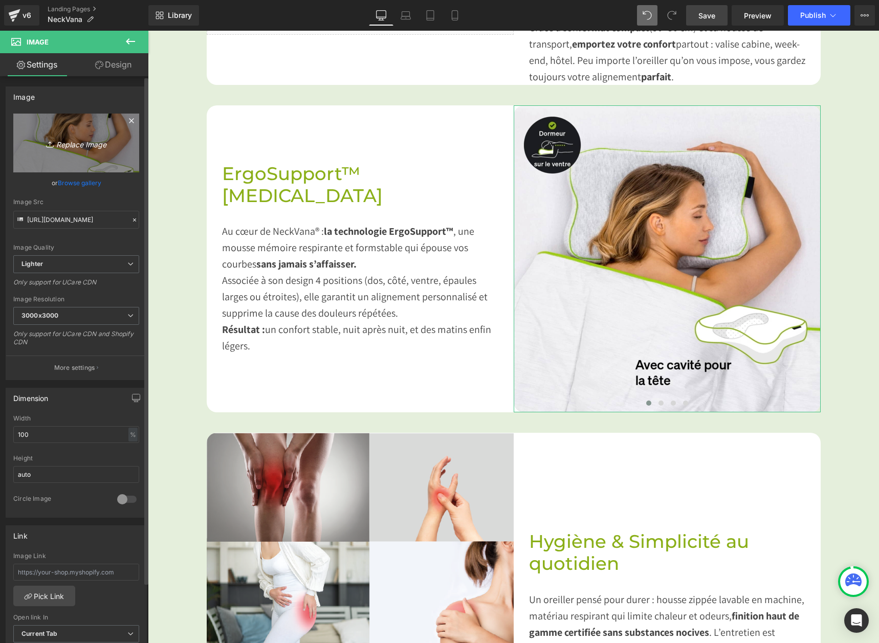
click at [76, 141] on icon "Replace Image" at bounding box center [76, 143] width 82 height 13
type input "C:\fakepath\dos v2.jpg"
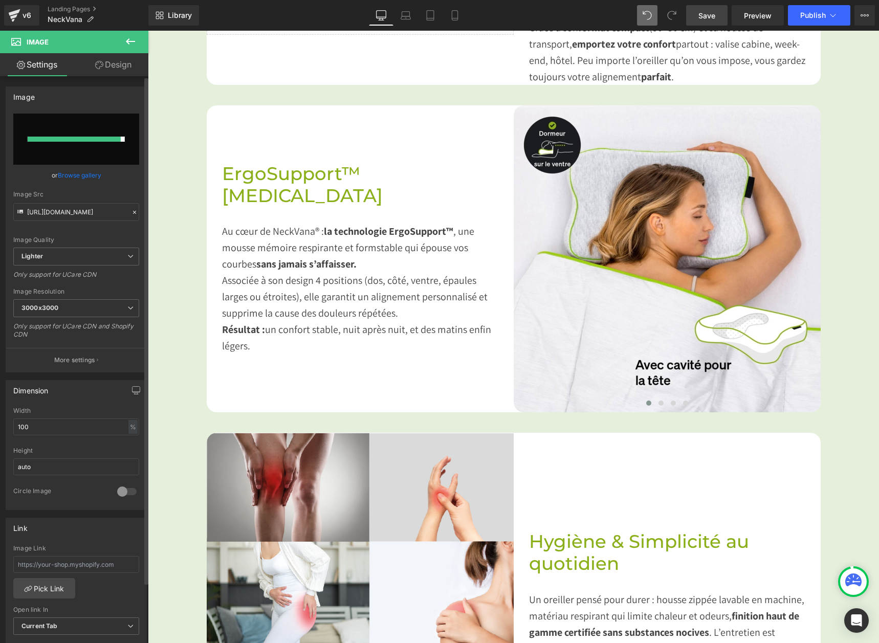
type input "[URL][DOMAIN_NAME]"
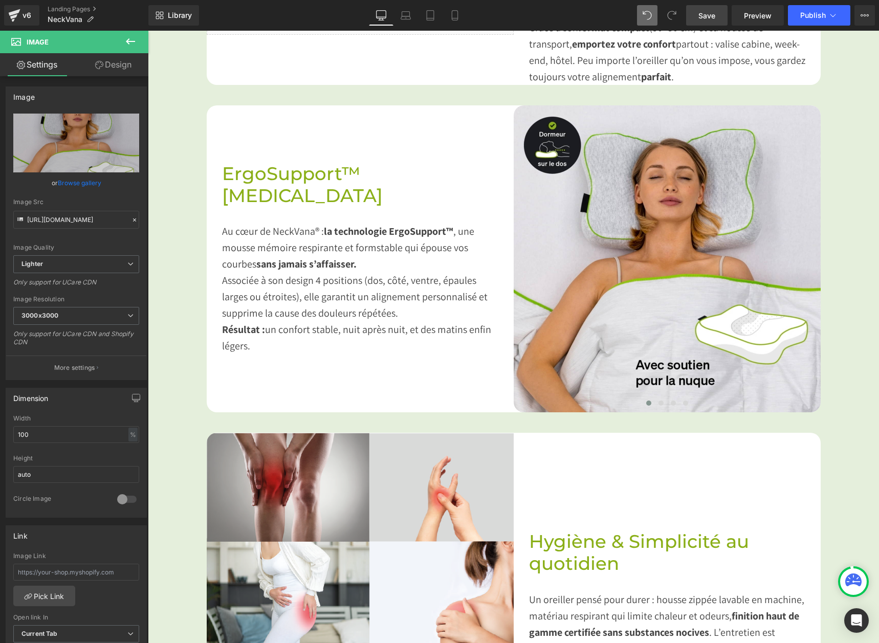
click at [714, 10] on span "Save" at bounding box center [707, 15] width 17 height 11
click at [808, 18] on span "Publish" at bounding box center [814, 15] width 26 height 8
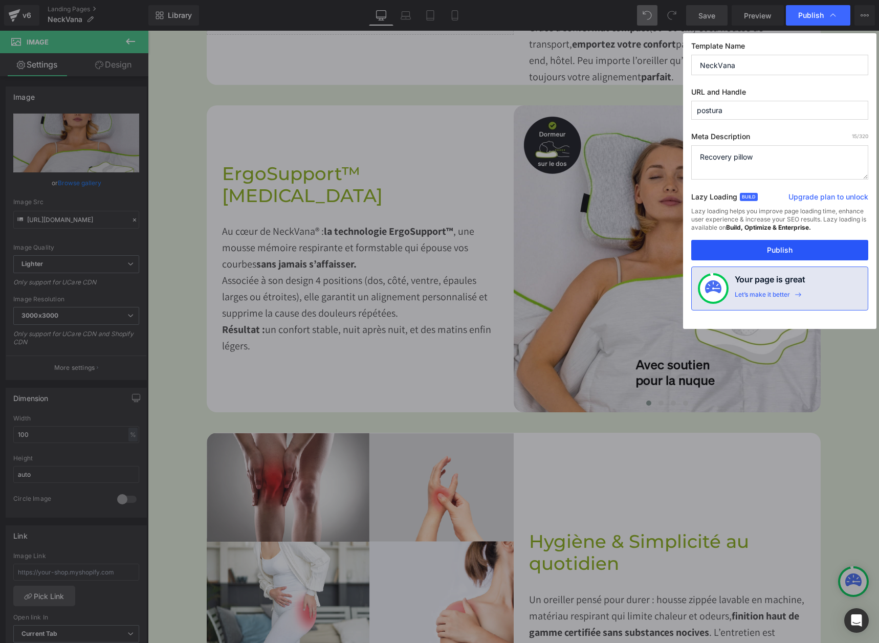
click at [808, 250] on button "Publish" at bounding box center [780, 250] width 177 height 20
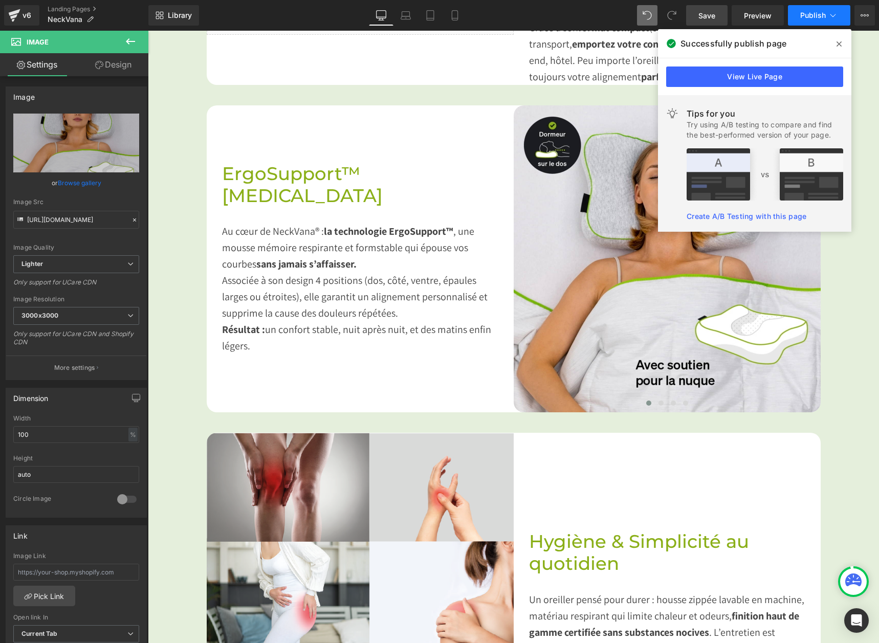
click at [807, 9] on button "Publish" at bounding box center [819, 15] width 62 height 20
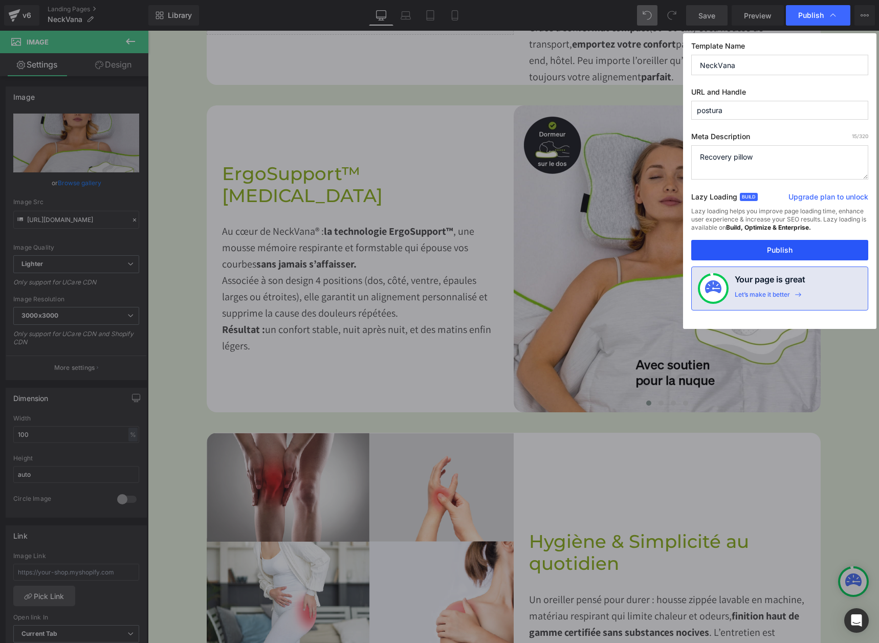
click at [753, 244] on button "Publish" at bounding box center [780, 250] width 177 height 20
click at [804, 262] on button "›" at bounding box center [805, 259] width 31 height 31
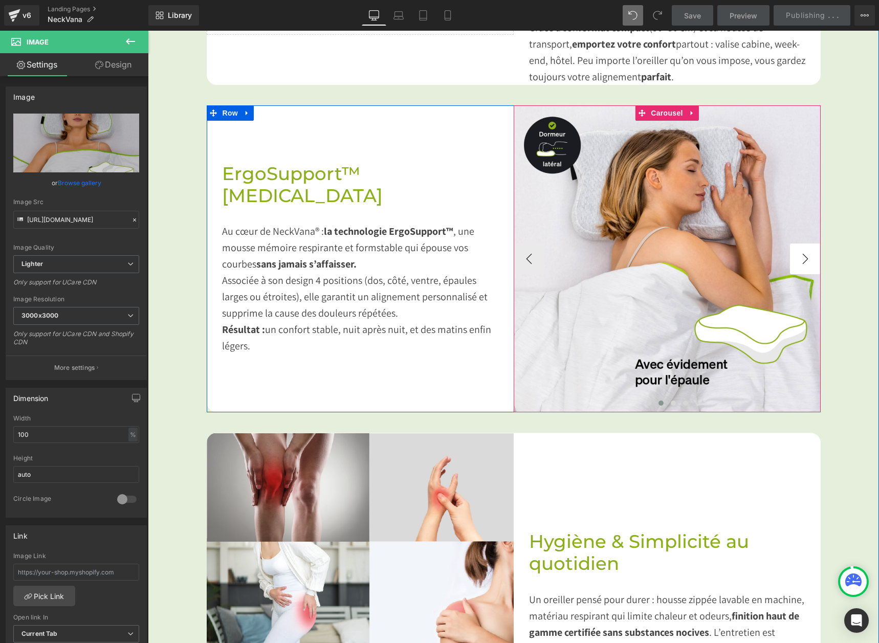
click at [804, 262] on button "›" at bounding box center [805, 259] width 31 height 31
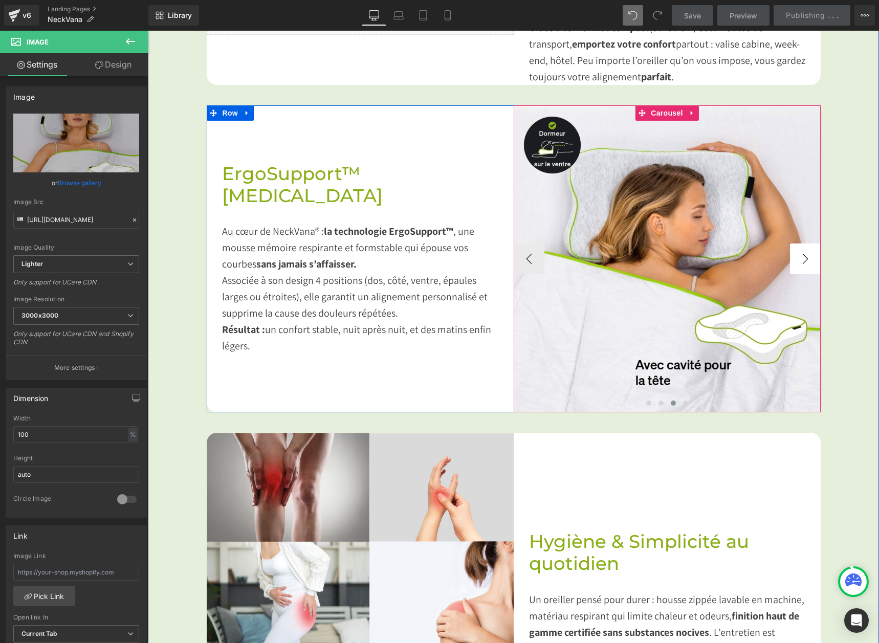
click at [801, 264] on button "›" at bounding box center [805, 259] width 31 height 31
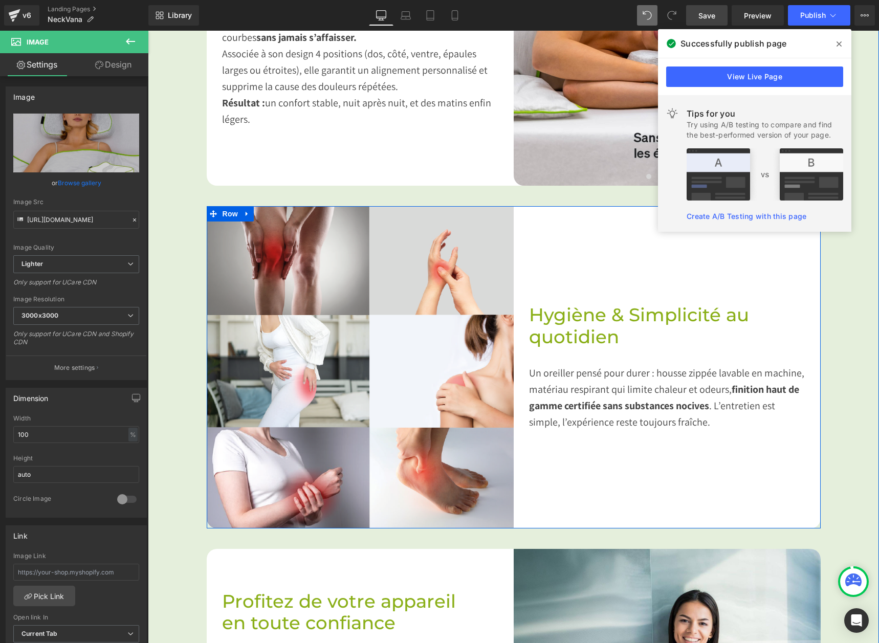
scroll to position [1280, 0]
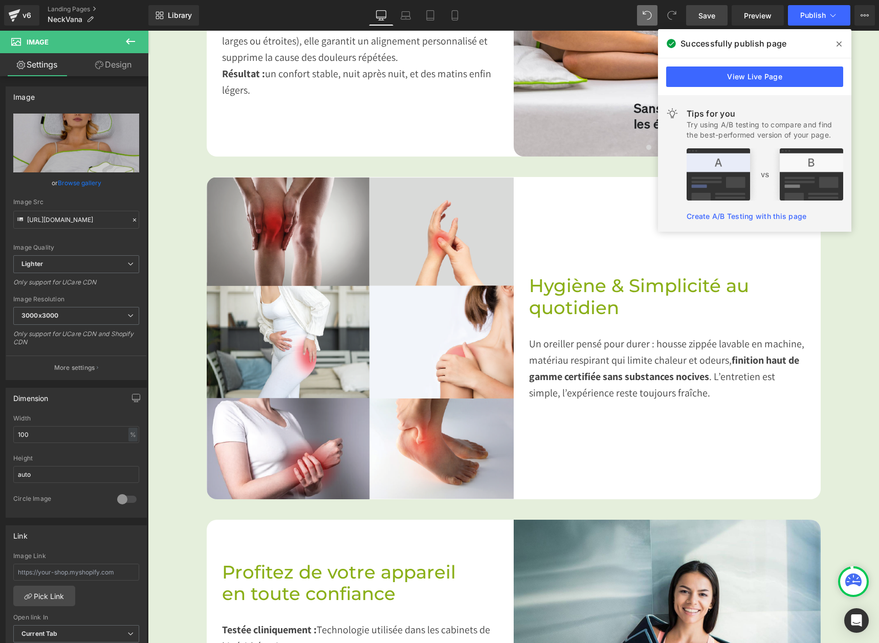
click at [839, 52] on span at bounding box center [839, 44] width 16 height 16
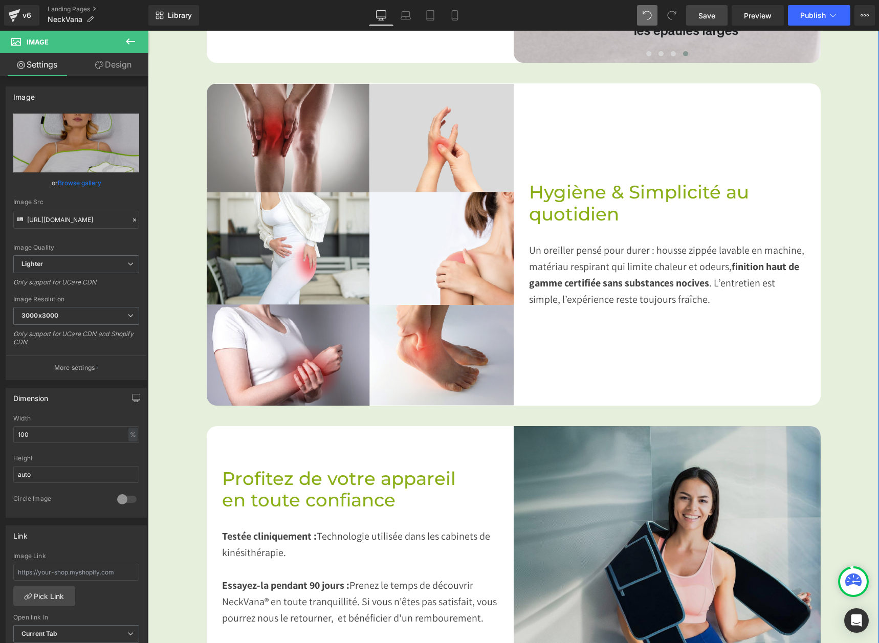
scroll to position [1382, 0]
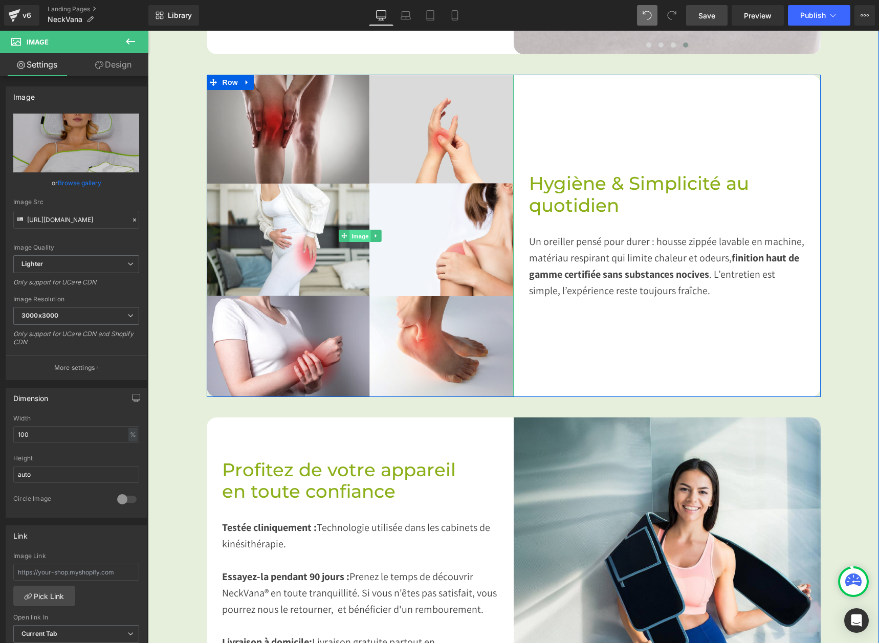
click at [352, 232] on span "Image" at bounding box center [360, 236] width 21 height 12
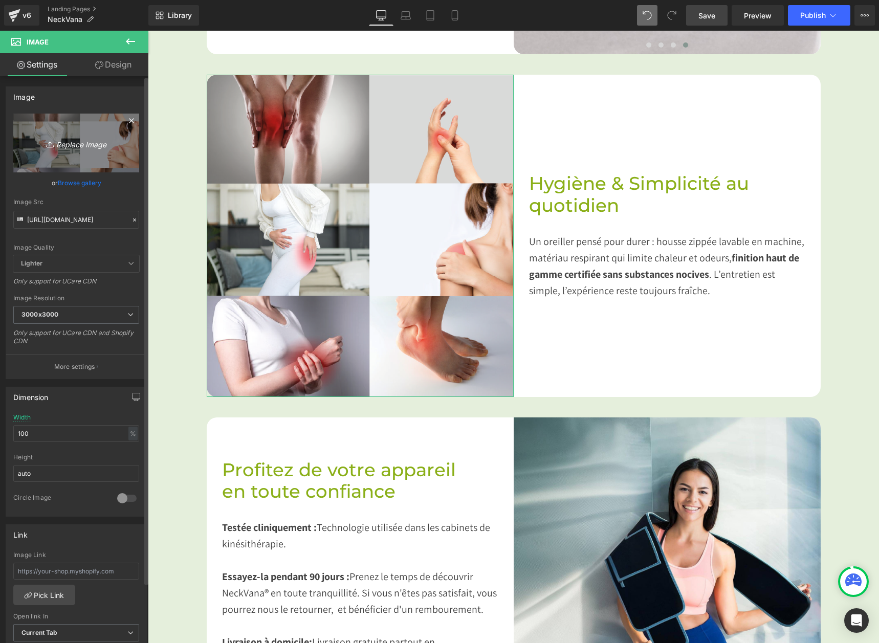
click at [62, 144] on icon "Replace Image" at bounding box center [76, 143] width 82 height 13
type input "C:\fakepath\BR_2018-09_RECOVERY-PILLOW_07002_white-sock_WEB.webp"
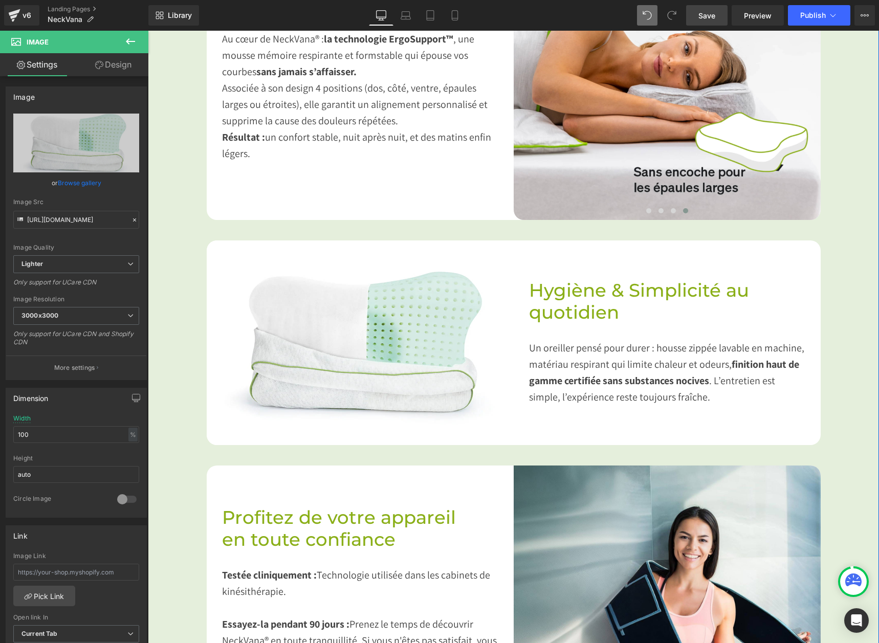
scroll to position [1075, 0]
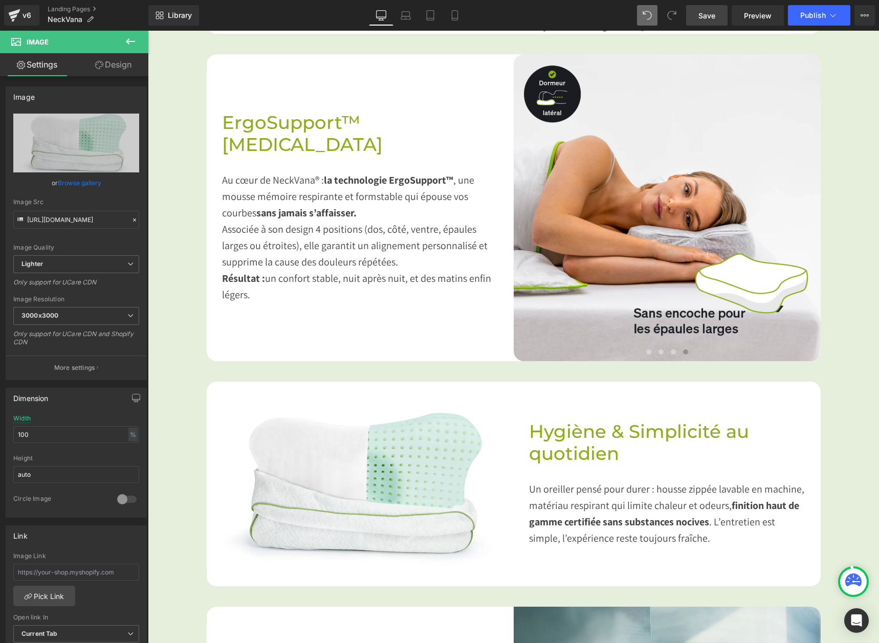
type input "[URL][DOMAIN_NAME]"
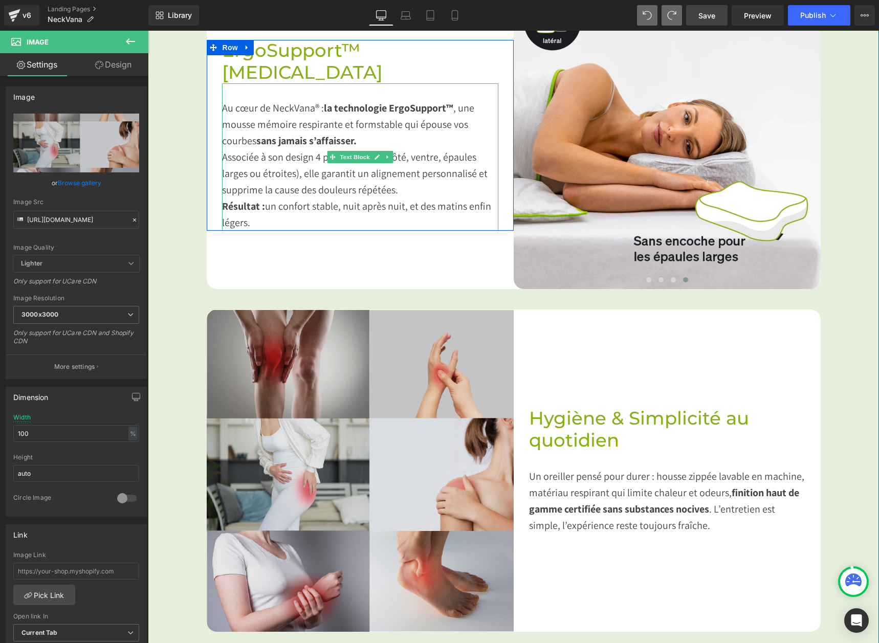
scroll to position [1228, 0]
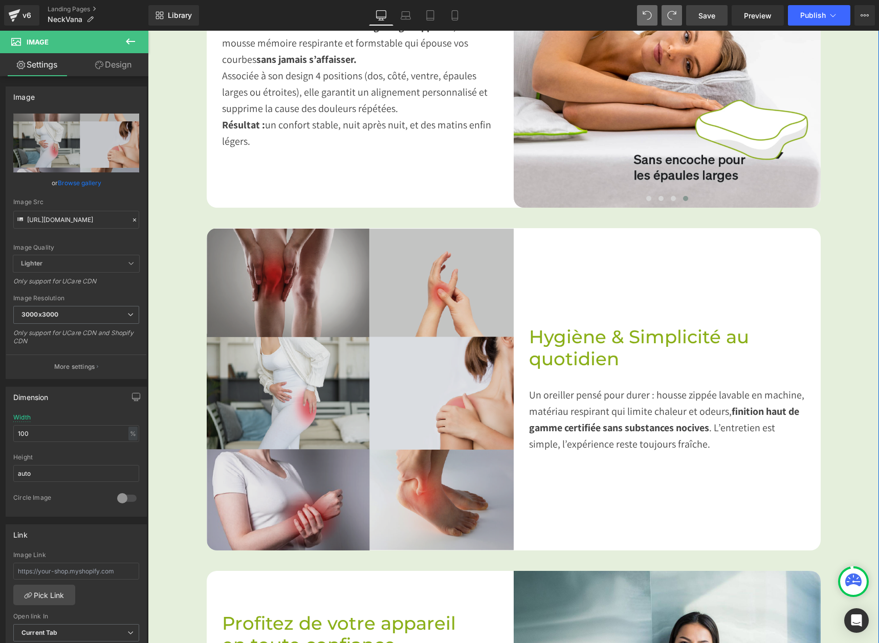
click at [379, 373] on img at bounding box center [360, 389] width 307 height 323
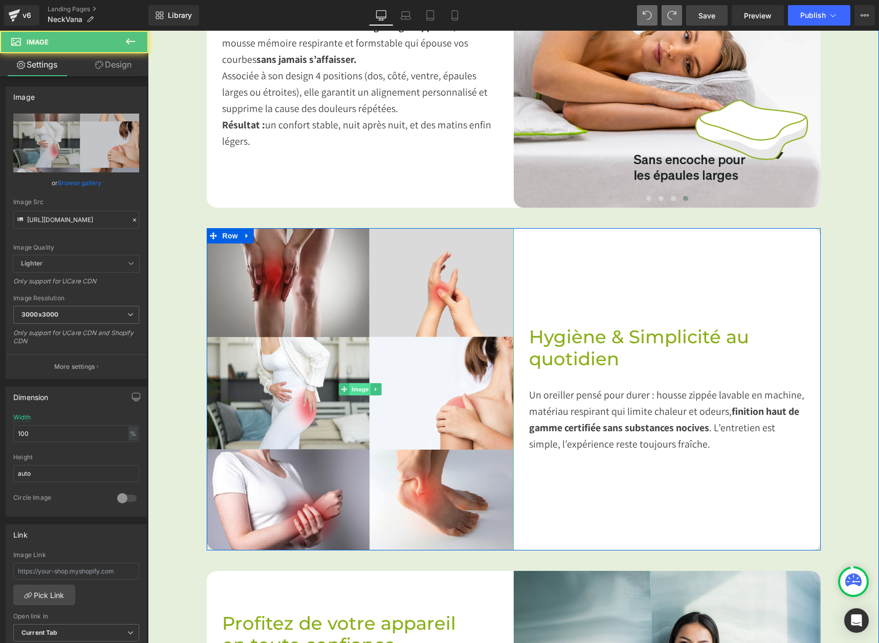
click at [362, 387] on span "Image" at bounding box center [360, 389] width 21 height 12
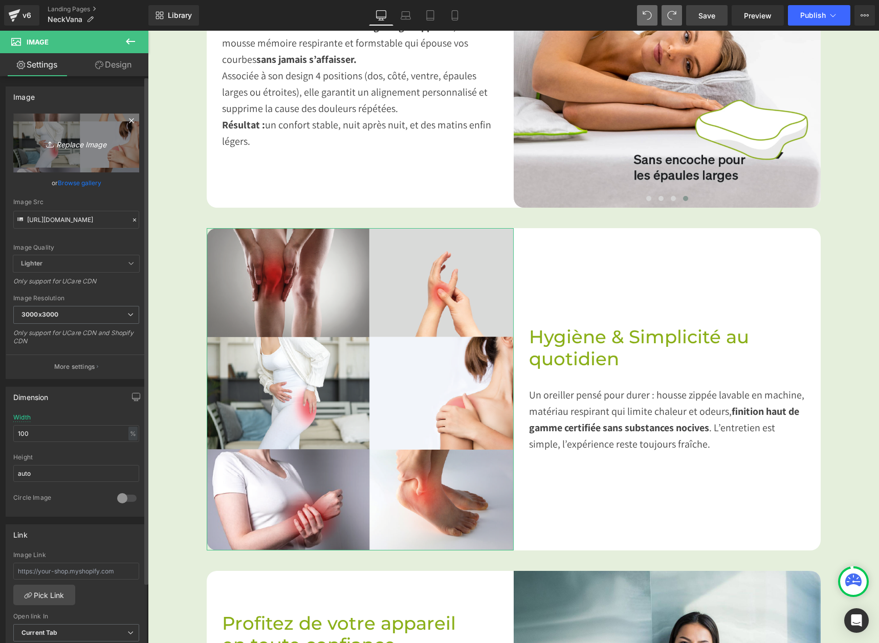
click at [72, 144] on icon "Replace Image" at bounding box center [76, 143] width 82 height 13
type input "C:\fakepath\Design sans titre (1).jpg"
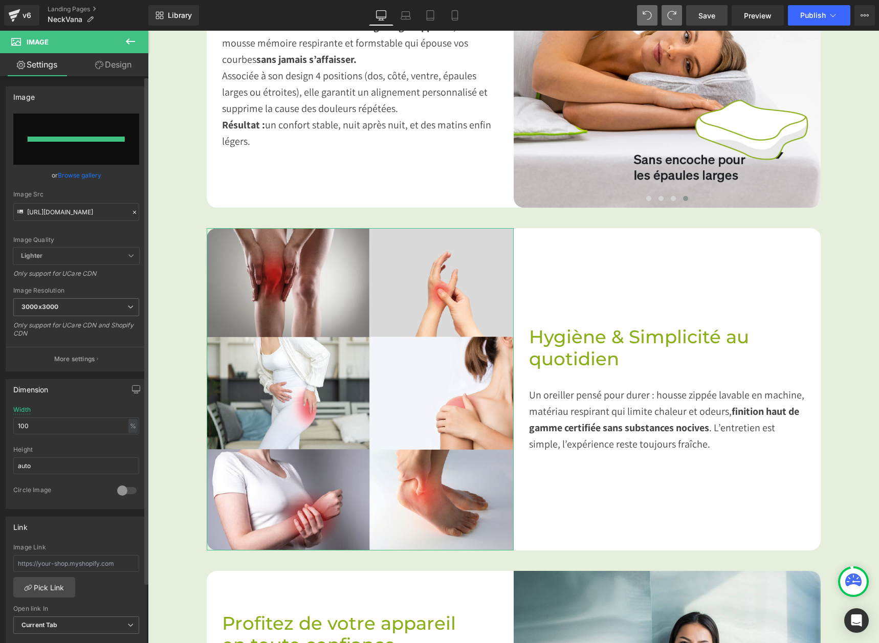
type input "[URL][DOMAIN_NAME]"
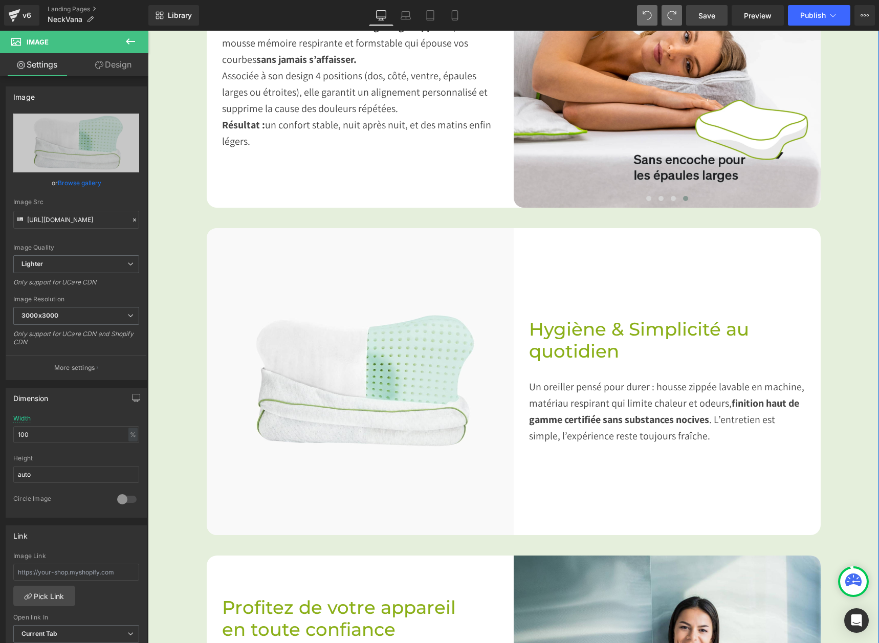
click at [836, 230] on div "Image Dites adieu aux raideurs du réveil Heading Imaginez ouvrir les yeux sans …" at bounding box center [513, 145] width 731 height 1436
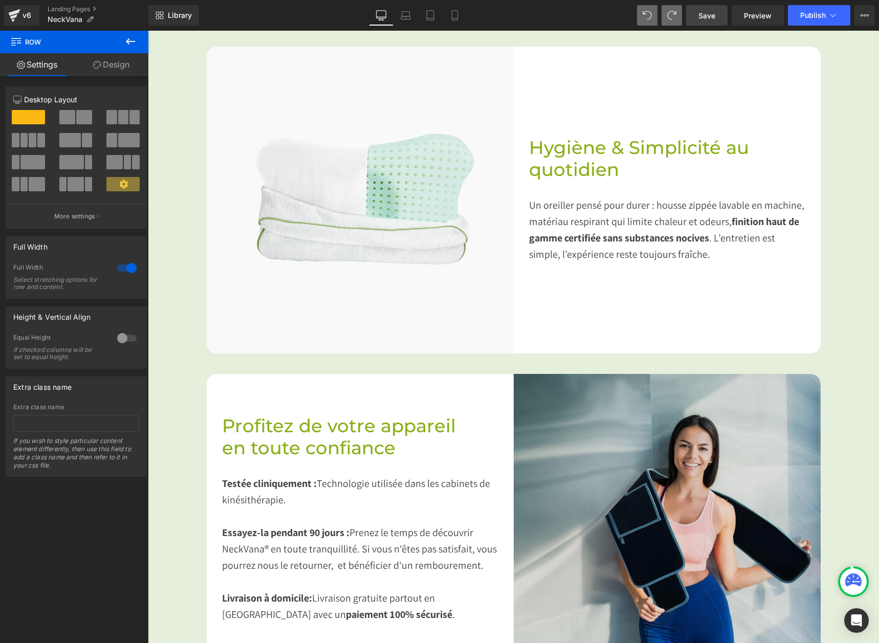
scroll to position [1382, 0]
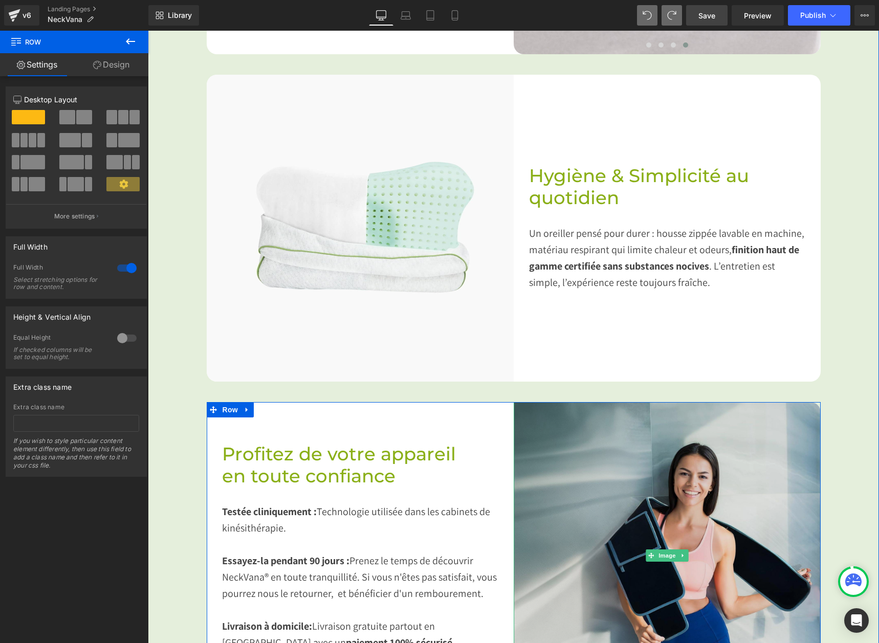
click at [636, 501] on img at bounding box center [667, 555] width 307 height 307
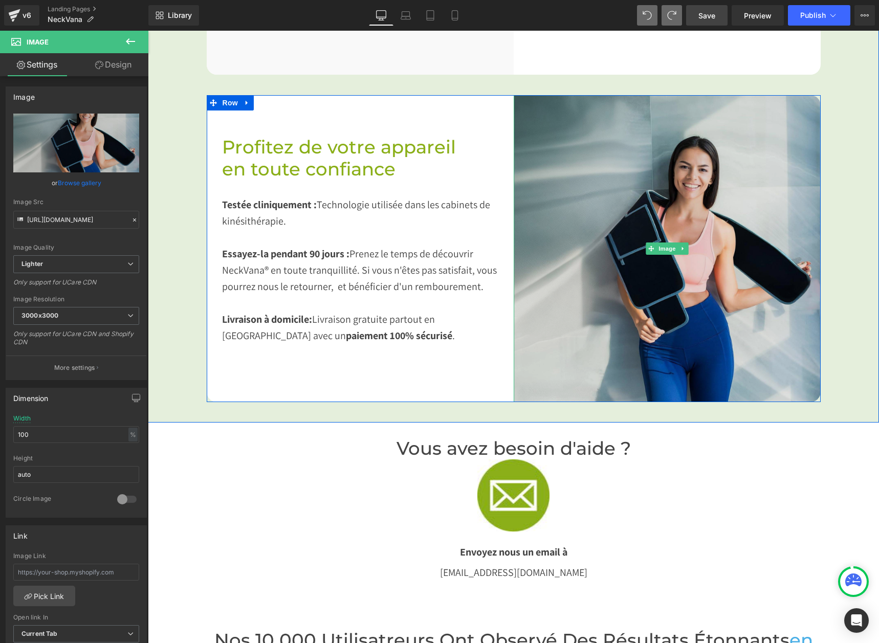
scroll to position [1536, 0]
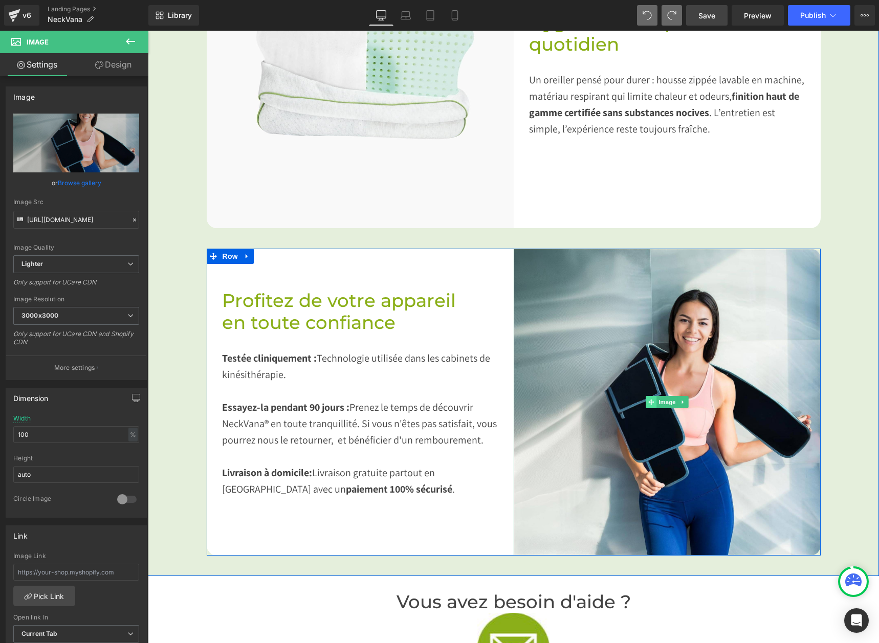
click at [646, 403] on span at bounding box center [651, 402] width 11 height 12
click at [660, 399] on span "Image" at bounding box center [667, 402] width 21 height 12
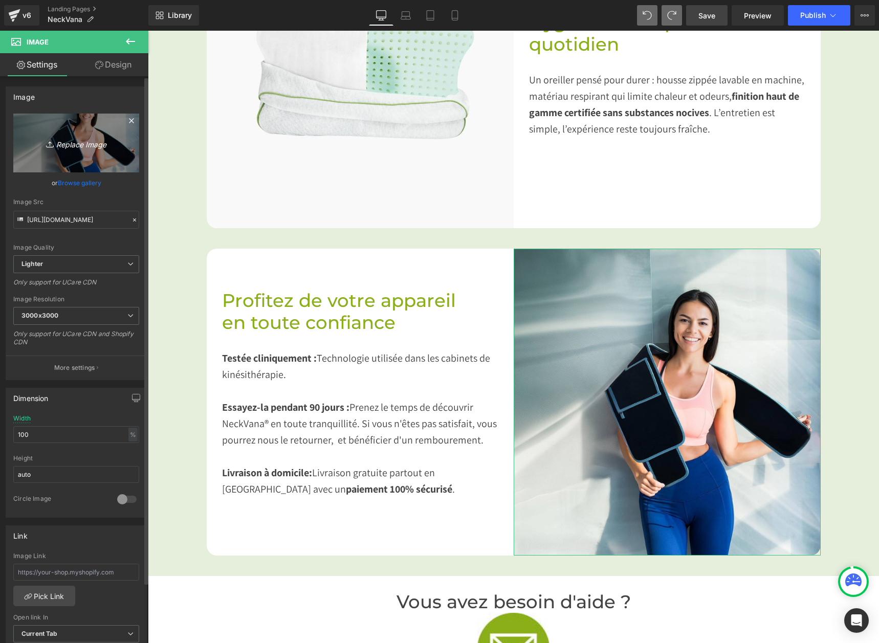
click at [77, 145] on icon "Replace Image" at bounding box center [76, 143] width 82 height 13
type input "C:\fakepath\oreiller-voyage-ergonomique-blackroll-recovery-pillow-revue-6.jpg"
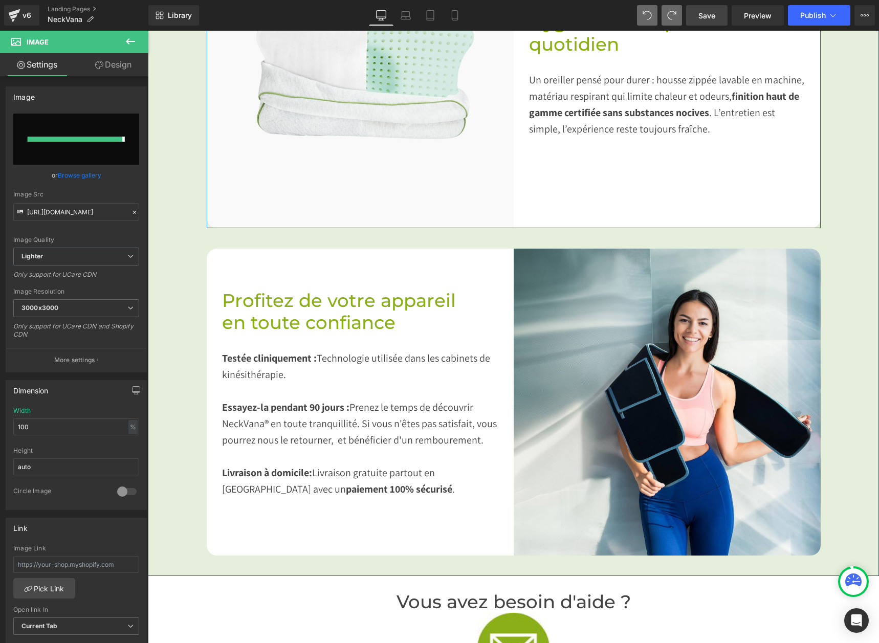
type input "[URL][DOMAIN_NAME]"
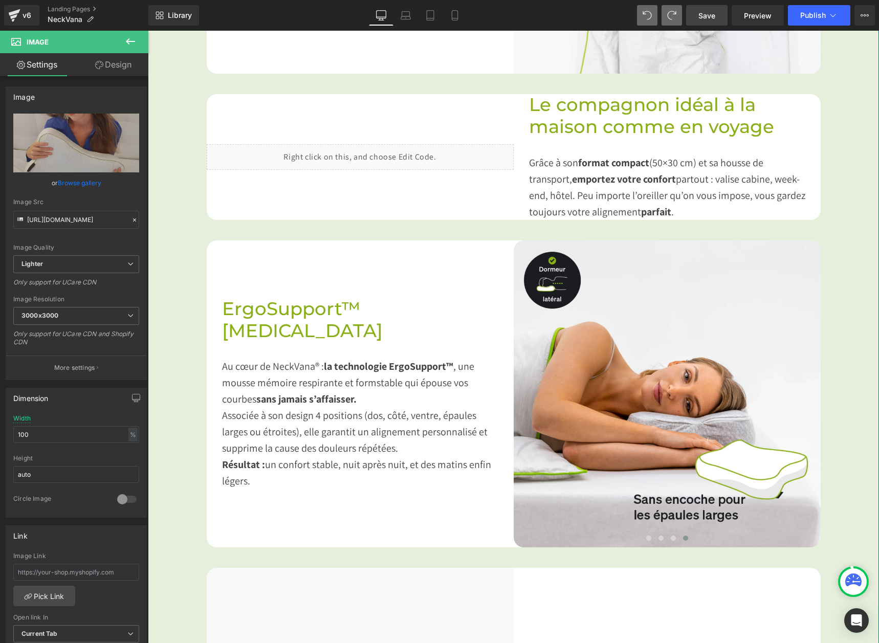
scroll to position [870, 0]
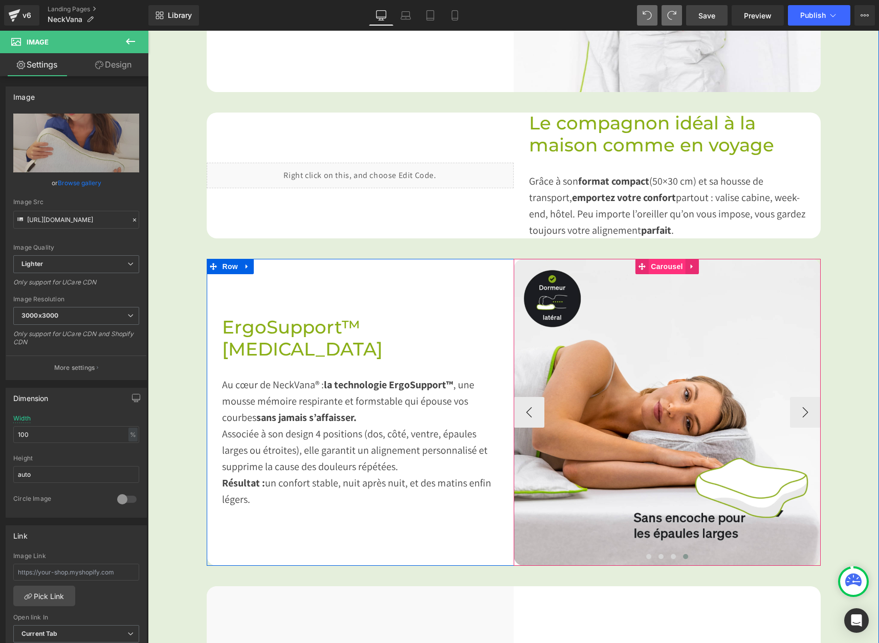
click at [660, 264] on span "Carousel" at bounding box center [667, 266] width 37 height 15
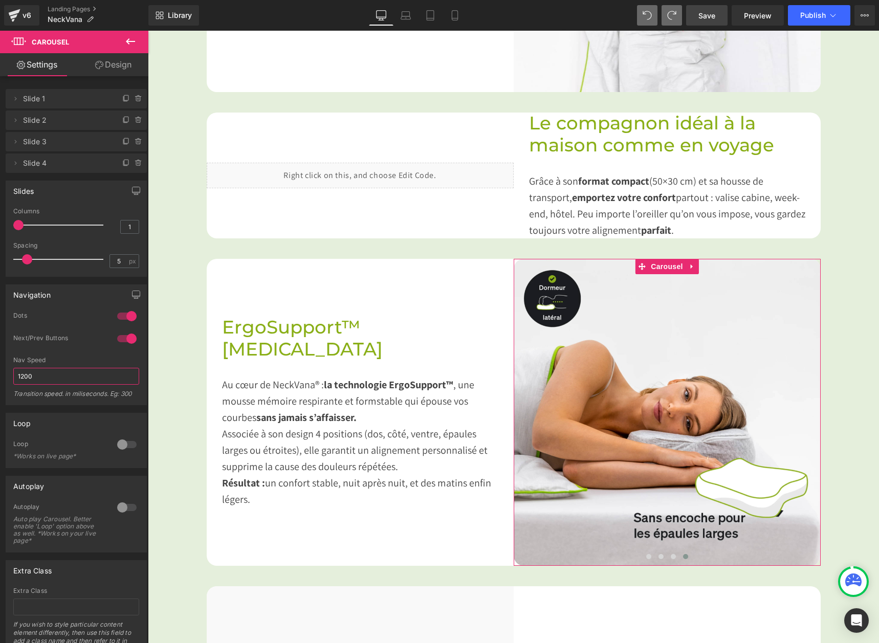
click at [77, 379] on input "1200" at bounding box center [76, 376] width 126 height 17
click at [123, 446] on div at bounding box center [127, 445] width 25 height 16
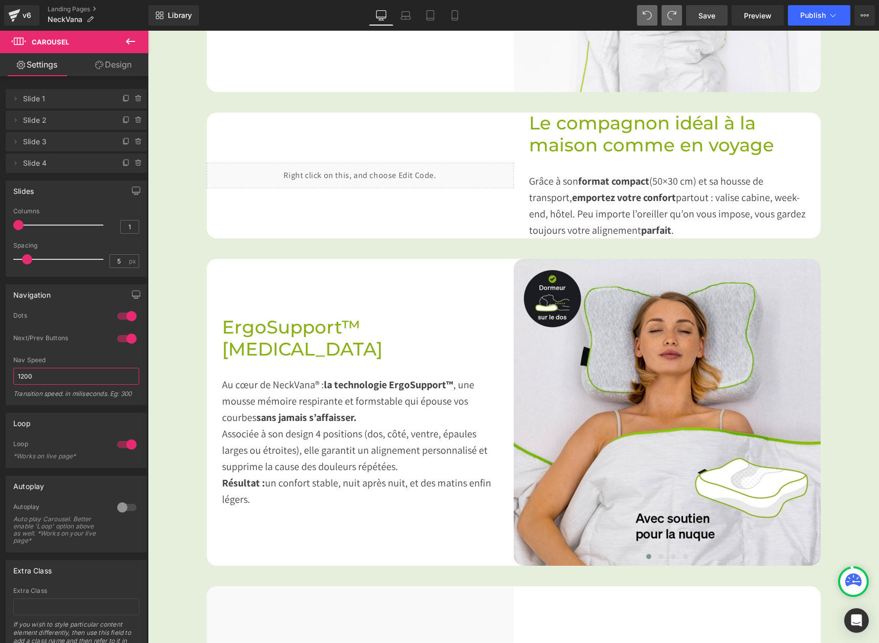
drag, startPoint x: 36, startPoint y: 375, endPoint x: 19, endPoint y: 375, distance: 17.4
click at [19, 375] on input "1200" at bounding box center [76, 376] width 126 height 17
type input "1000"
click at [186, 425] on div "Image Dites adieu aux raideurs du réveil Heading Imaginez ouvrir les yeux sans …" at bounding box center [513, 503] width 731 height 1436
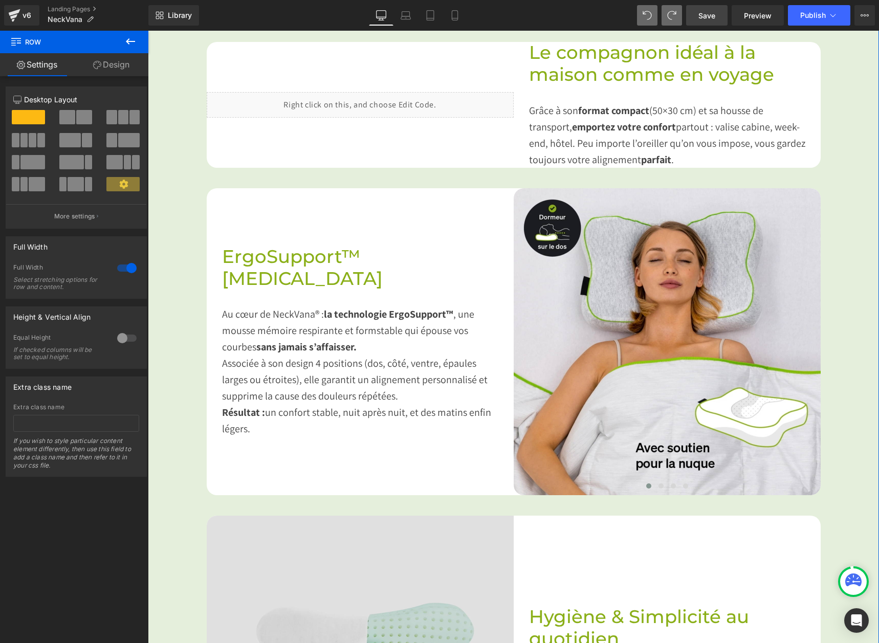
scroll to position [921, 0]
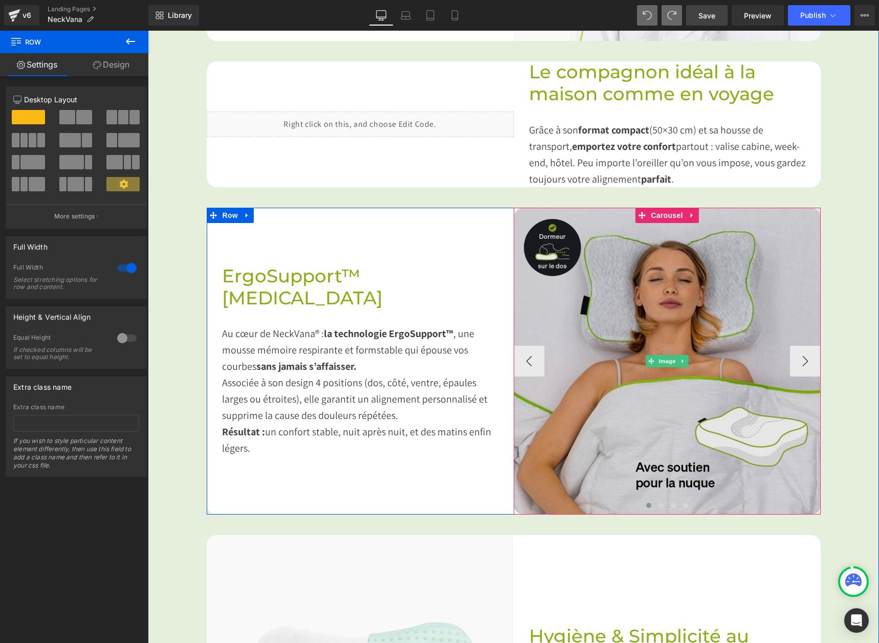
click at [696, 324] on img at bounding box center [667, 361] width 307 height 307
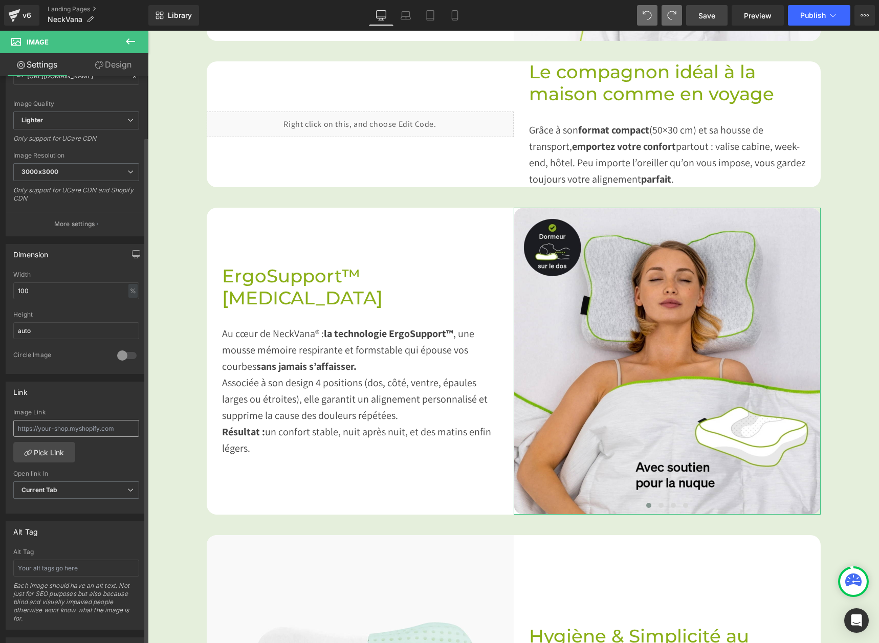
scroll to position [154, 0]
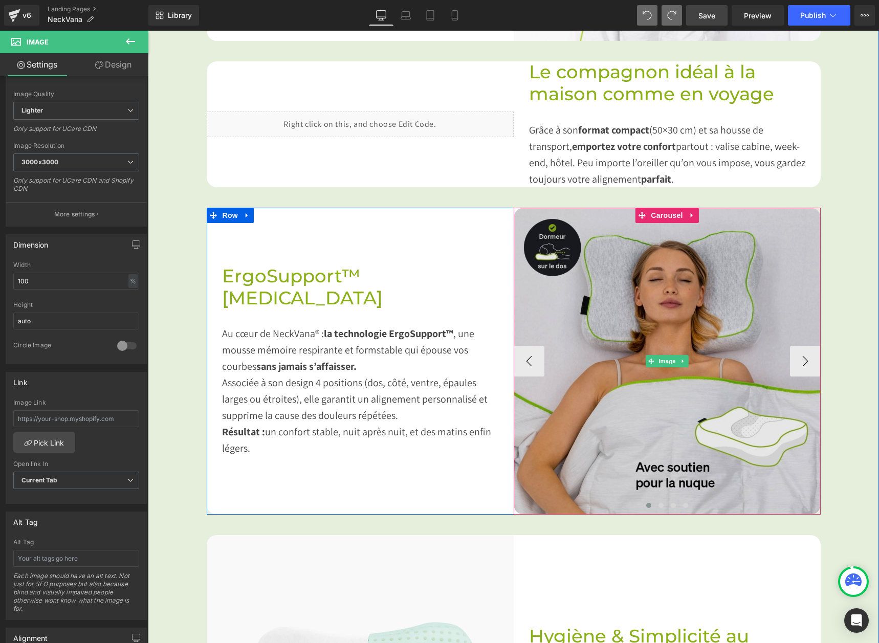
click at [616, 315] on img at bounding box center [667, 361] width 307 height 307
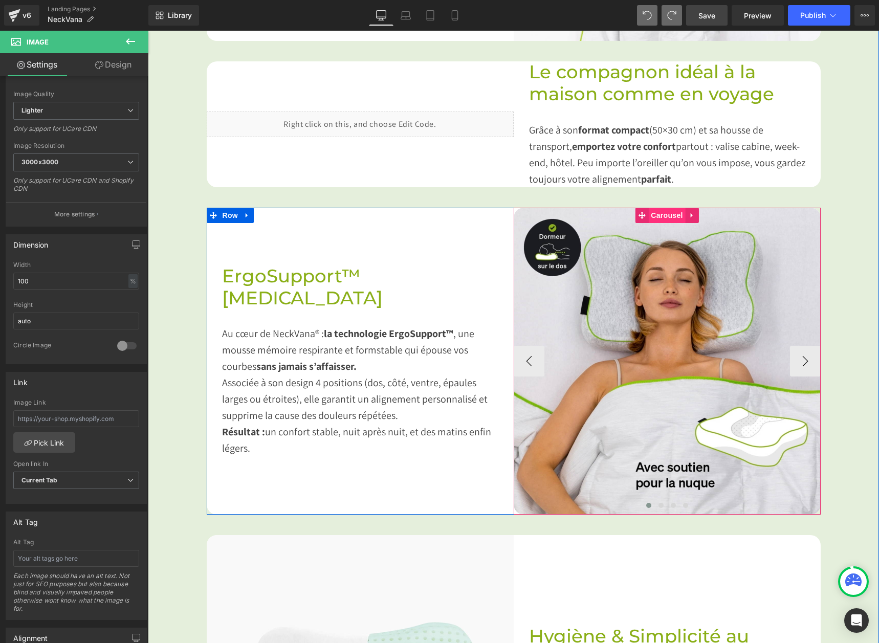
click at [656, 214] on span "Carousel" at bounding box center [667, 215] width 37 height 15
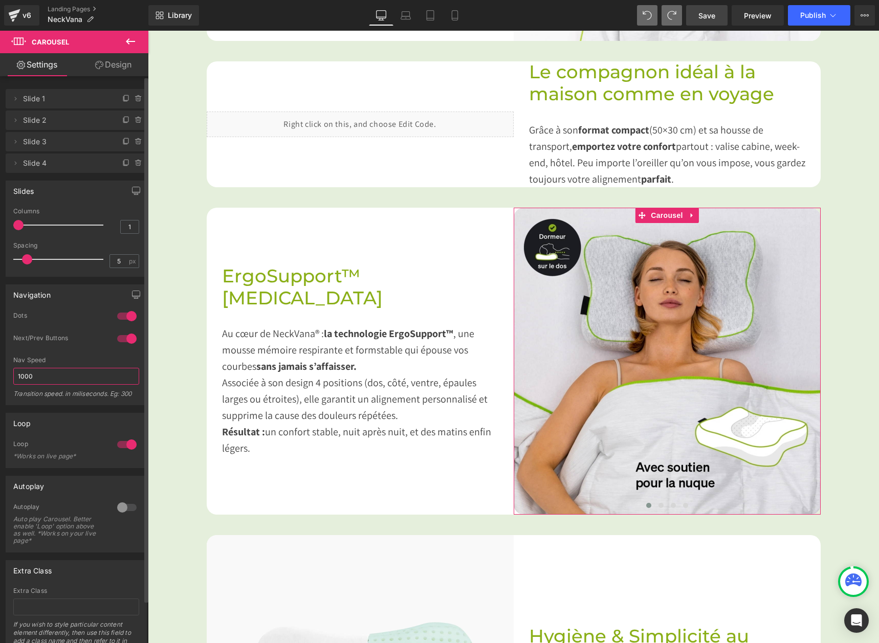
click at [44, 373] on input "1000" at bounding box center [76, 376] width 126 height 17
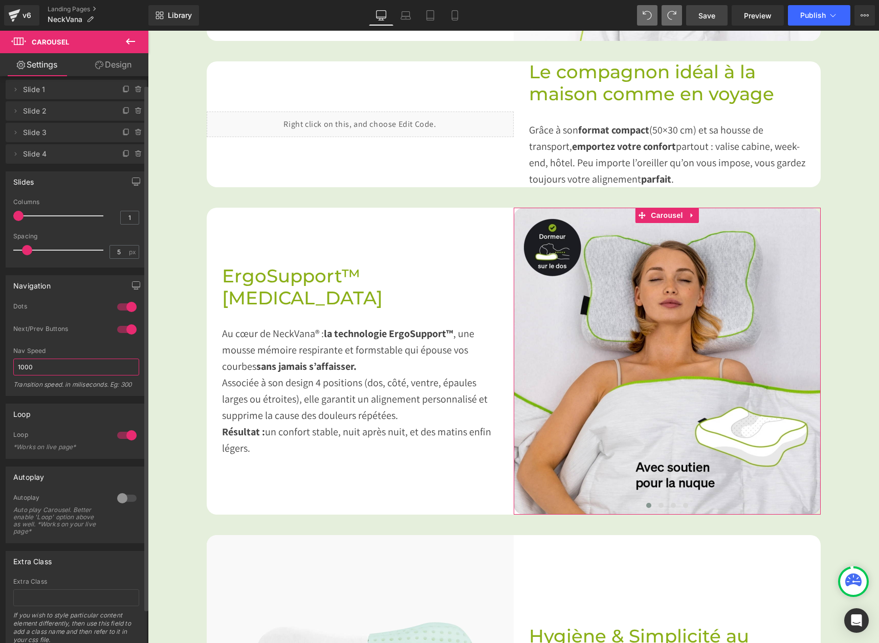
scroll to position [46, 0]
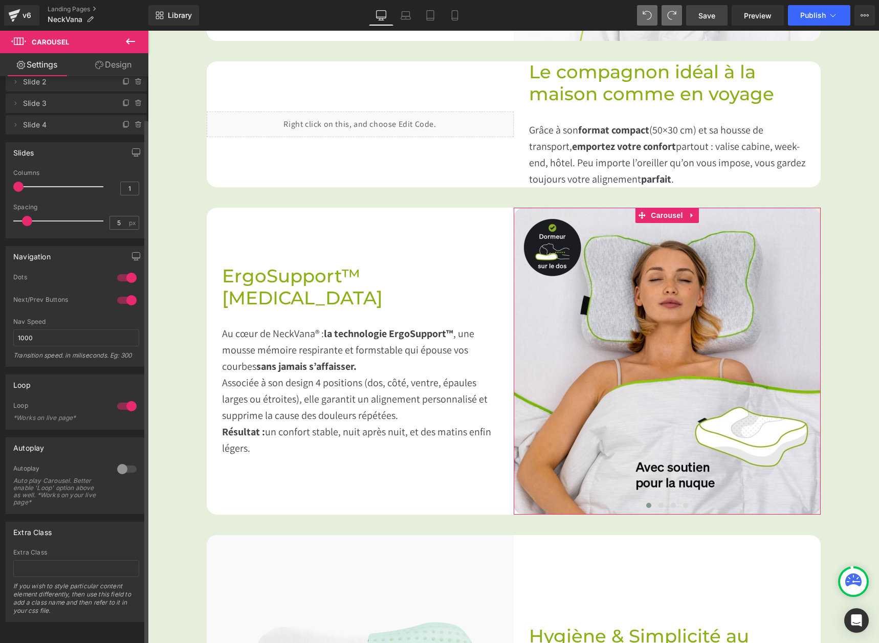
click at [121, 461] on div at bounding box center [127, 469] width 25 height 16
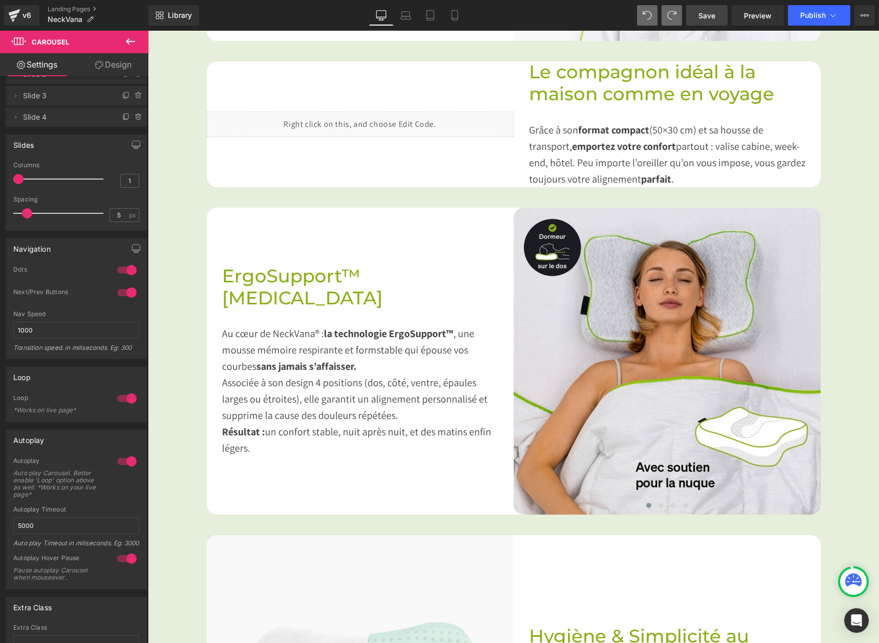
drag, startPoint x: 723, startPoint y: 16, endPoint x: 523, endPoint y: 310, distance: 355.1
click at [723, 16] on link "Save" at bounding box center [706, 15] width 41 height 20
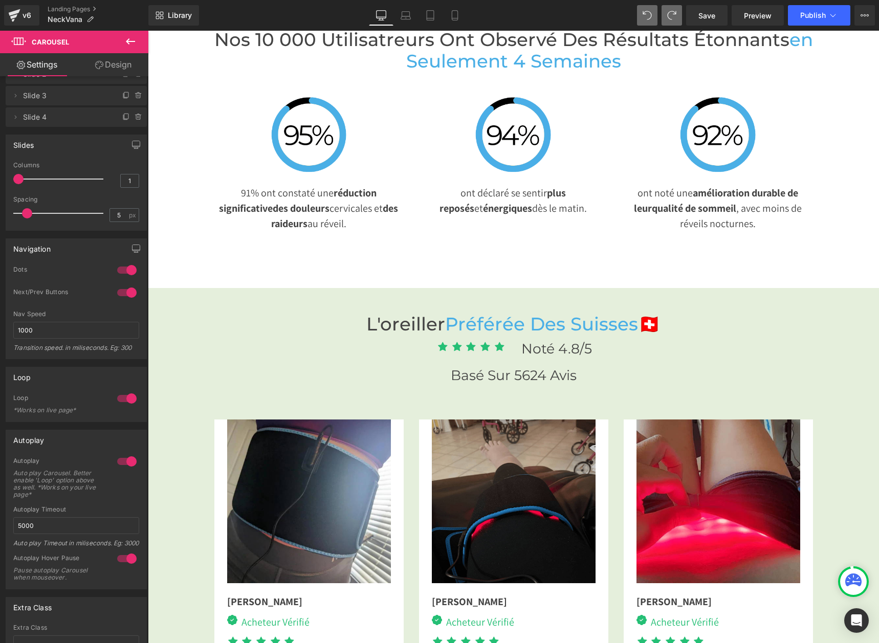
scroll to position [2303, 0]
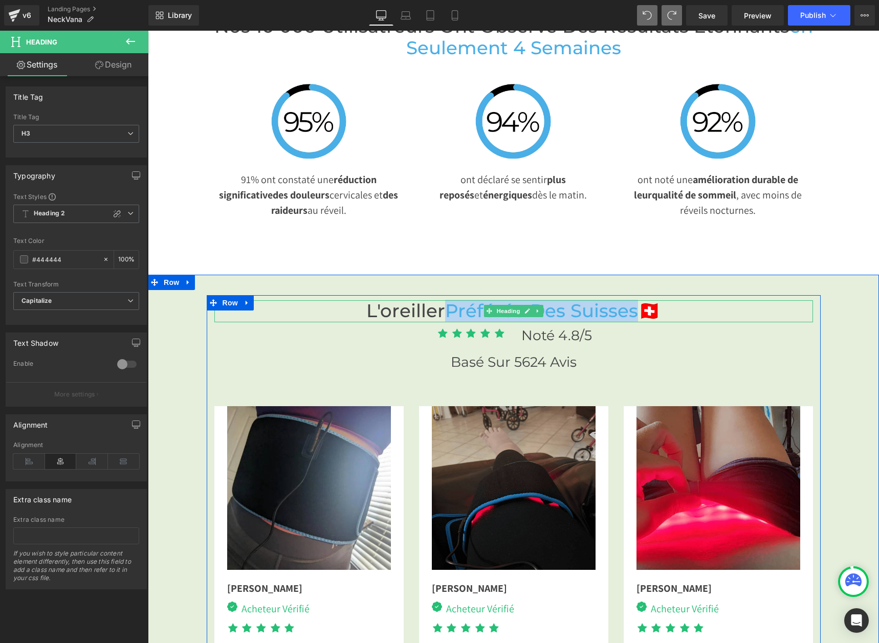
drag, startPoint x: 448, startPoint y: 308, endPoint x: 631, endPoint y: 312, distance: 183.3
click at [631, 312] on span "Préférée Des Suisses" at bounding box center [541, 311] width 193 height 22
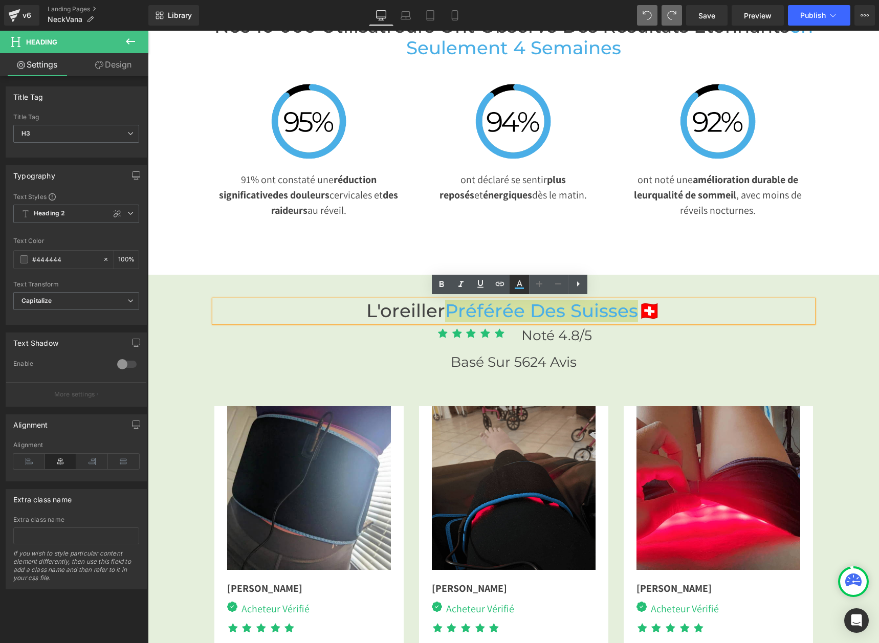
click at [516, 285] on icon at bounding box center [519, 284] width 12 height 12
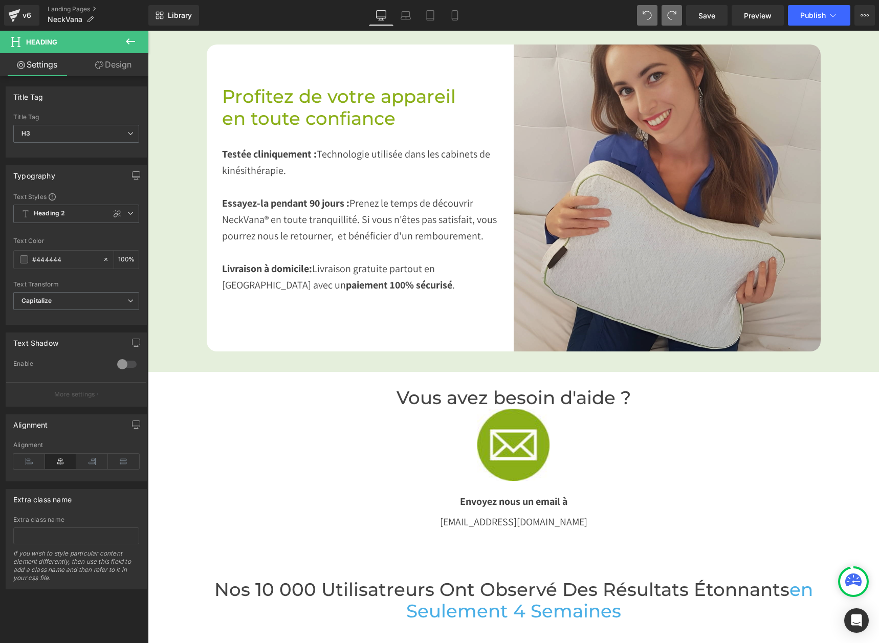
scroll to position [1843, 0]
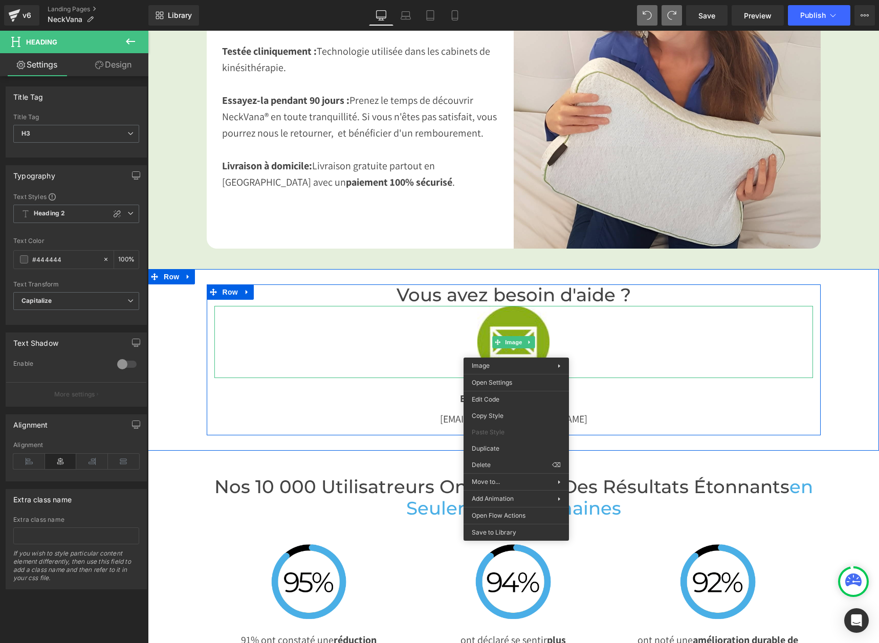
click at [627, 411] on div "[EMAIL_ADDRESS][DOMAIN_NAME] Text Block" at bounding box center [513, 419] width 599 height 16
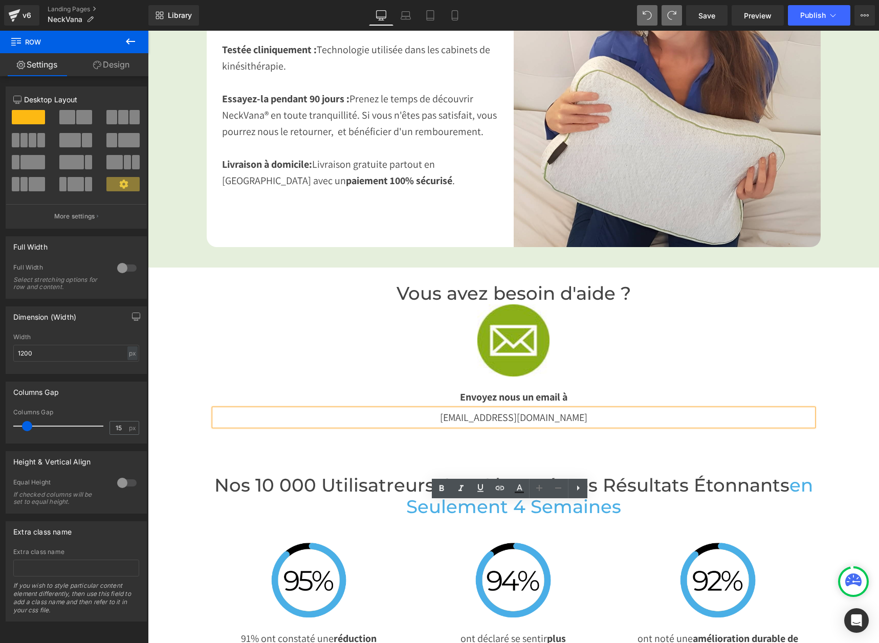
scroll to position [1889, 0]
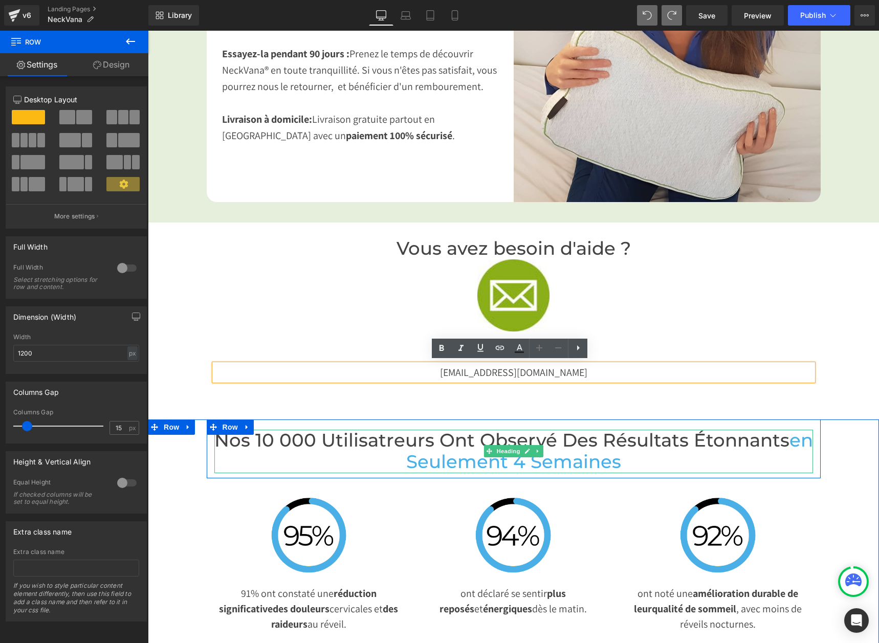
click at [441, 458] on span "en Seulement 4 Semaines" at bounding box center [609, 451] width 407 height 44
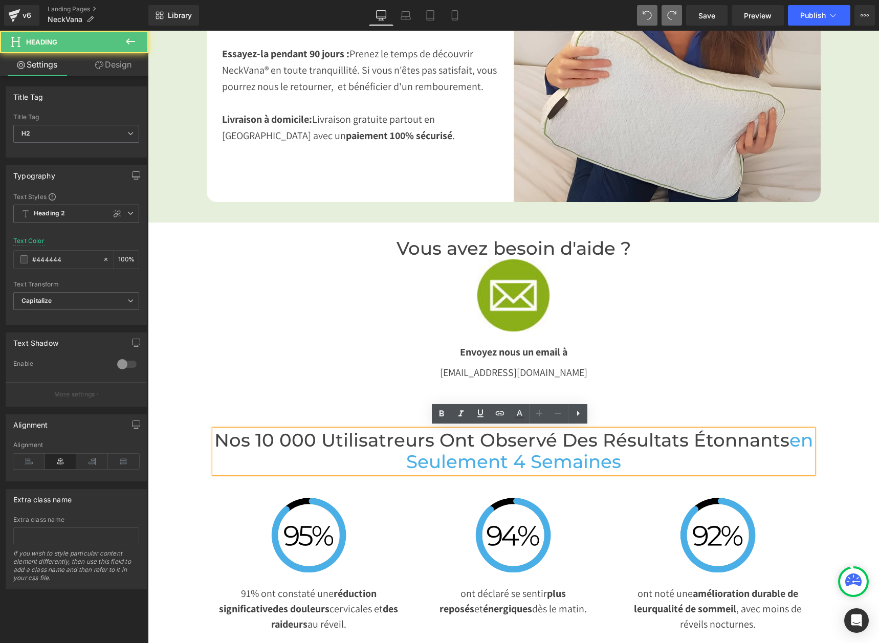
click at [441, 458] on span "en Seulement 4 Semaines" at bounding box center [609, 451] width 407 height 44
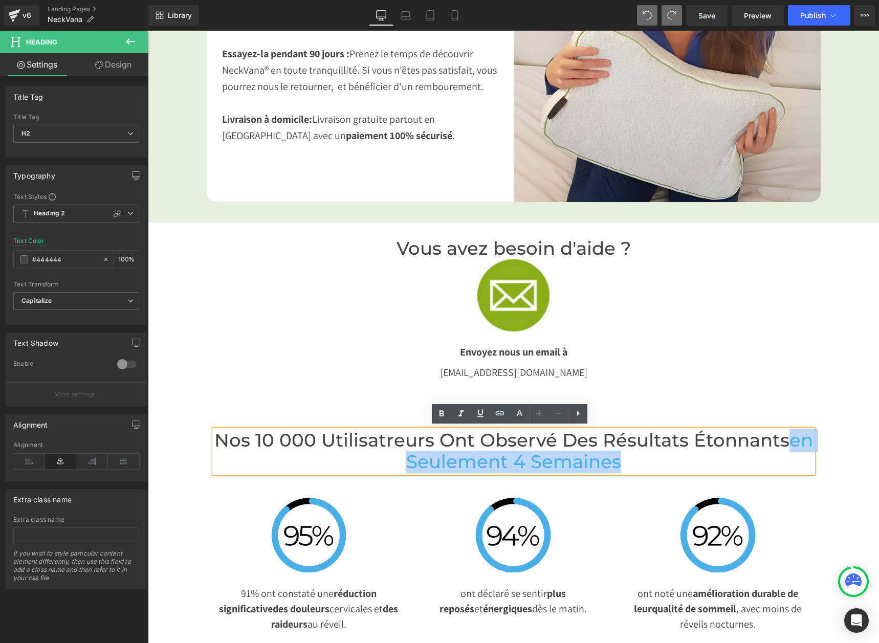
drag, startPoint x: 682, startPoint y: 461, endPoint x: 442, endPoint y: 469, distance: 239.7
click at [442, 469] on h2 "Nos 10 000 Utilisatreurs Ont Observé des Résultats Étonnants en Seulement 4 Sem…" at bounding box center [513, 452] width 599 height 44
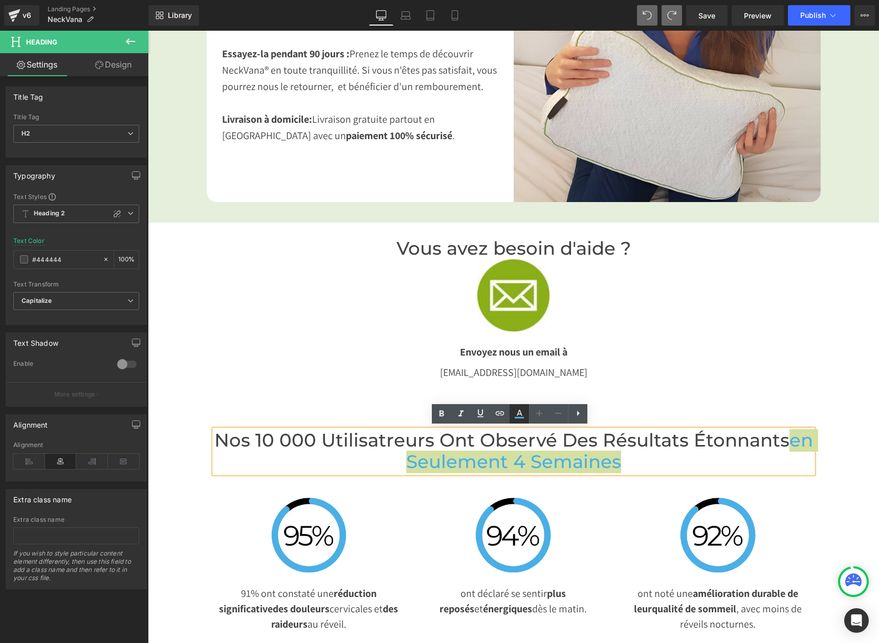
click at [519, 415] on icon at bounding box center [519, 414] width 12 height 12
type input "100"
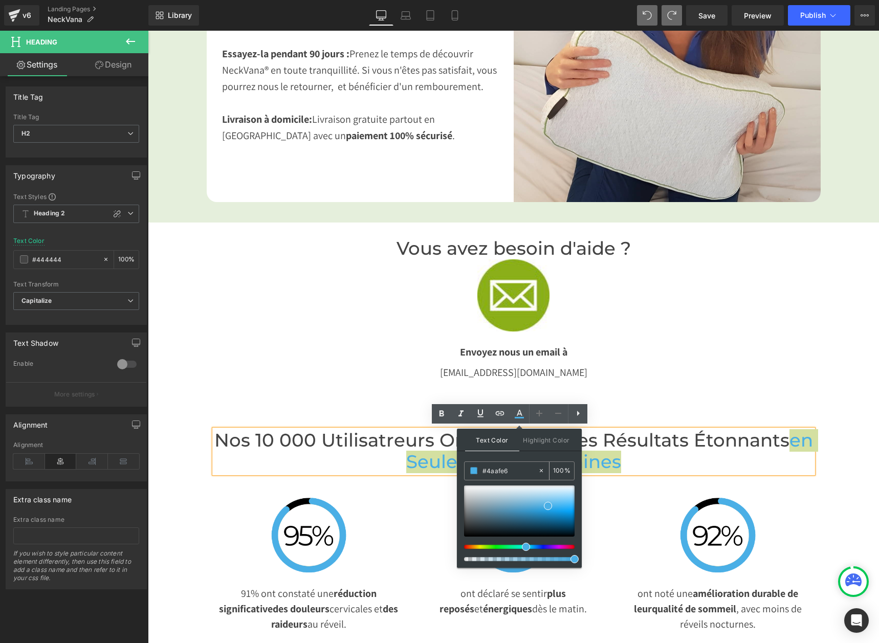
click at [531, 470] on input "#4aafe6" at bounding box center [510, 470] width 55 height 11
drag, startPoint x: 679, startPoint y: 501, endPoint x: 397, endPoint y: 474, distance: 283.8
click at [513, 470] on input "#4aafe6" at bounding box center [510, 470] width 55 height 11
click at [506, 469] on input "#4aafe6" at bounding box center [510, 470] width 55 height 11
drag, startPoint x: 526, startPoint y: 469, endPoint x: 465, endPoint y: 470, distance: 60.9
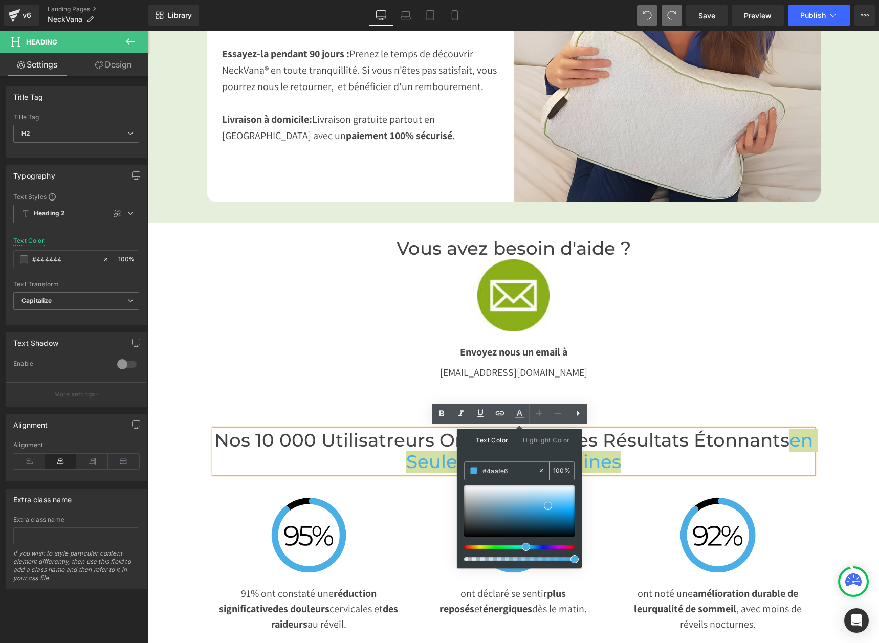
click at [465, 470] on div "#4aafe6" at bounding box center [501, 471] width 73 height 18
paste input "8AAF18"
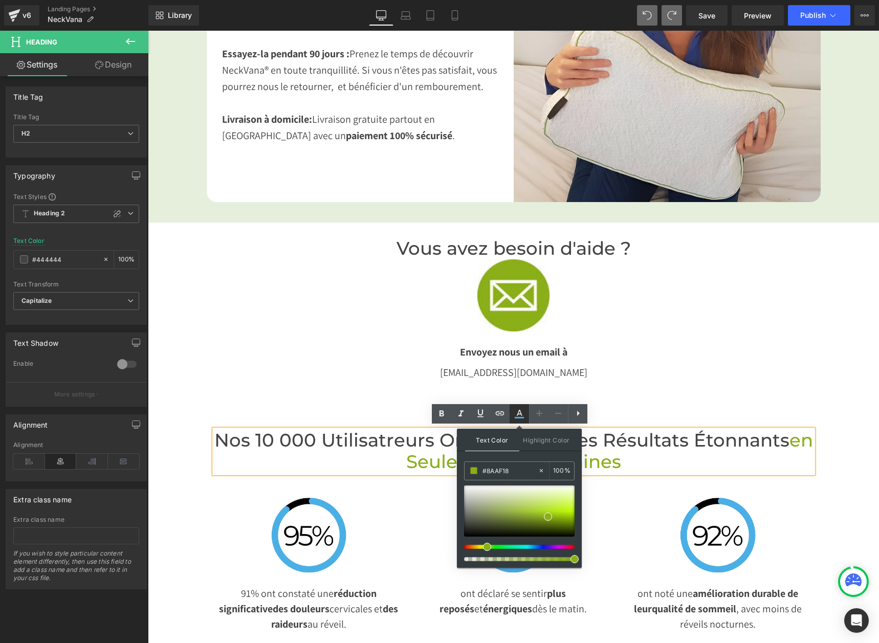
type input "#8aaf18"
click at [522, 416] on icon at bounding box center [519, 414] width 12 height 12
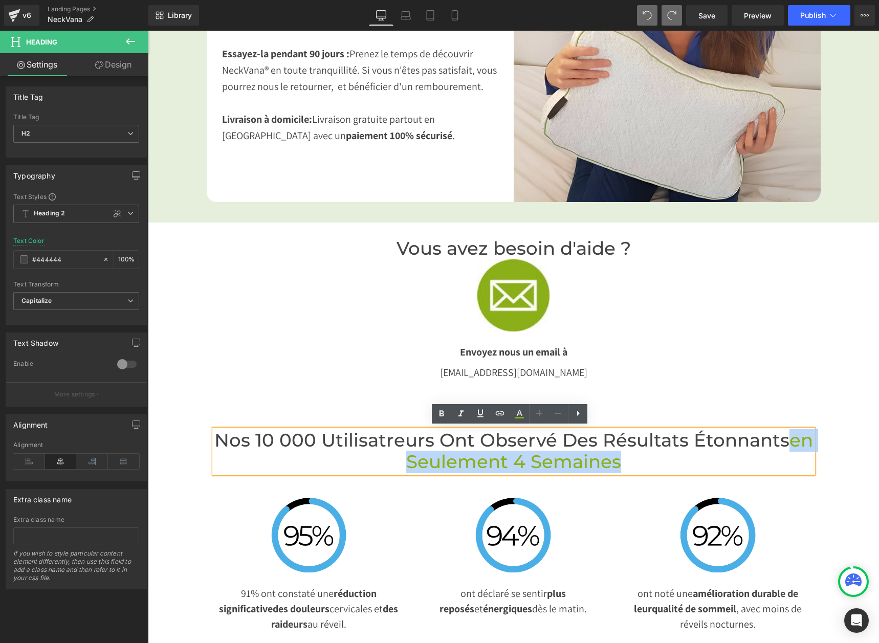
click at [679, 374] on p "[EMAIL_ADDRESS][DOMAIN_NAME]" at bounding box center [513, 372] width 599 height 16
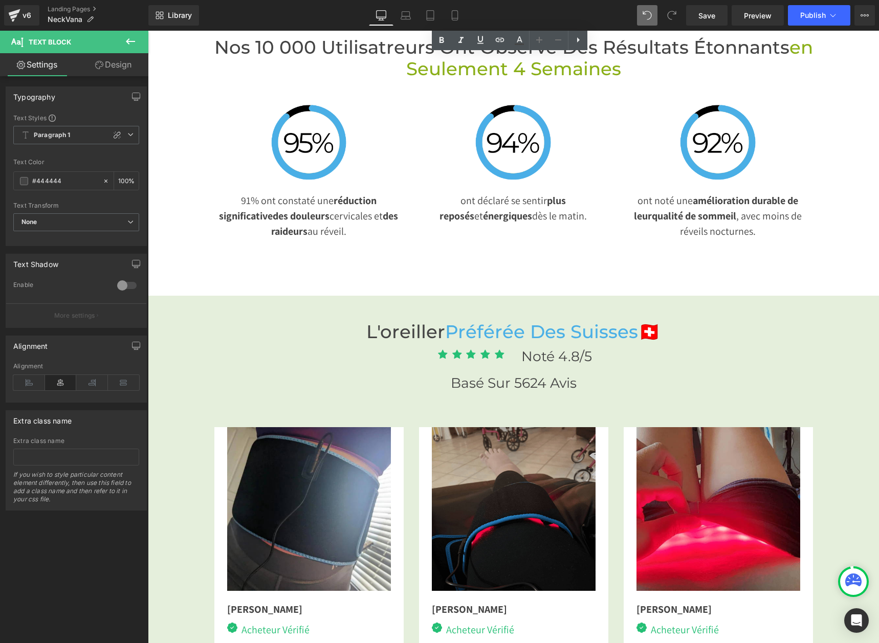
scroll to position [2350, 0]
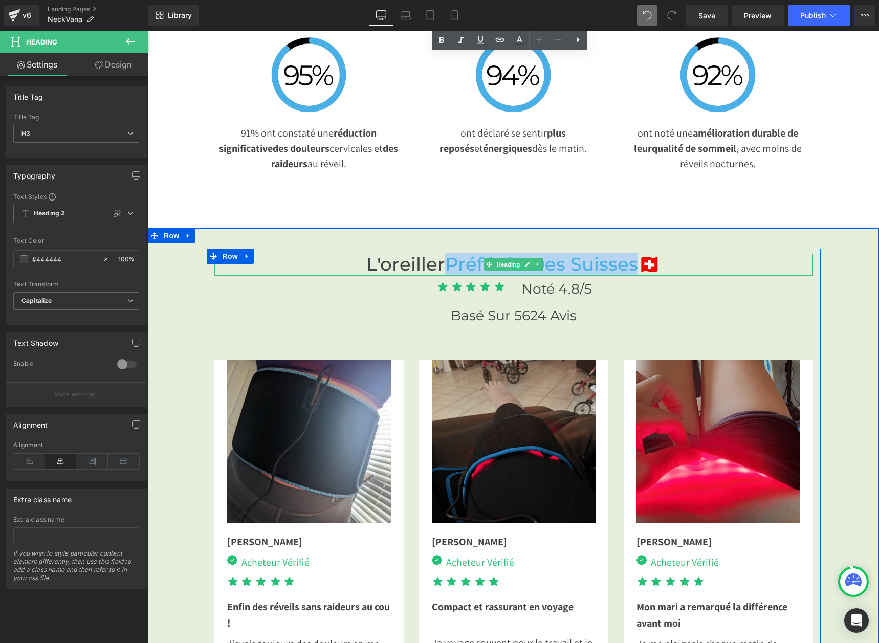
drag, startPoint x: 446, startPoint y: 261, endPoint x: 631, endPoint y: 268, distance: 185.4
click at [631, 268] on span "Préférée Des Suisses" at bounding box center [541, 264] width 193 height 22
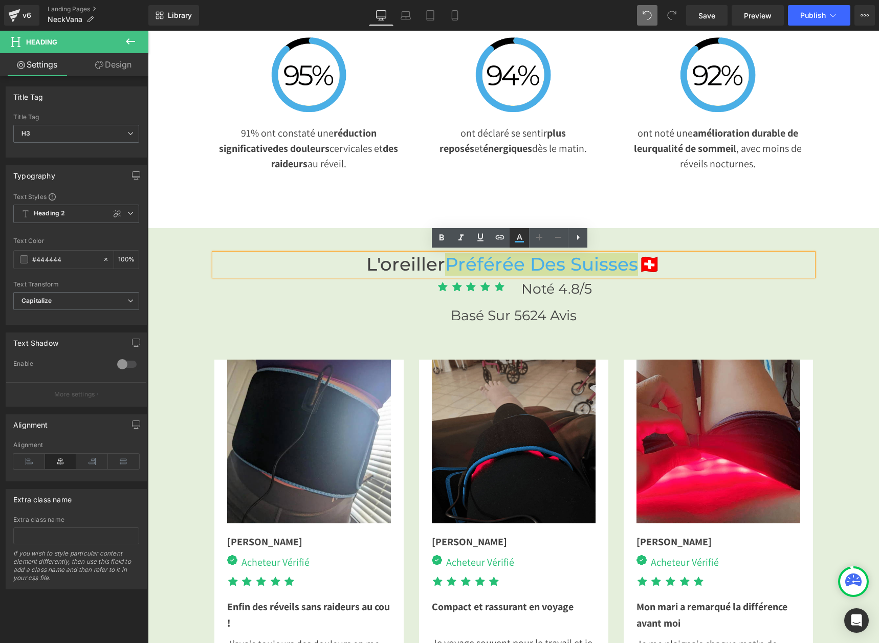
click at [522, 235] on icon at bounding box center [519, 238] width 12 height 12
type input "#4aafe6"
type input "100"
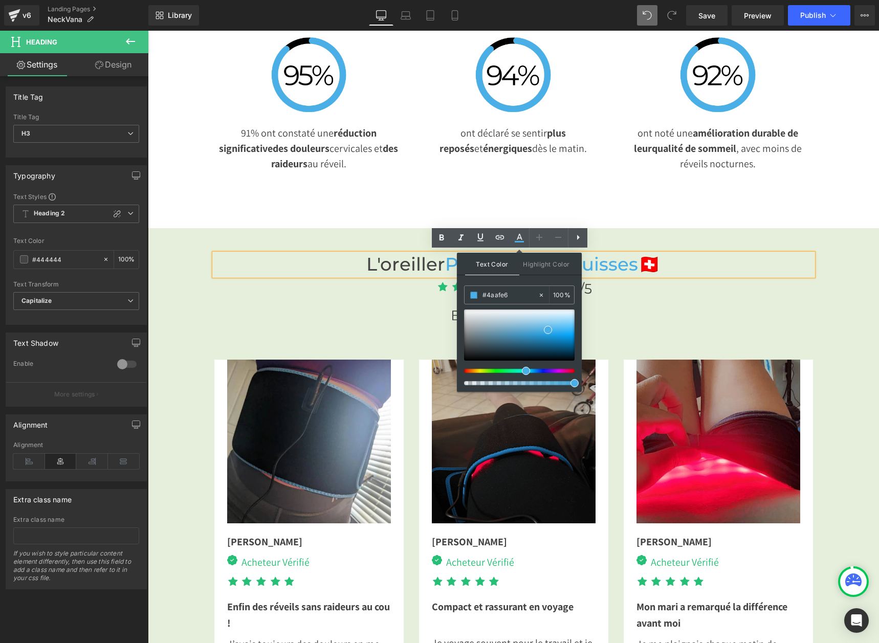
drag, startPoint x: 666, startPoint y: 330, endPoint x: 442, endPoint y: 297, distance: 226.1
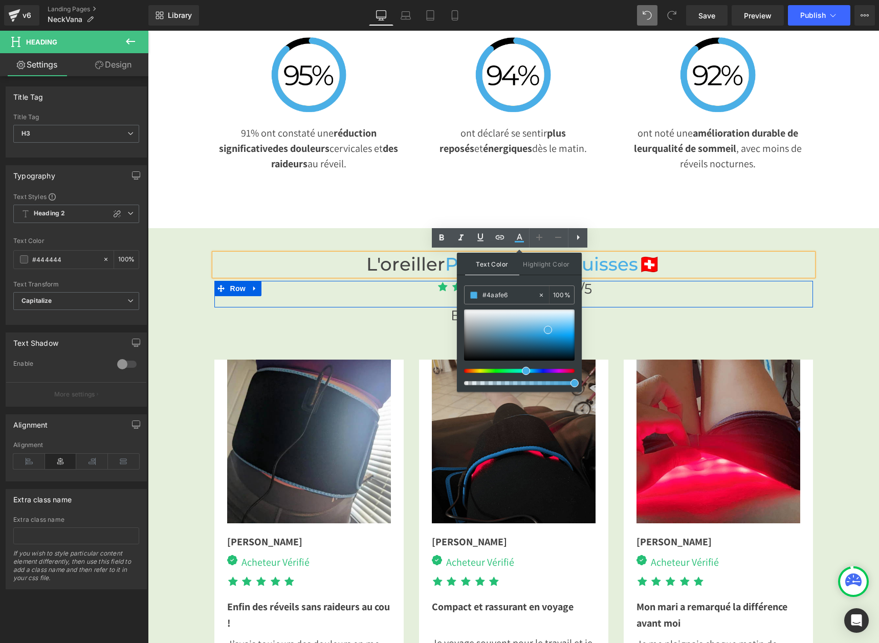
paste input "8AAF18"
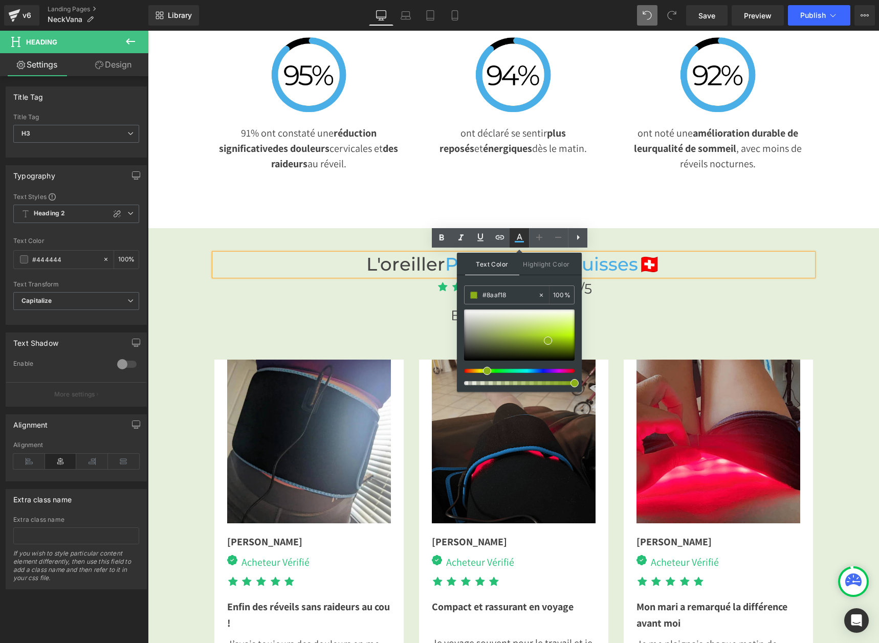
click at [516, 241] on icon at bounding box center [519, 238] width 12 height 12
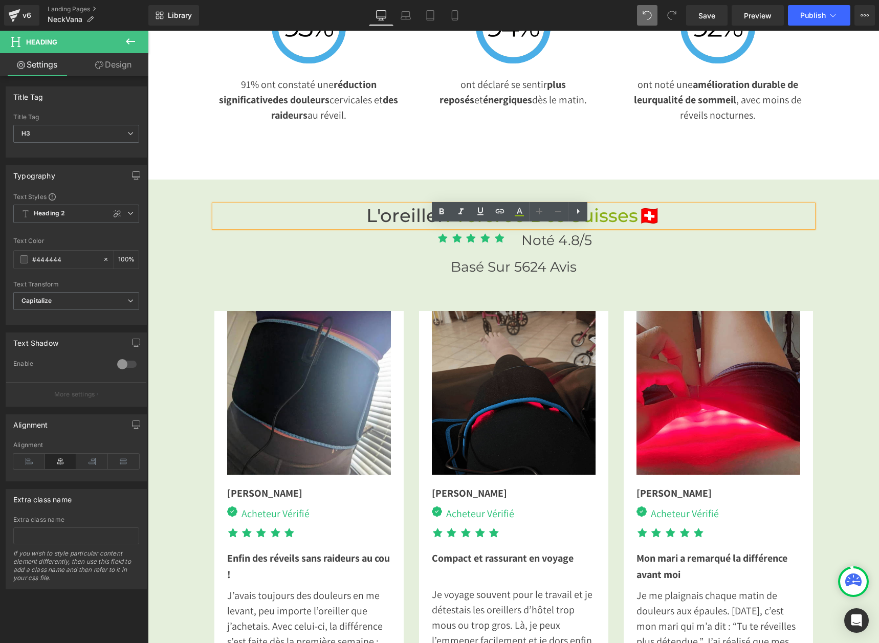
scroll to position [2401, 0]
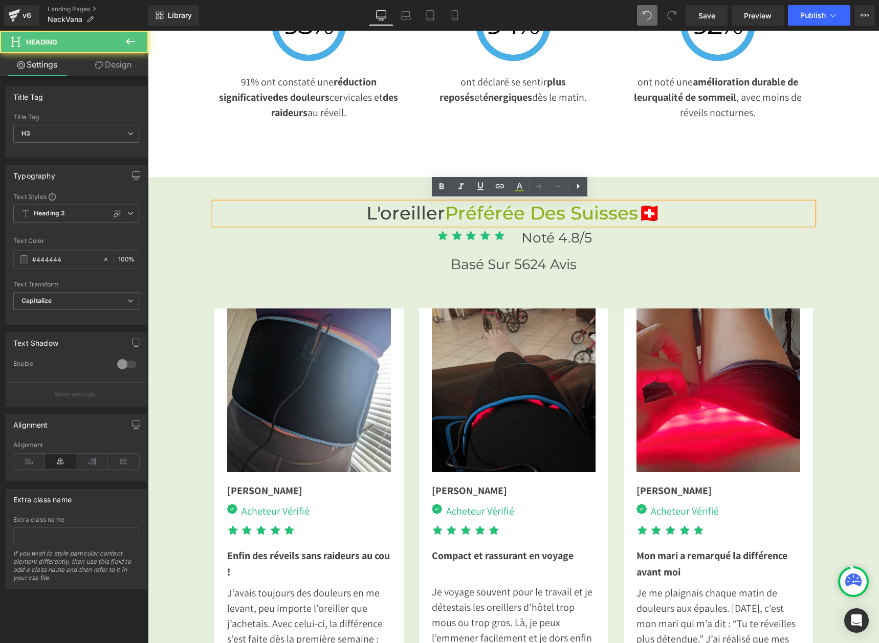
drag, startPoint x: 681, startPoint y: 216, endPoint x: 644, endPoint y: 222, distance: 37.9
click at [644, 222] on h3 "L'oreiller Préférée Des Suisses 🇨🇭" at bounding box center [513, 214] width 599 height 22
click at [515, 188] on icon at bounding box center [519, 187] width 12 height 12
type input "#4277f0"
type input "100"
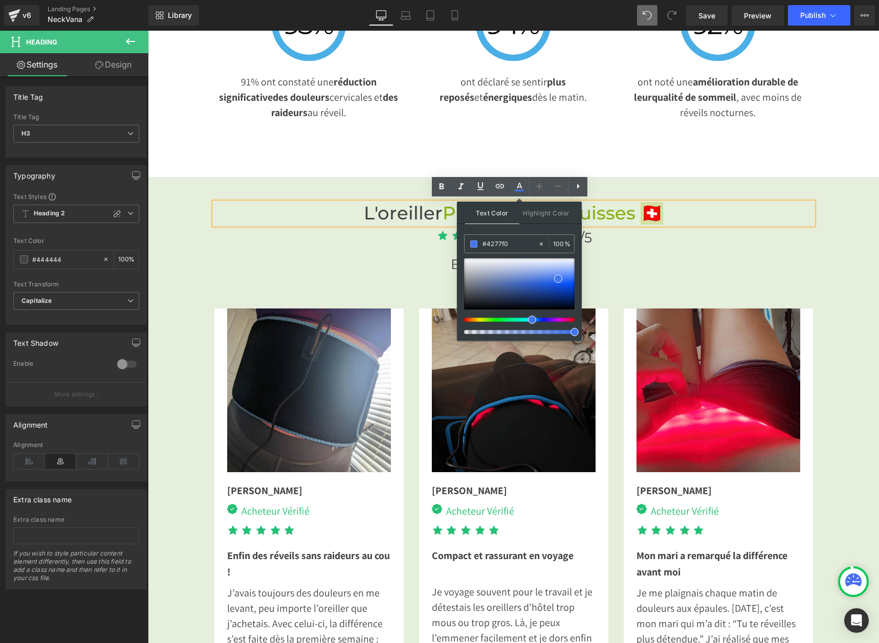
drag, startPoint x: 637, startPoint y: 276, endPoint x: 426, endPoint y: 249, distance: 212.6
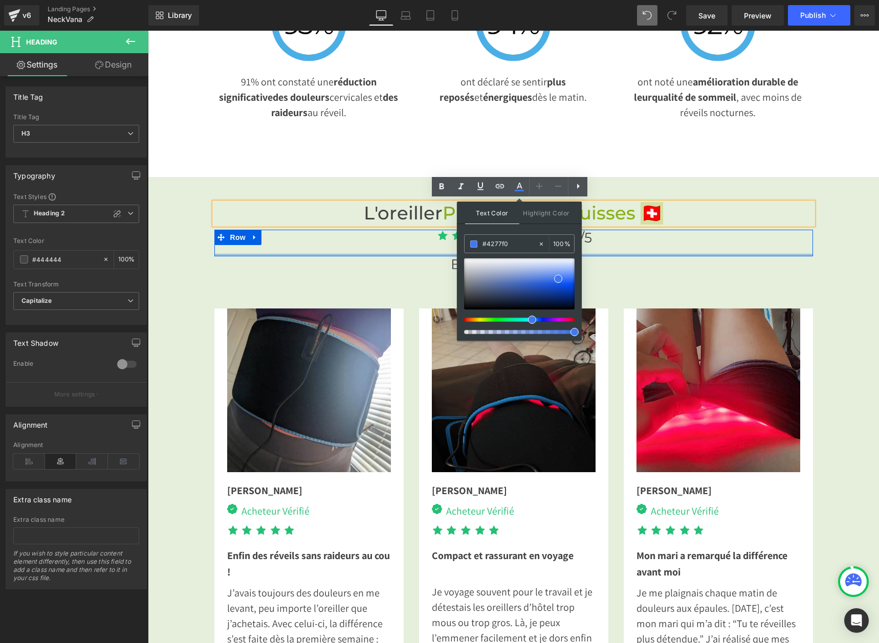
paste input "8AAF18"
type input "#8AAF18"
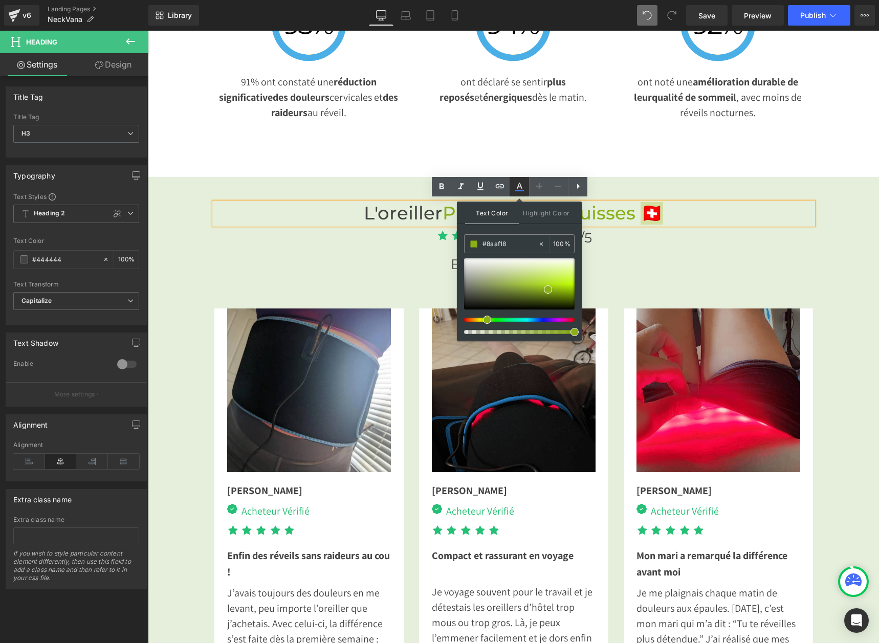
click at [517, 187] on icon at bounding box center [519, 187] width 12 height 12
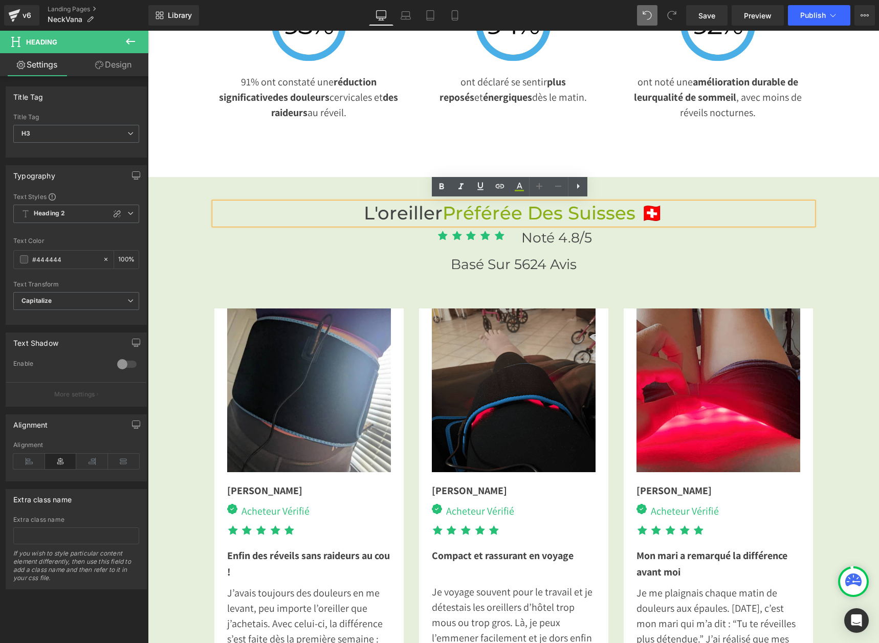
drag, startPoint x: 746, startPoint y: 270, endPoint x: 732, endPoint y: 226, distance: 45.6
click at [746, 270] on div "Basé sur 5624 avis Heading" at bounding box center [513, 264] width 599 height 16
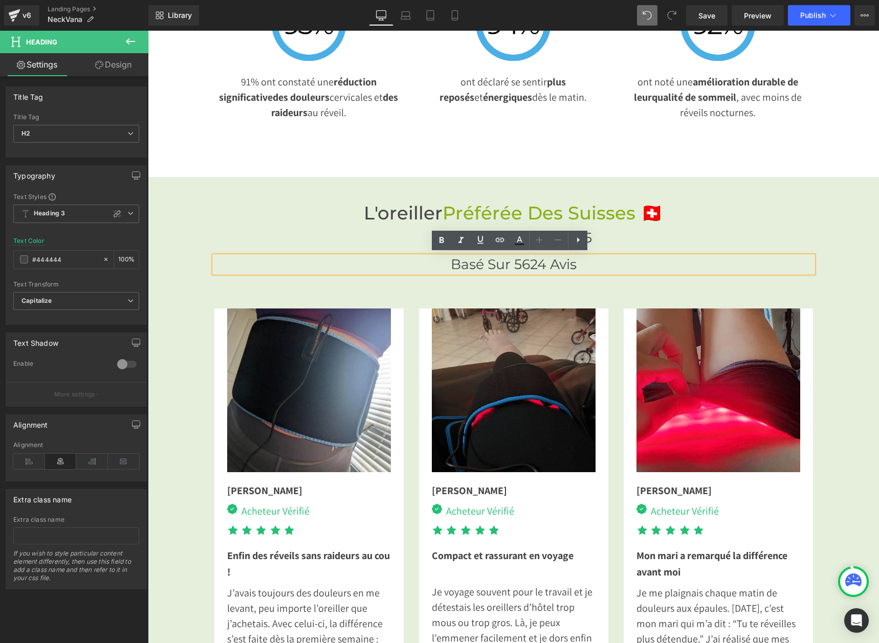
drag, startPoint x: 661, startPoint y: 220, endPoint x: 656, endPoint y: 208, distance: 12.2
click at [661, 220] on div "L'oreiller Préférée Des Suisses 🇨🇭 Heading" at bounding box center [513, 214] width 599 height 22
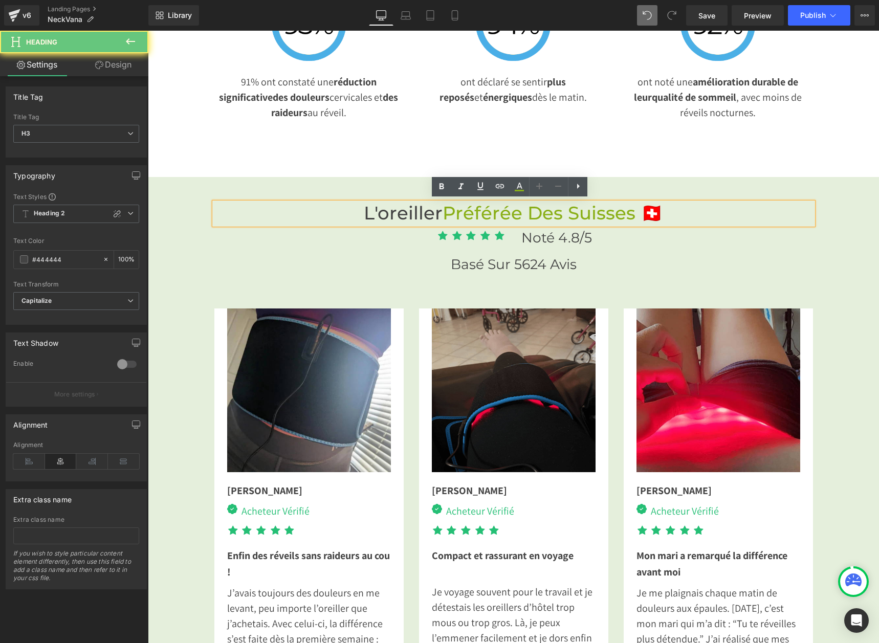
click at [656, 208] on span "🇨🇭" at bounding box center [652, 213] width 23 height 22
drag, startPoint x: 667, startPoint y: 210, endPoint x: 643, endPoint y: 210, distance: 23.5
click at [643, 210] on h3 "L'oreiller Préférée Des Suisses 🇨🇭" at bounding box center [513, 214] width 599 height 22
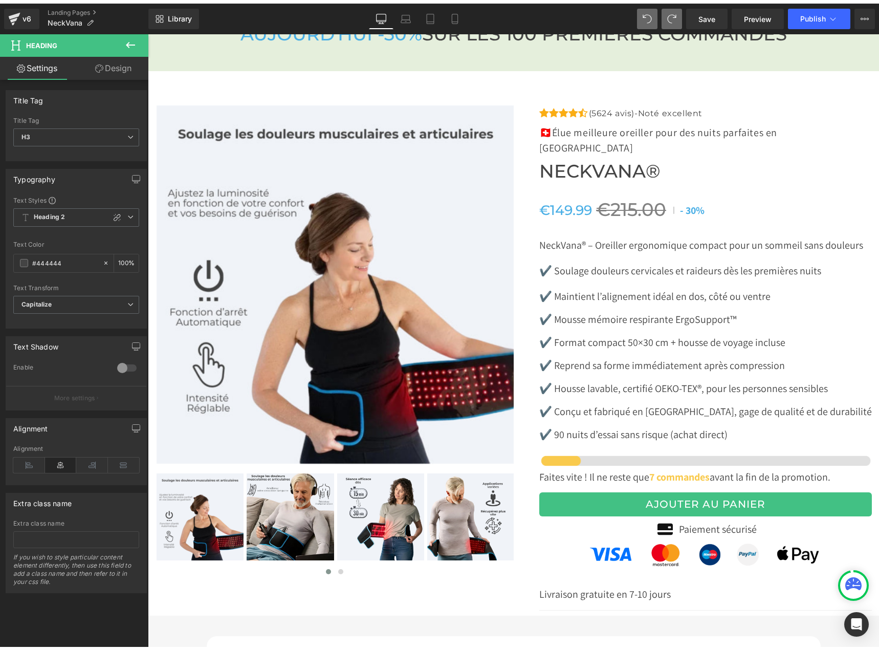
scroll to position [3374, 0]
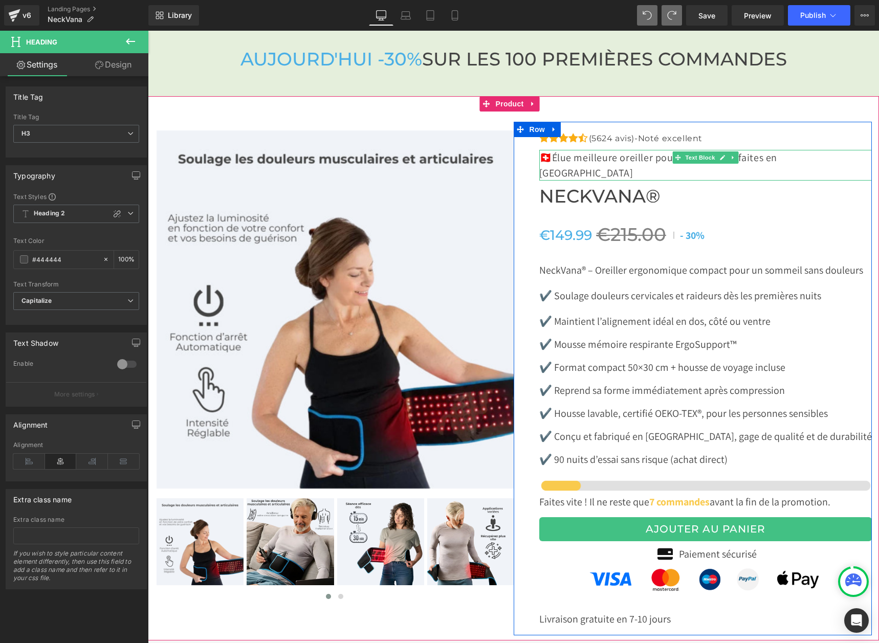
click at [824, 155] on p "🇨🇭 Élue meilleure oreiller pour des nuits parfaites en [GEOGRAPHIC_DATA]" at bounding box center [705, 165] width 333 height 31
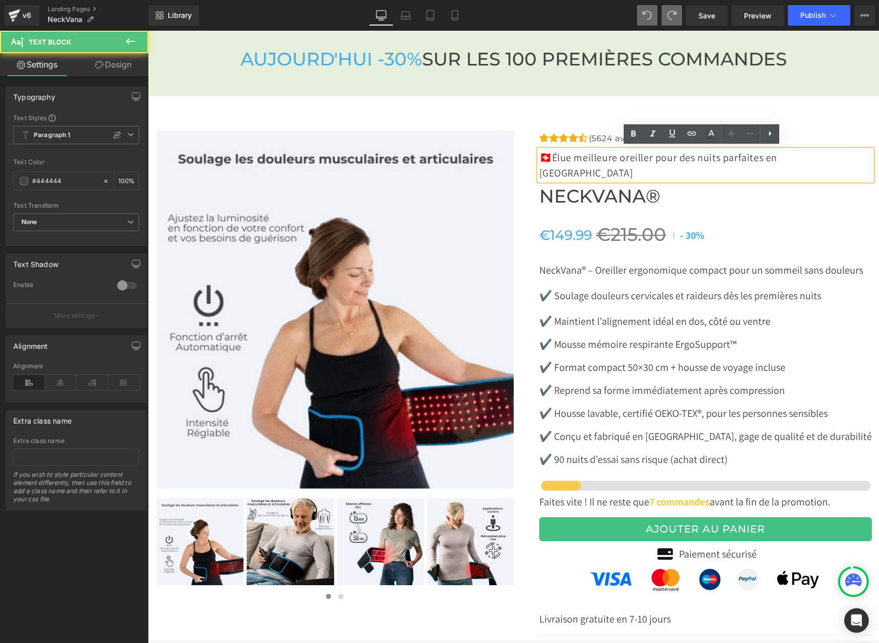
click at [805, 156] on p "🇨🇭 Élue meilleure oreiller pour des nuits parfaites en [GEOGRAPHIC_DATA]" at bounding box center [705, 165] width 333 height 31
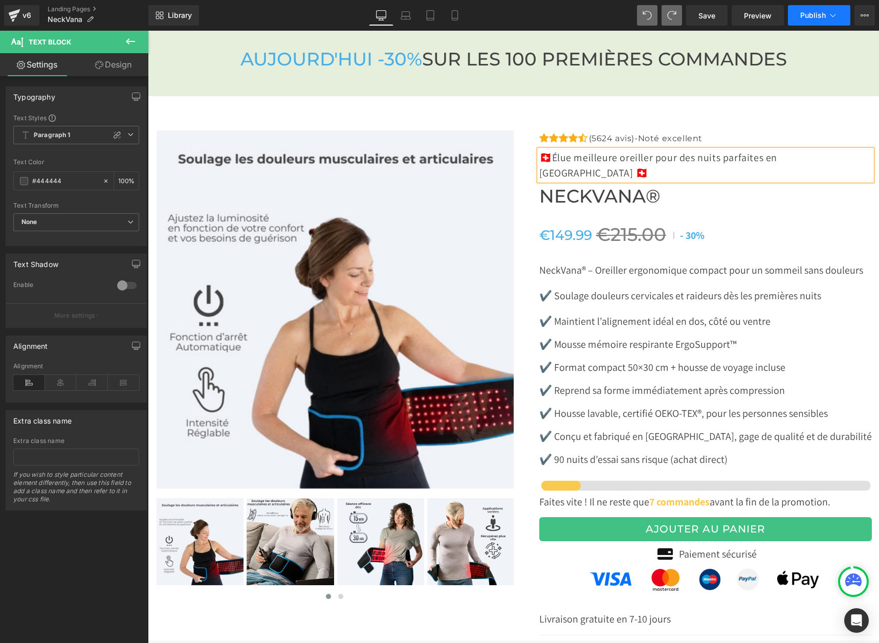
click at [807, 17] on span "Publish" at bounding box center [814, 15] width 26 height 8
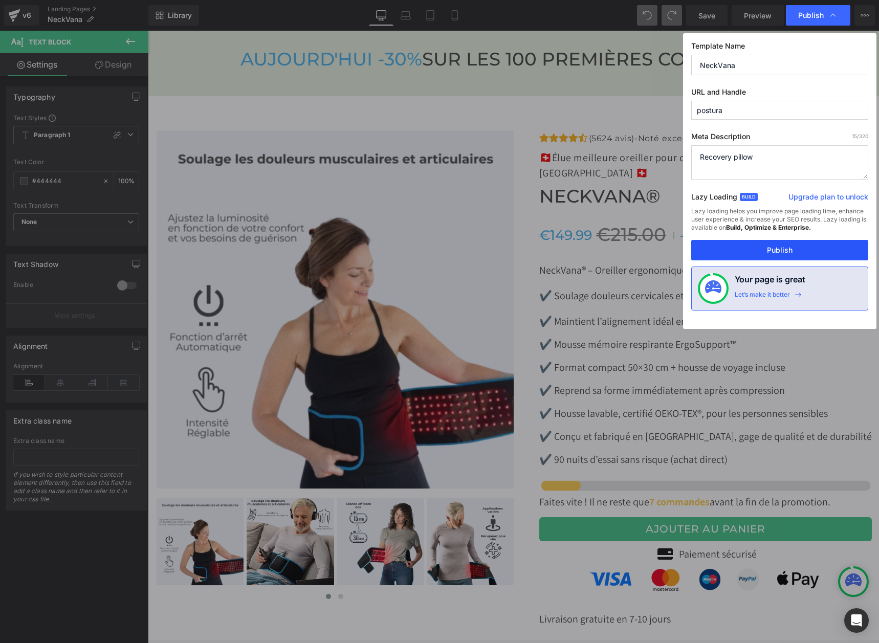
click at [796, 254] on button "Publish" at bounding box center [780, 250] width 177 height 20
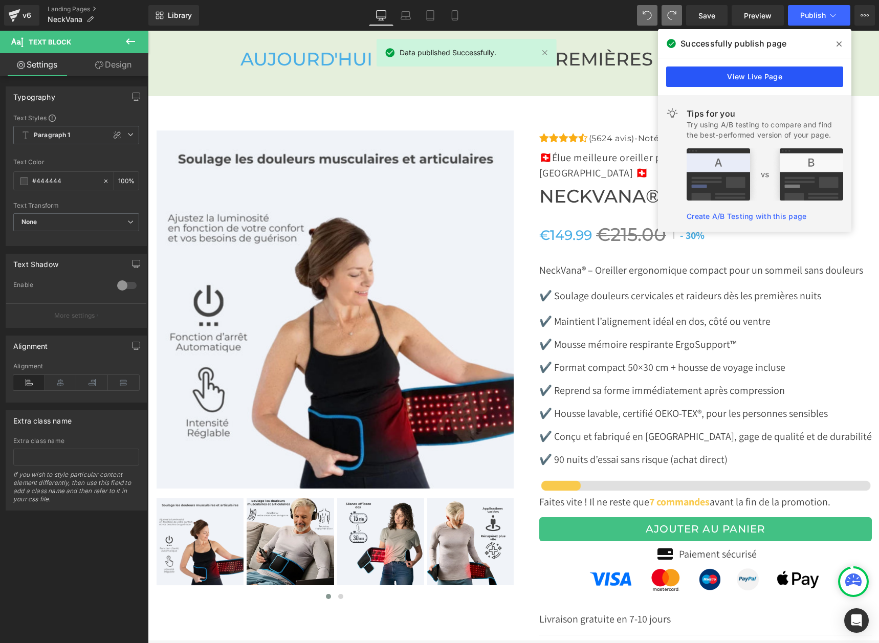
click at [767, 77] on link "View Live Page" at bounding box center [754, 77] width 177 height 20
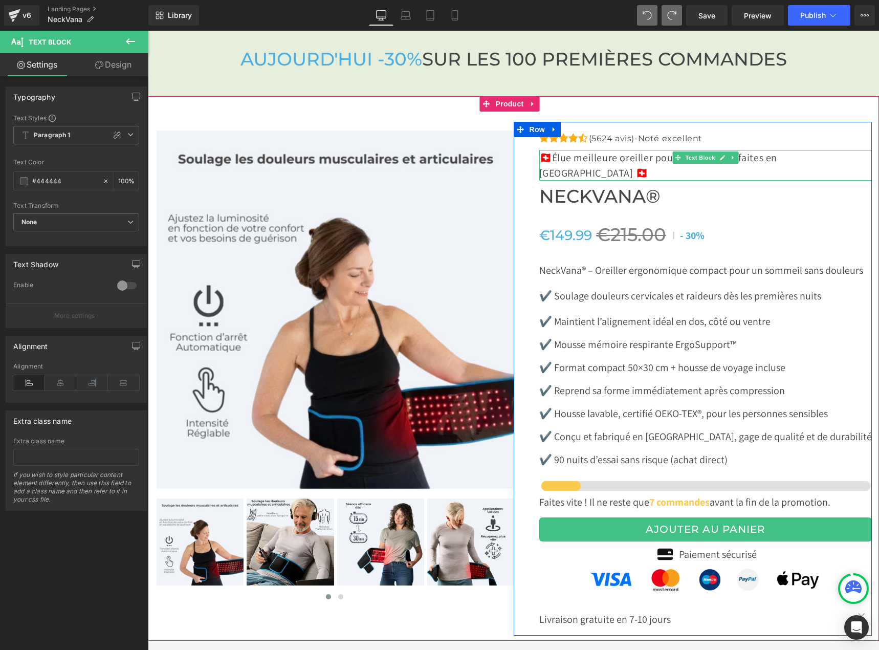
click at [844, 158] on p "🇨🇭 Élue meilleure oreiller pour des nuits parfaites en [GEOGRAPHIC_DATA] 🇨🇭" at bounding box center [705, 165] width 333 height 31
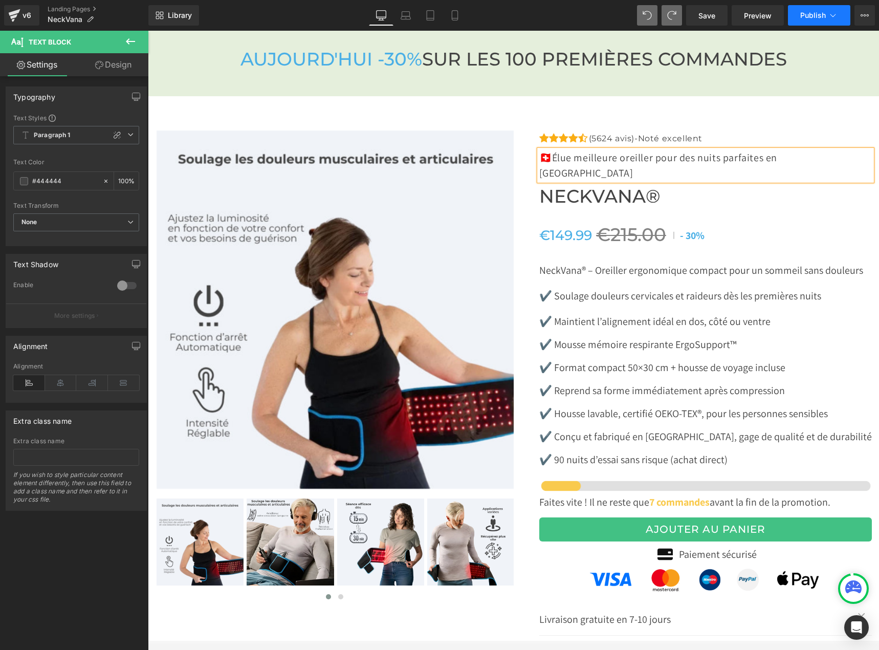
click at [797, 13] on button "Publish" at bounding box center [819, 15] width 62 height 20
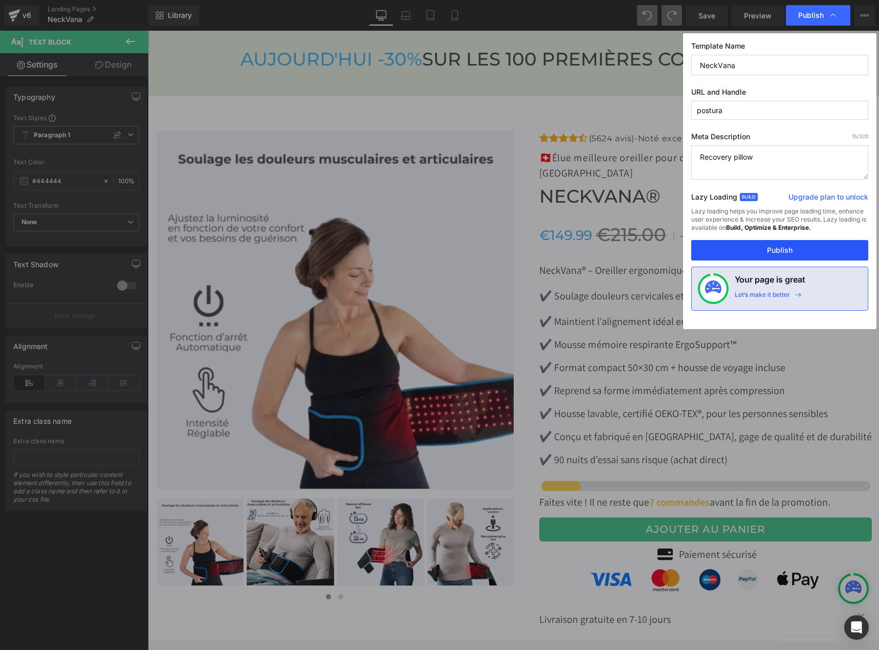
drag, startPoint x: 788, startPoint y: 242, endPoint x: 486, endPoint y: 275, distance: 303.9
click at [788, 242] on button "Publish" at bounding box center [780, 250] width 177 height 20
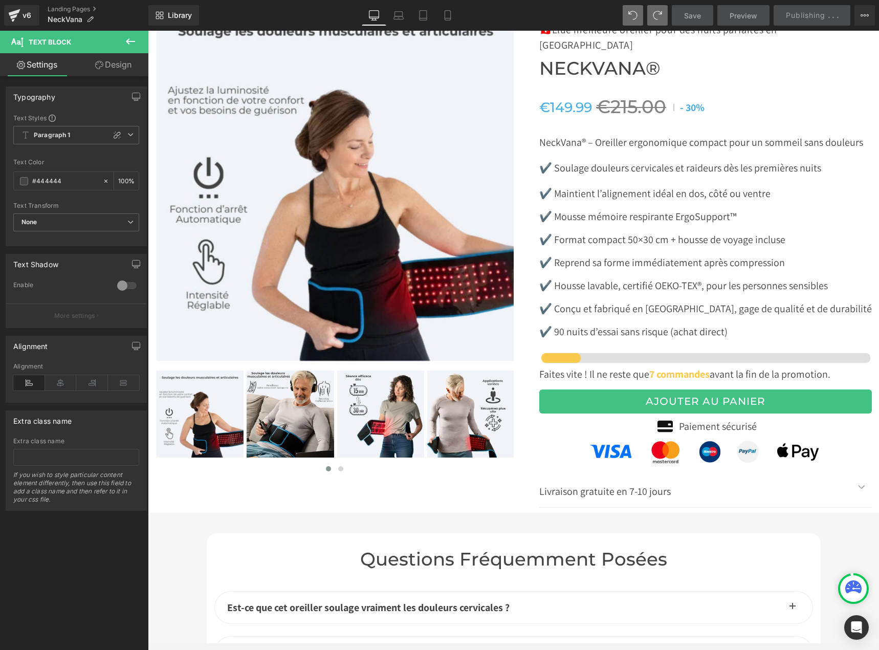
scroll to position [3527, 0]
